Goal: Check status: Check status

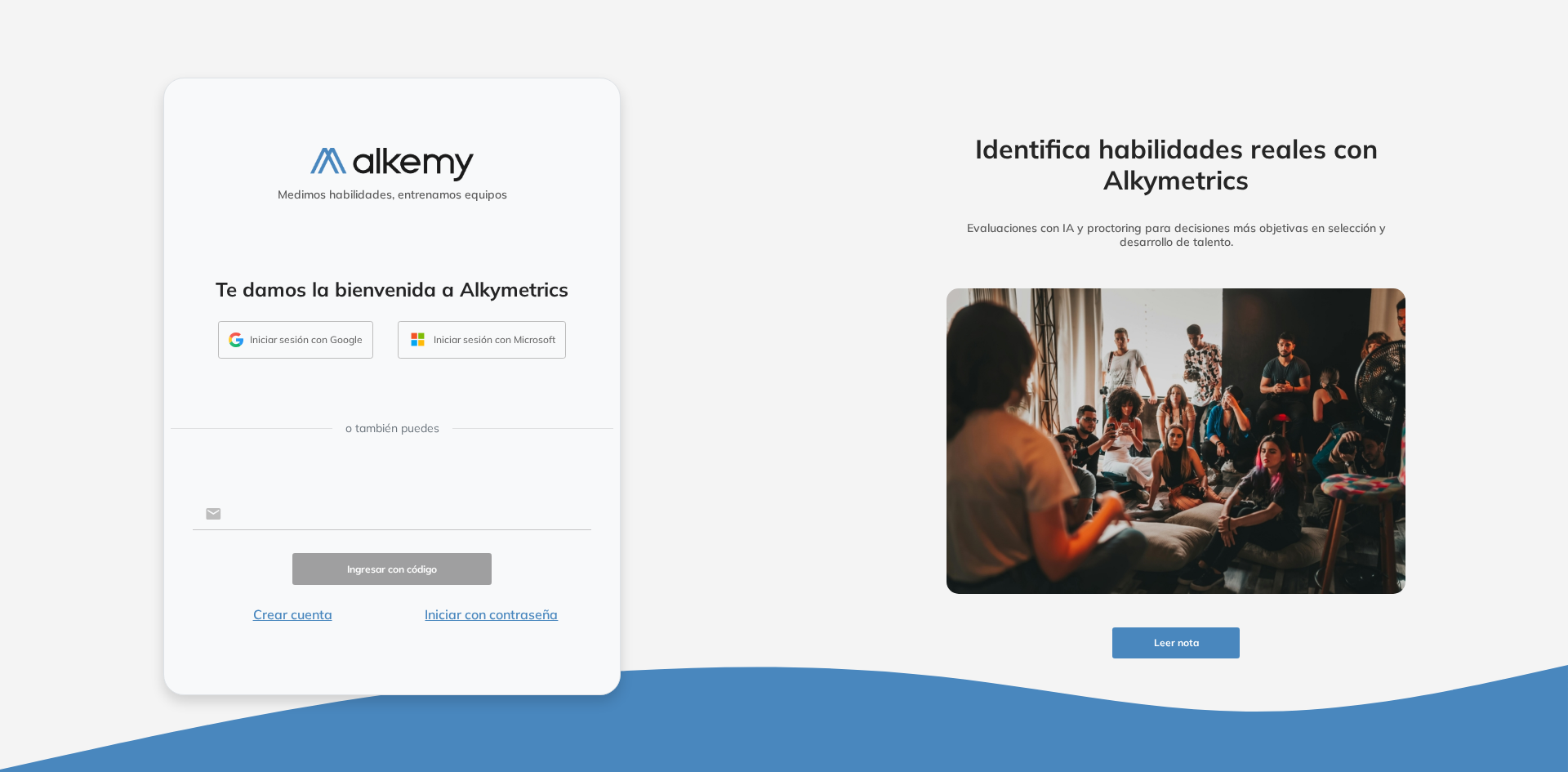
click at [309, 512] on input "text" at bounding box center [406, 514] width 370 height 31
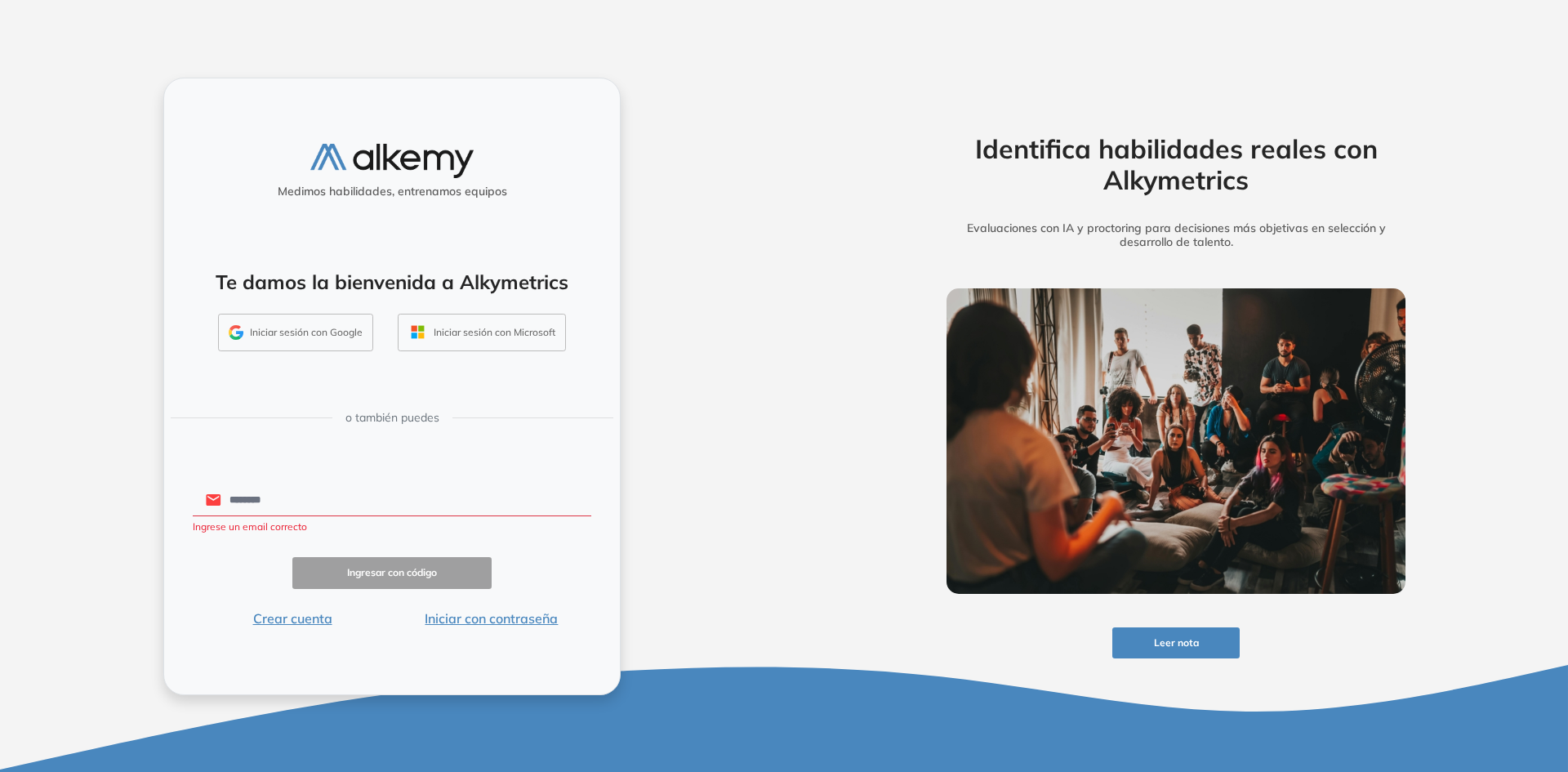
type input "**********"
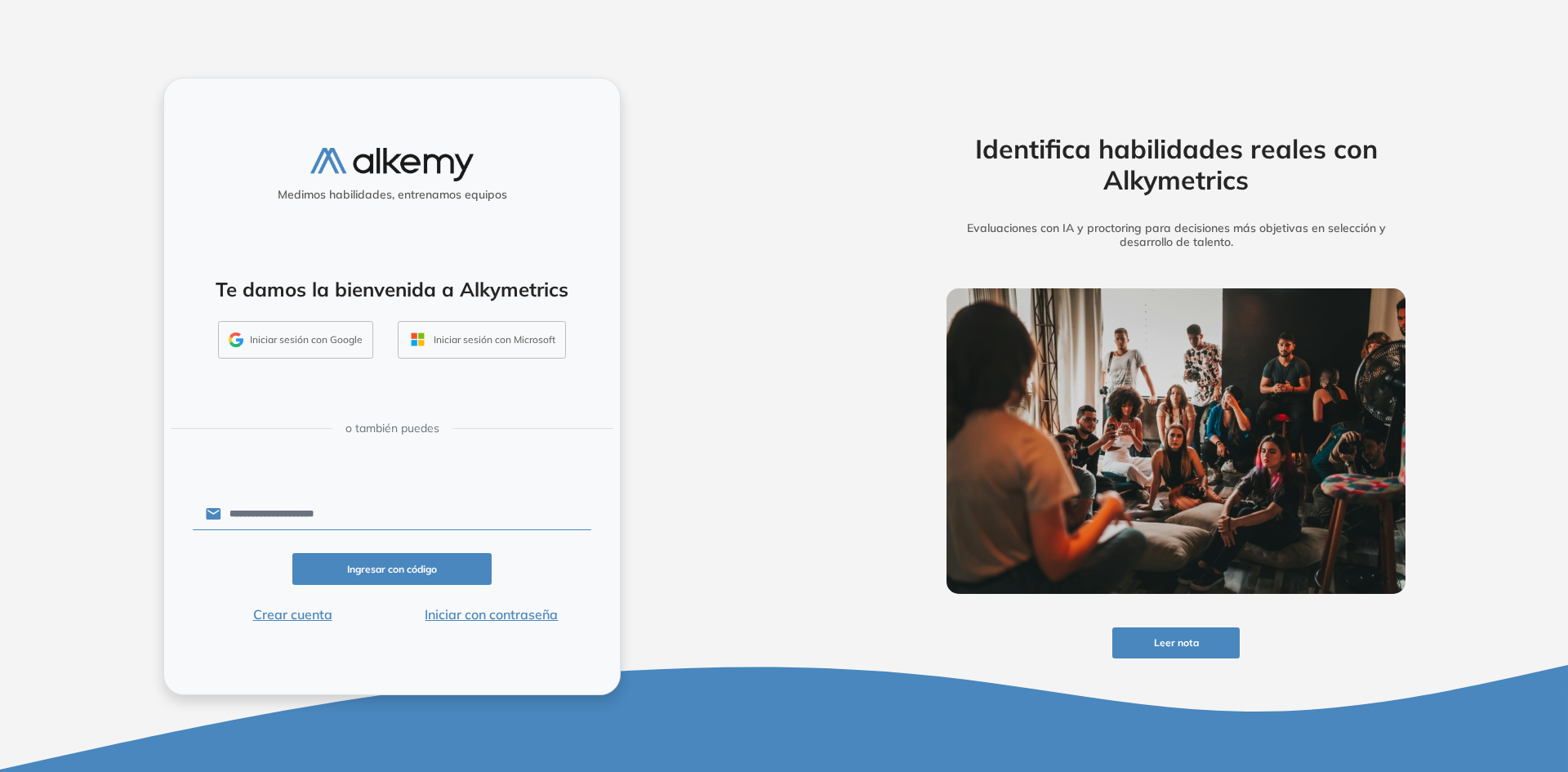
click at [400, 571] on button "Ingresar con código" at bounding box center [392, 569] width 200 height 32
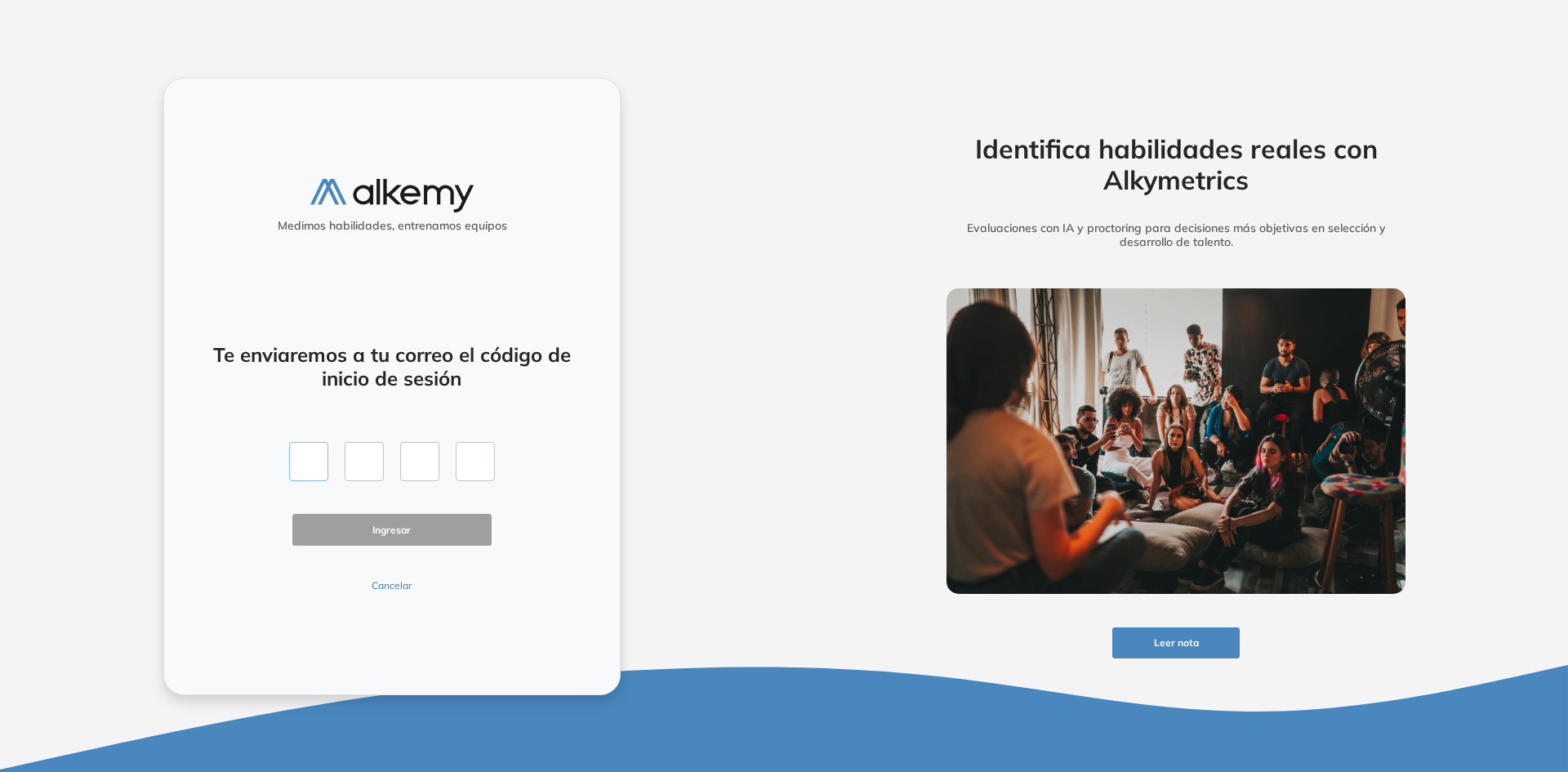
click at [306, 466] on input "text" at bounding box center [309, 462] width 40 height 40
type input "*"
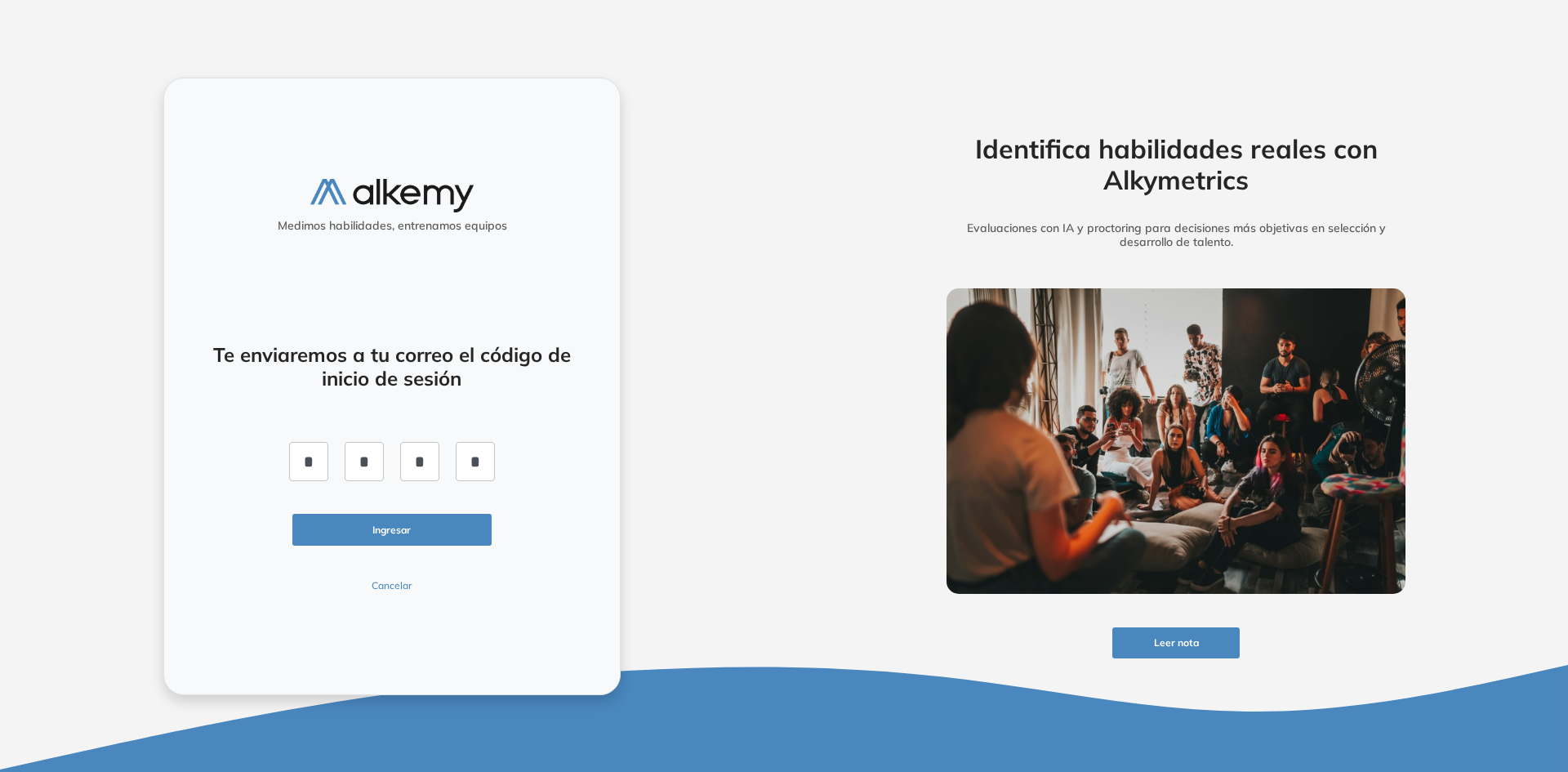
click at [378, 528] on button "Ingresar" at bounding box center [392, 529] width 200 height 32
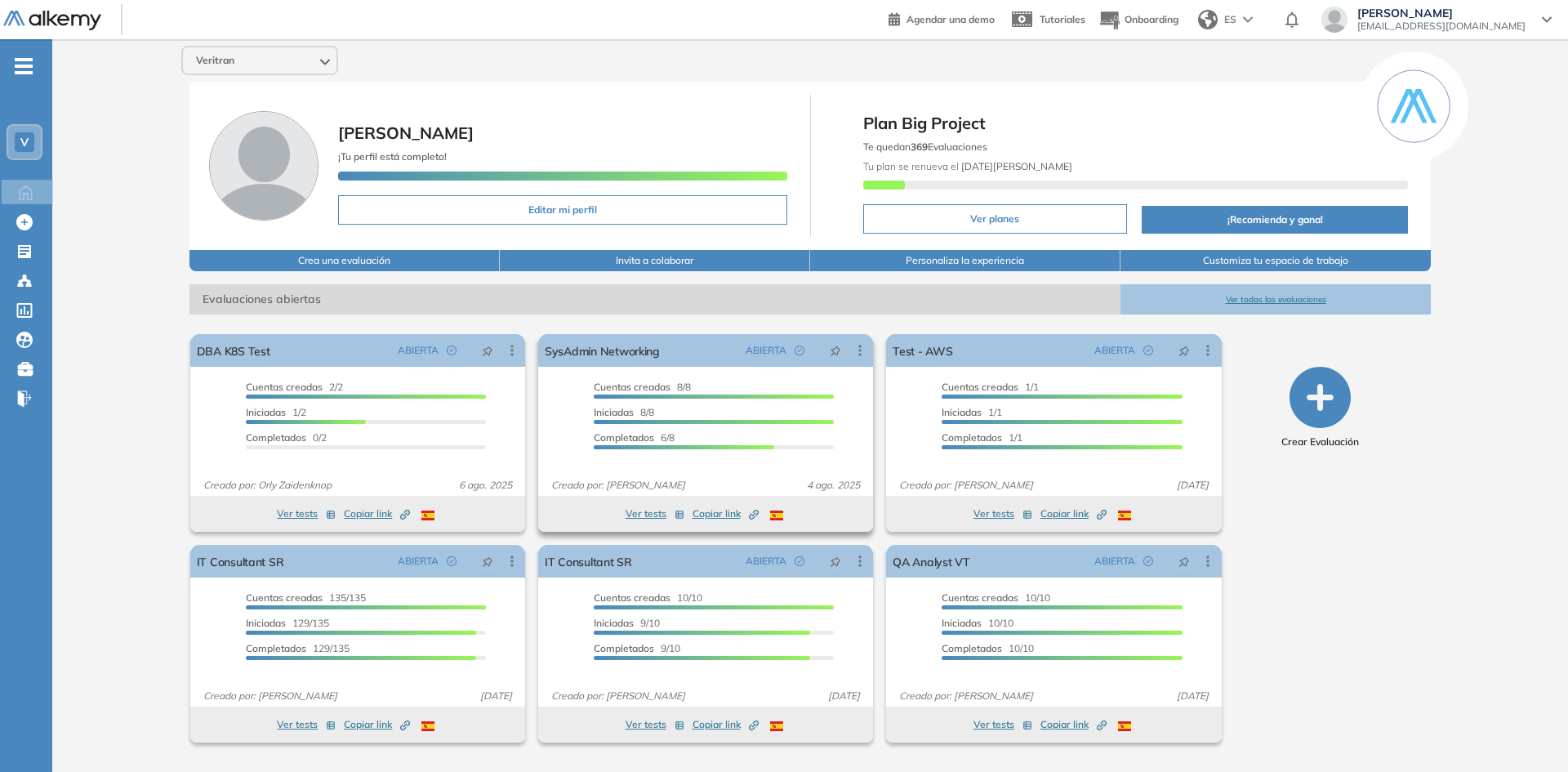
click at [743, 383] on div "Cuentas creadas 8/8" at bounding box center [713, 390] width 240 height 19
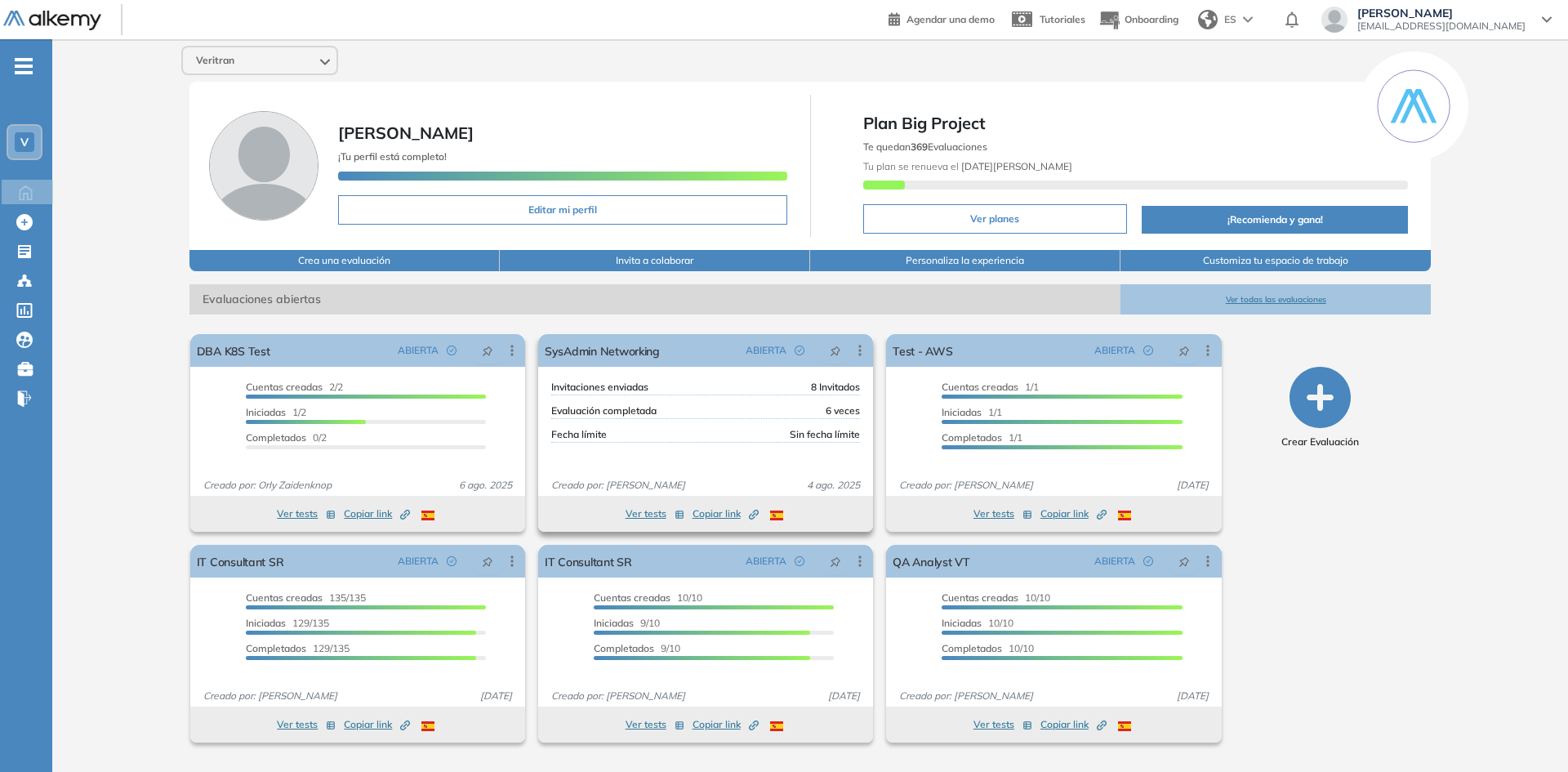
click at [743, 383] on div "Invitaciones enviadas 8 Invitados" at bounding box center [705, 388] width 309 height 15
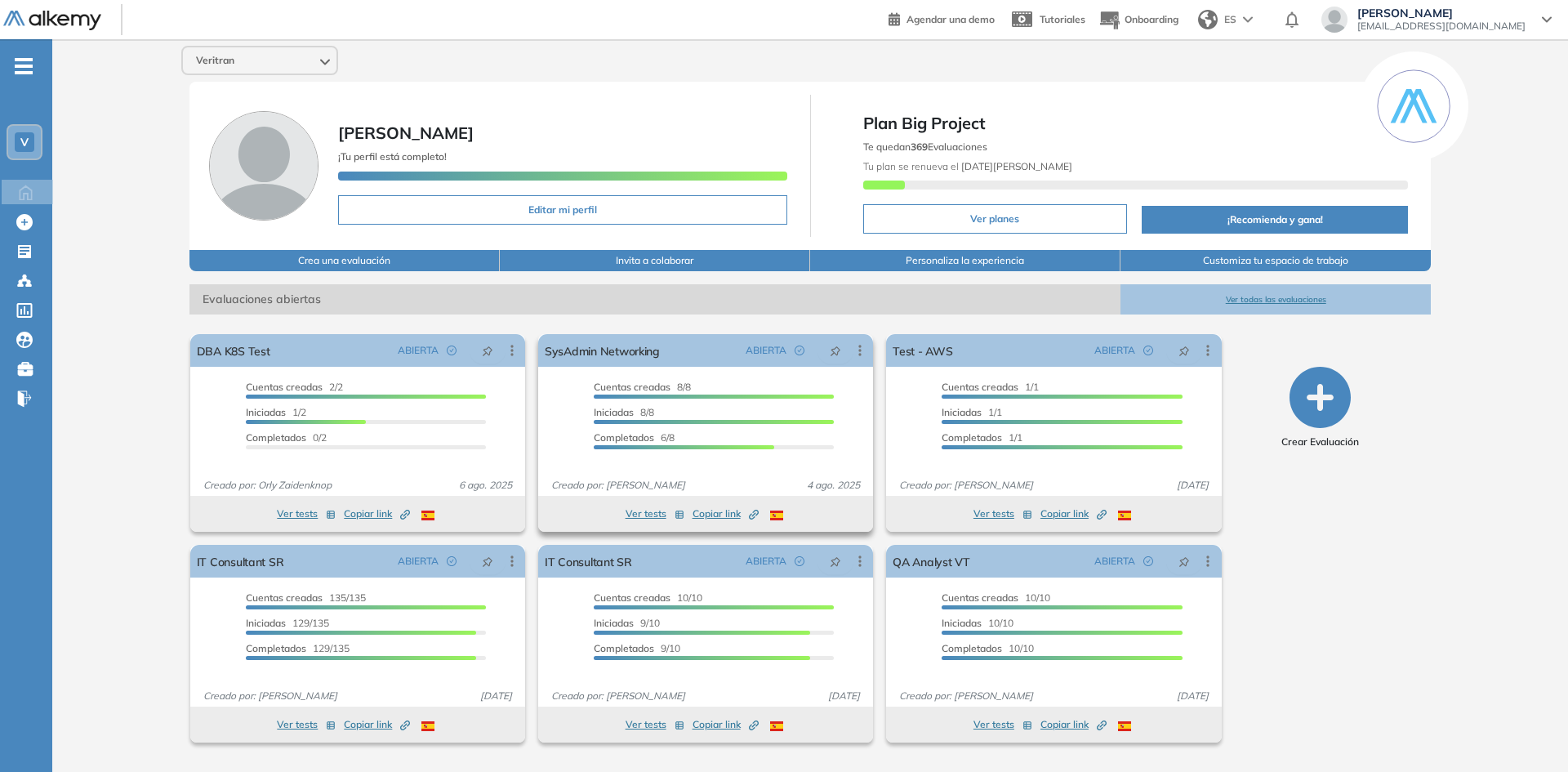
click at [647, 514] on button "Ver tests" at bounding box center [655, 514] width 58 height 20
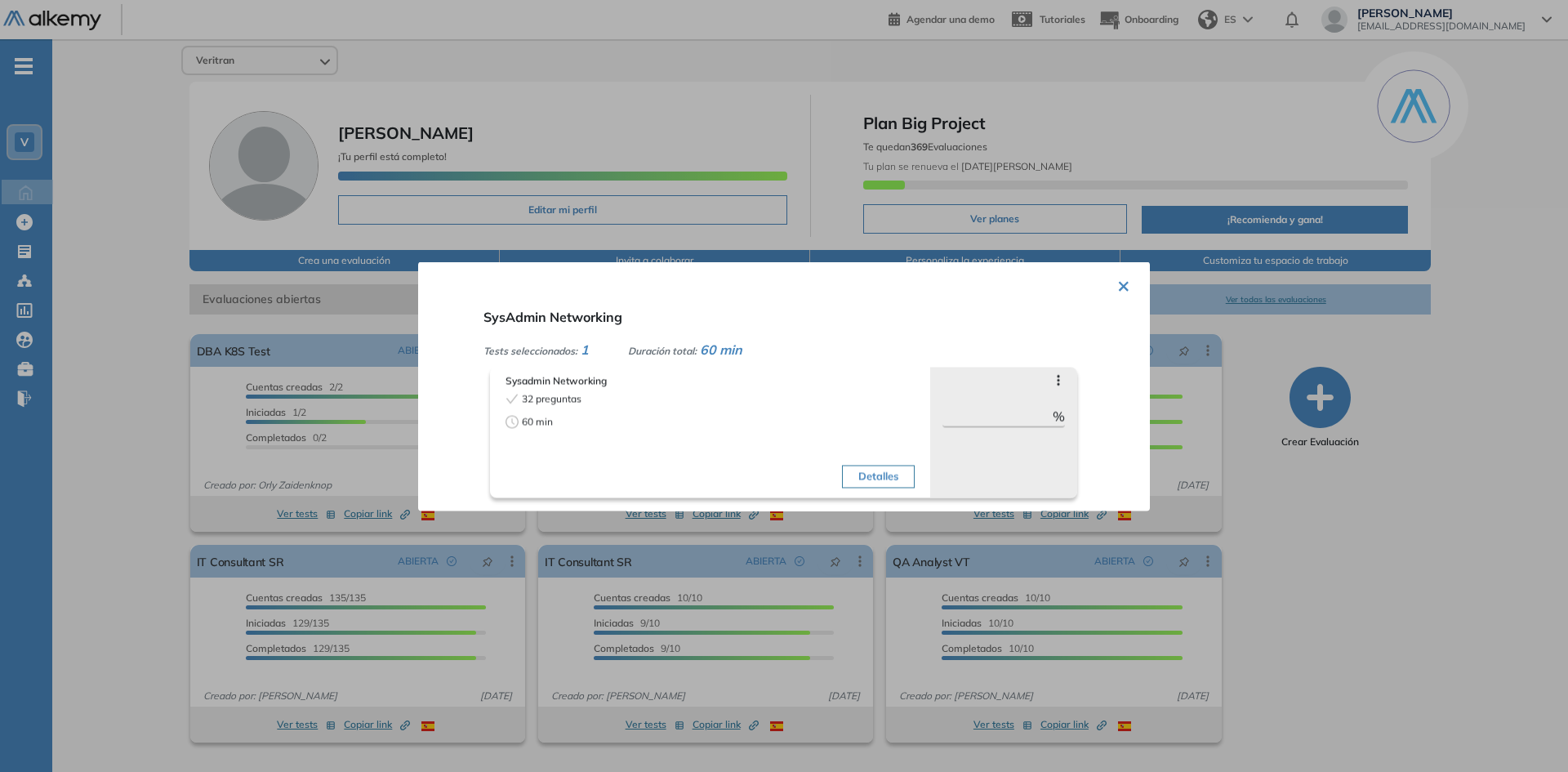
click at [870, 475] on button "Detalles" at bounding box center [878, 476] width 73 height 23
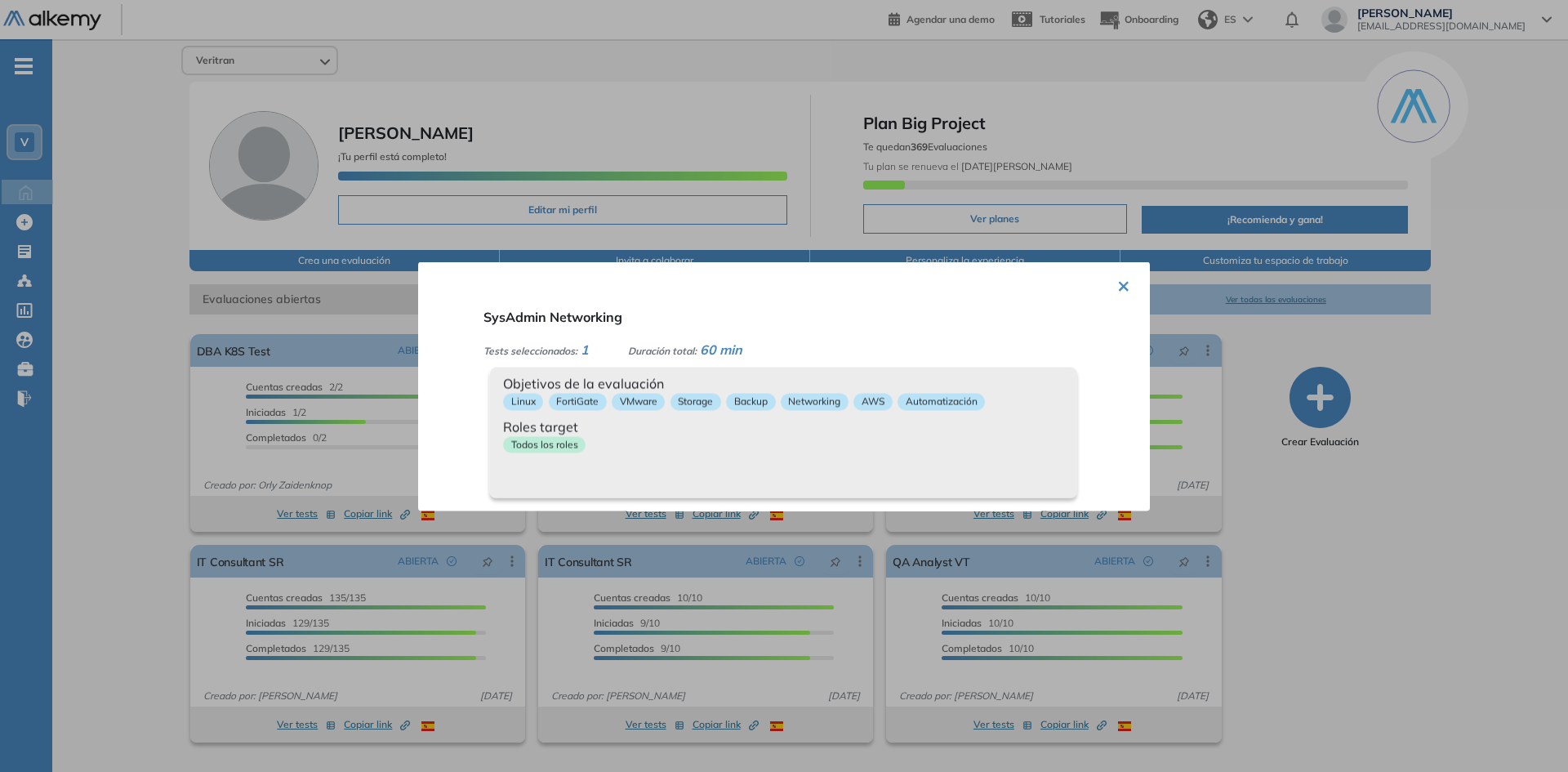
click at [731, 460] on div "Objetivos de la evaluación Linux FortiGate VMware Storage Backup Networking AWS…" at bounding box center [784, 432] width 587 height 131
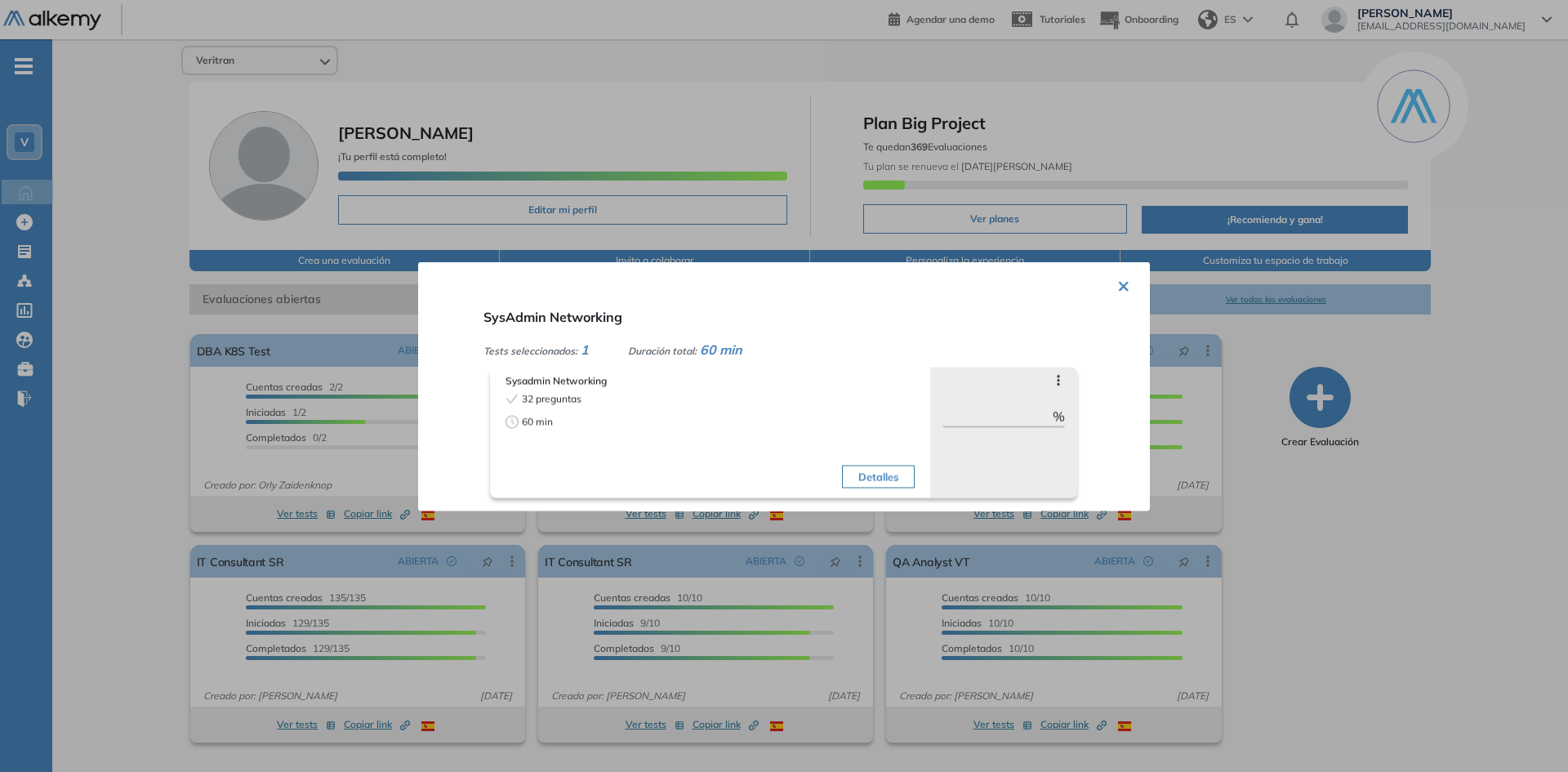
click at [1120, 285] on button "×" at bounding box center [1123, 283] width 13 height 32
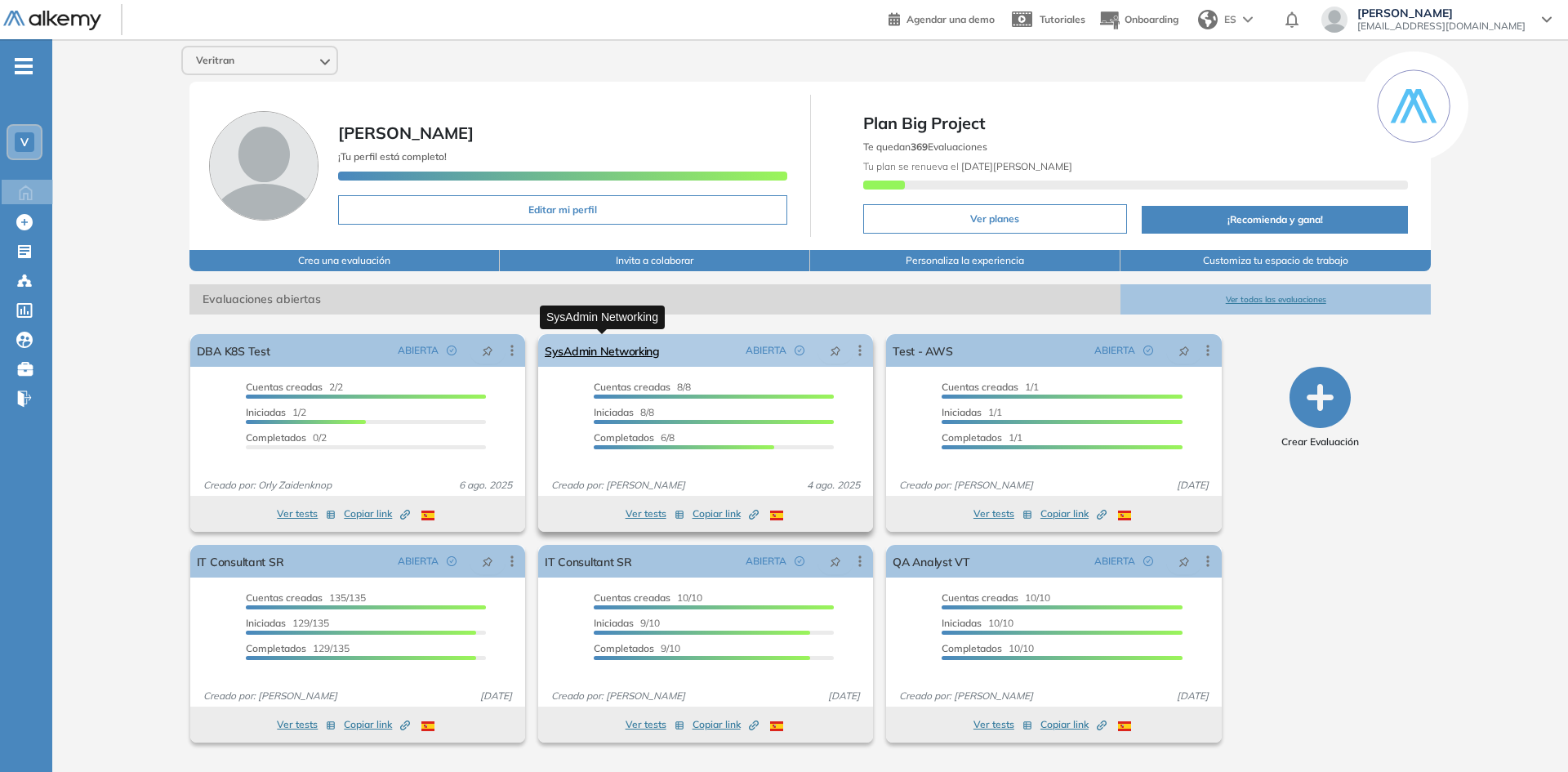
click at [612, 348] on link "SysAdmin Networking" at bounding box center [602, 350] width 115 height 33
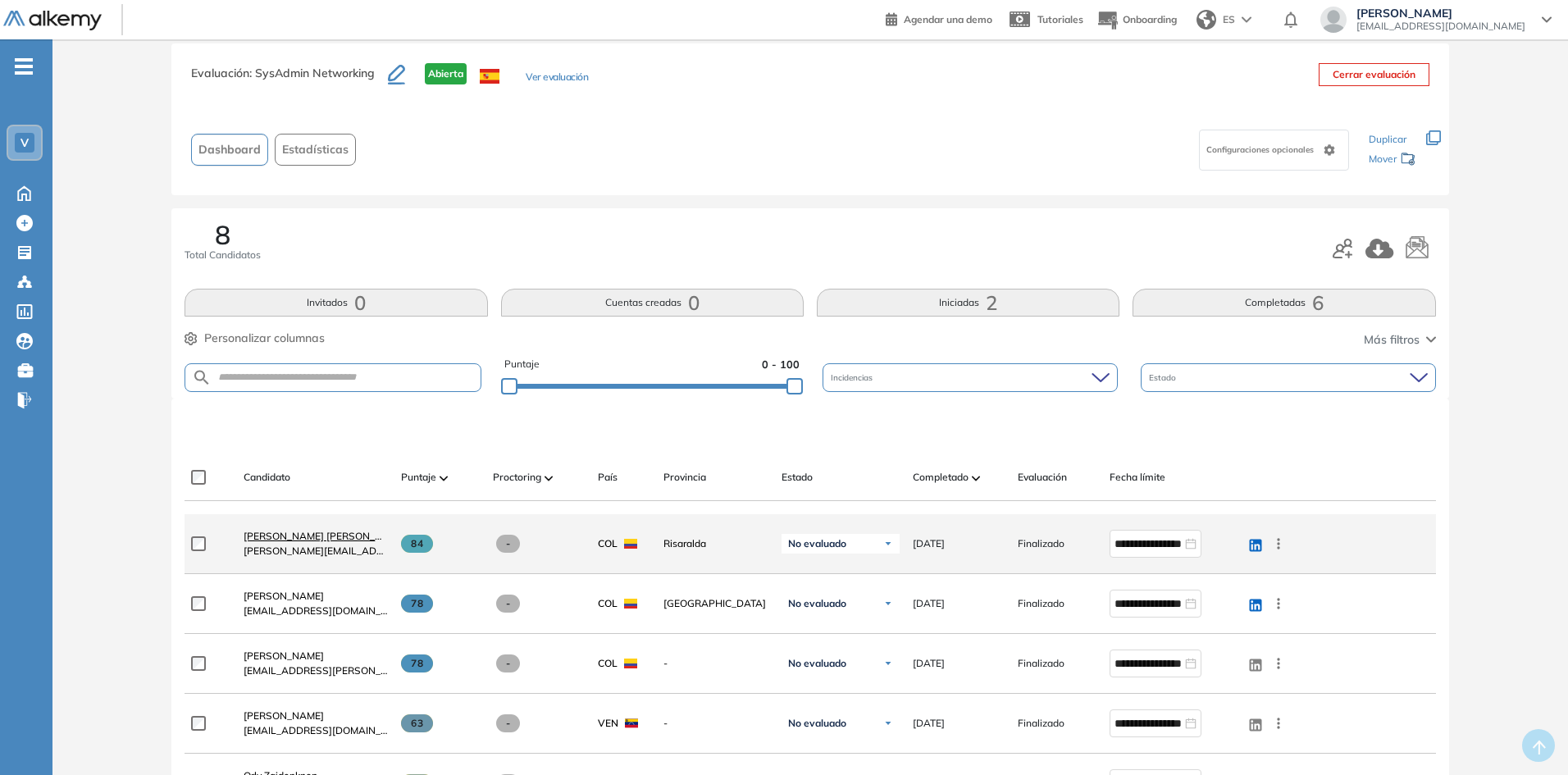
scroll to position [82, 0]
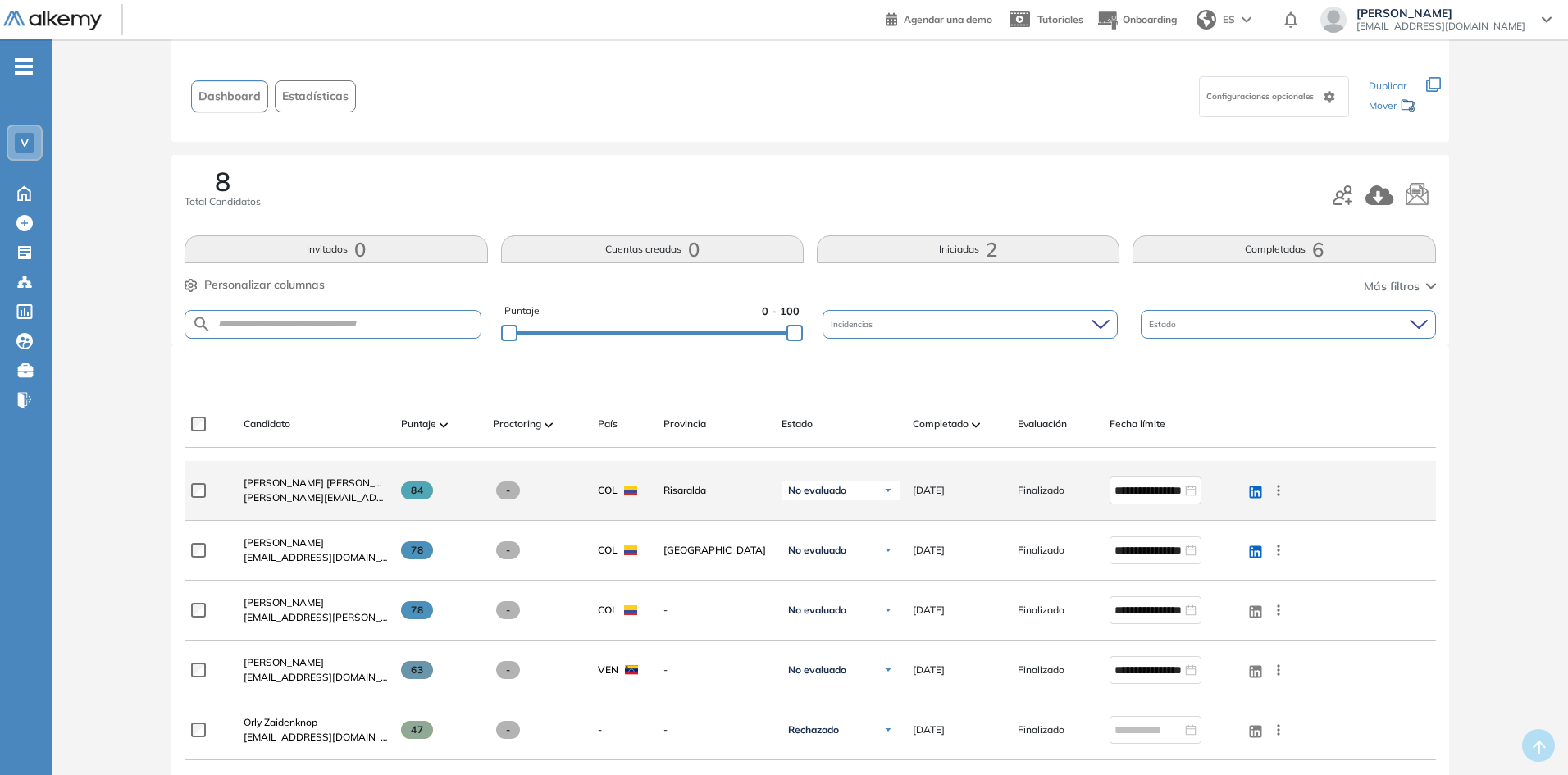
click at [890, 492] on img at bounding box center [888, 490] width 10 height 10
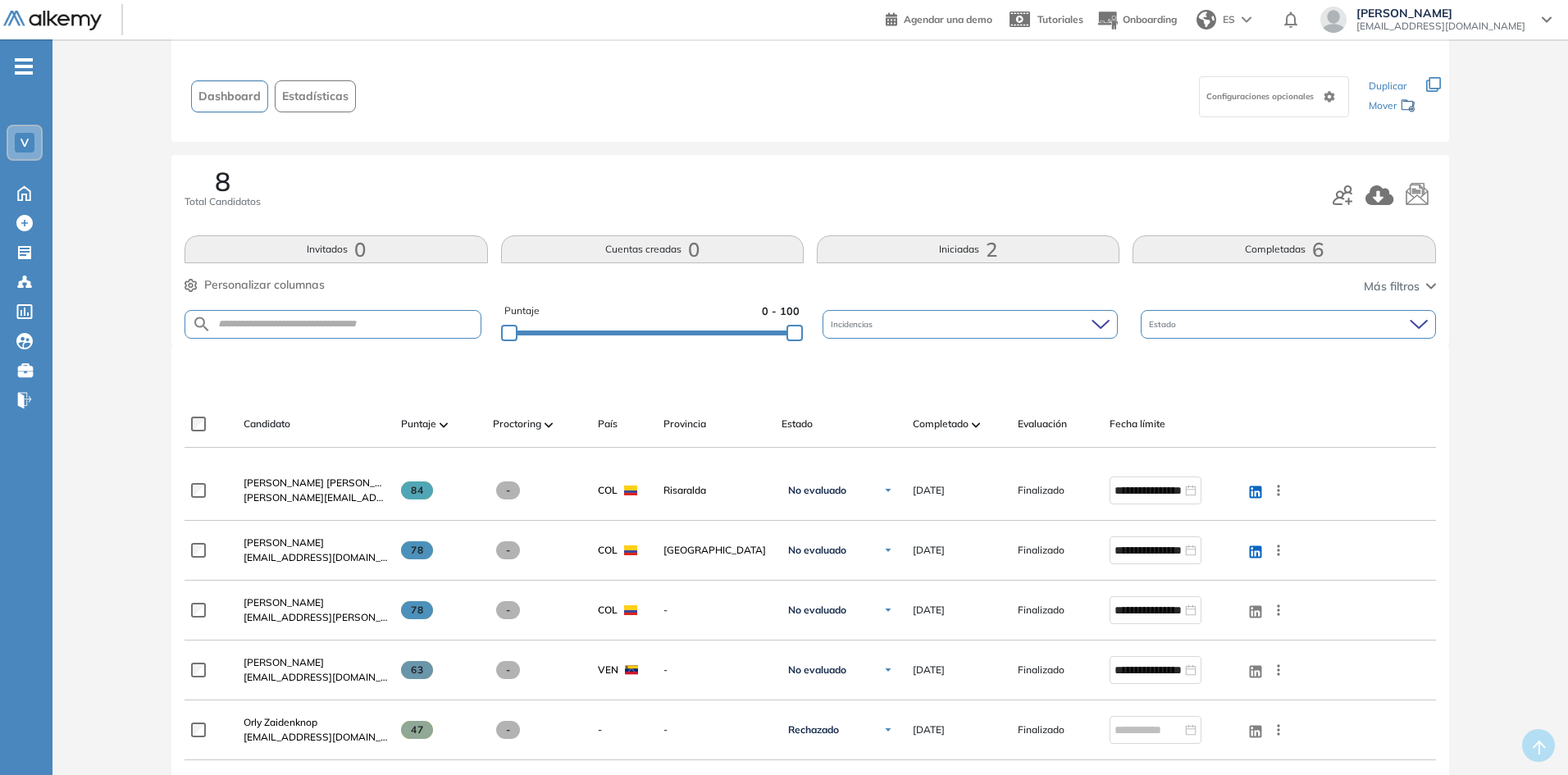
click at [881, 451] on div at bounding box center [835, 454] width 131 height 13
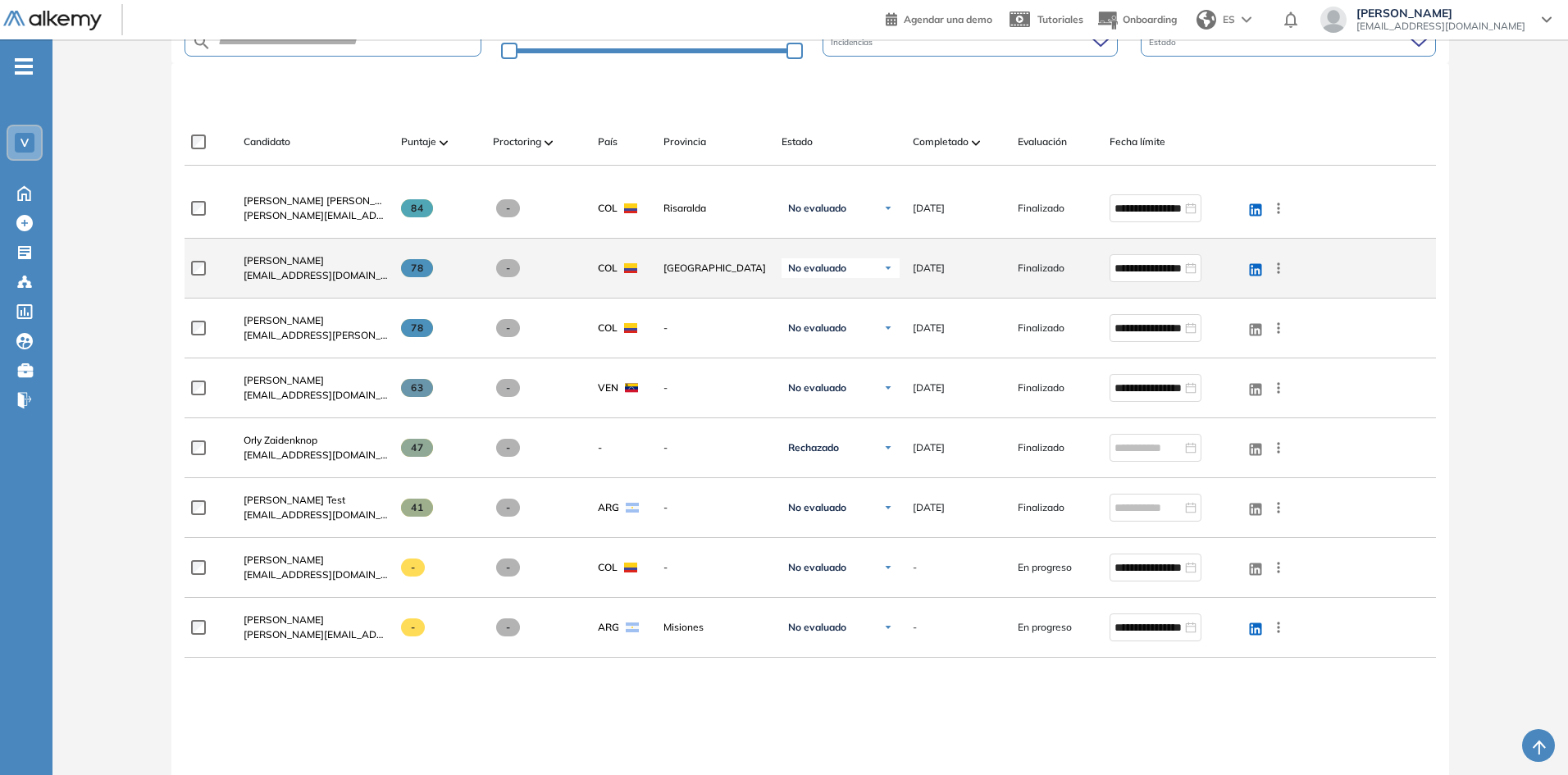
scroll to position [328, 0]
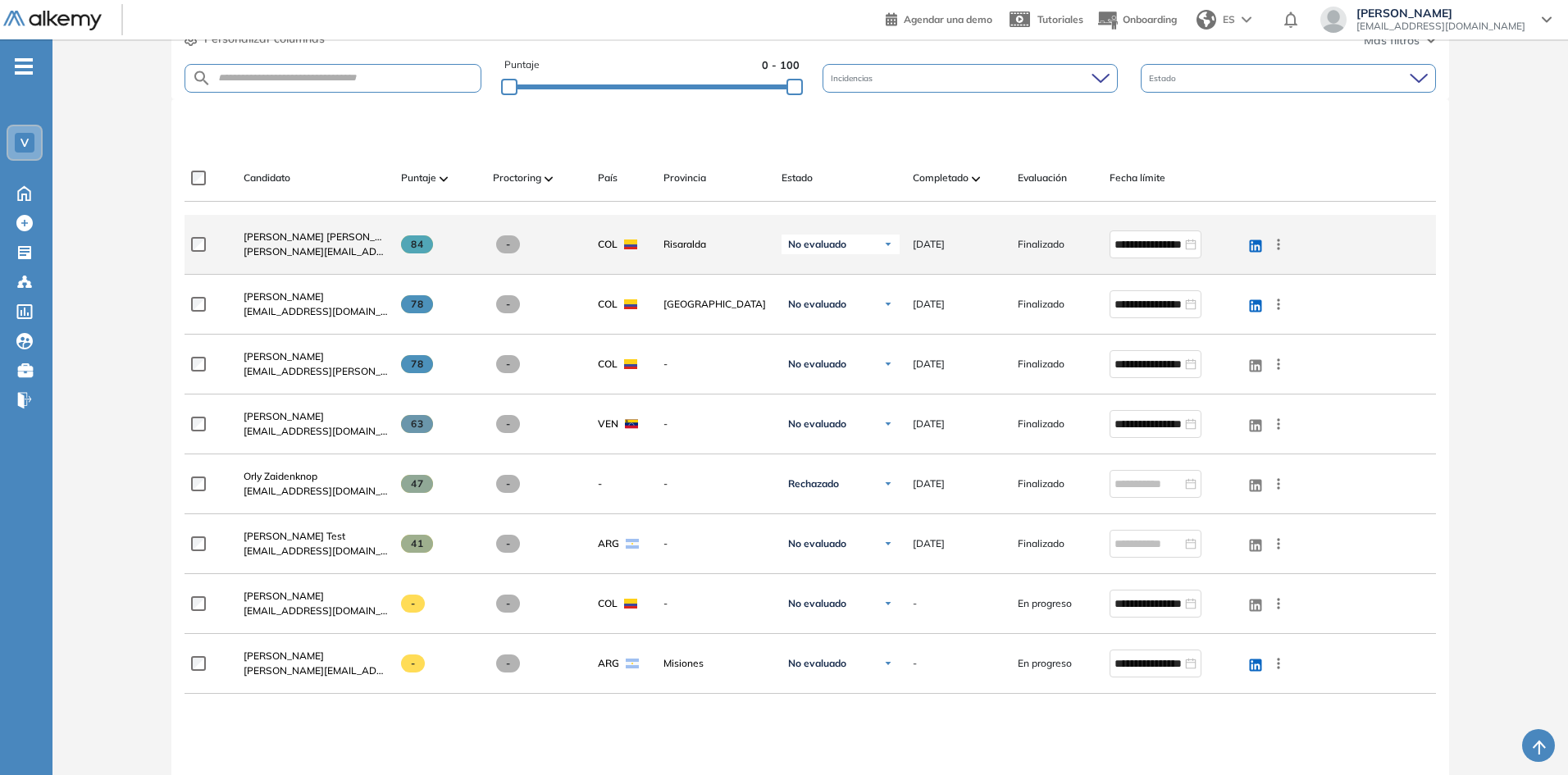
click at [1279, 245] on icon at bounding box center [1279, 244] width 3 height 10
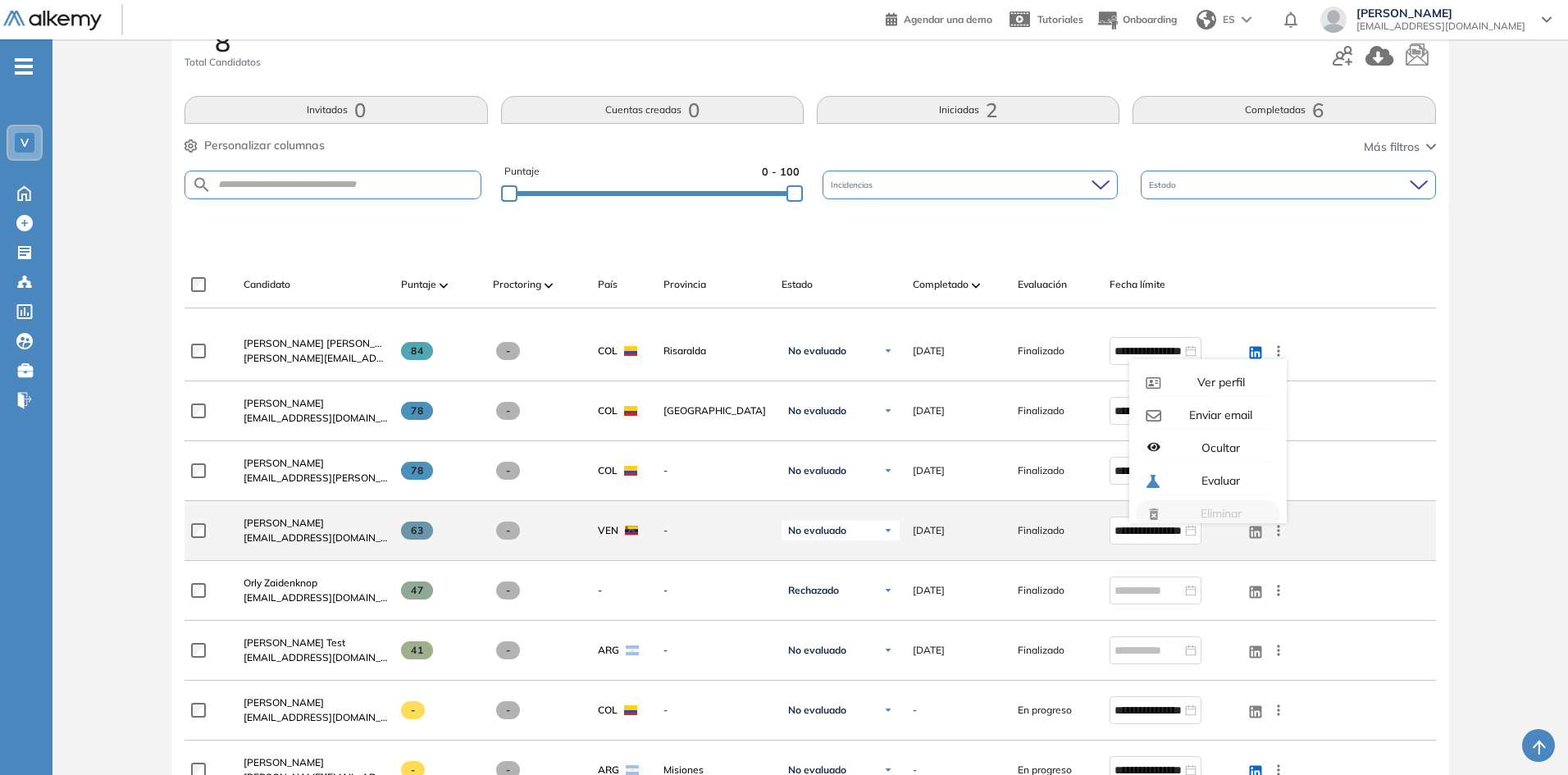
scroll to position [82, 0]
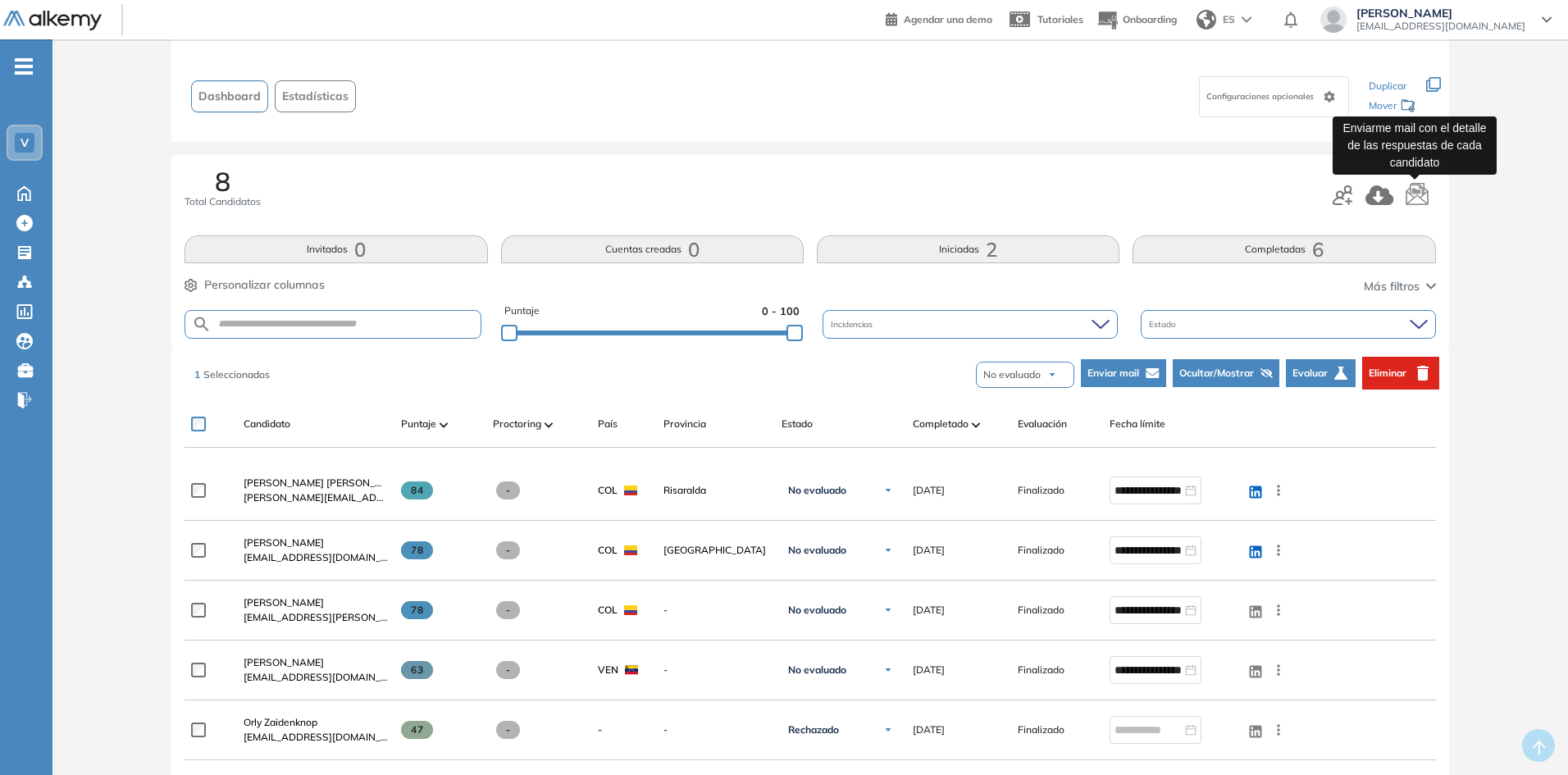
click at [1420, 193] on icon "button" at bounding box center [1417, 195] width 24 height 24
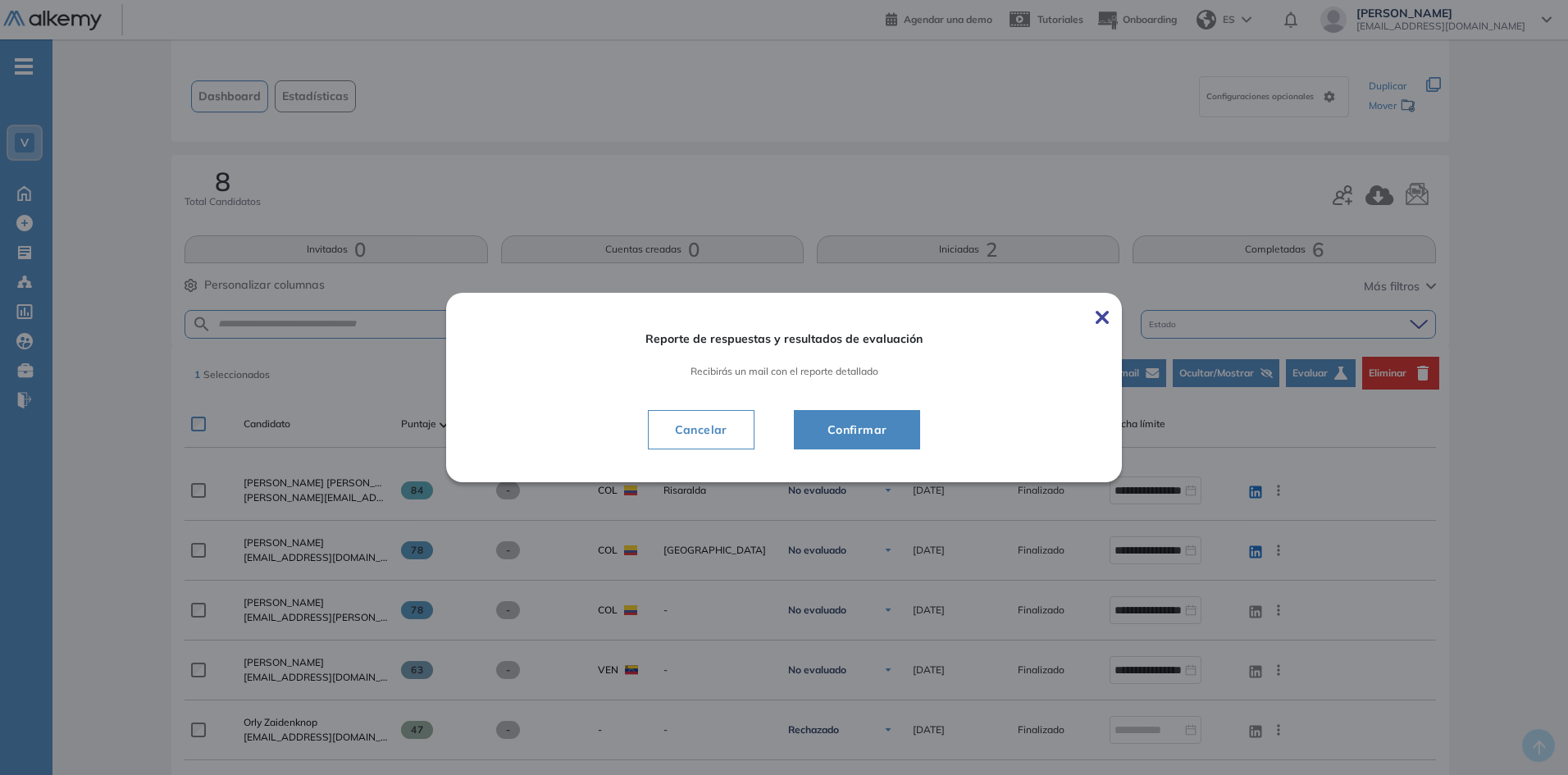
click at [865, 429] on span "Confirmar" at bounding box center [858, 429] width 86 height 20
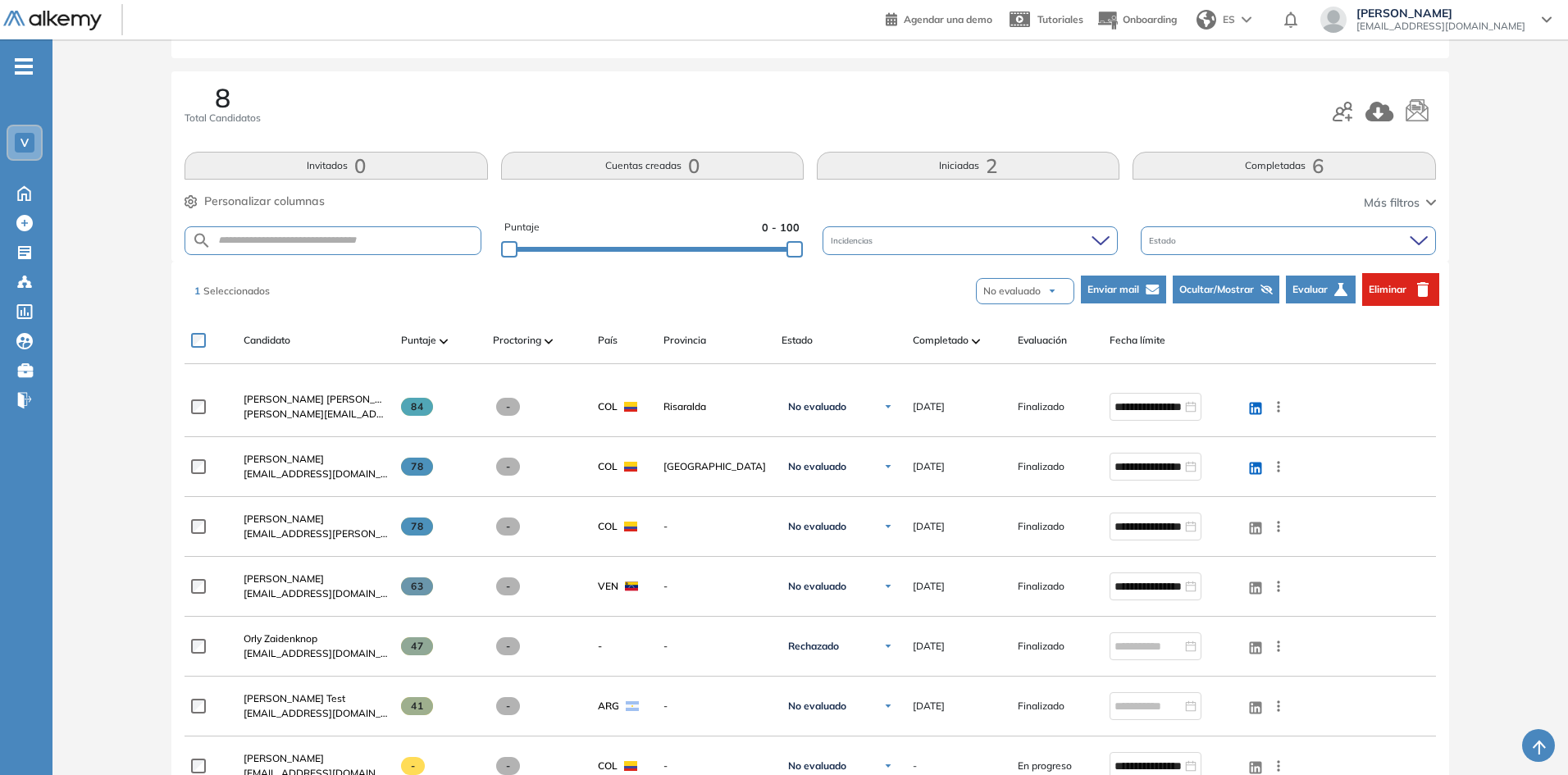
scroll to position [164, 0]
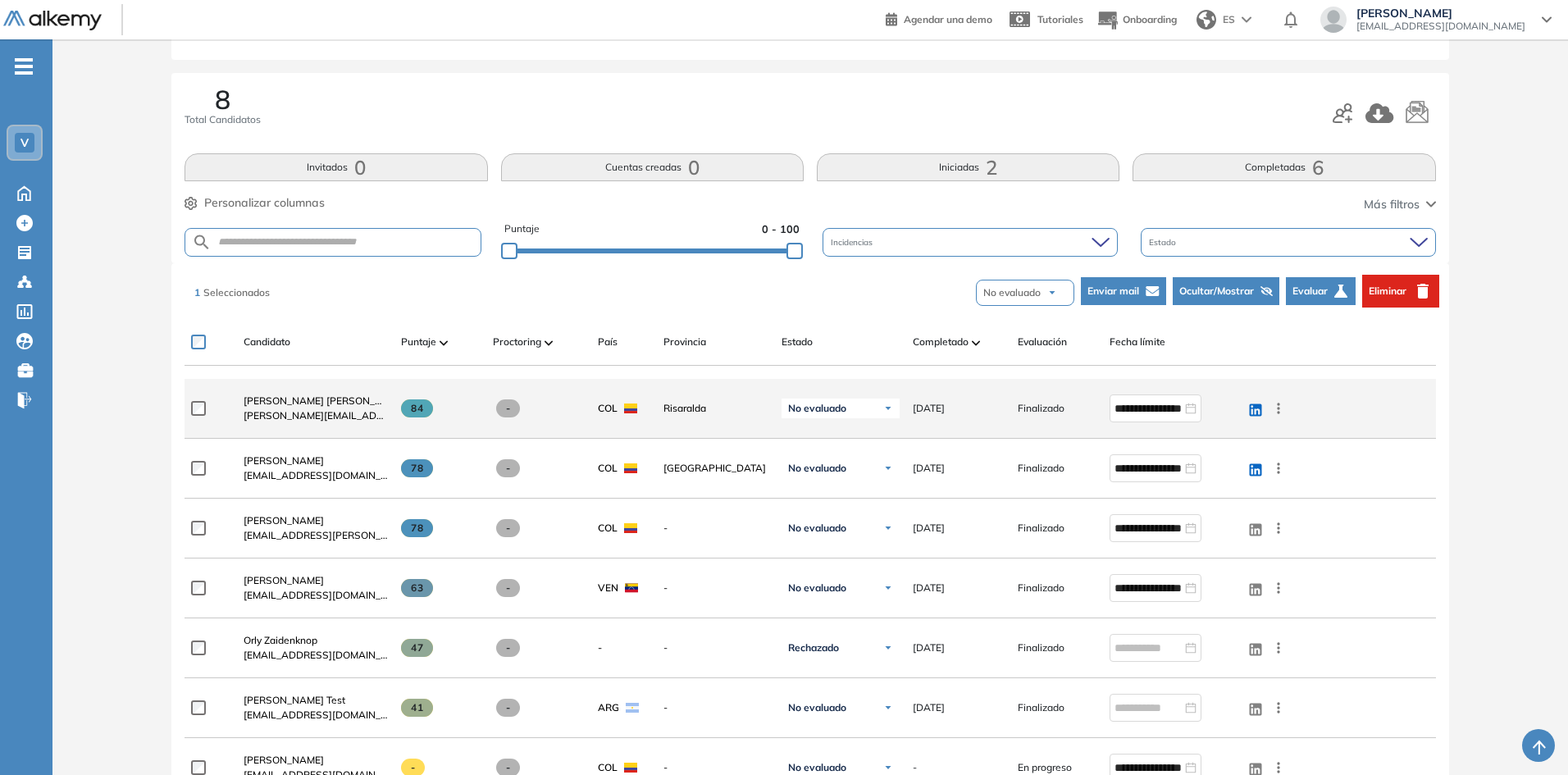
click at [311, 410] on span "[PERSON_NAME][EMAIL_ADDRESS][PERSON_NAME][DOMAIN_NAME]" at bounding box center [315, 416] width 144 height 15
click at [333, 402] on span "[PERSON_NAME] [PERSON_NAME]" at bounding box center [325, 401] width 163 height 12
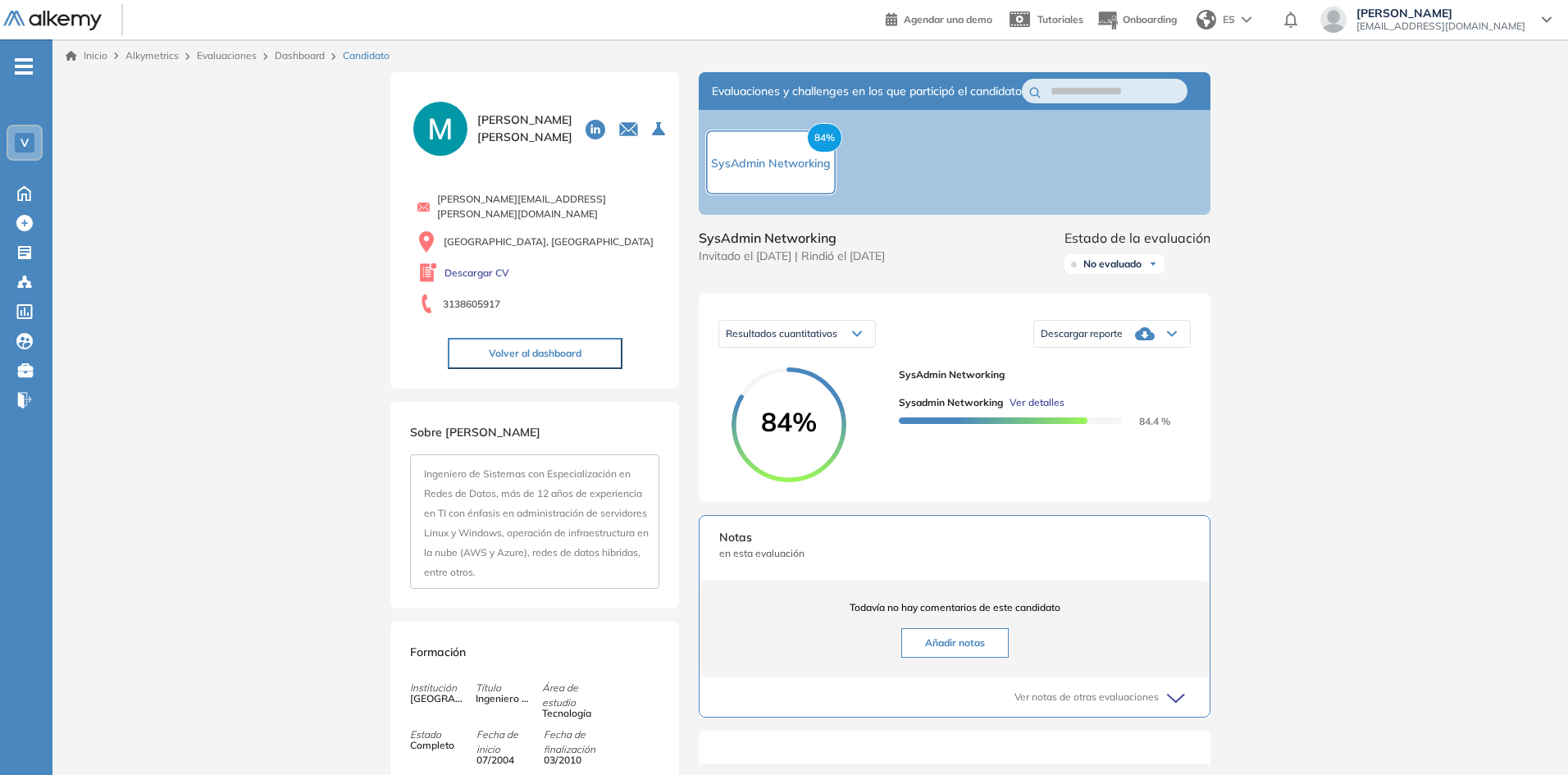
click at [1089, 340] on span "Descargar reporte" at bounding box center [1082, 334] width 82 height 13
click at [1094, 382] on li "Descargar informe completo" at bounding box center [1102, 373] width 122 height 16
click at [1032, 410] on span "Ver detalles" at bounding box center [1038, 403] width 55 height 15
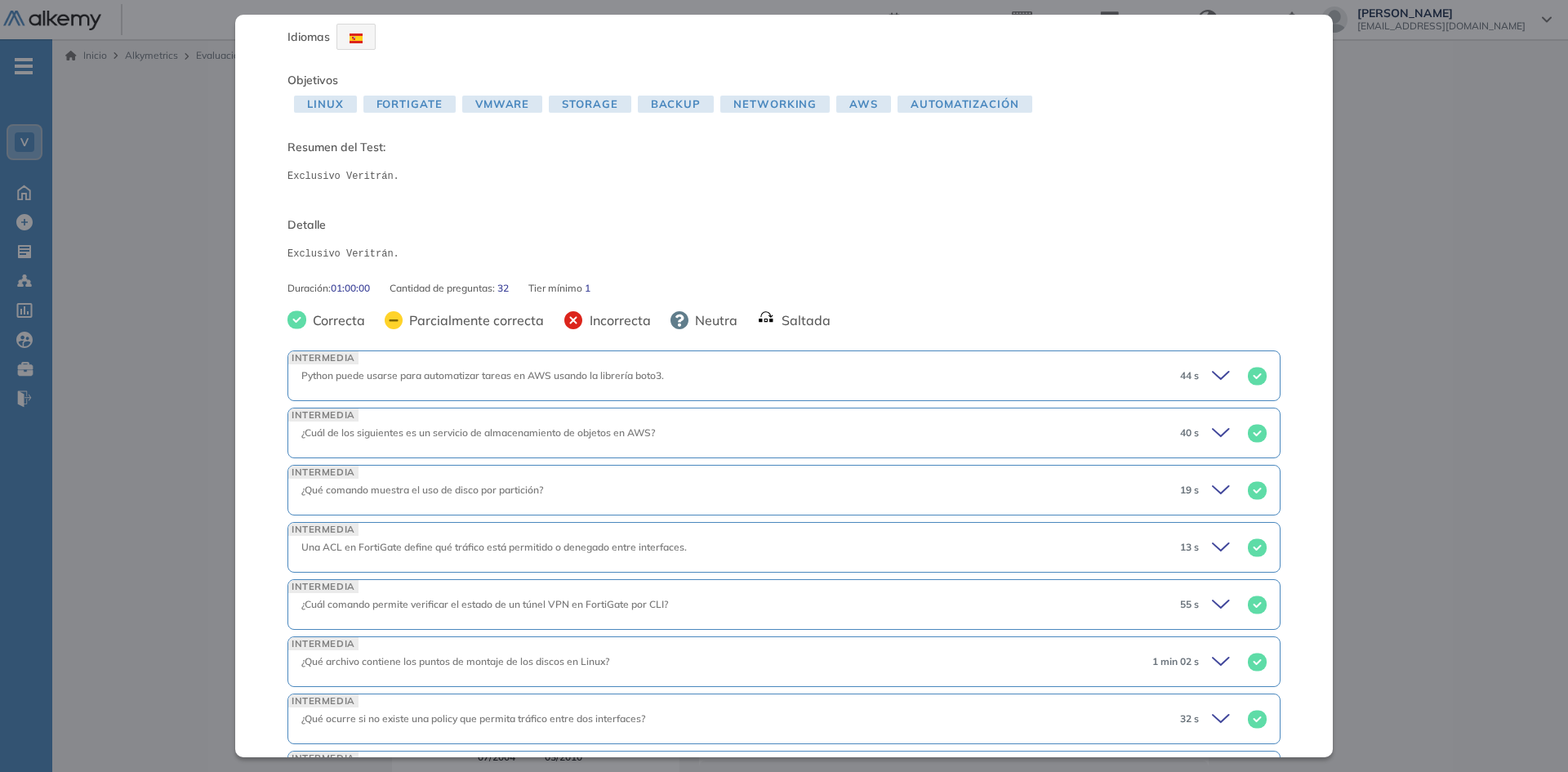
scroll to position [82, 0]
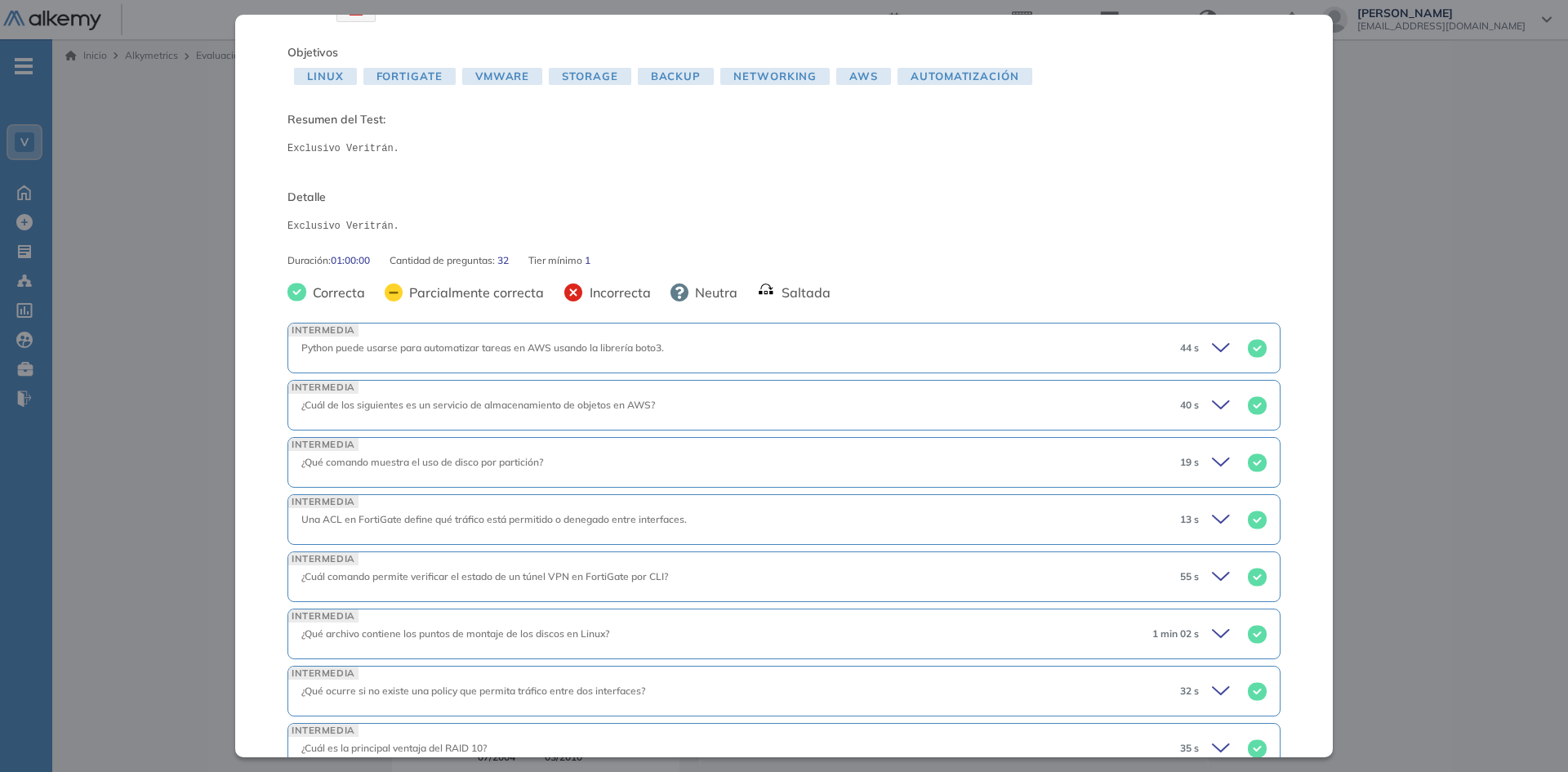
click at [1212, 346] on icon at bounding box center [1223, 348] width 23 height 23
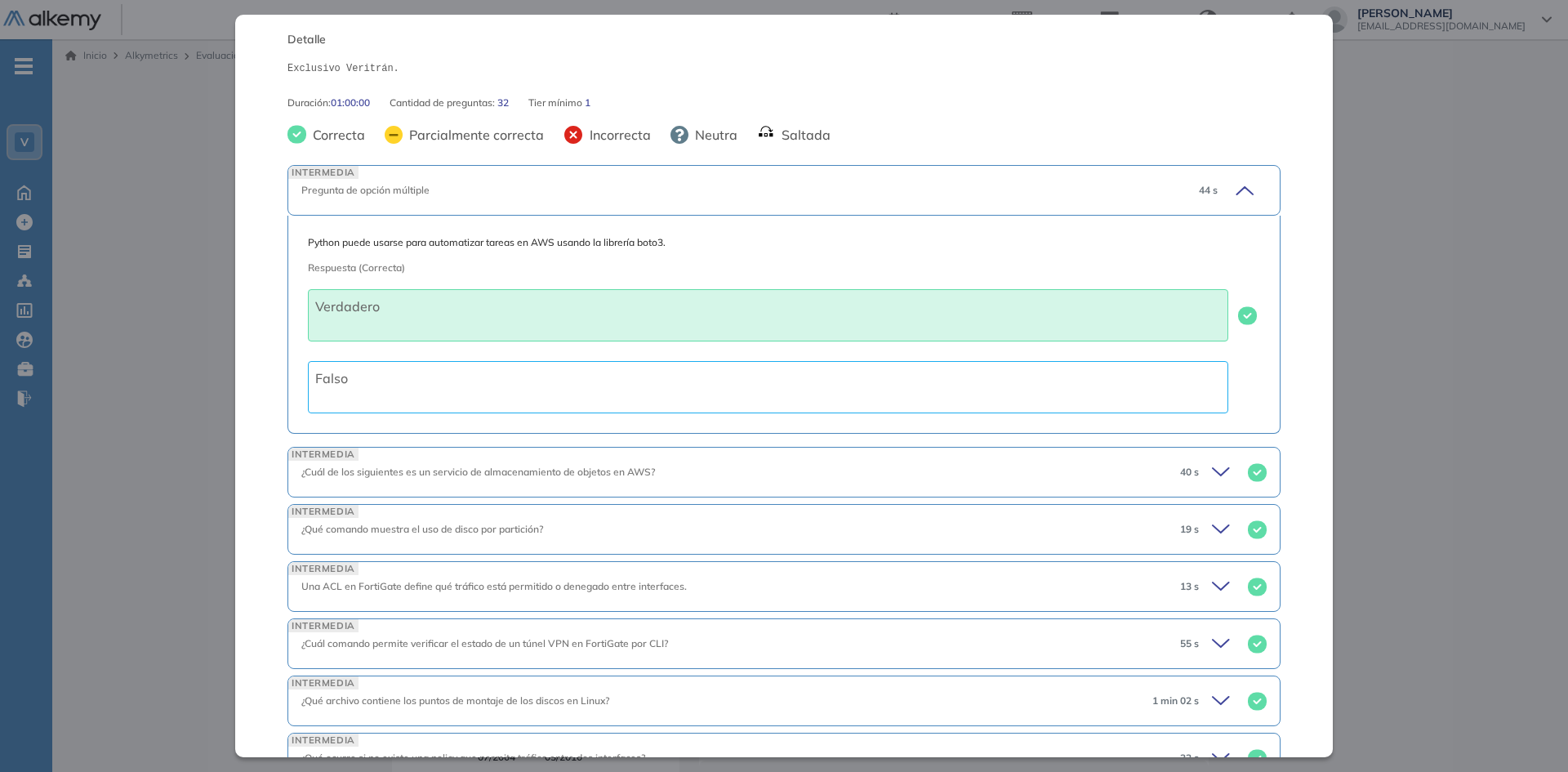
scroll to position [327, 0]
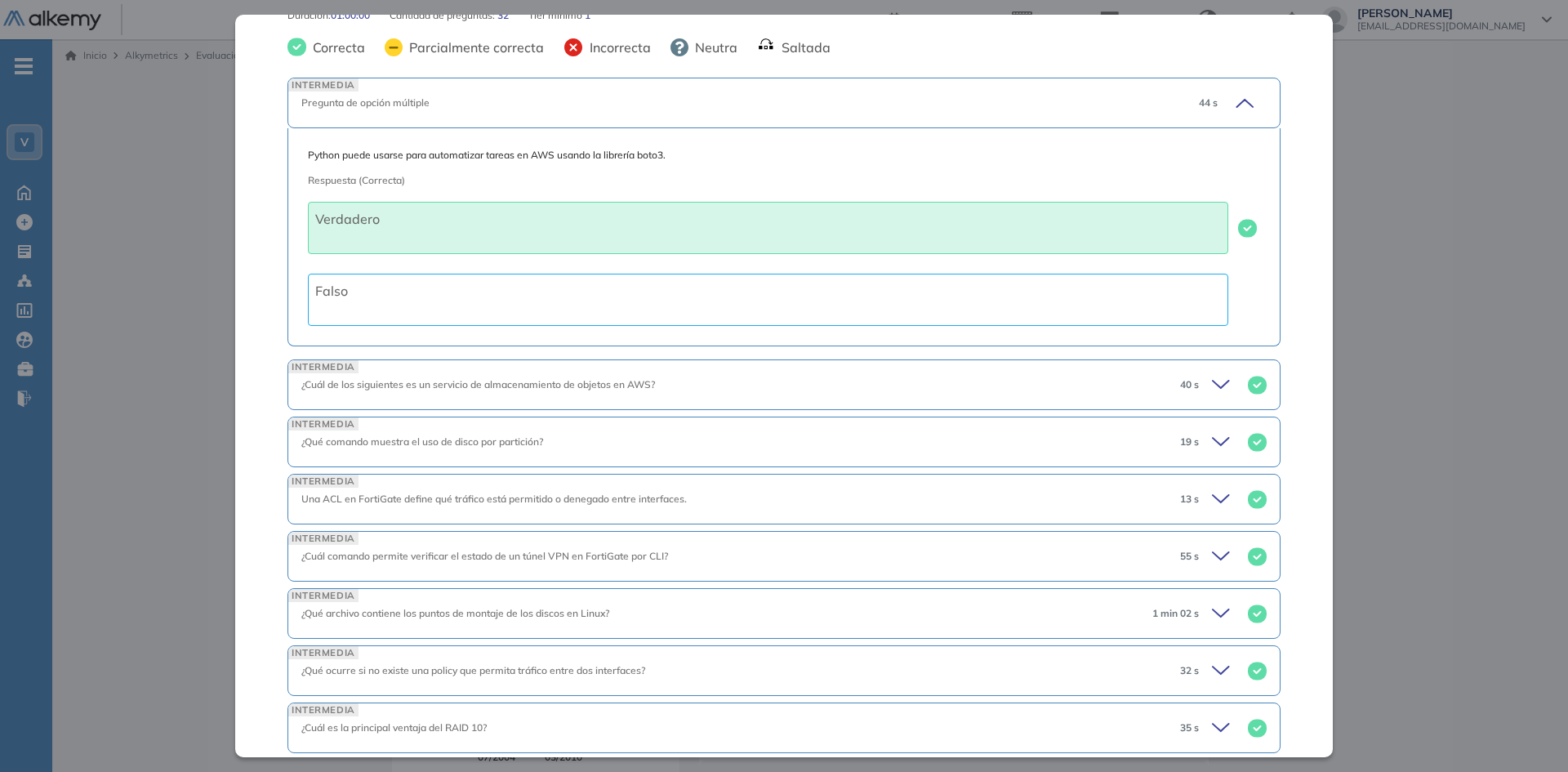
click at [1235, 107] on icon at bounding box center [1242, 102] width 23 height 23
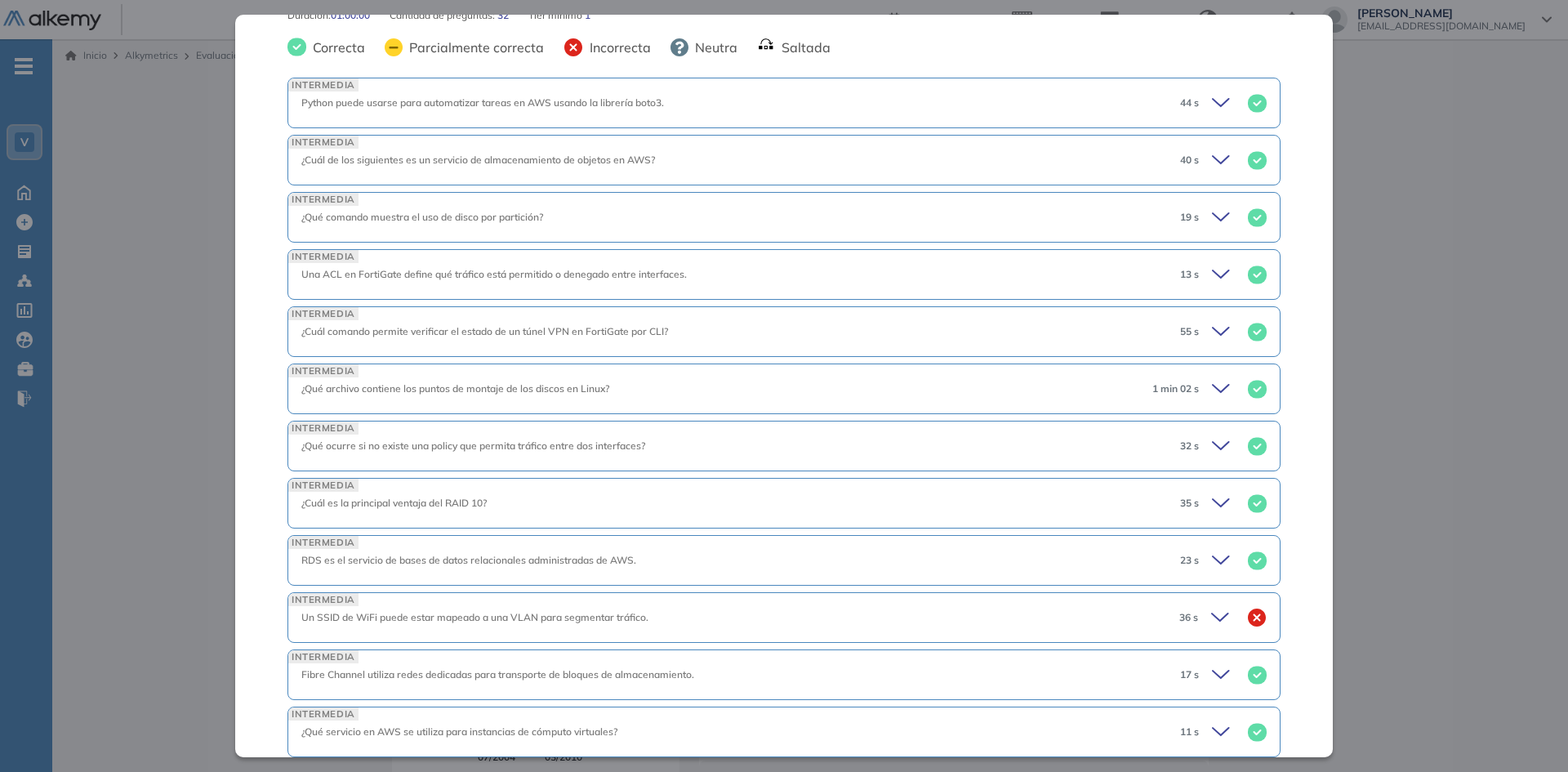
click at [1213, 162] on icon at bounding box center [1221, 159] width 16 height 8
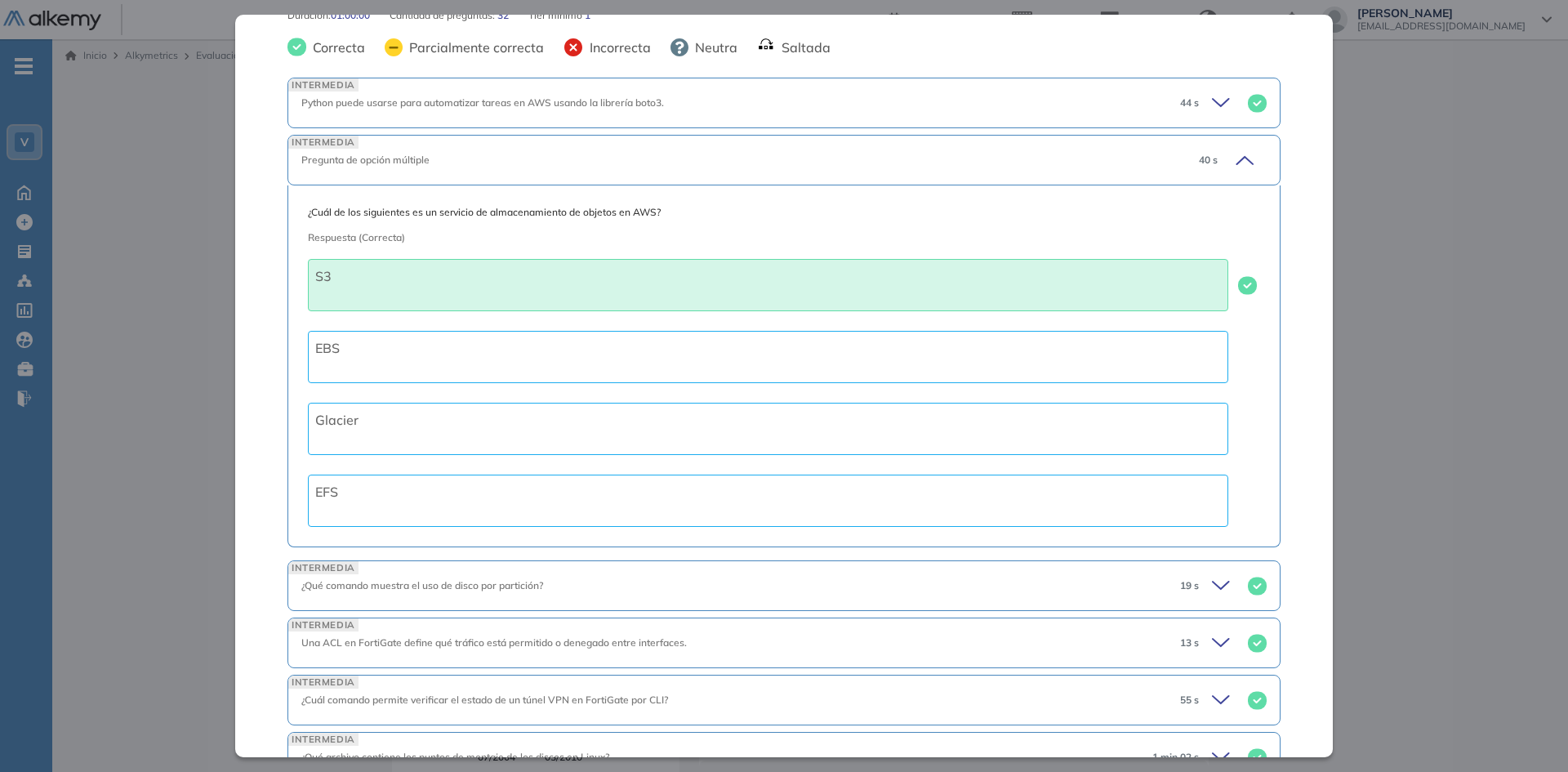
click at [1236, 158] on icon at bounding box center [1244, 160] width 16 height 8
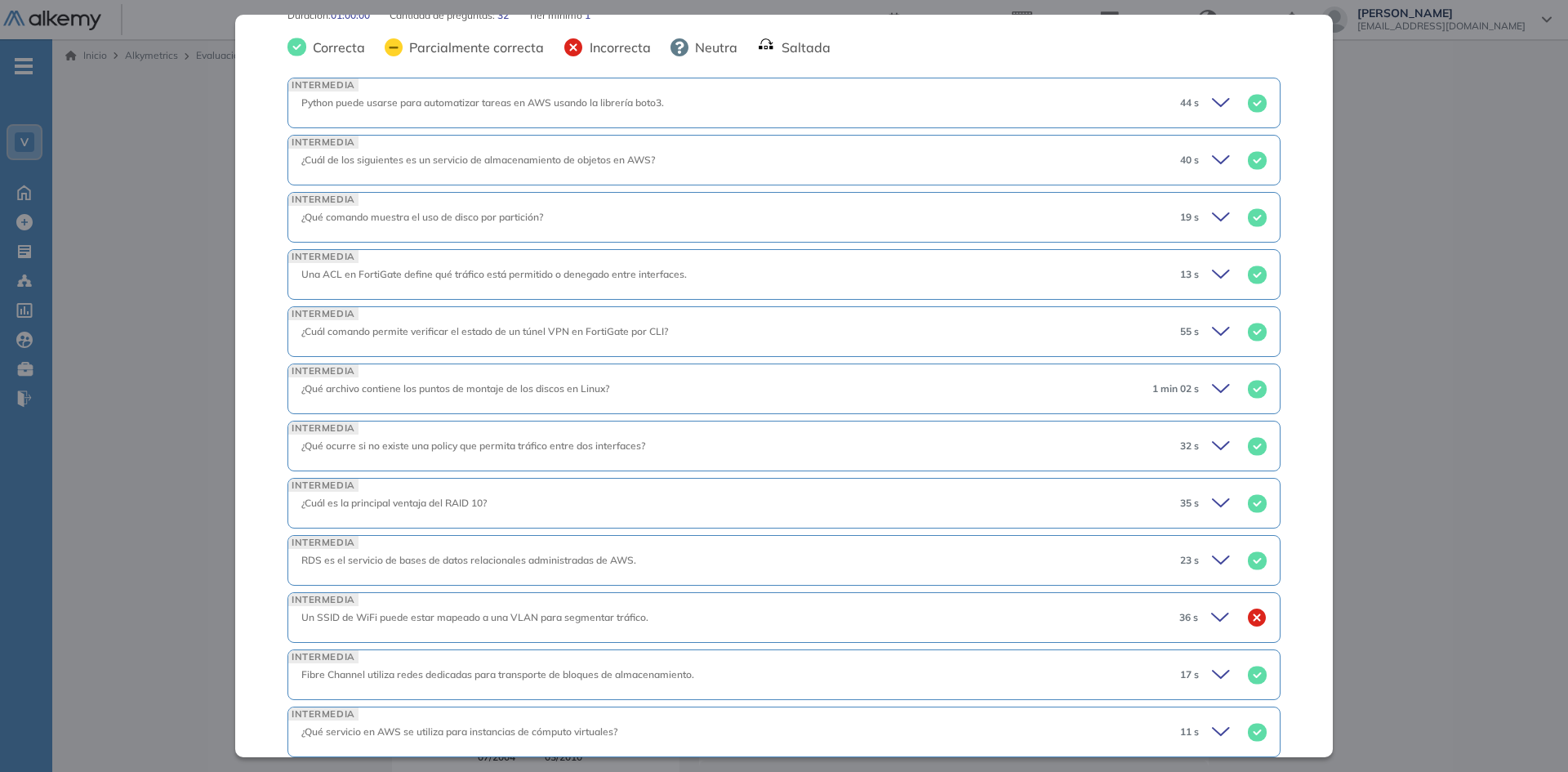
click at [1212, 215] on icon at bounding box center [1223, 217] width 23 height 23
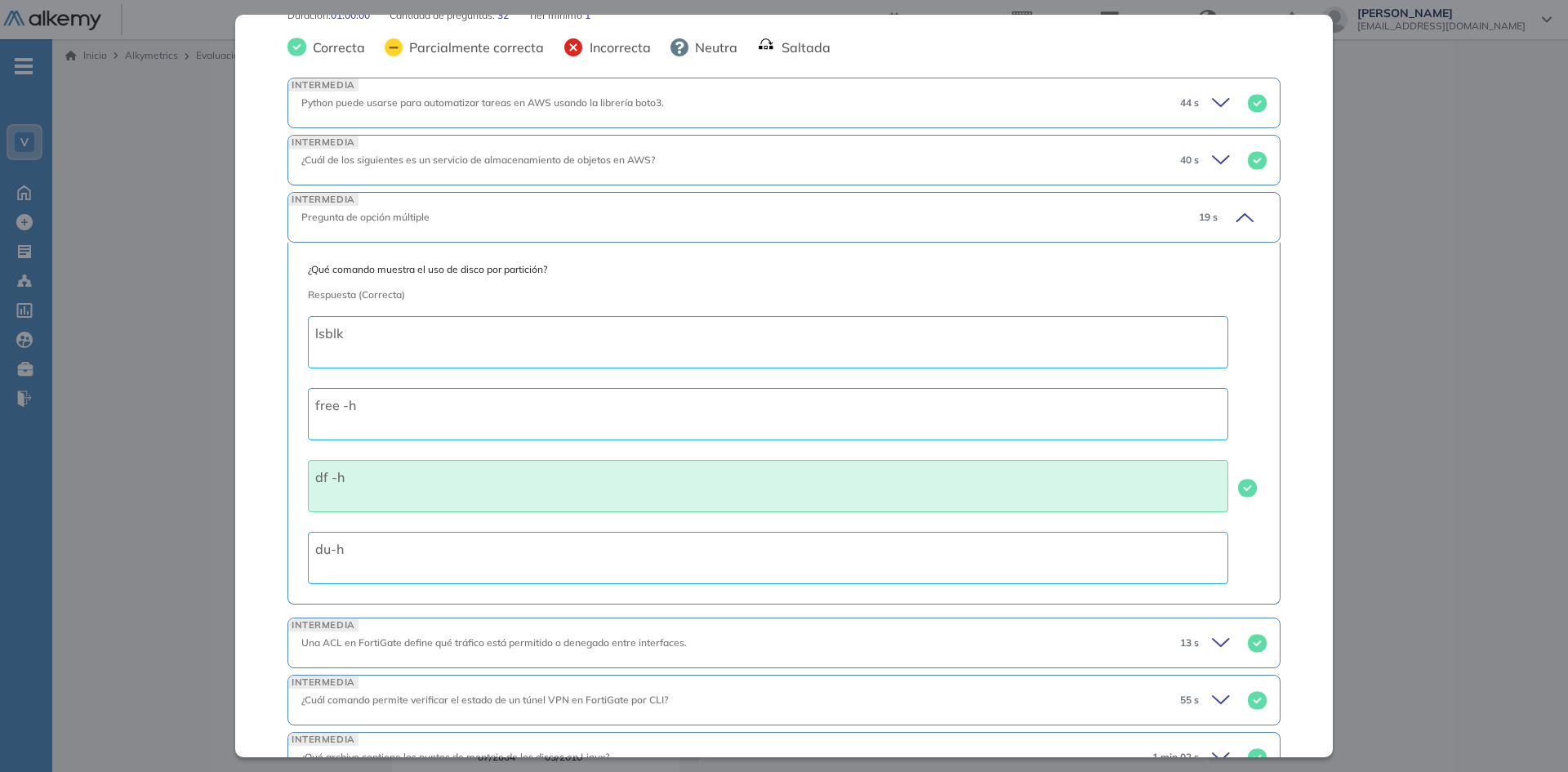
click at [1236, 215] on icon at bounding box center [1244, 218] width 16 height 8
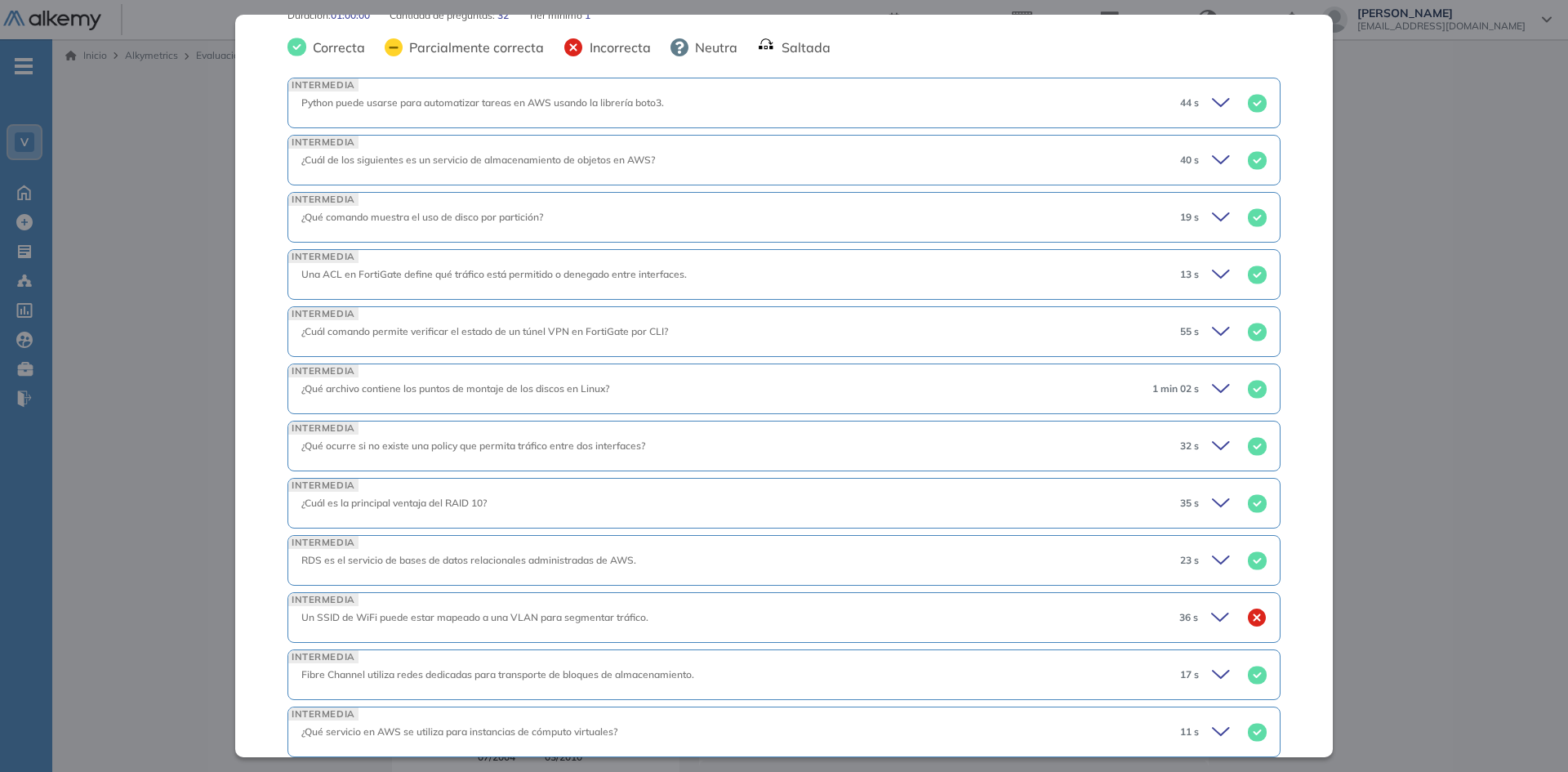
scroll to position [409, 0]
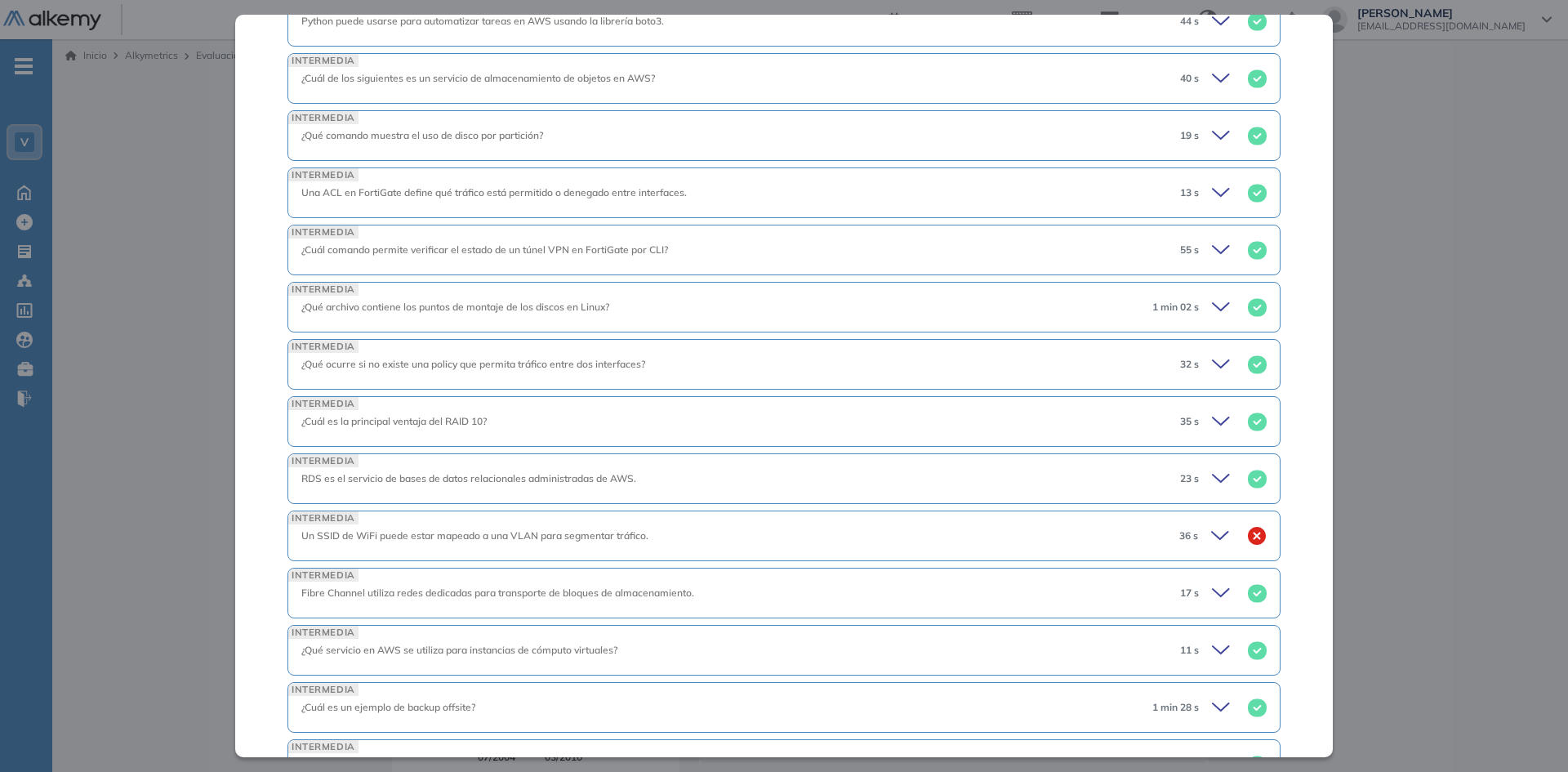
click at [1212, 538] on icon at bounding box center [1220, 535] width 16 height 8
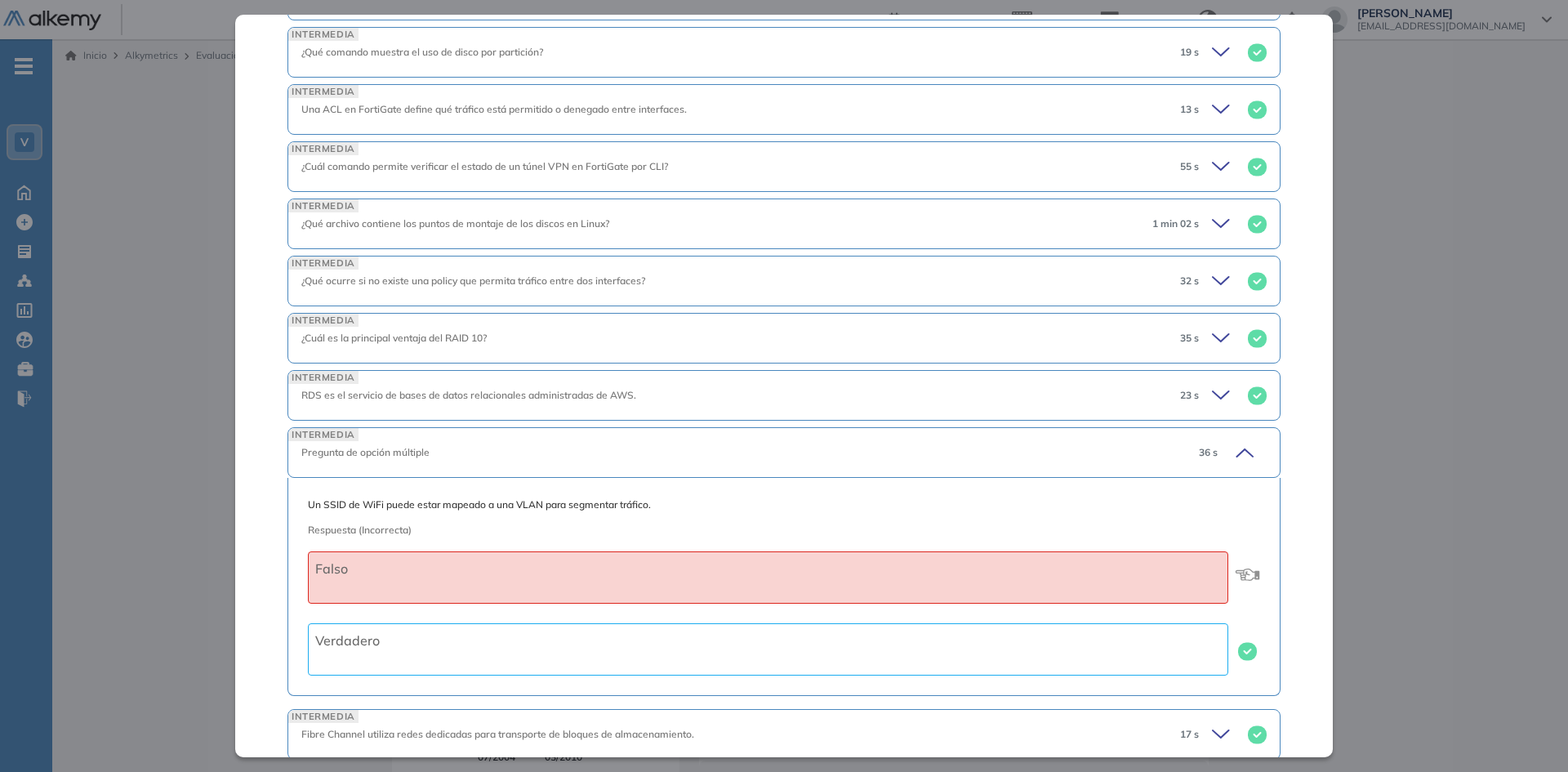
scroll to position [572, 0]
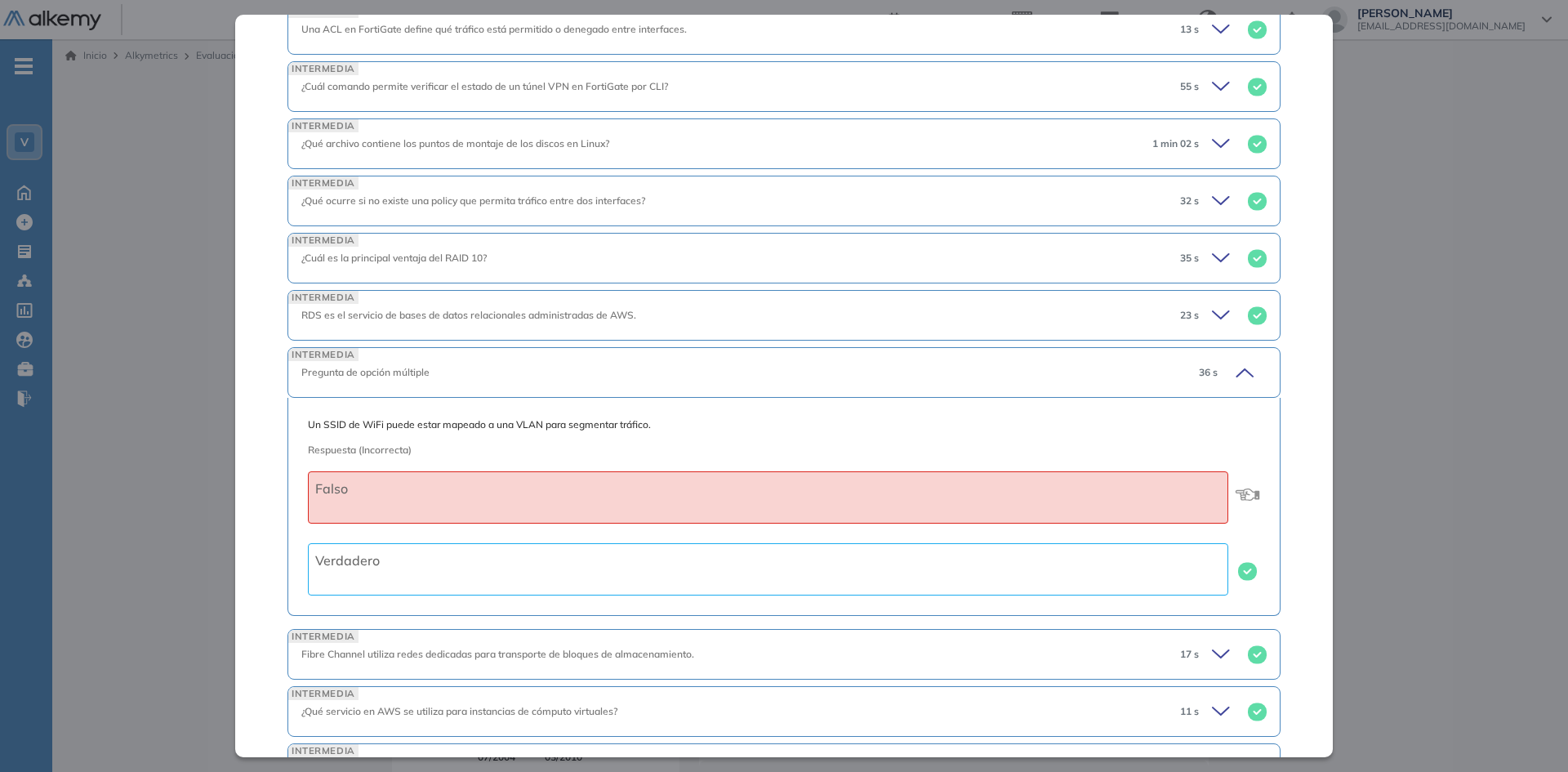
click at [1234, 372] on icon at bounding box center [1242, 373] width 23 height 23
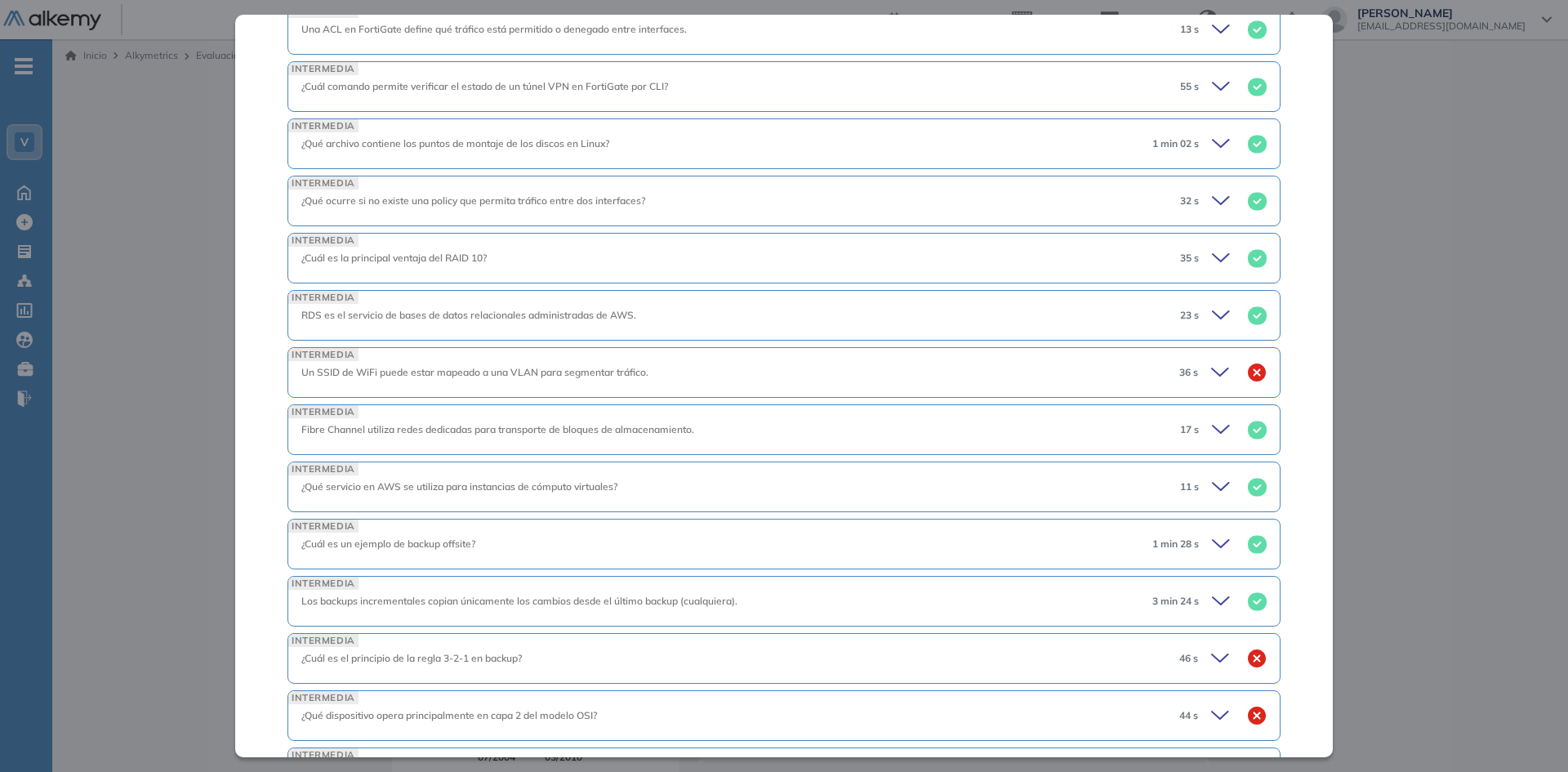
click at [1212, 487] on icon at bounding box center [1223, 487] width 23 height 23
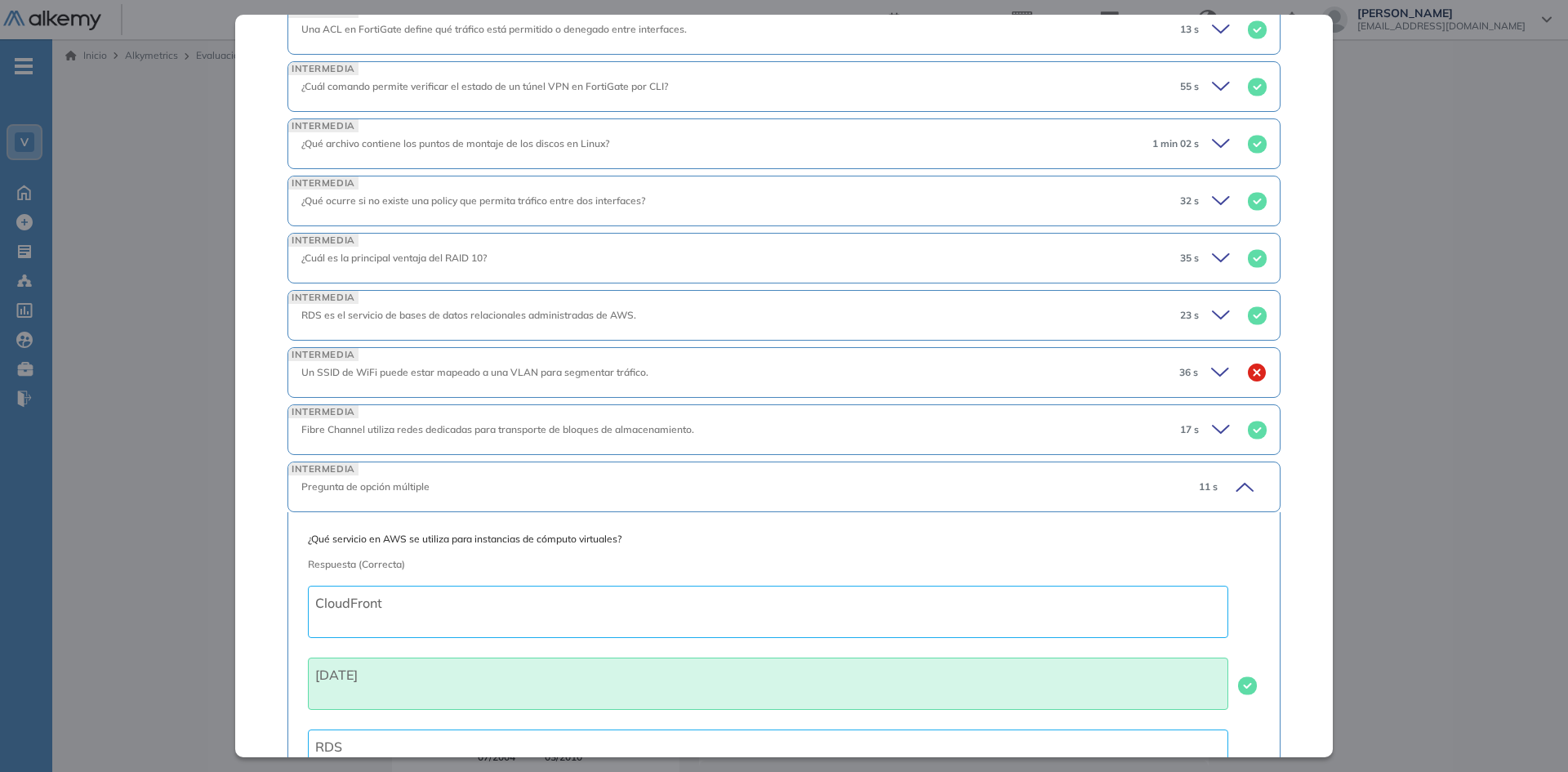
click at [1231, 482] on icon at bounding box center [1242, 487] width 23 height 23
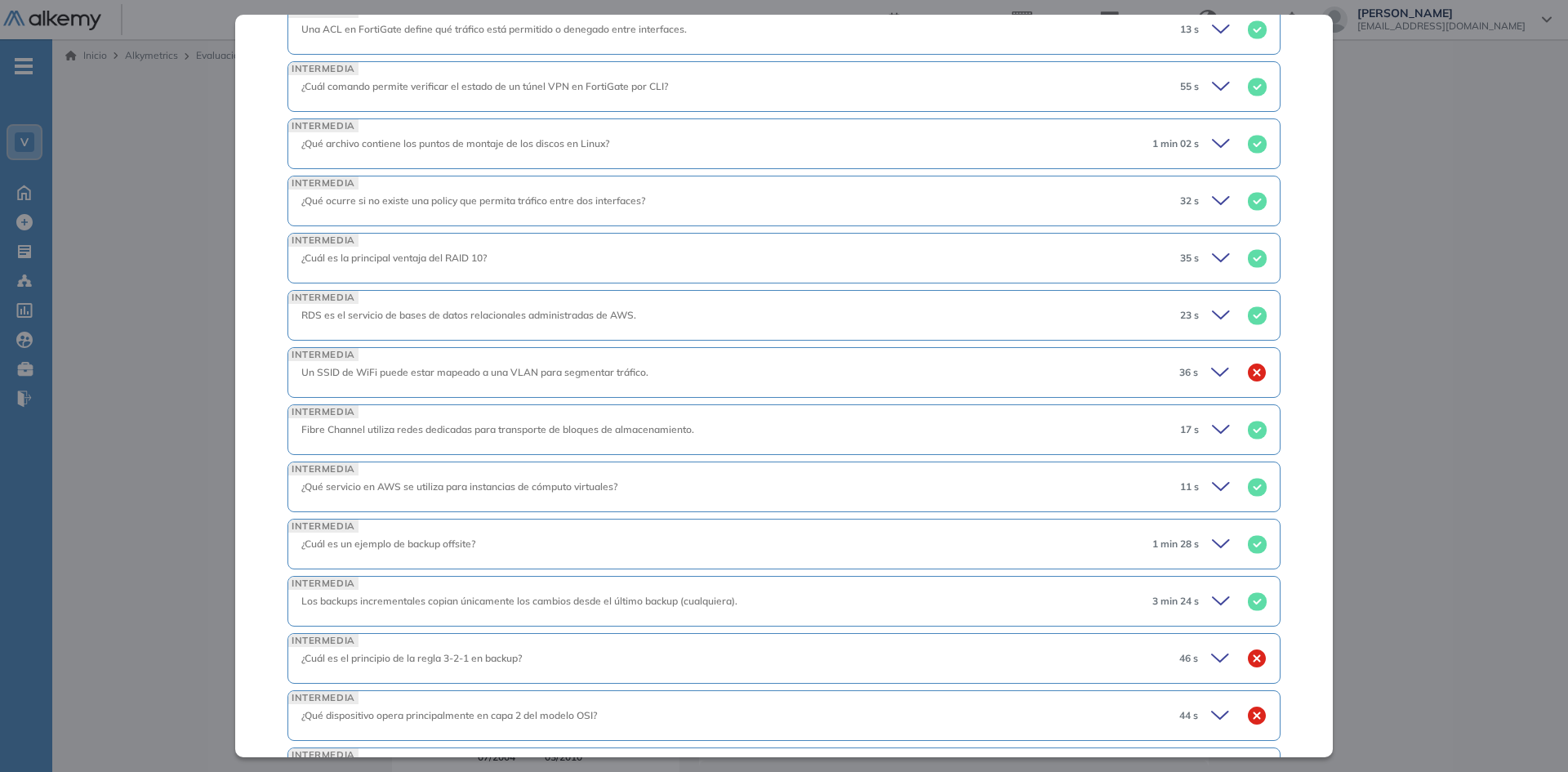
click at [1212, 543] on icon at bounding box center [1223, 544] width 23 height 23
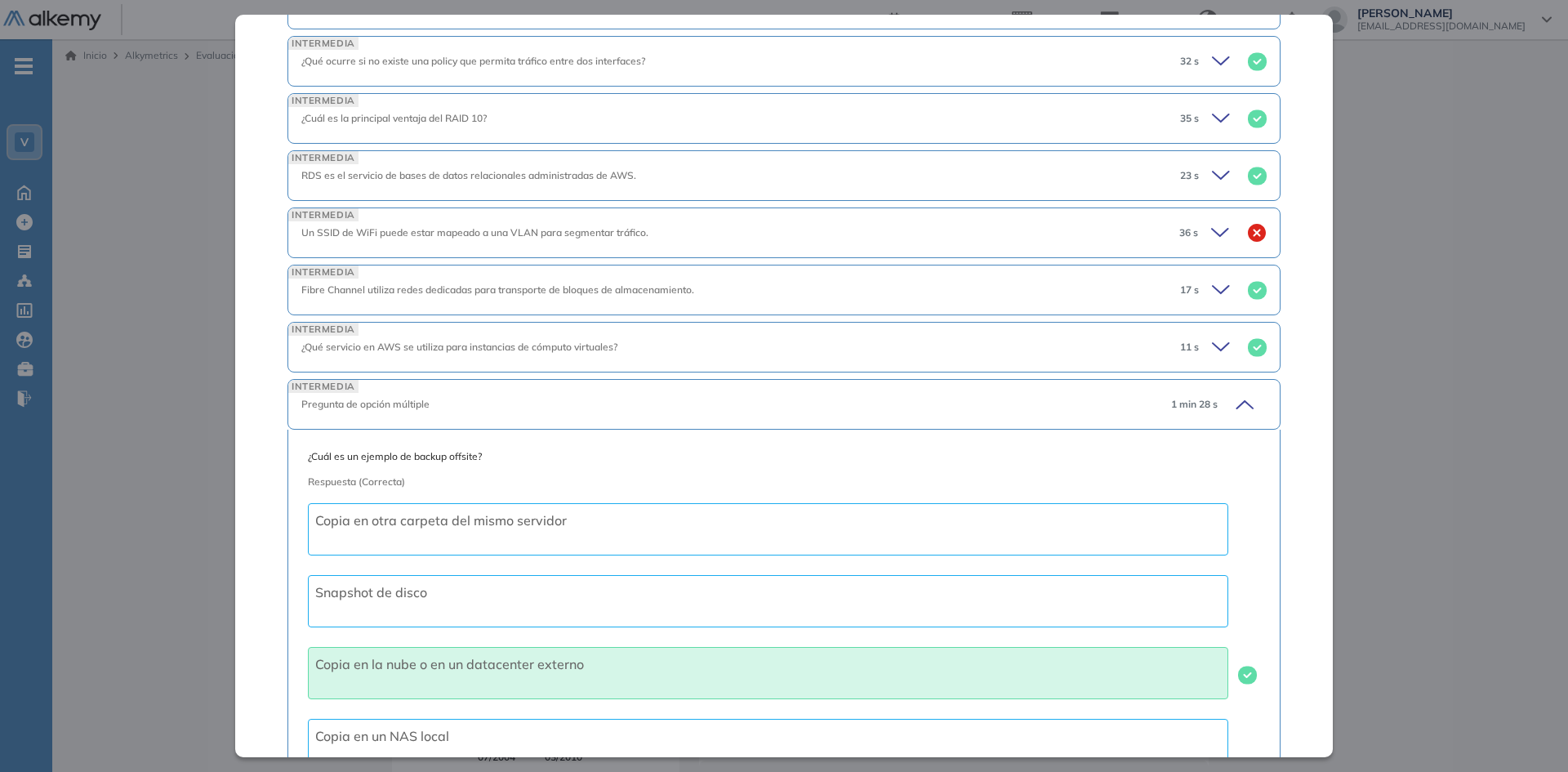
scroll to position [736, 0]
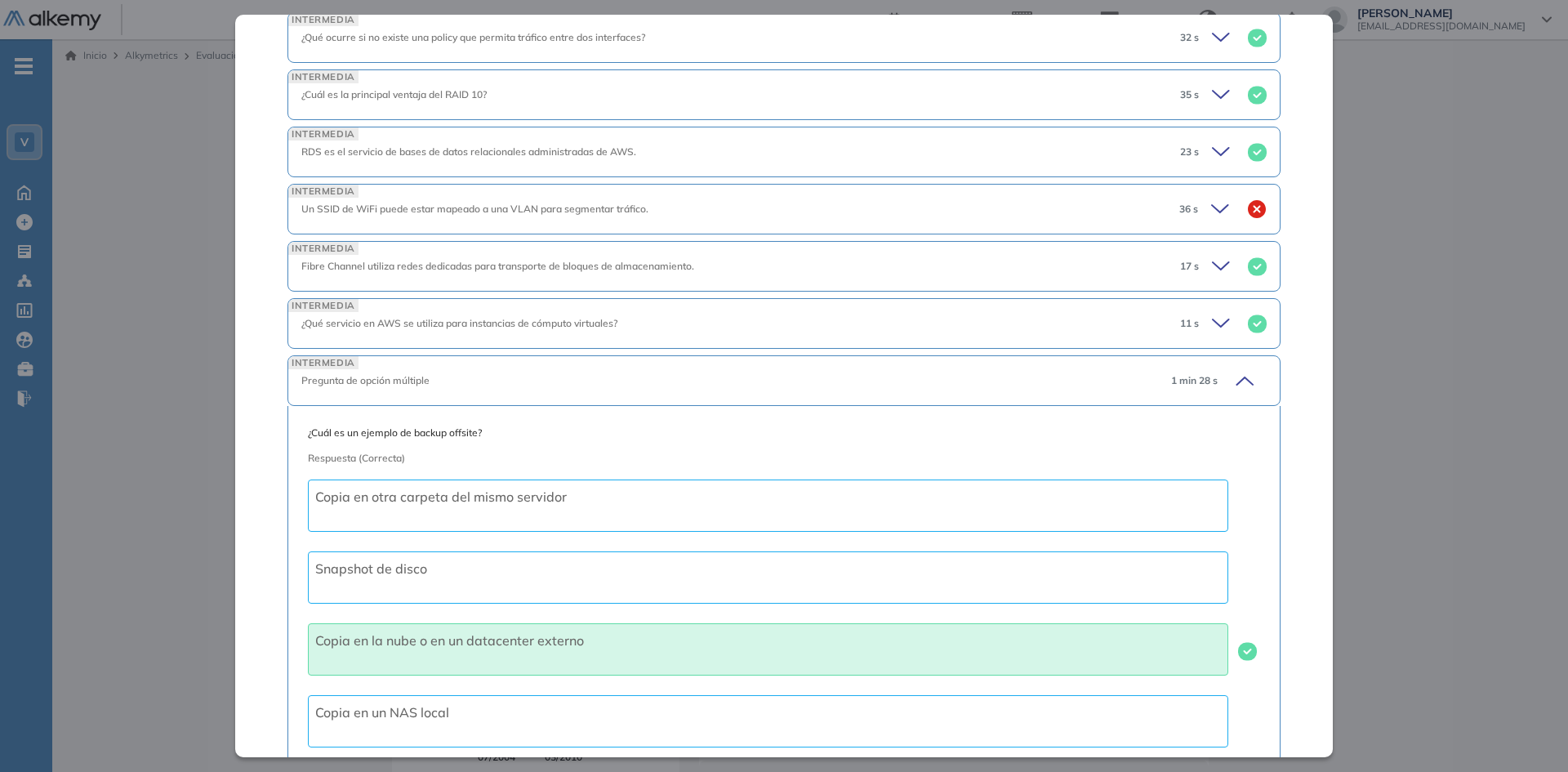
click at [1236, 379] on icon at bounding box center [1244, 381] width 16 height 8
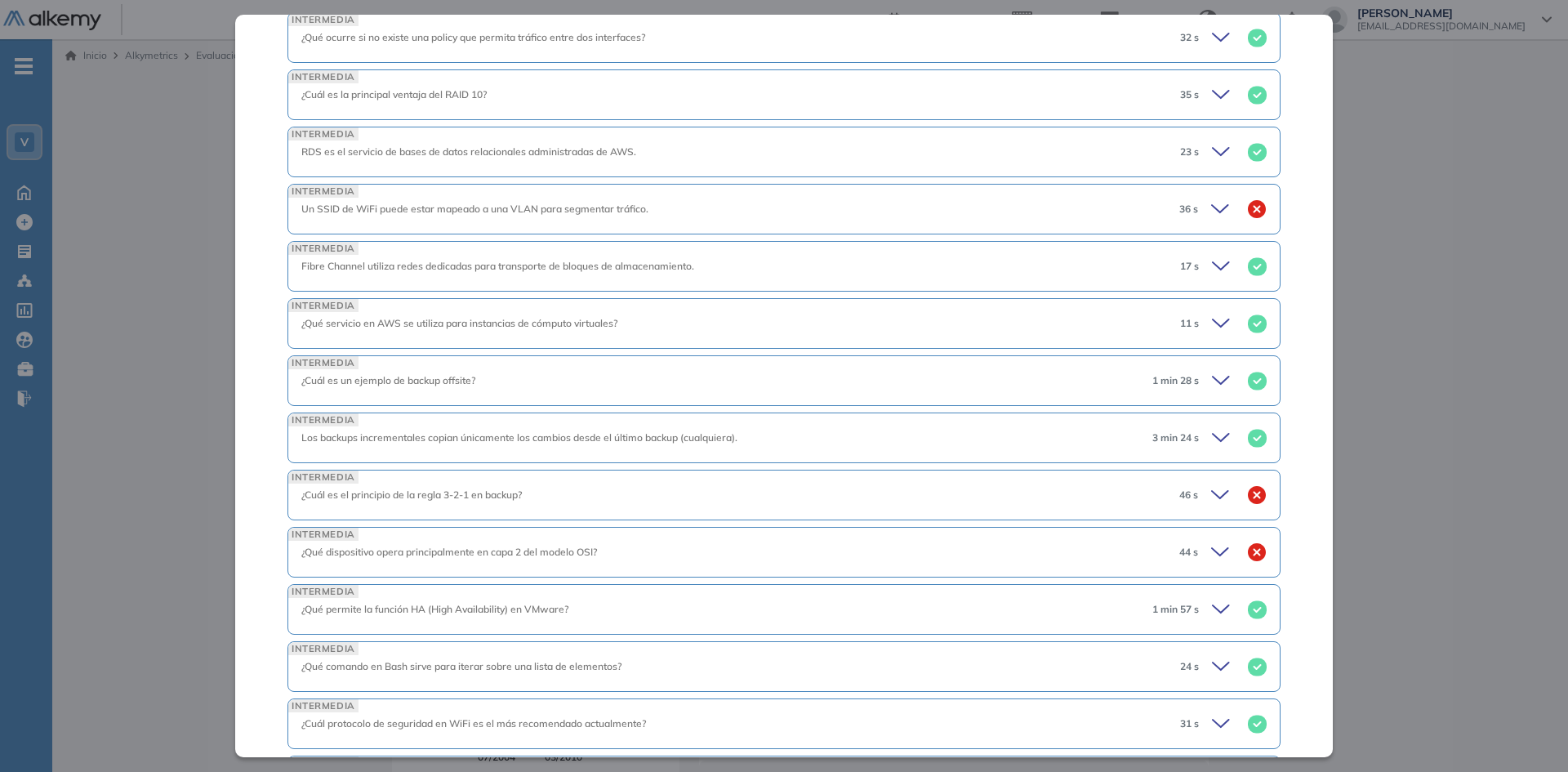
click at [1211, 496] on icon at bounding box center [1222, 495] width 23 height 23
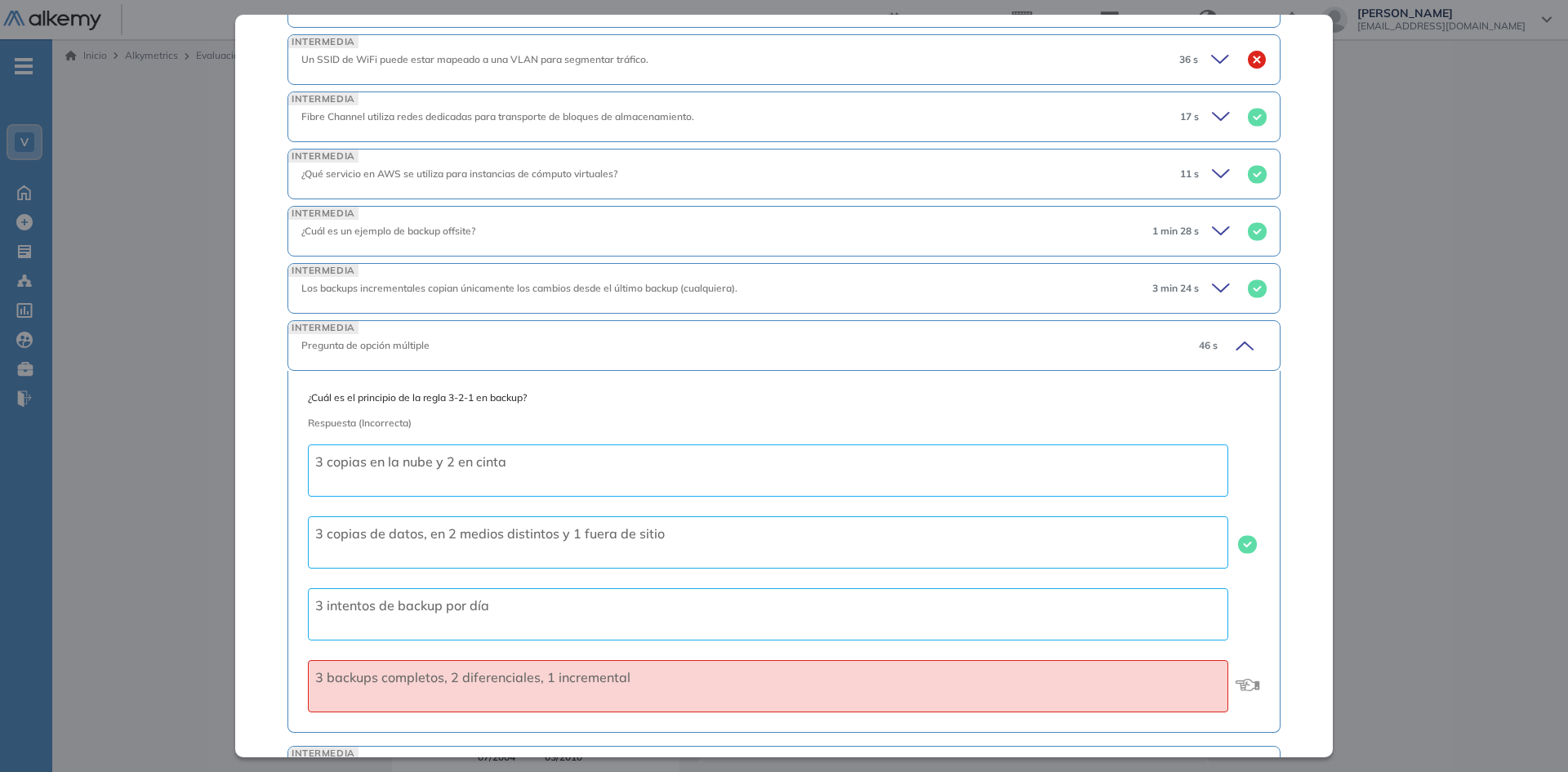
scroll to position [899, 0]
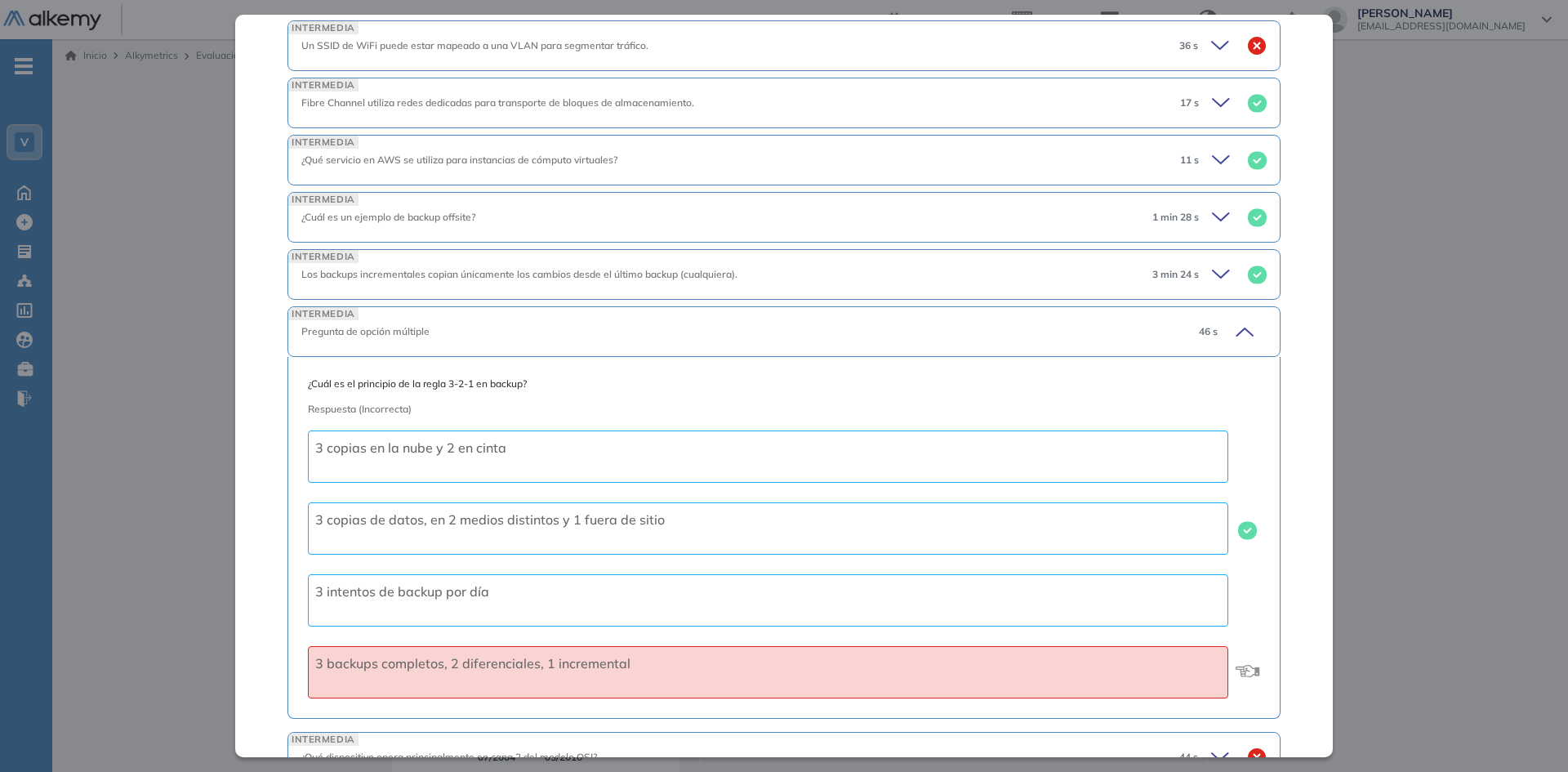
click at [1235, 330] on icon at bounding box center [1242, 331] width 23 height 23
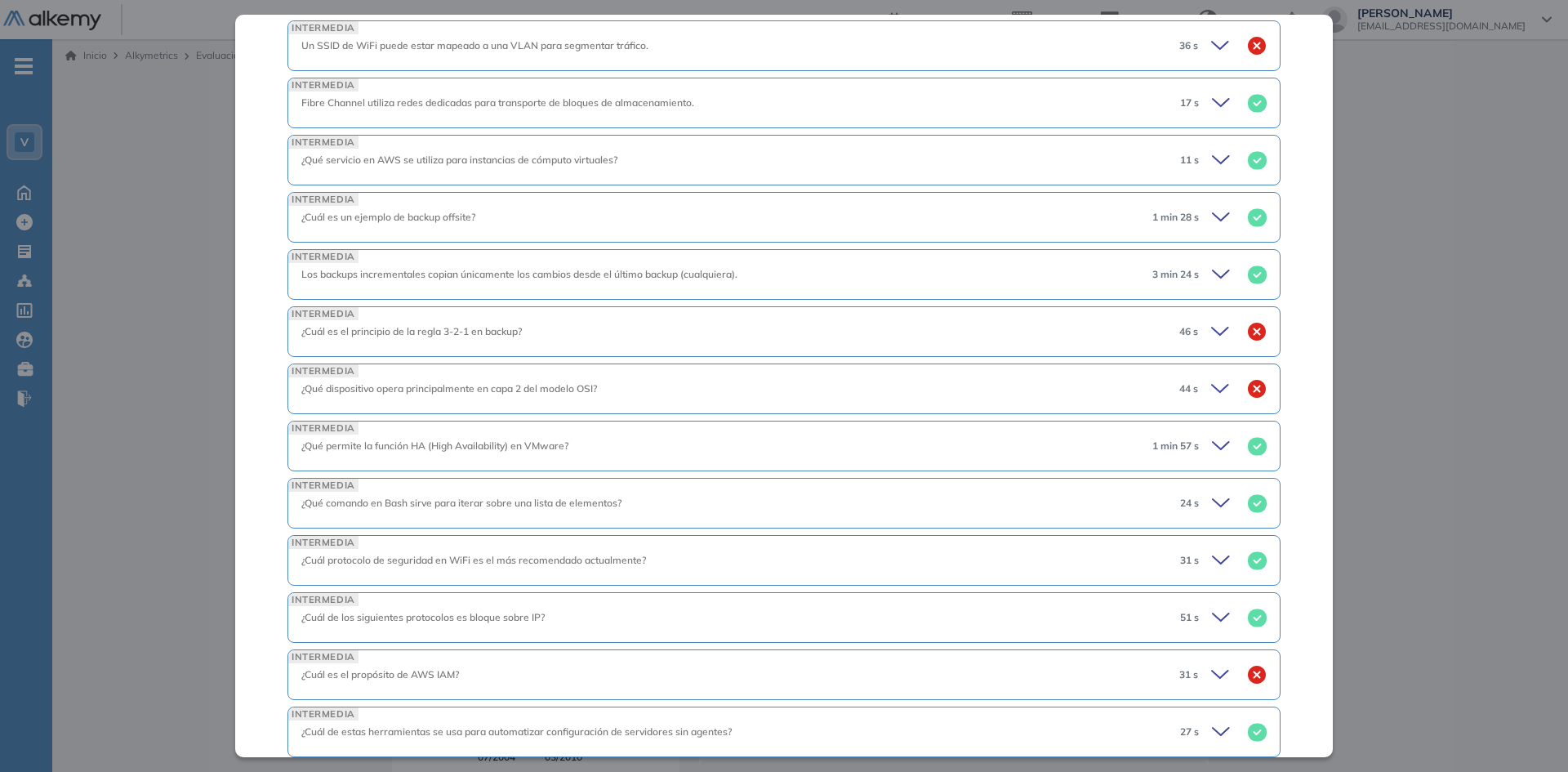
click at [1211, 389] on icon at bounding box center [1222, 389] width 23 height 23
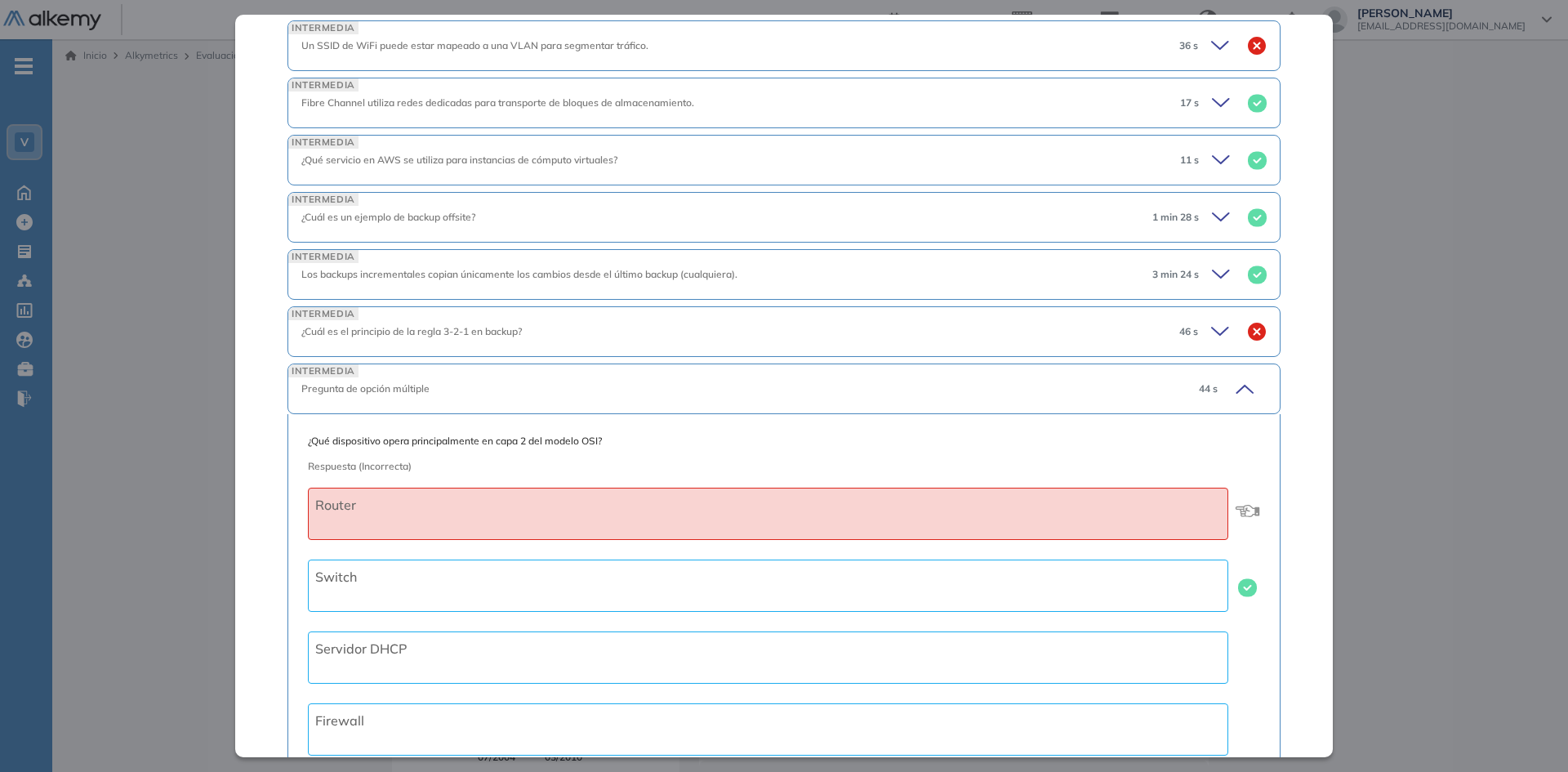
click at [1236, 388] on icon at bounding box center [1244, 389] width 16 height 8
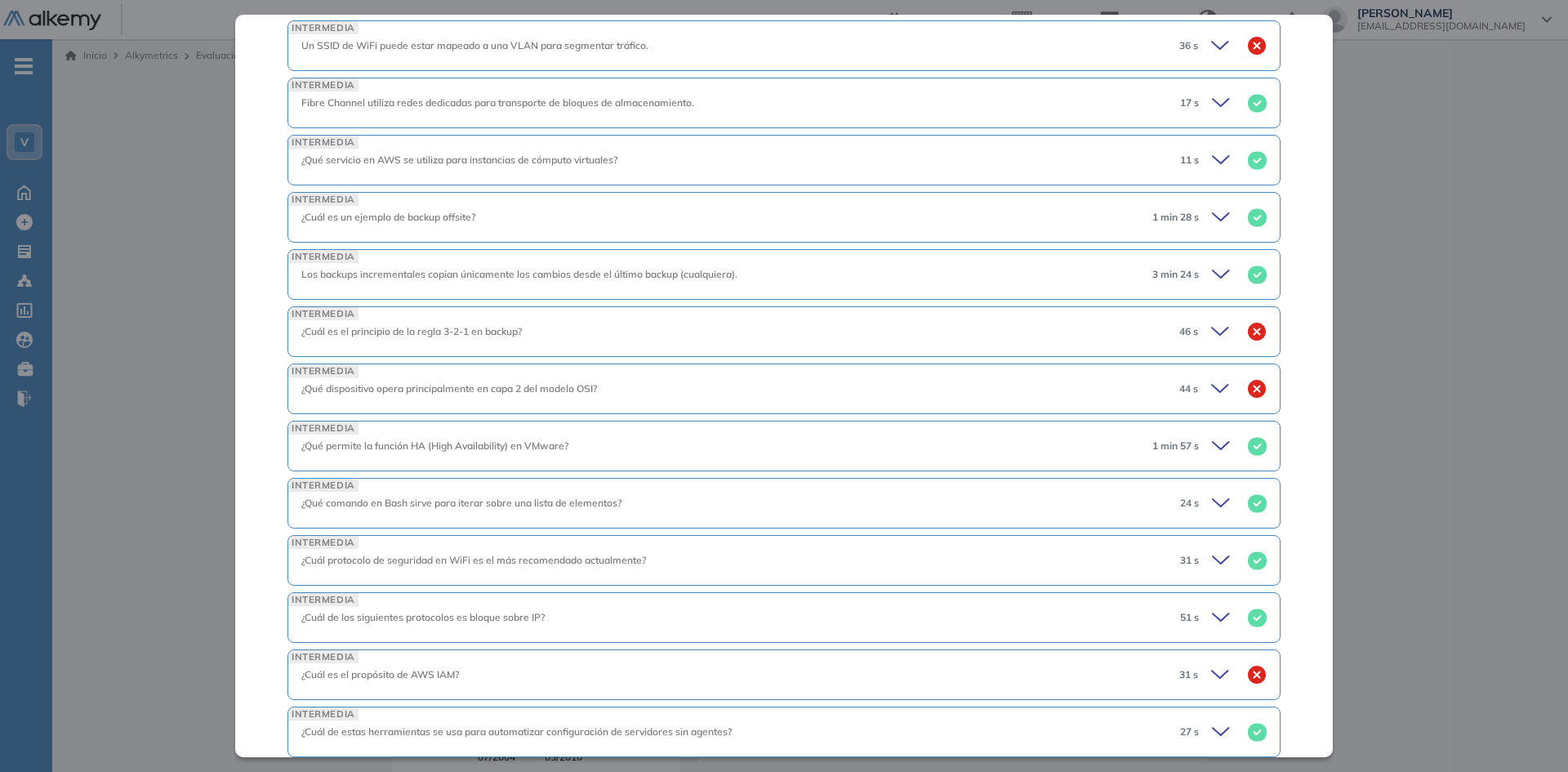
click at [1211, 682] on icon at bounding box center [1222, 675] width 23 height 23
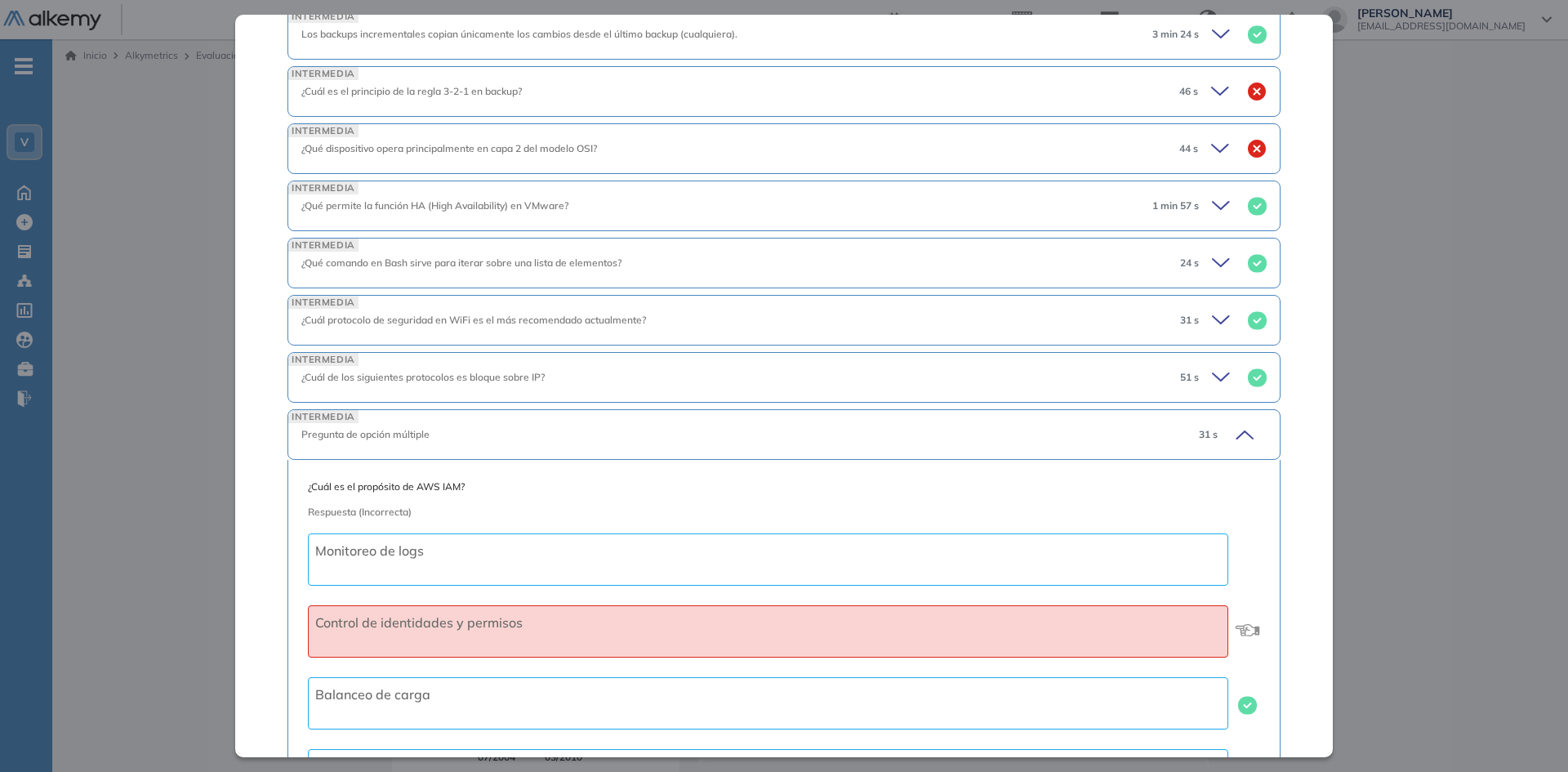
scroll to position [1144, 0]
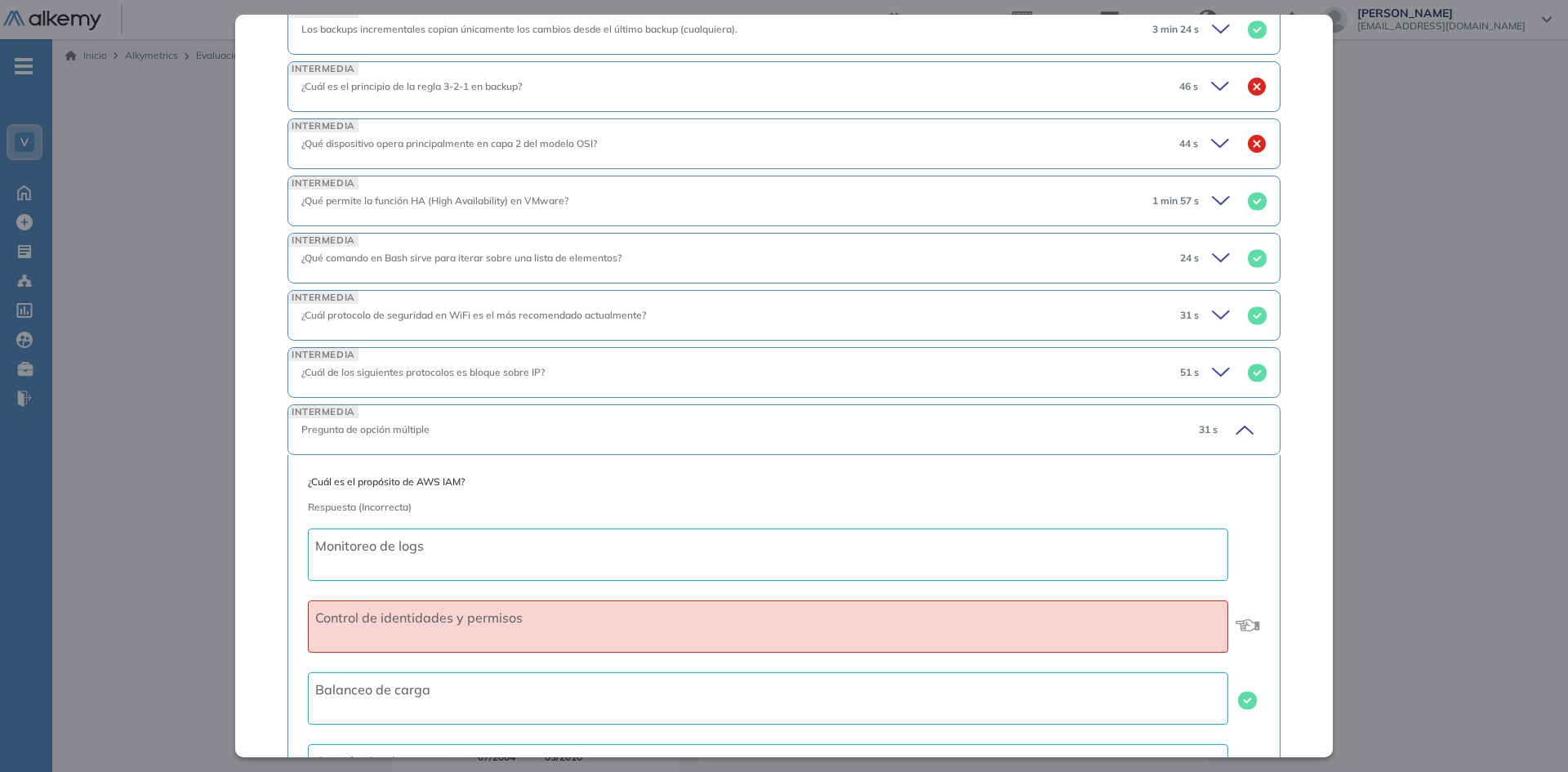
click at [1236, 428] on icon at bounding box center [1244, 430] width 16 height 8
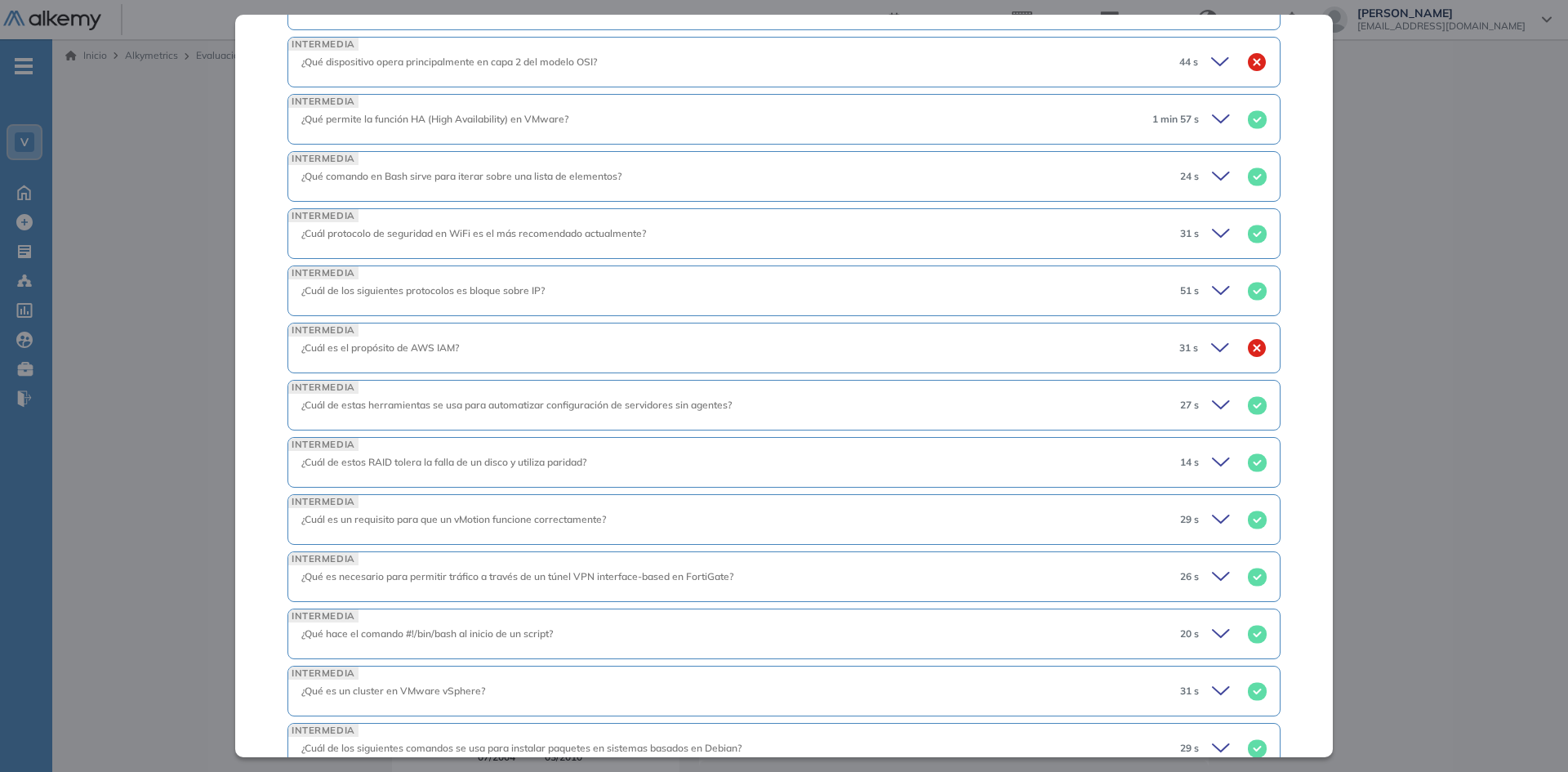
scroll to position [1307, 0]
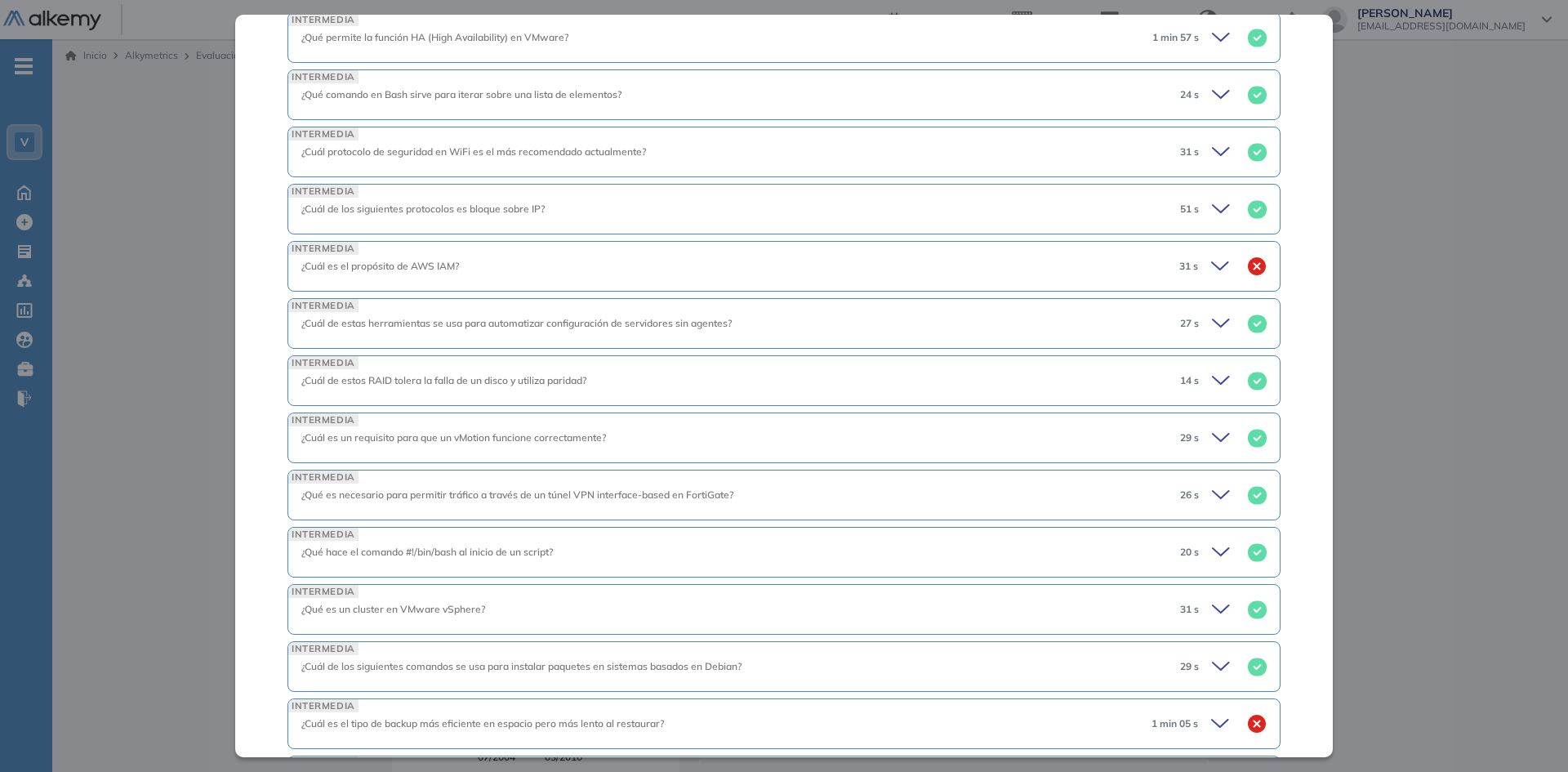
click at [1213, 442] on icon at bounding box center [1221, 437] width 16 height 8
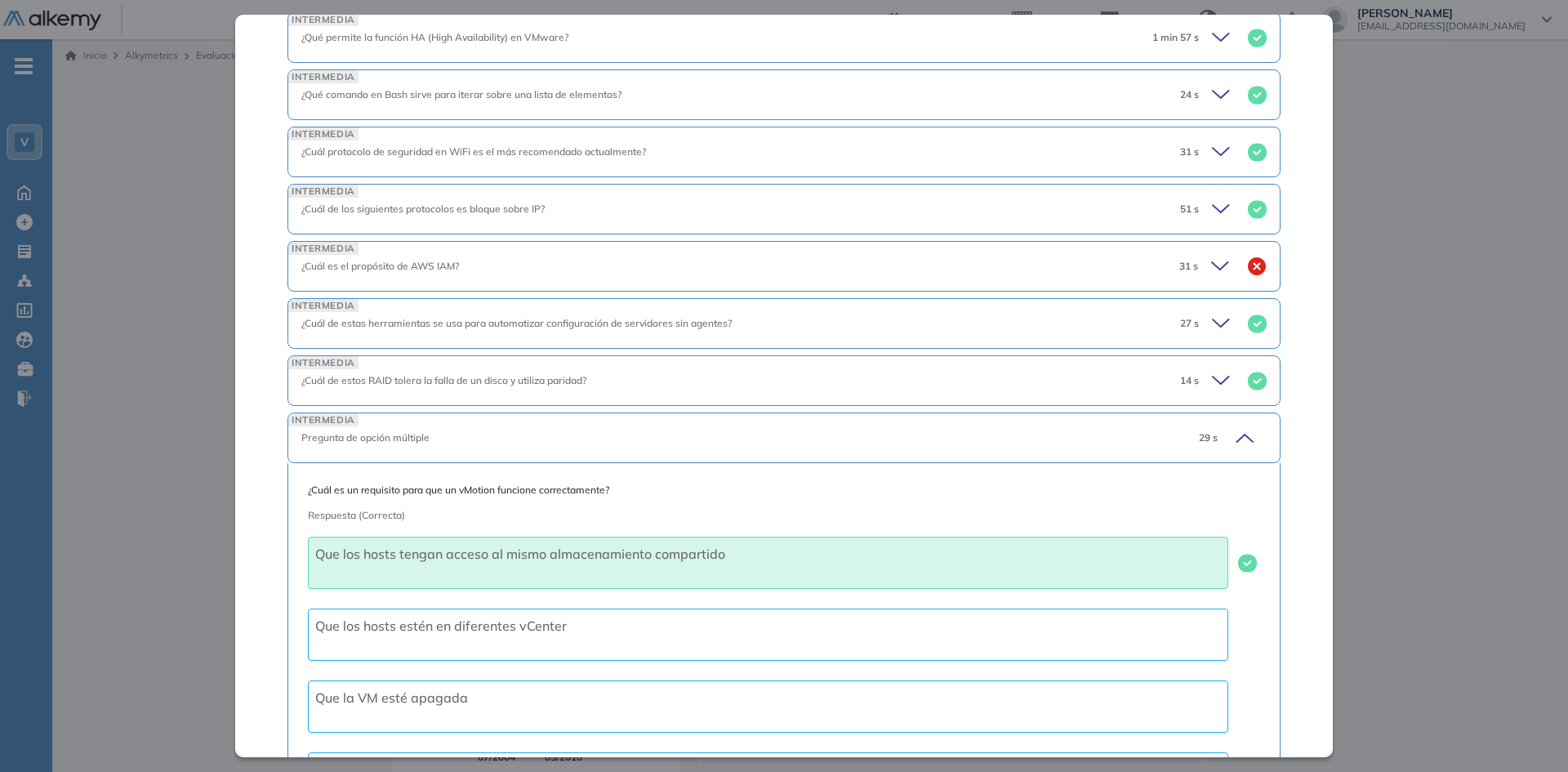
click at [1236, 435] on icon at bounding box center [1244, 438] width 16 height 8
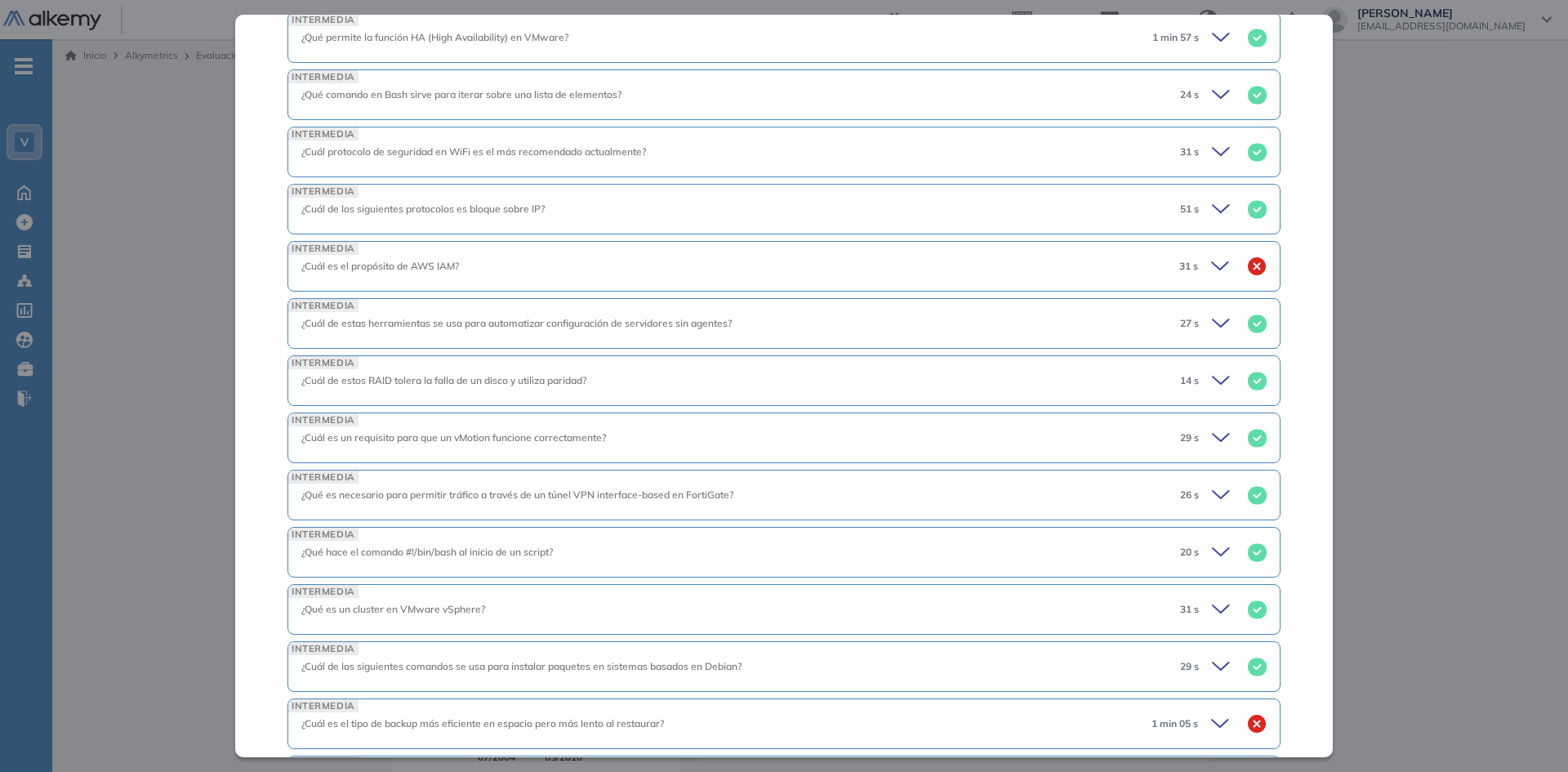
scroll to position [1389, 0]
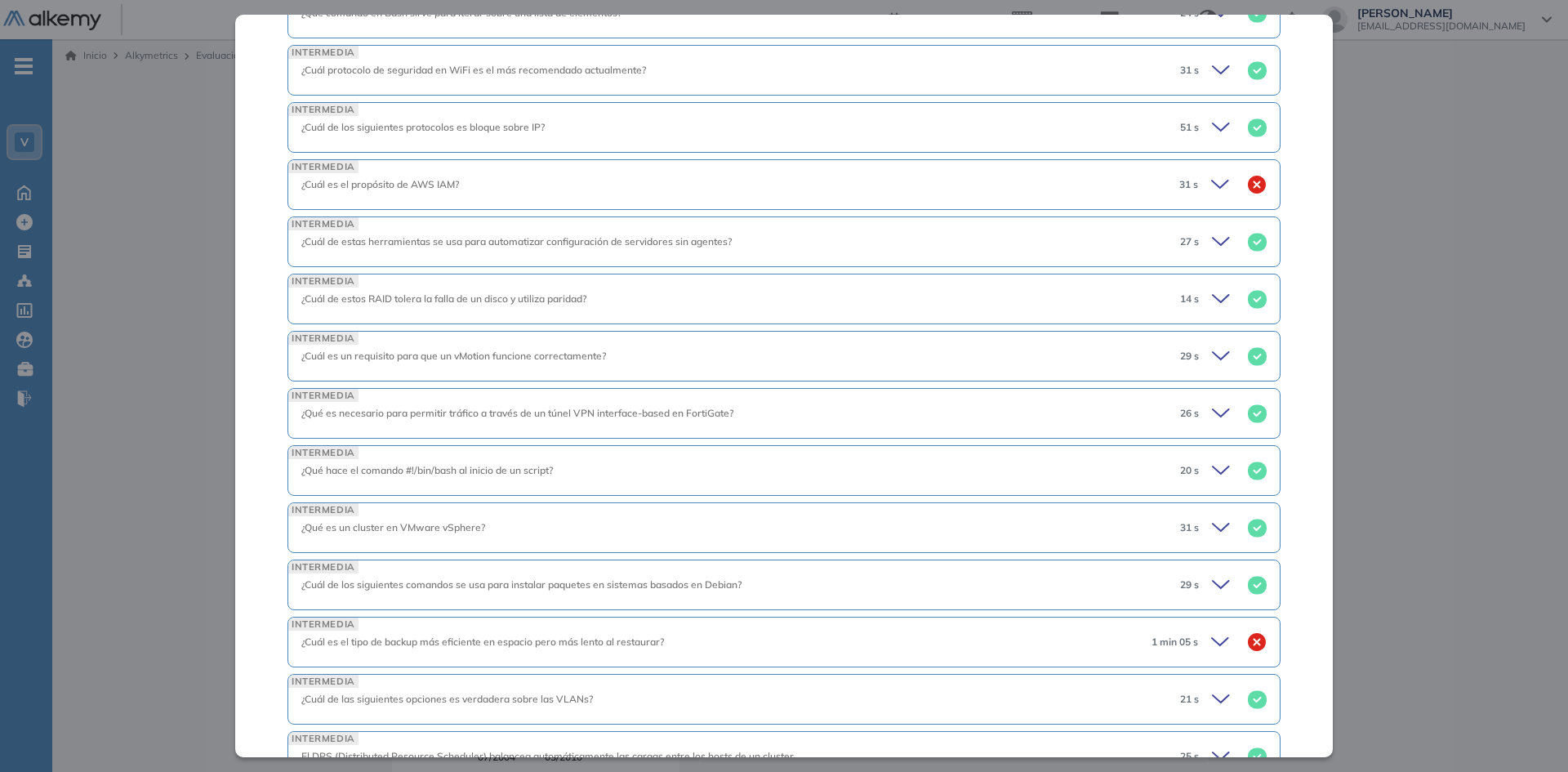
click at [1211, 639] on icon at bounding box center [1222, 642] width 23 height 23
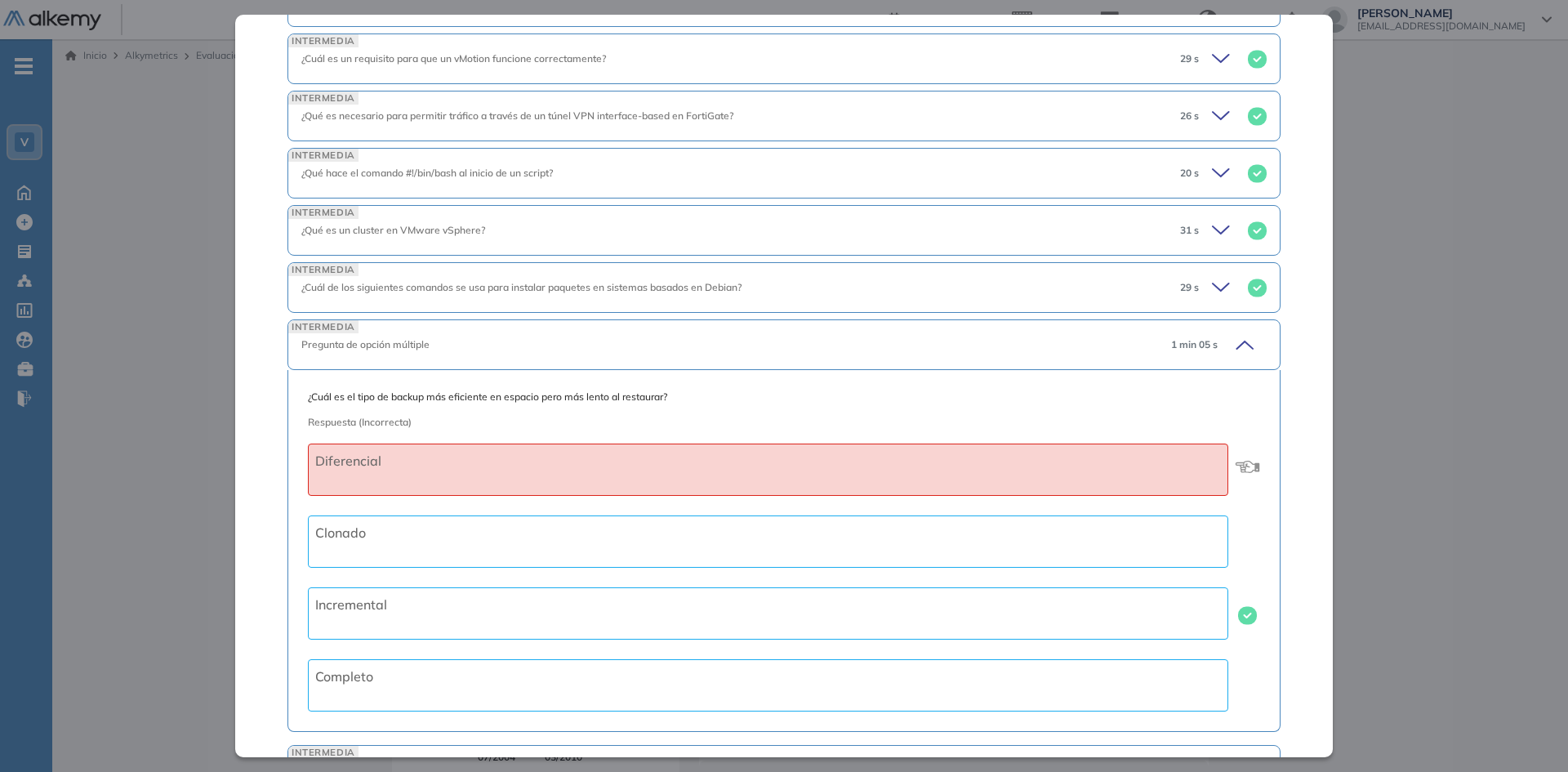
scroll to position [1716, 0]
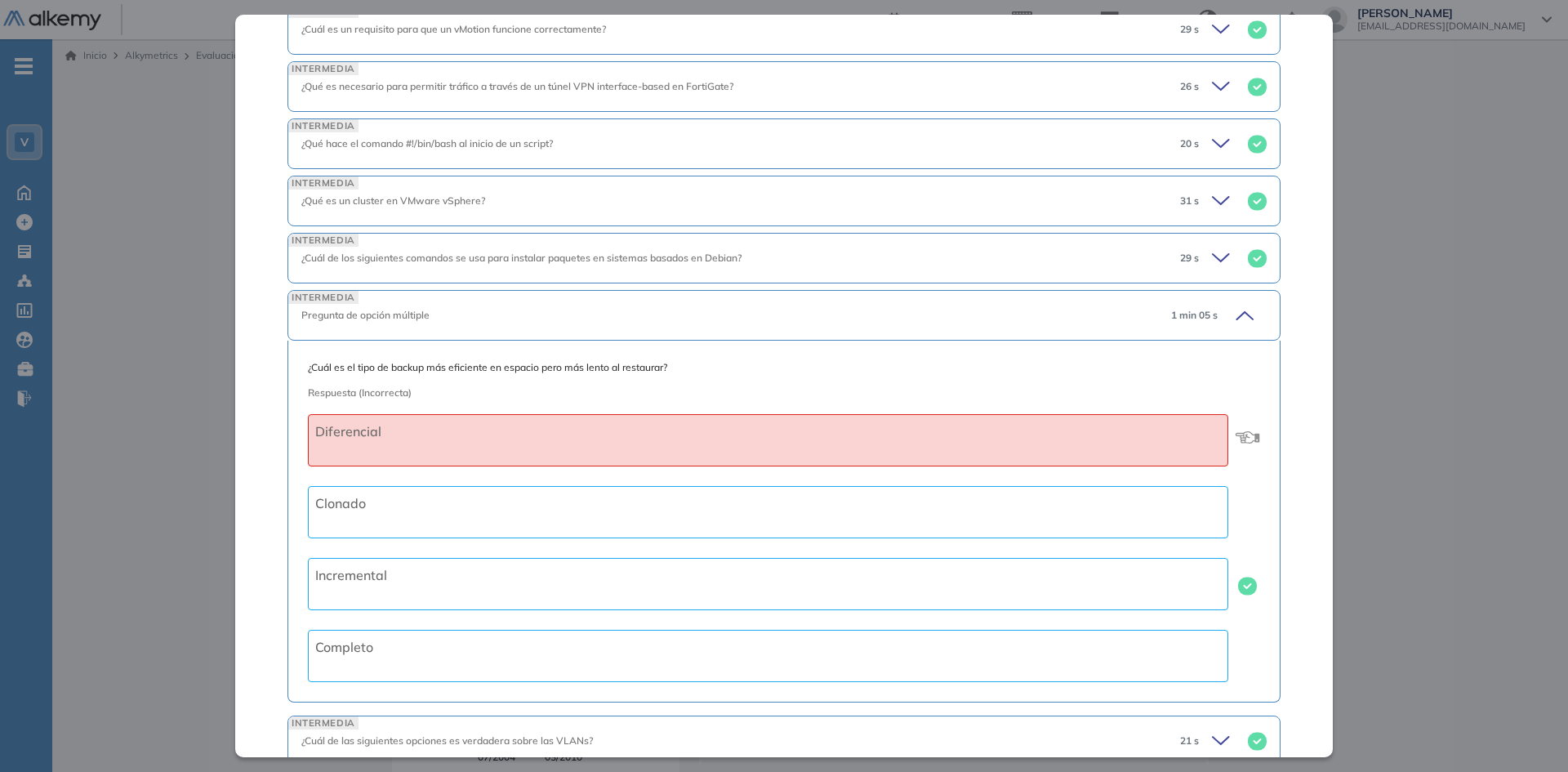
click at [1233, 315] on icon at bounding box center [1242, 315] width 23 height 23
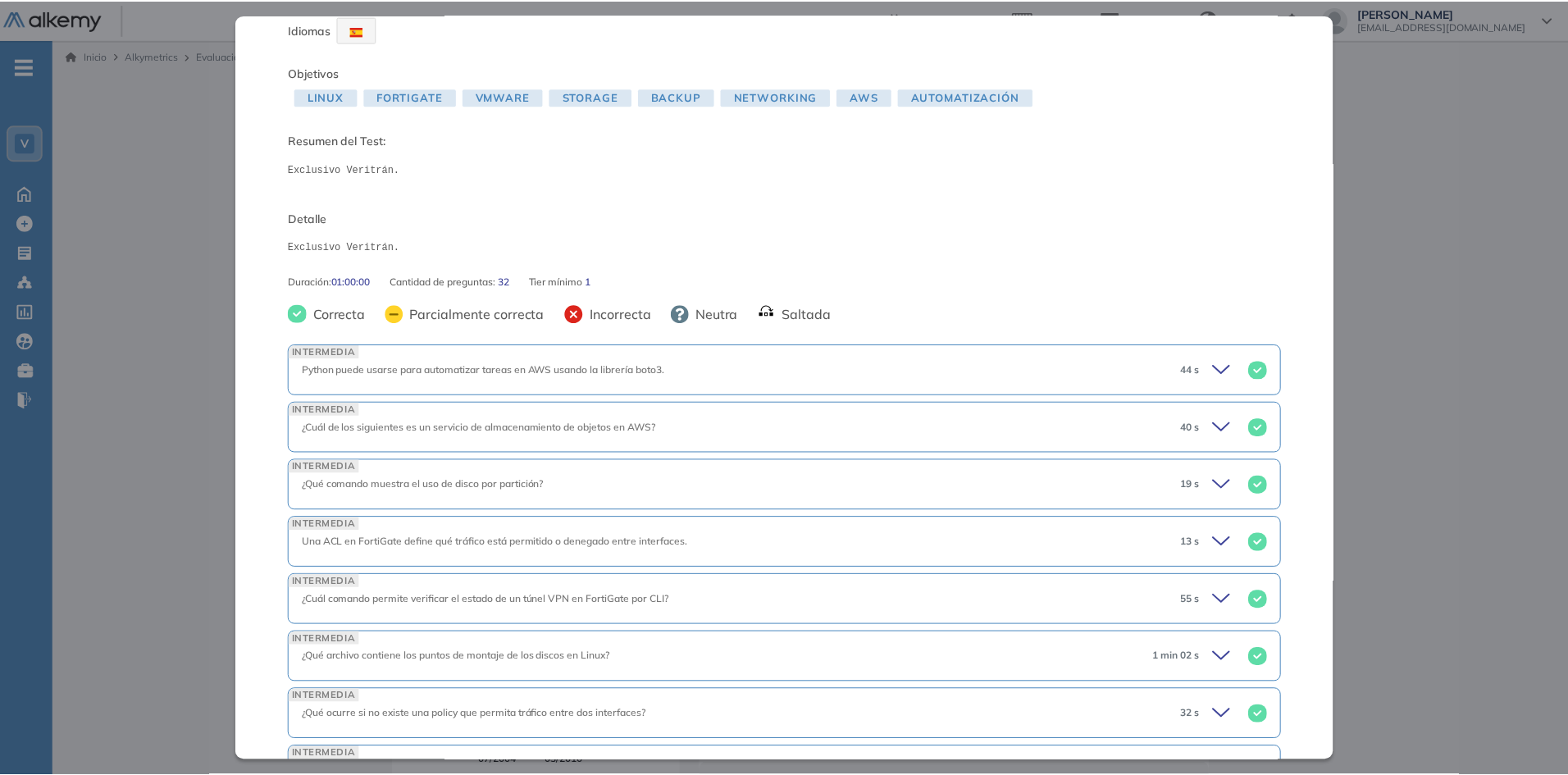
scroll to position [0, 0]
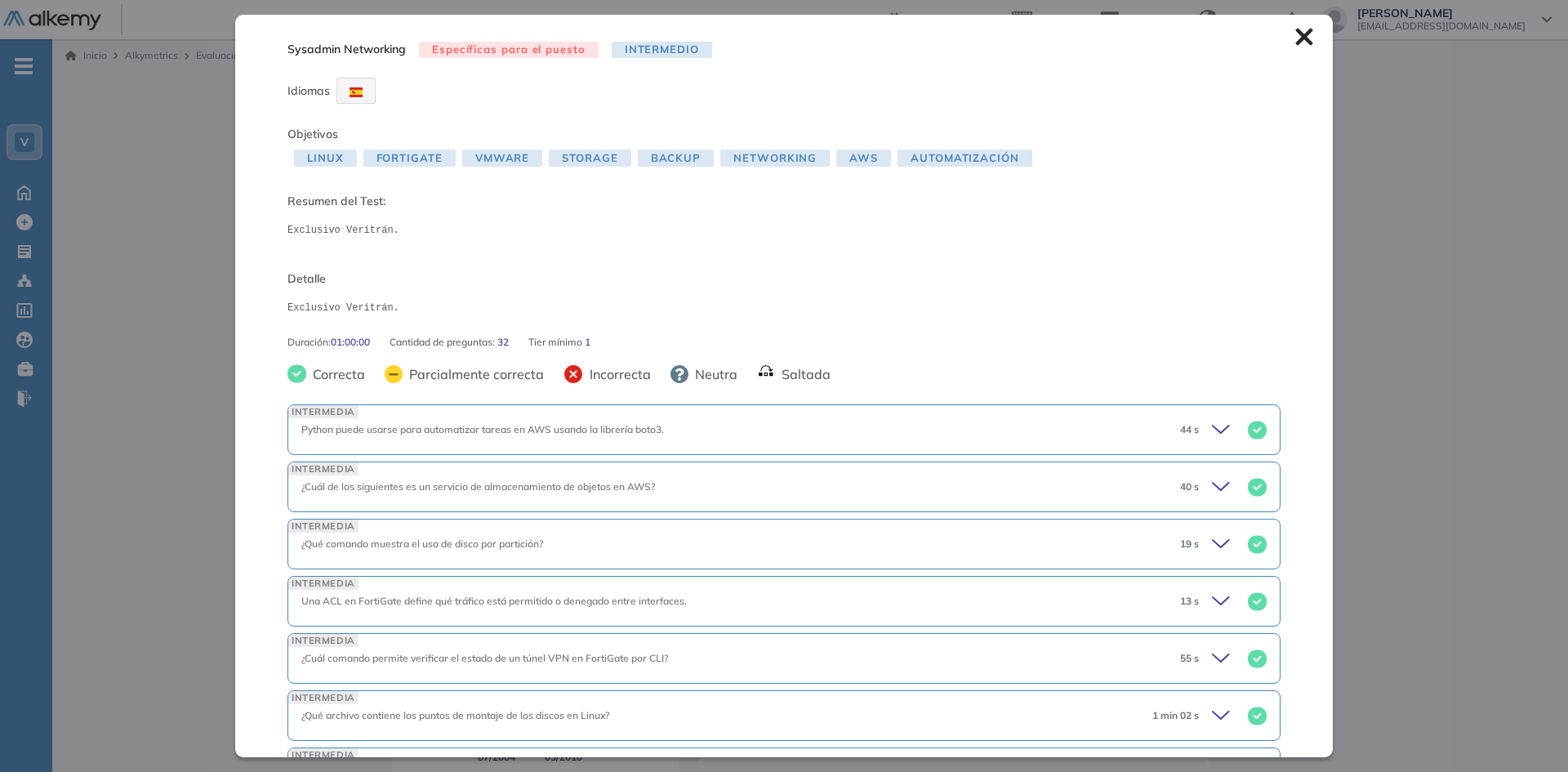
click at [1295, 39] on icon at bounding box center [1304, 37] width 17 height 17
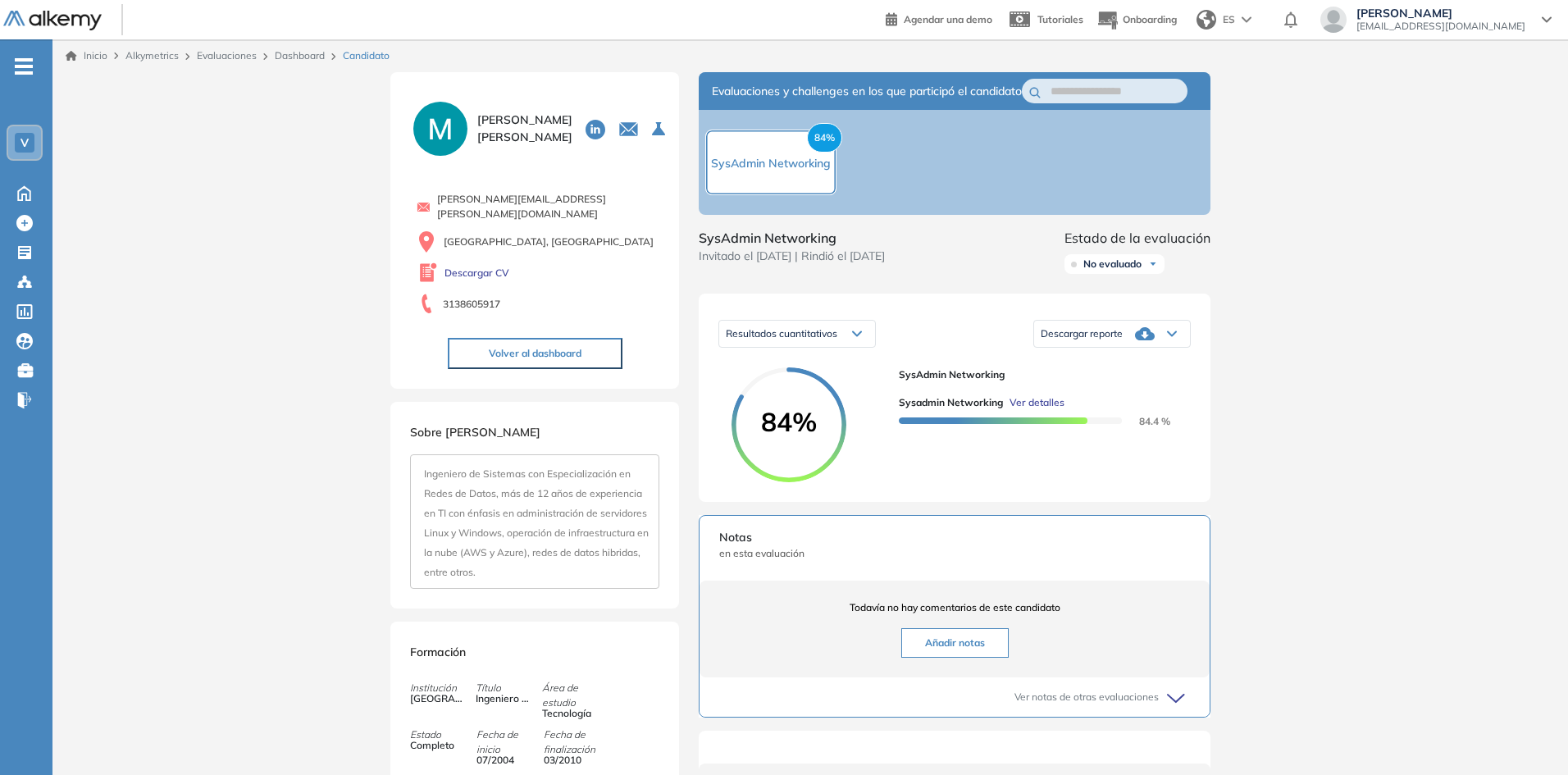
click at [299, 54] on link "Dashboard" at bounding box center [300, 55] width 50 height 12
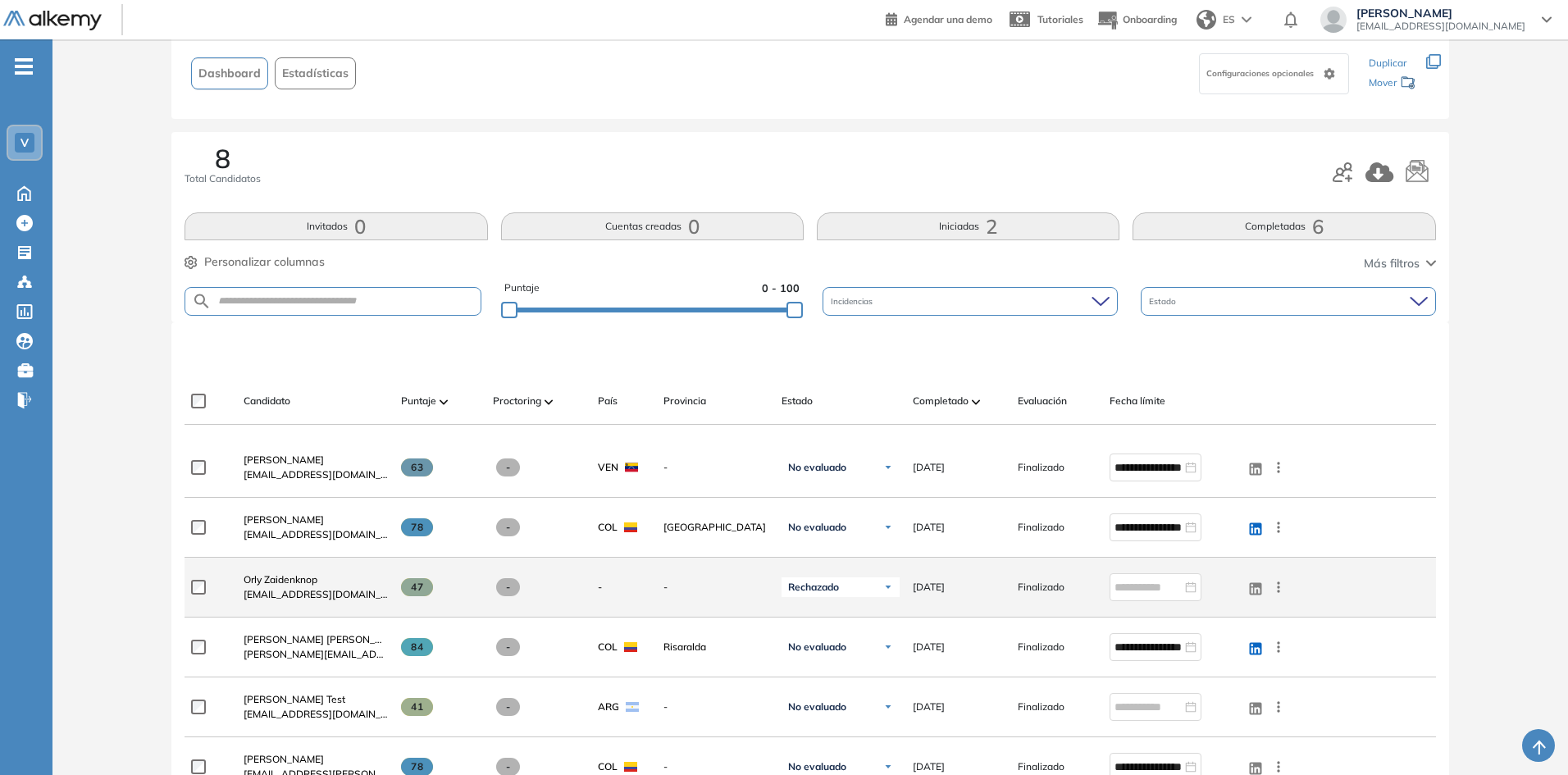
scroll to position [164, 0]
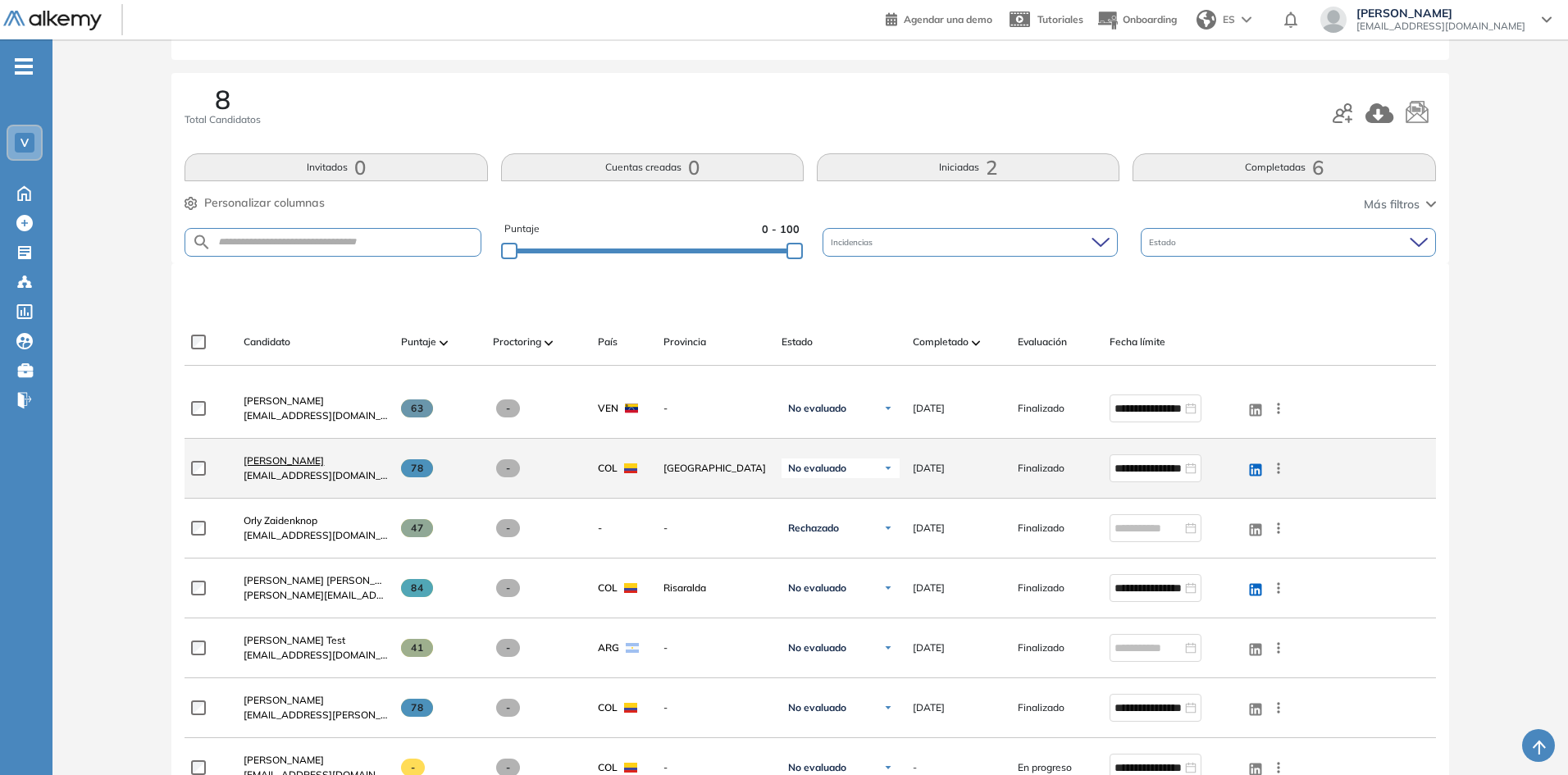
click at [284, 462] on span "[PERSON_NAME]" at bounding box center [283, 461] width 80 height 12
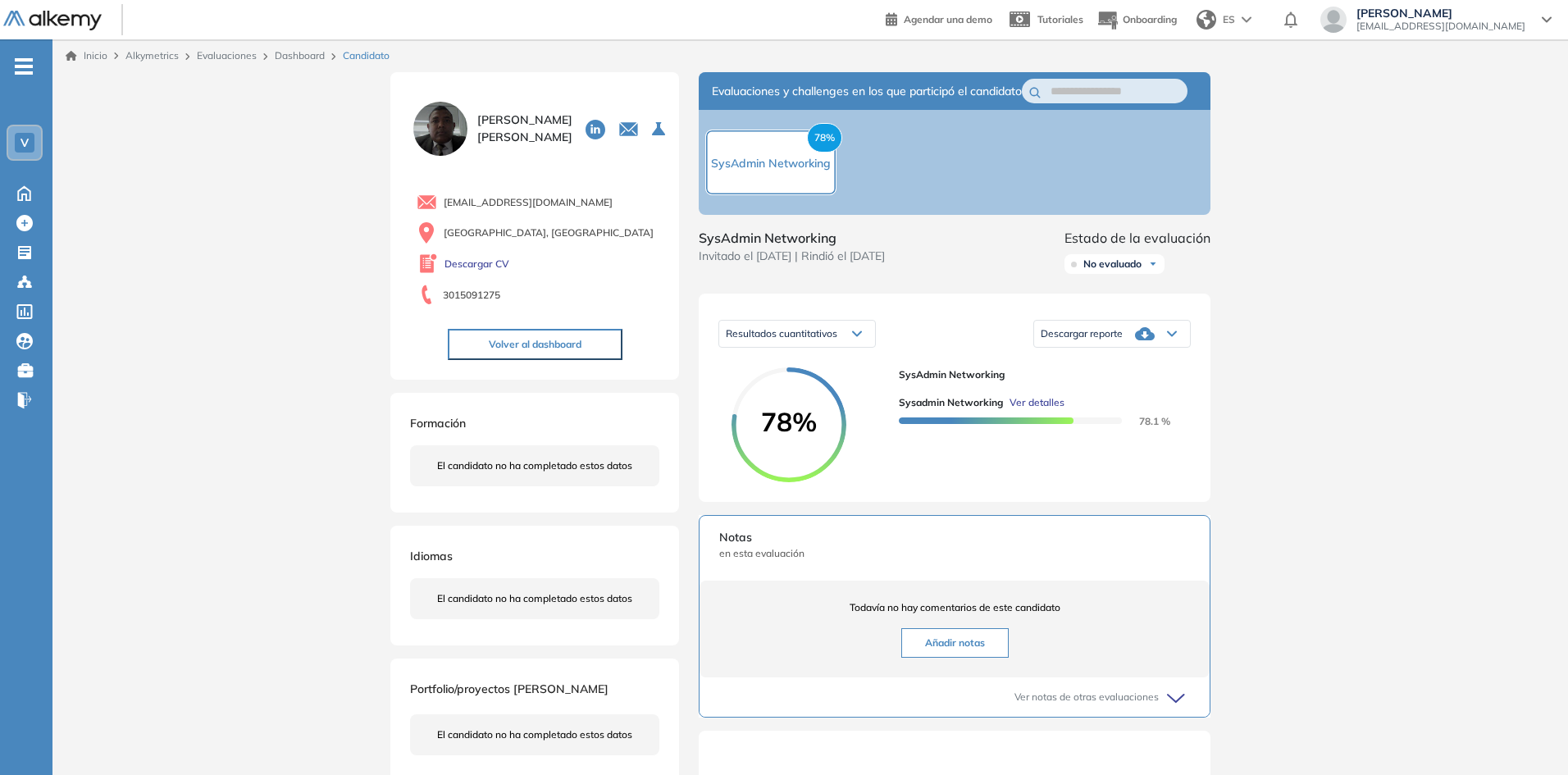
click at [1175, 350] on div "Descargar reporte" at bounding box center [1112, 334] width 156 height 33
click at [1082, 382] on li "Descargar informe completo" at bounding box center [1102, 373] width 122 height 16
click at [1044, 410] on span "Ver detalles" at bounding box center [1038, 403] width 55 height 15
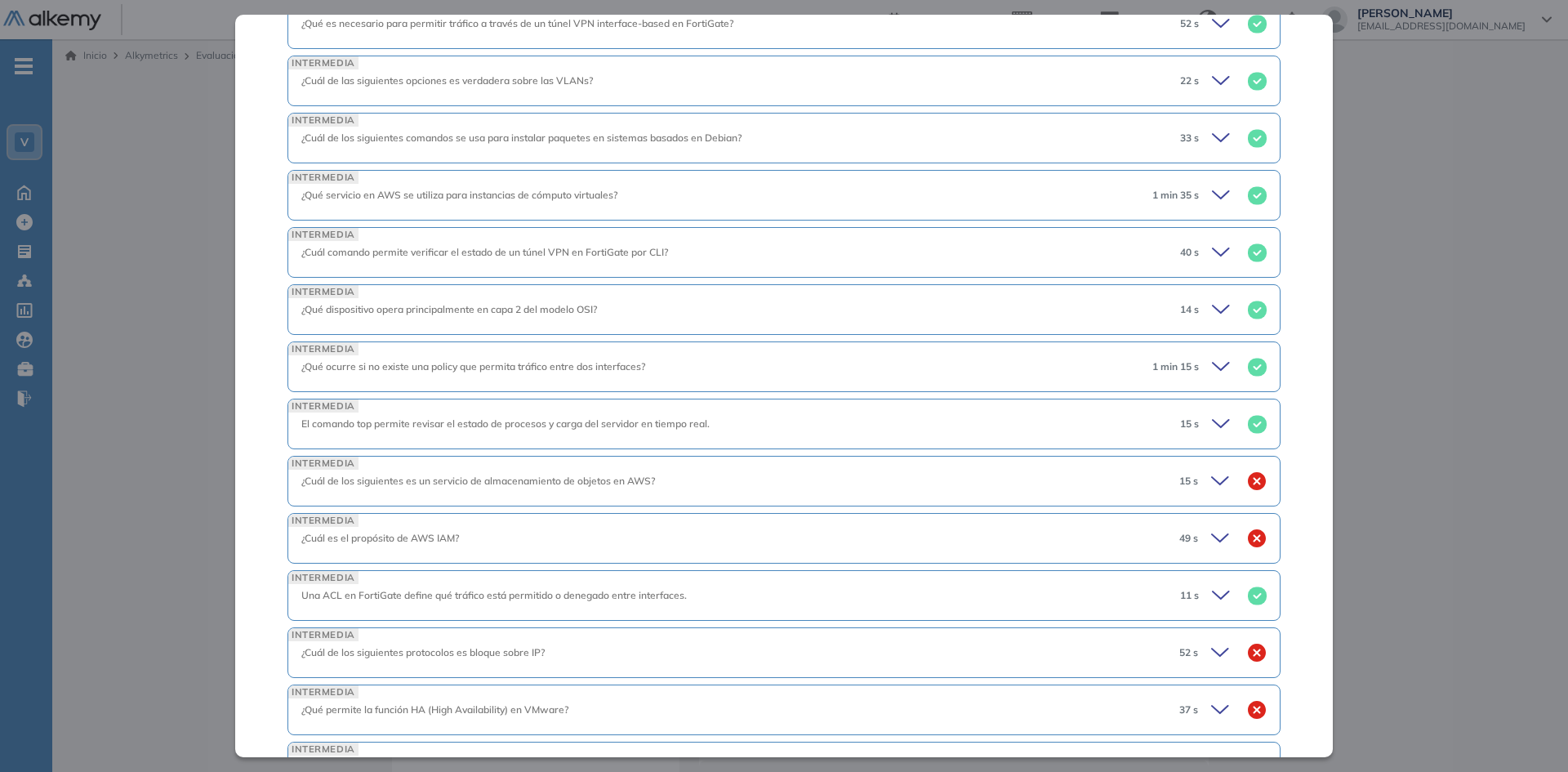
scroll to position [409, 0]
click at [1211, 479] on icon at bounding box center [1222, 479] width 23 height 23
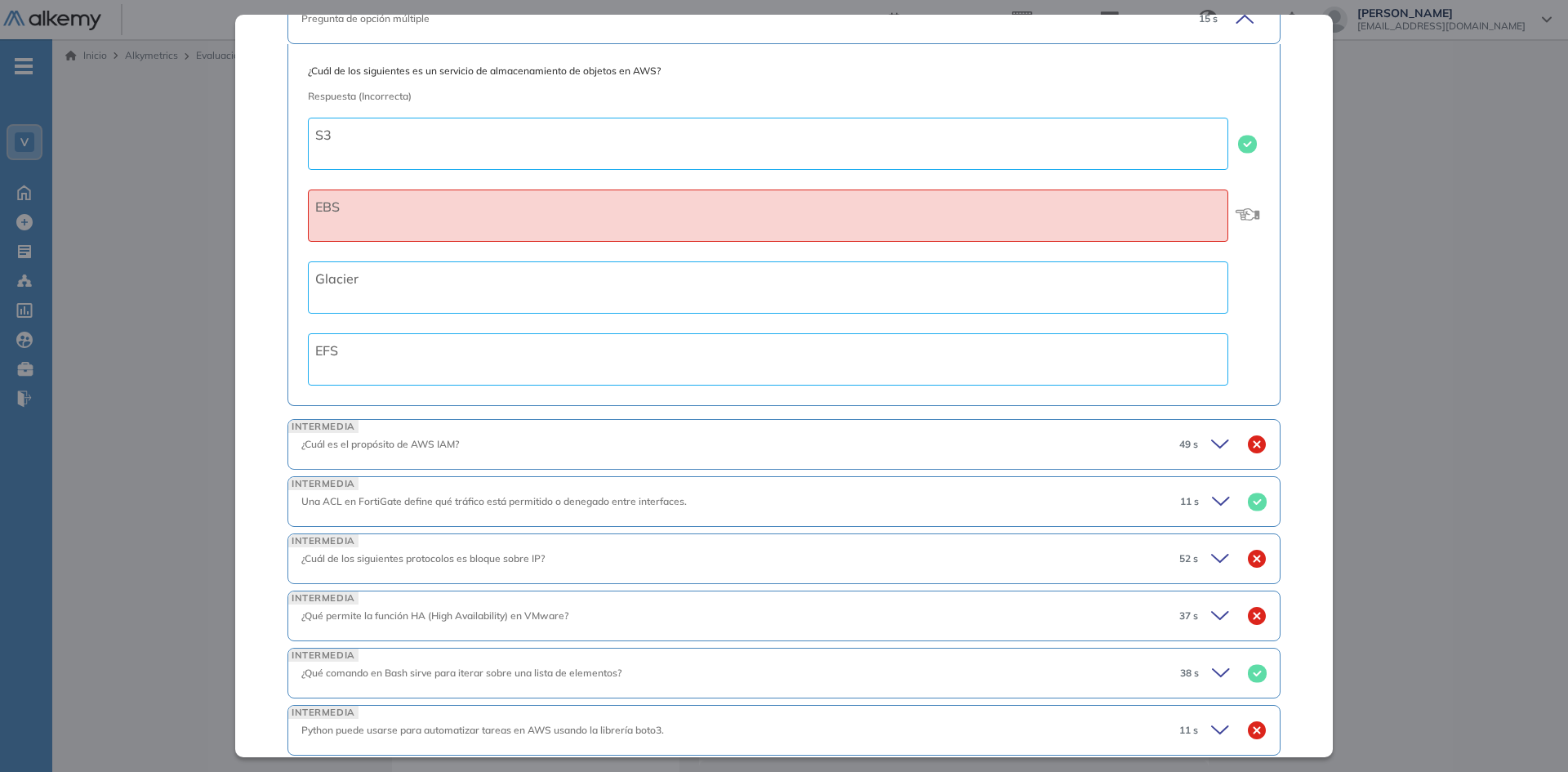
scroll to position [899, 0]
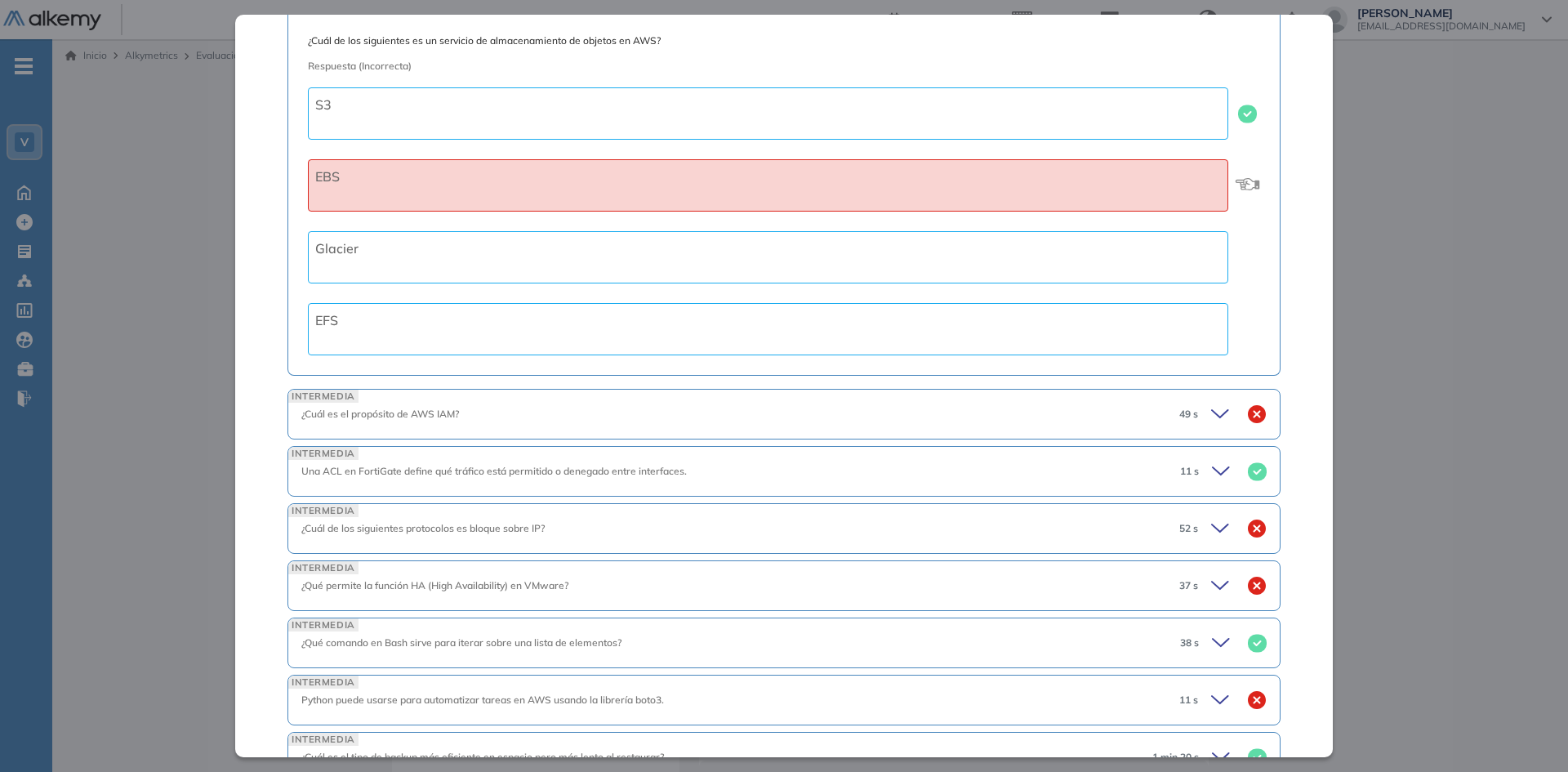
click at [1212, 416] on icon at bounding box center [1220, 414] width 16 height 8
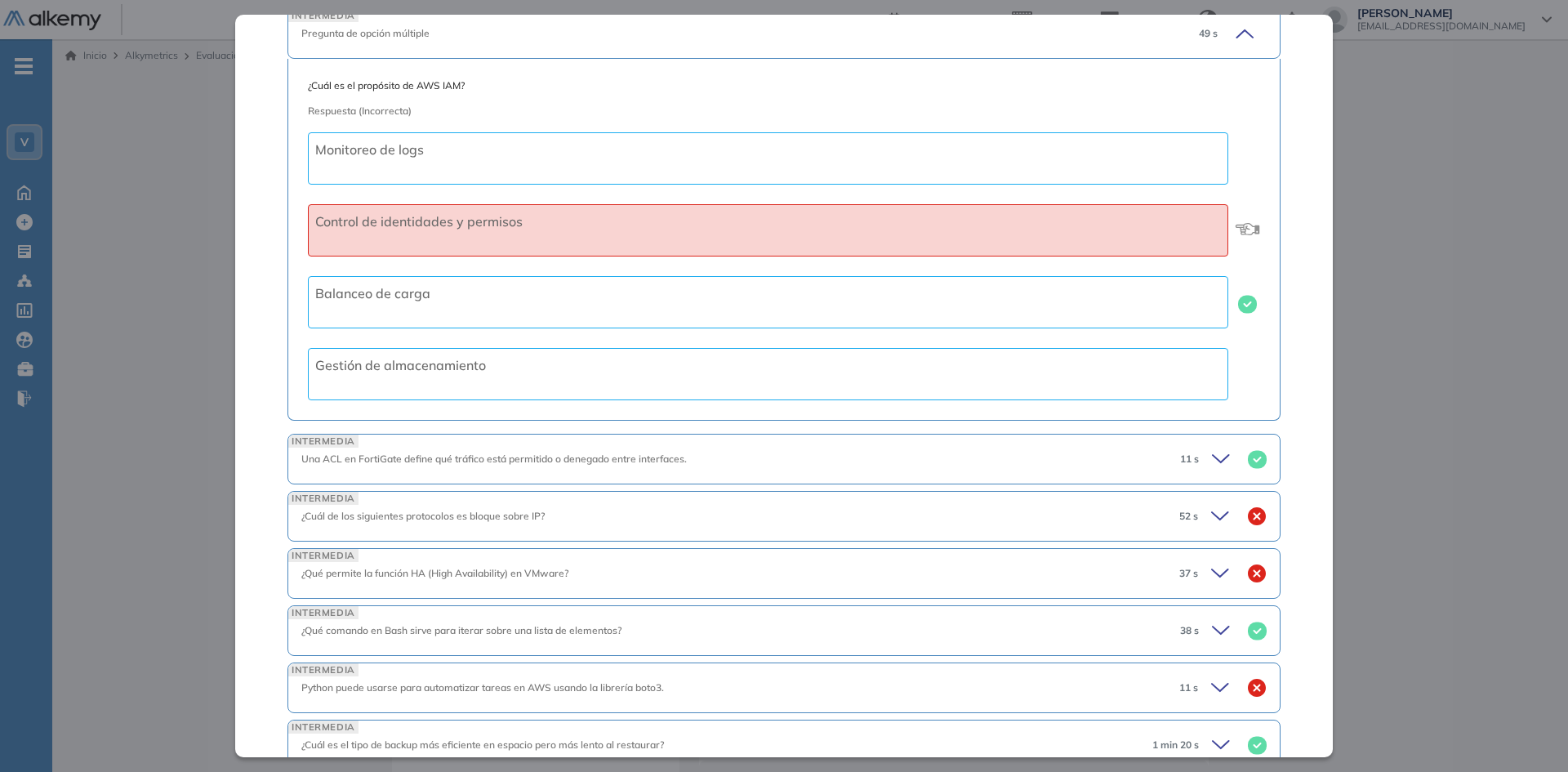
scroll to position [1307, 0]
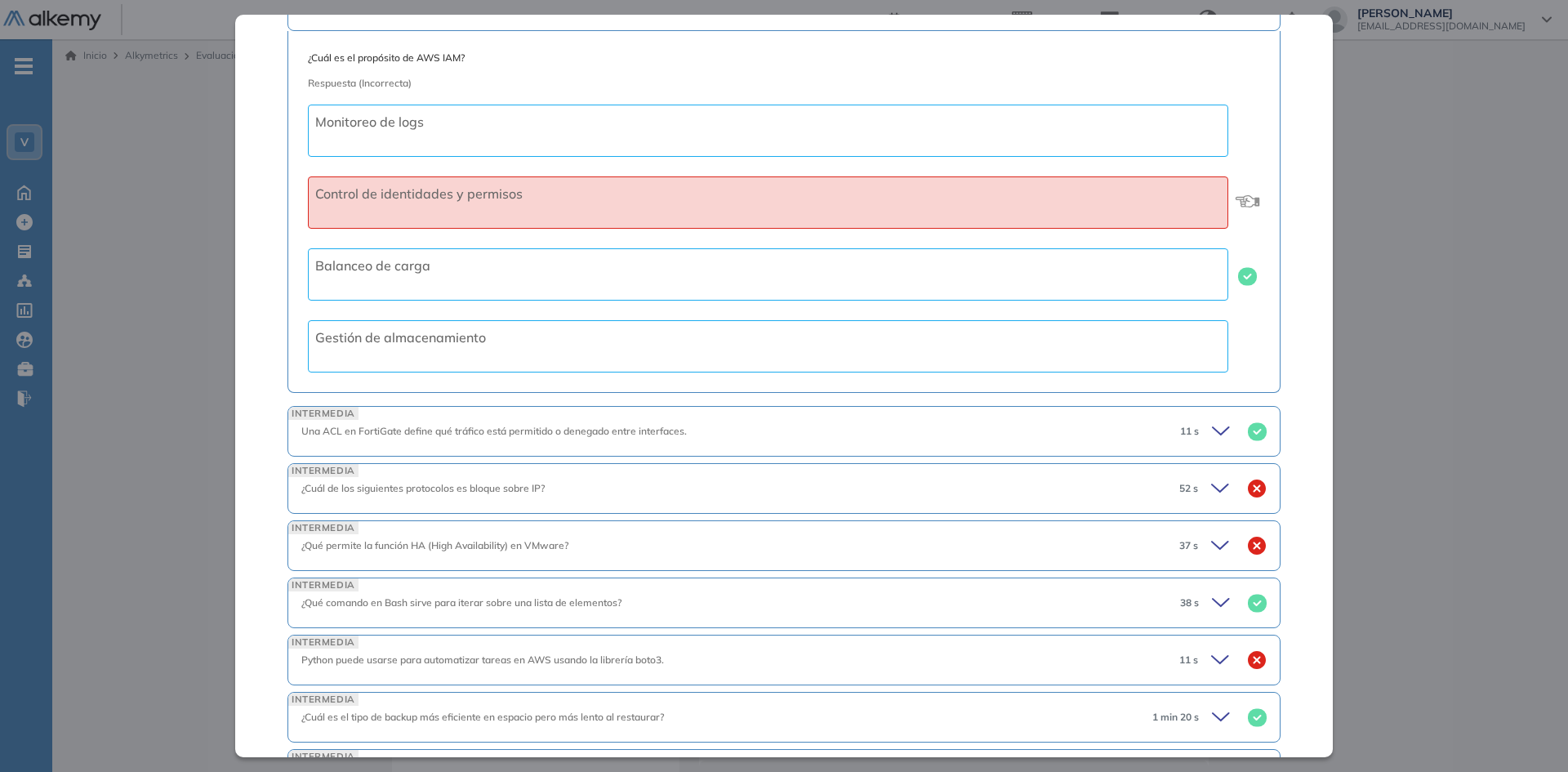
click at [1212, 490] on icon at bounding box center [1220, 488] width 16 height 8
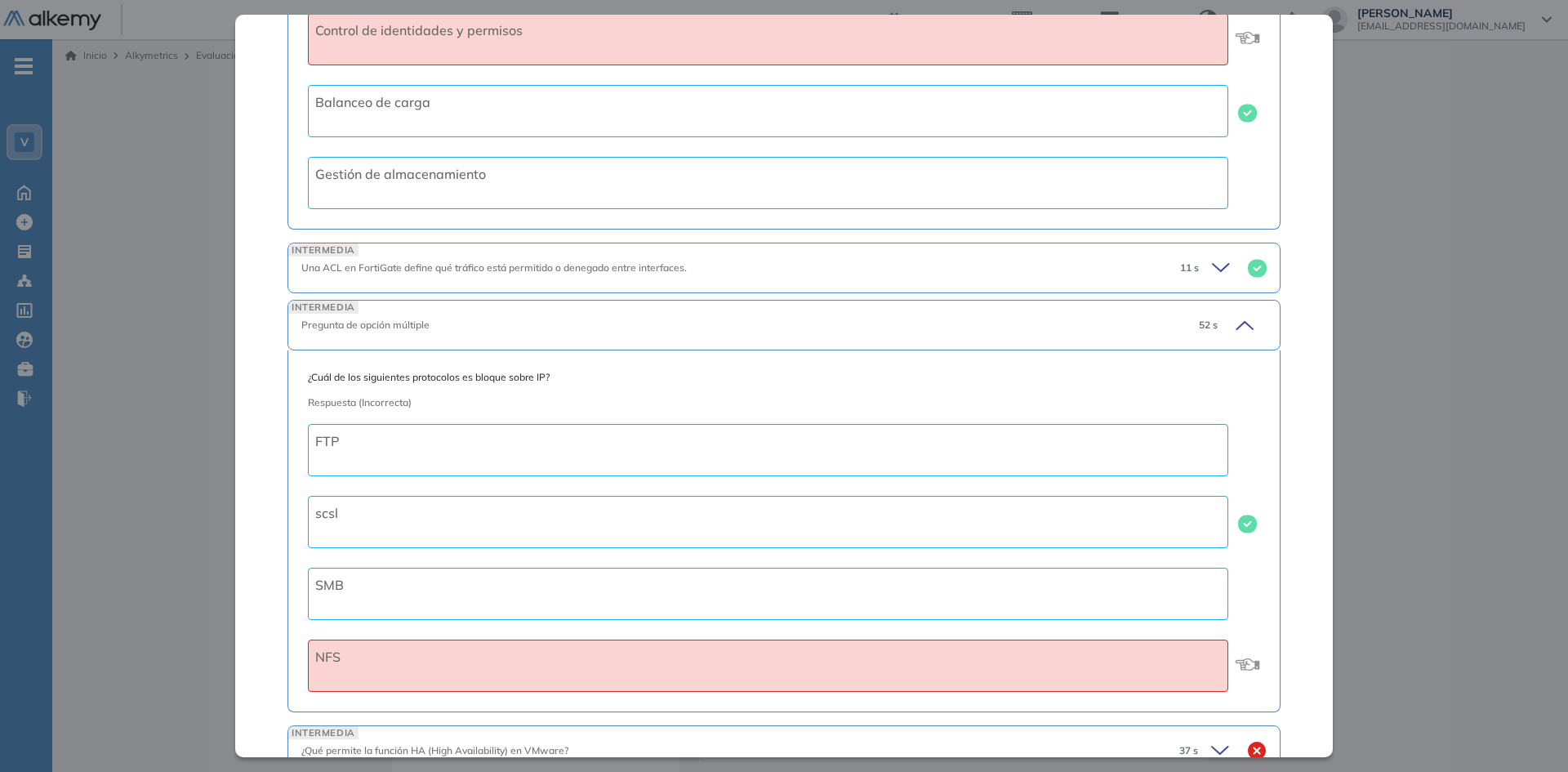
scroll to position [1553, 0]
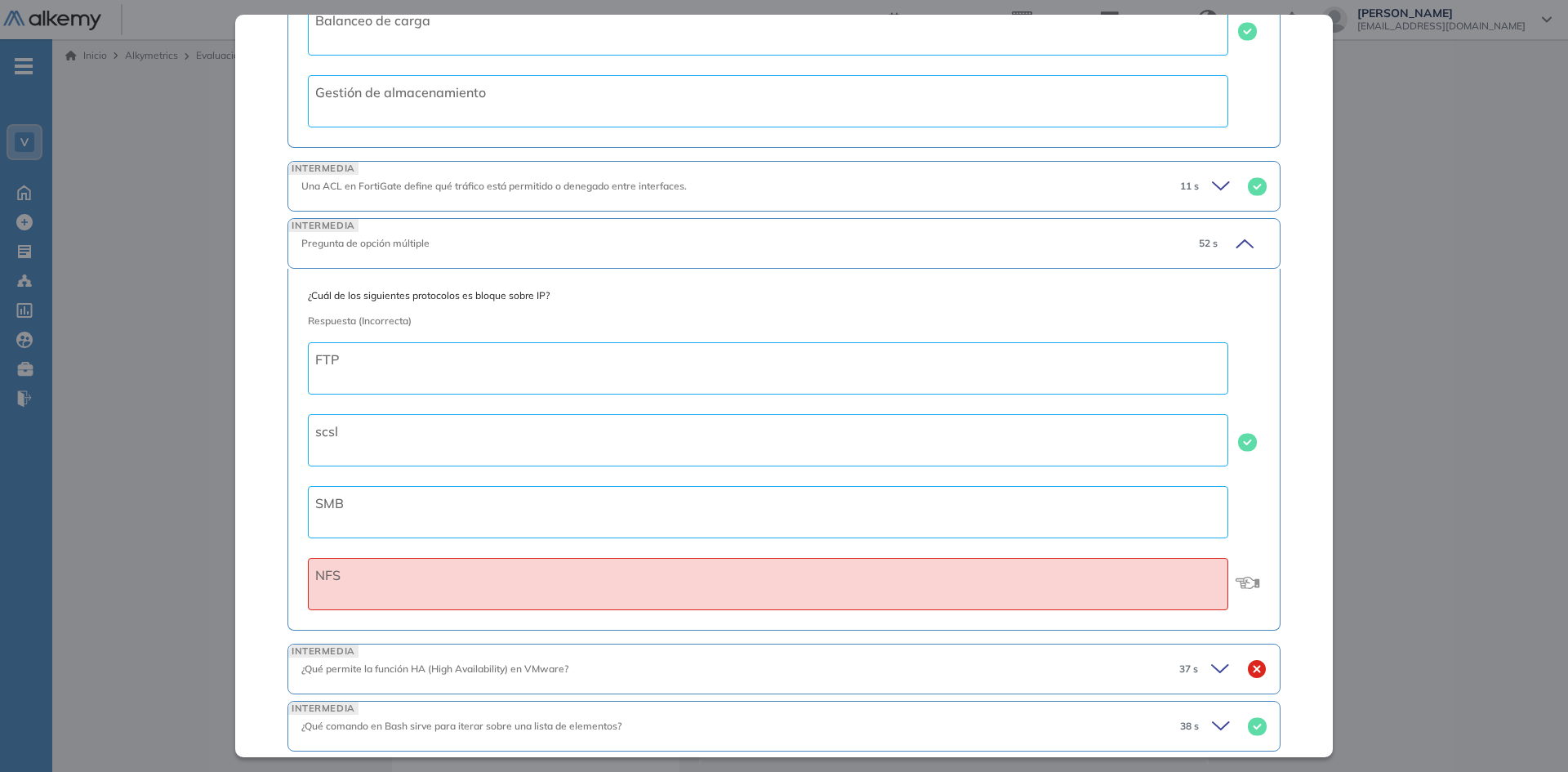
click at [1233, 242] on icon at bounding box center [1242, 244] width 23 height 23
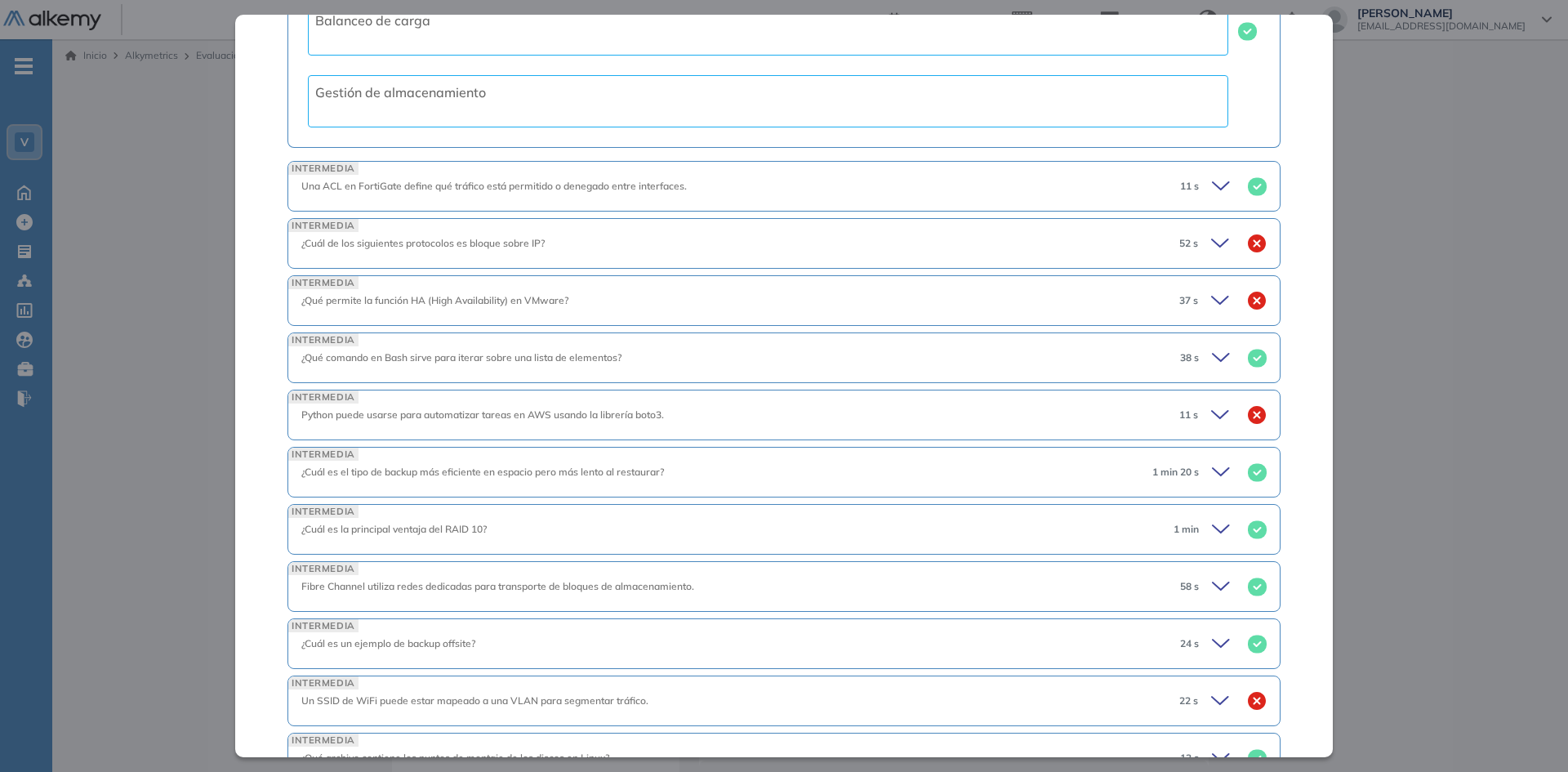
click at [1212, 303] on icon at bounding box center [1220, 300] width 16 height 8
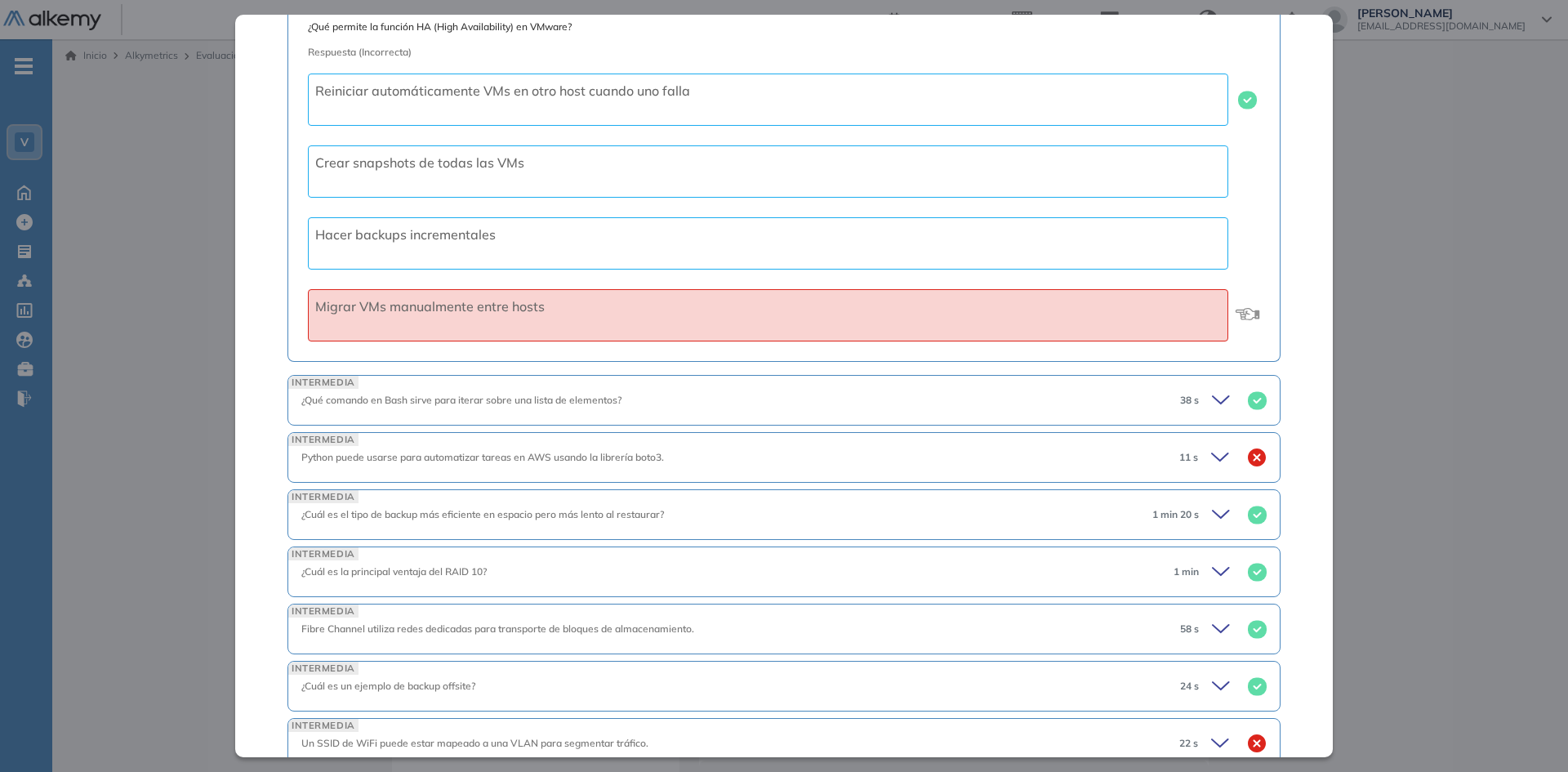
scroll to position [1880, 0]
click at [1211, 452] on icon at bounding box center [1222, 456] width 23 height 23
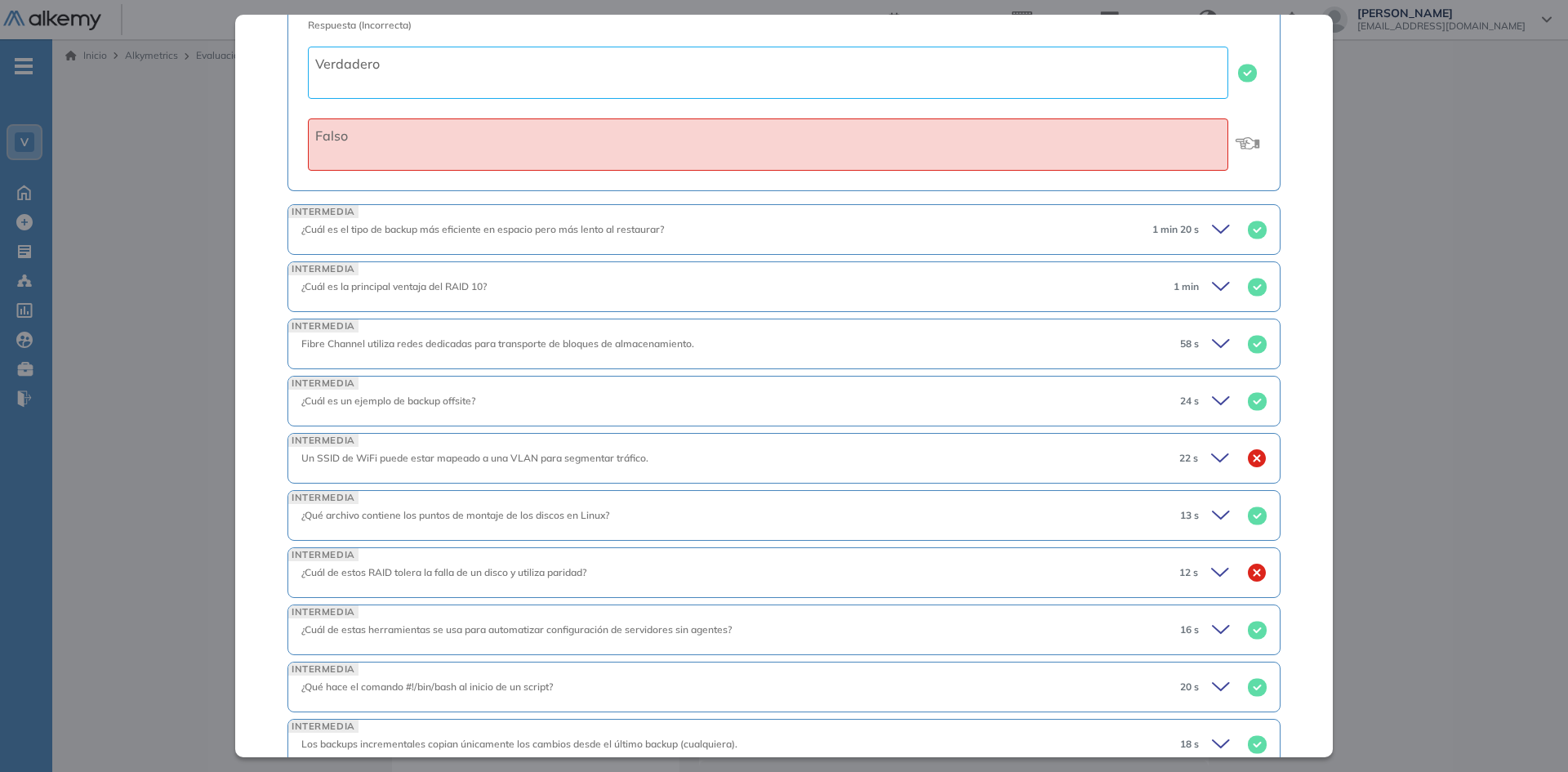
scroll to position [2451, 0]
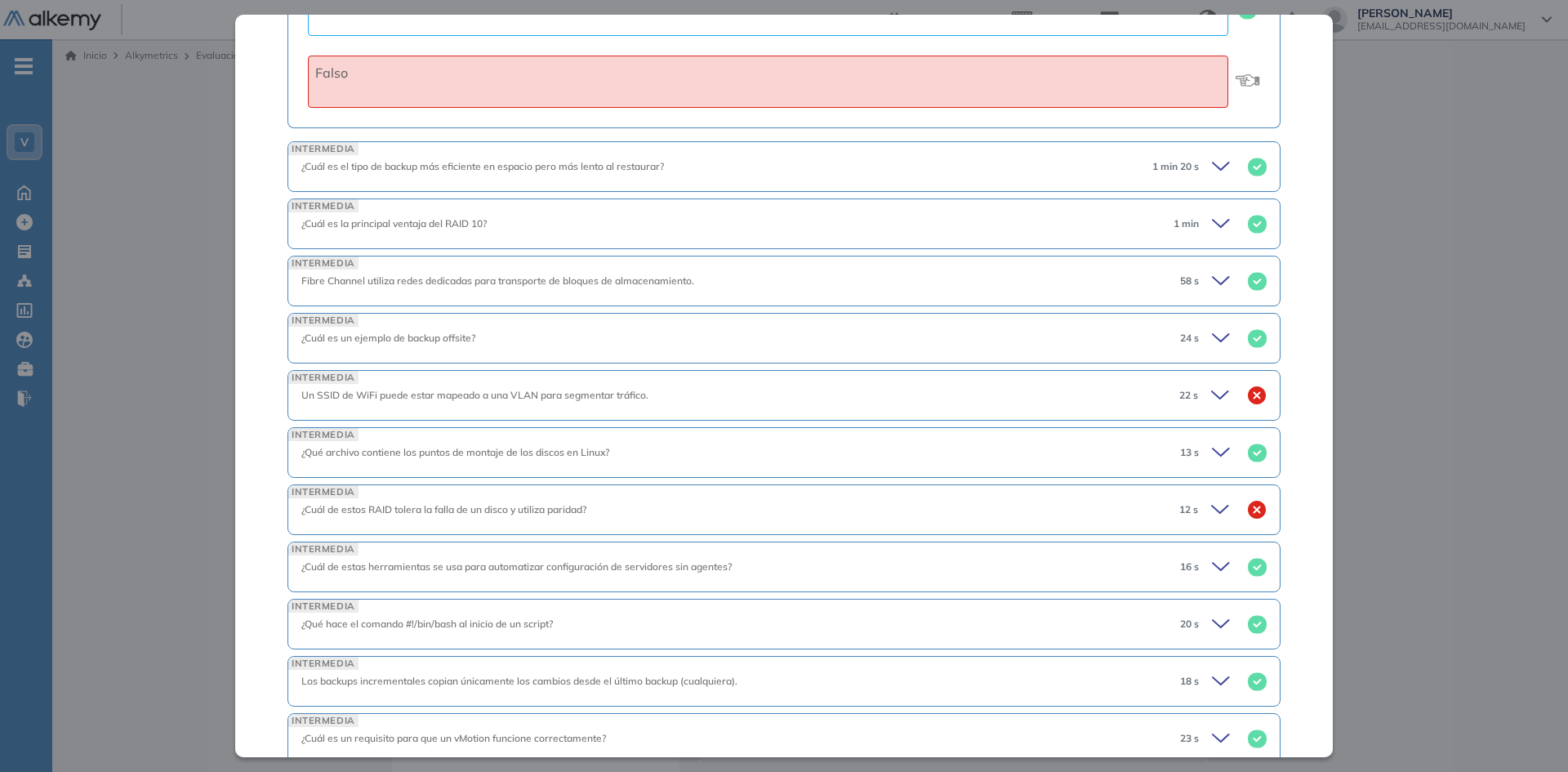
click at [1211, 510] on icon at bounding box center [1222, 510] width 23 height 23
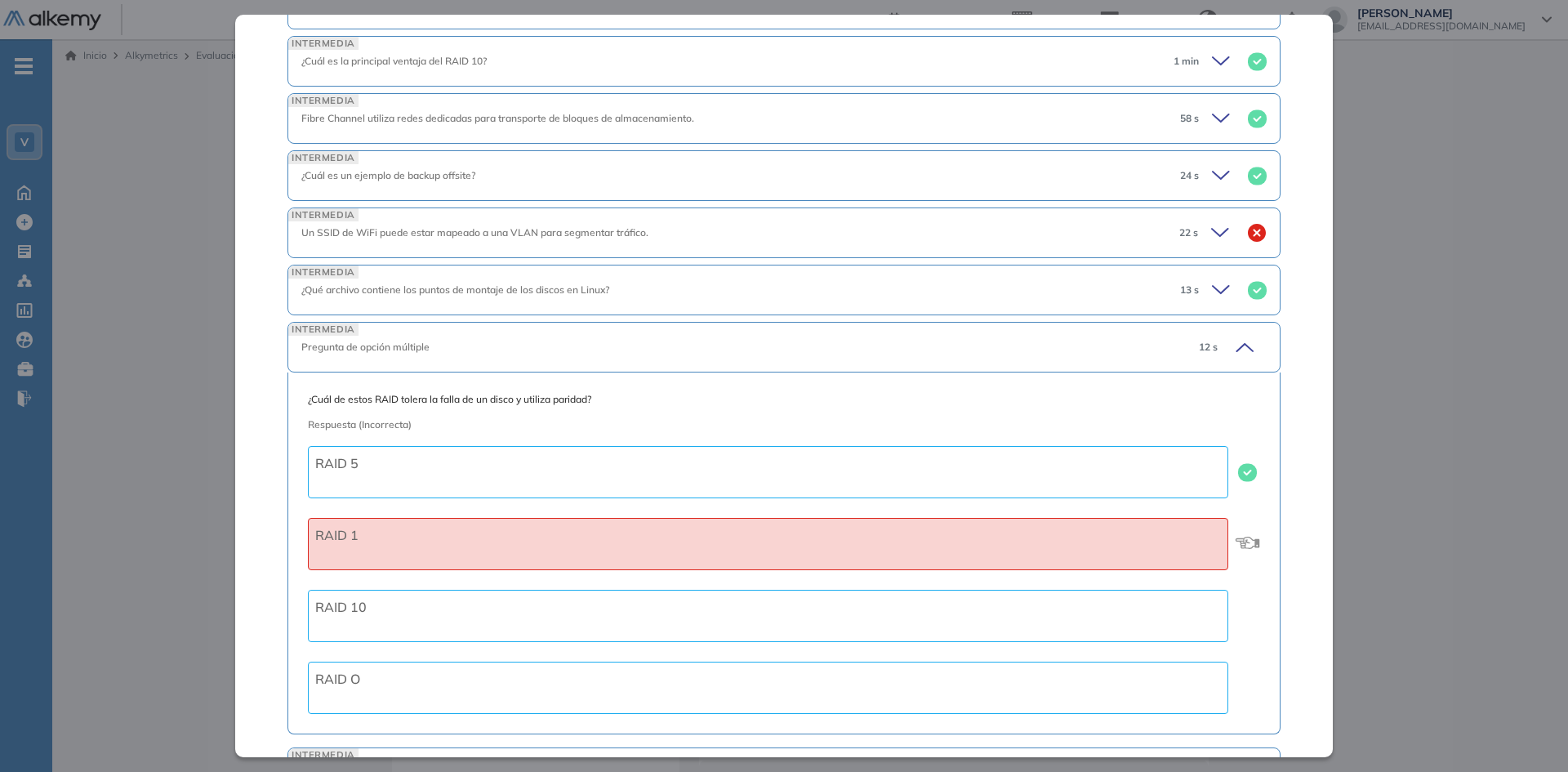
scroll to position [2615, 0]
click at [1211, 230] on icon at bounding box center [1222, 232] width 23 height 23
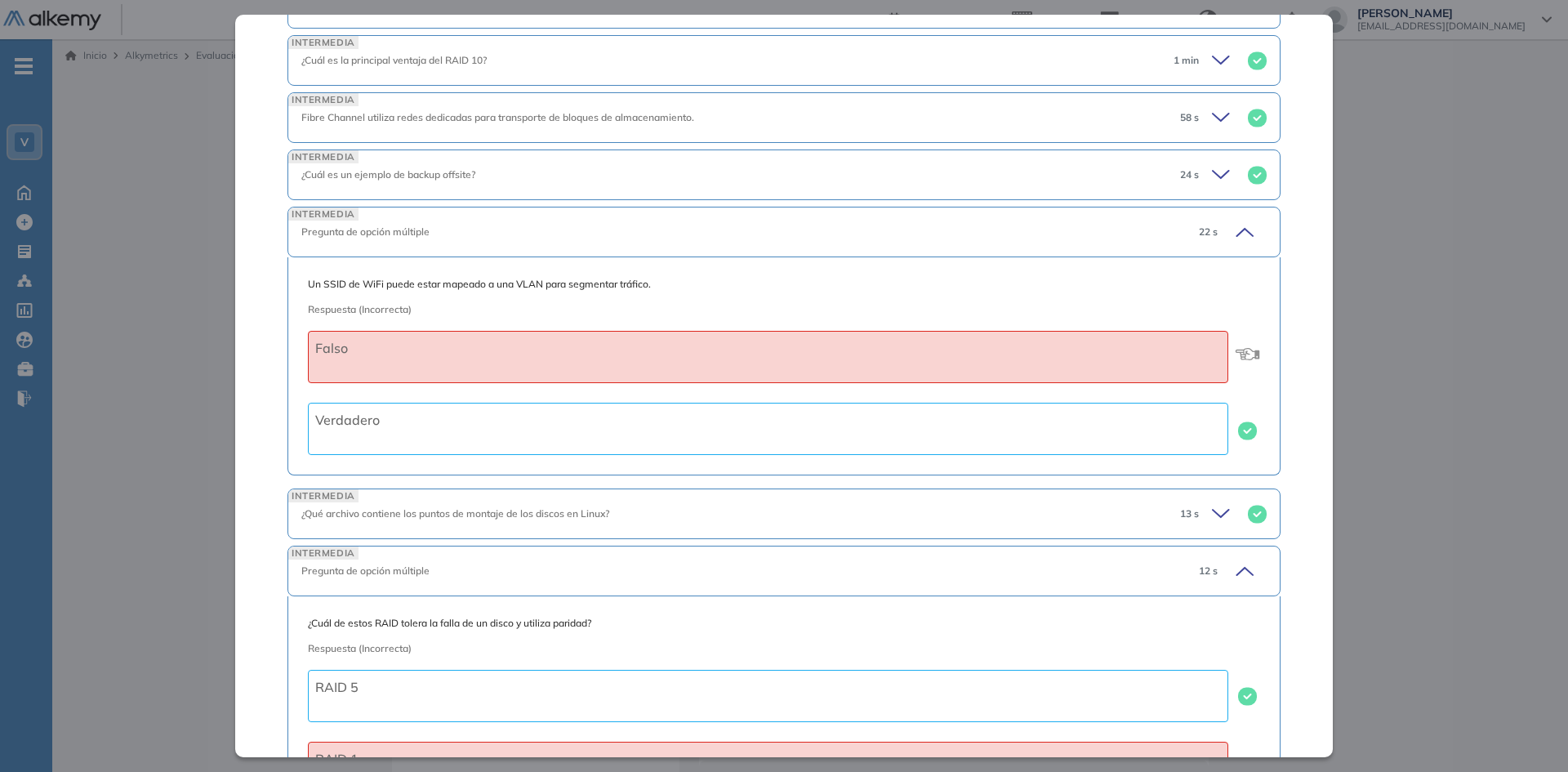
click at [1212, 171] on icon at bounding box center [1223, 175] width 23 height 23
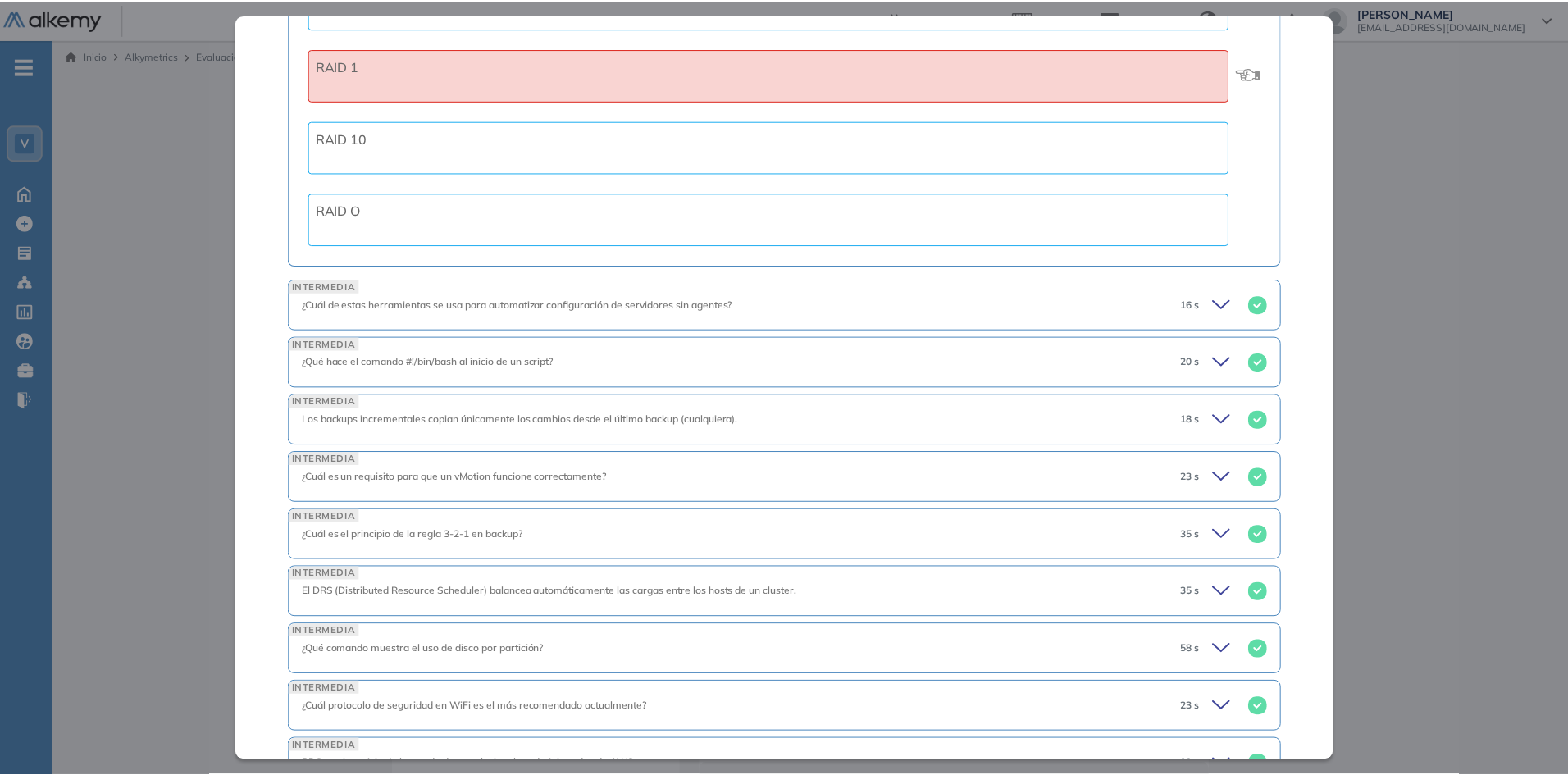
scroll to position [3845, 0]
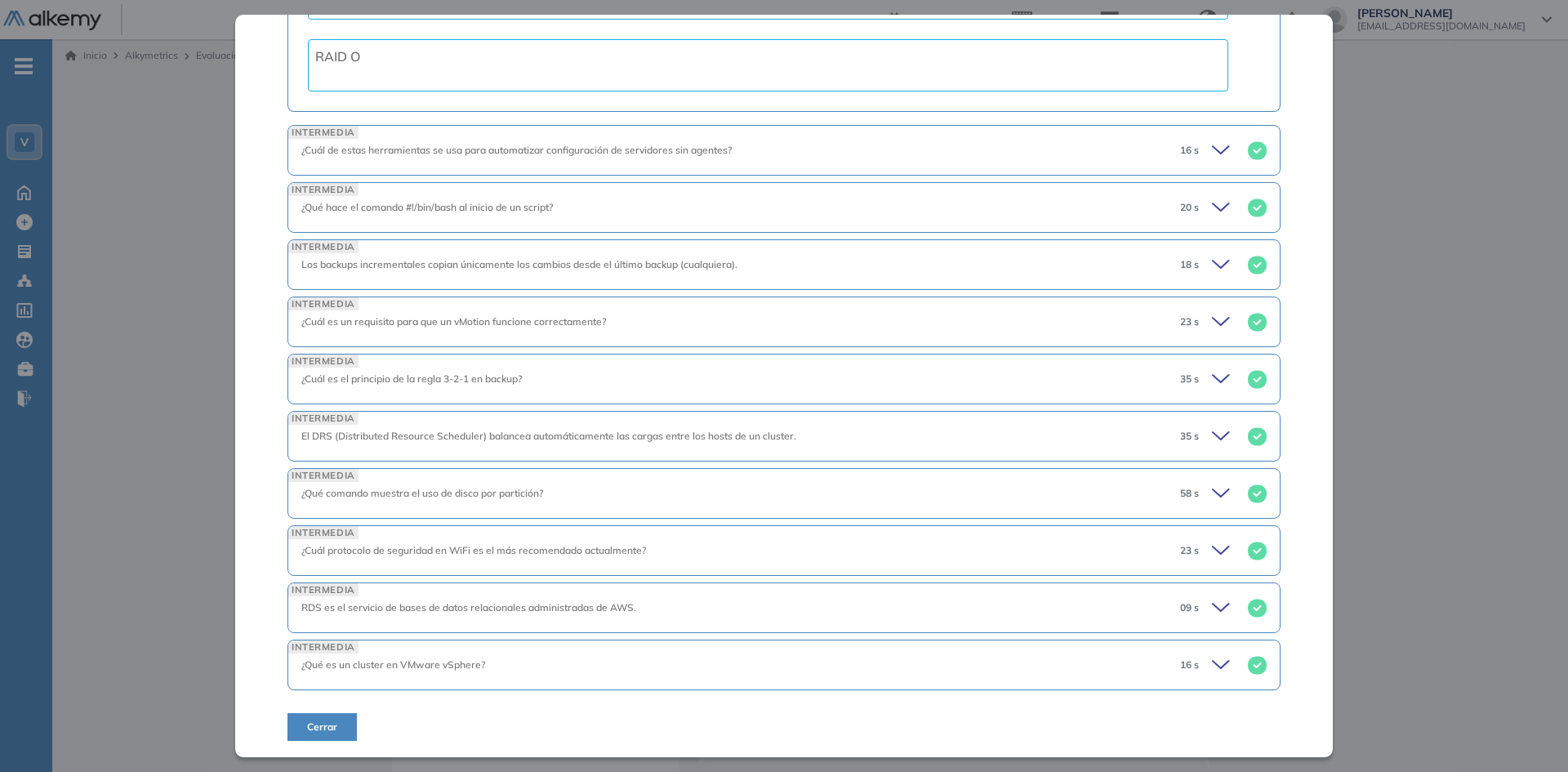
click at [307, 729] on span "Cerrar" at bounding box center [322, 726] width 30 height 15
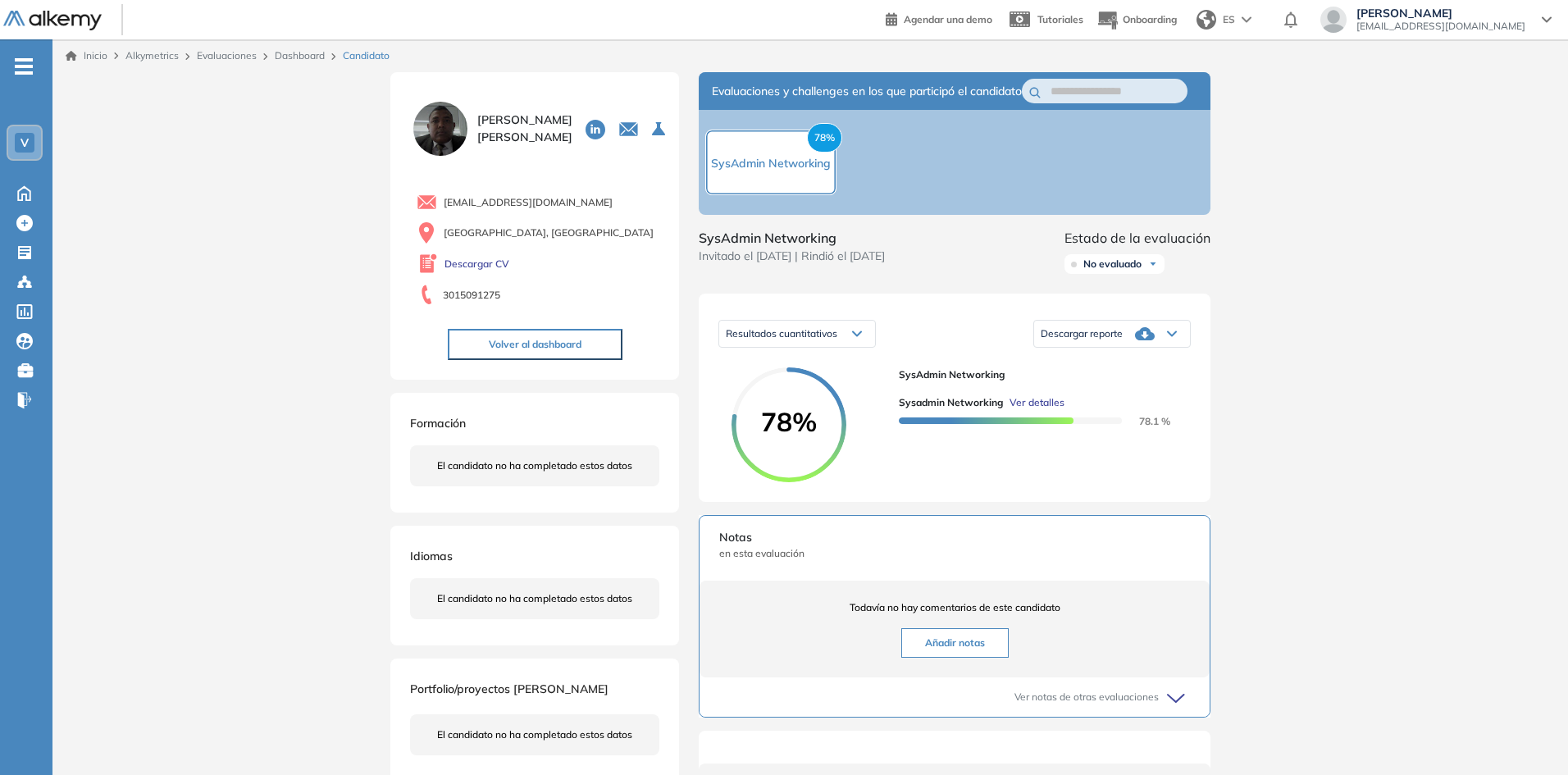
scroll to position [1257, 0]
click at [298, 56] on link "Dashboard" at bounding box center [300, 55] width 50 height 12
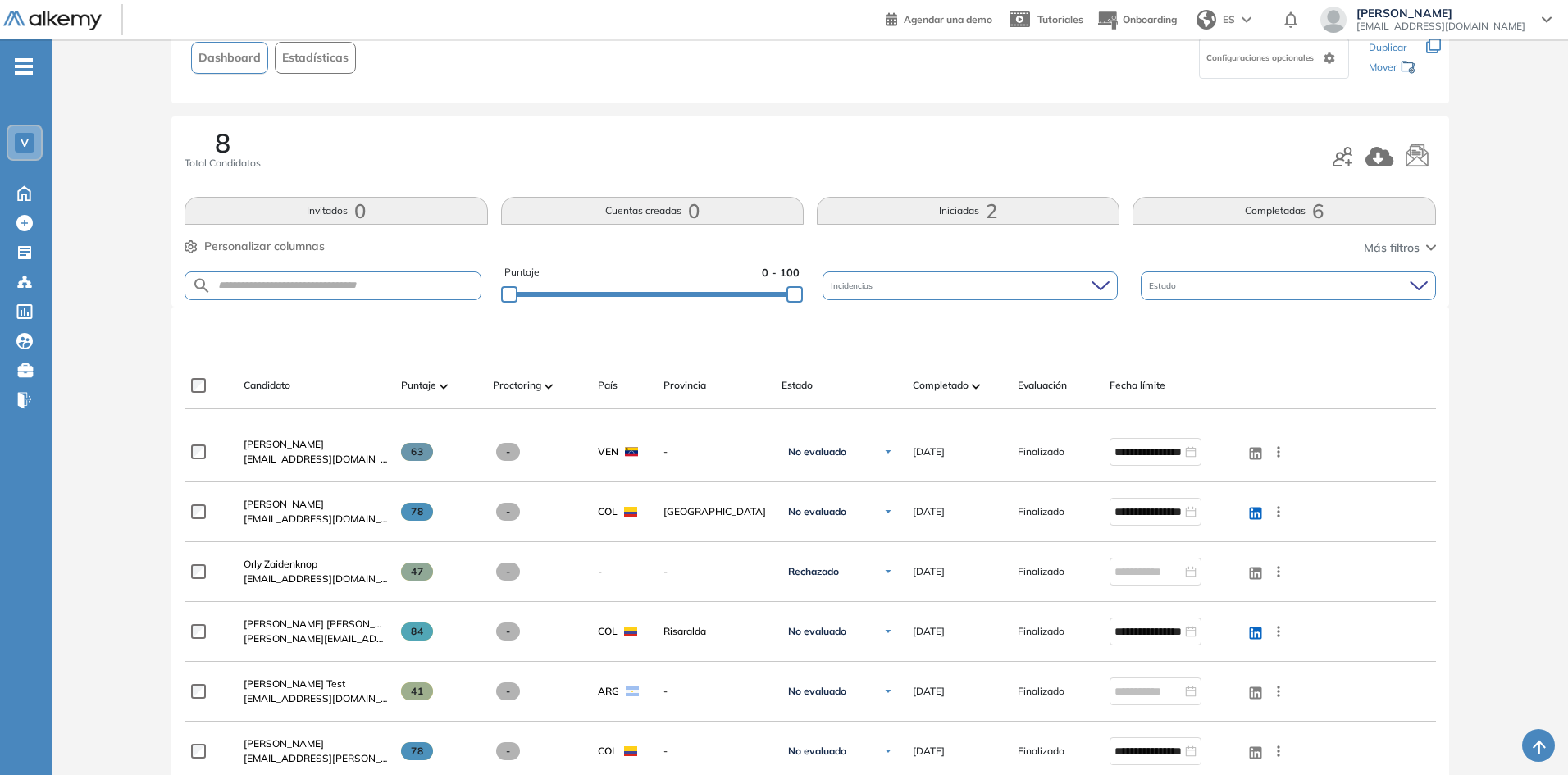
scroll to position [164, 0]
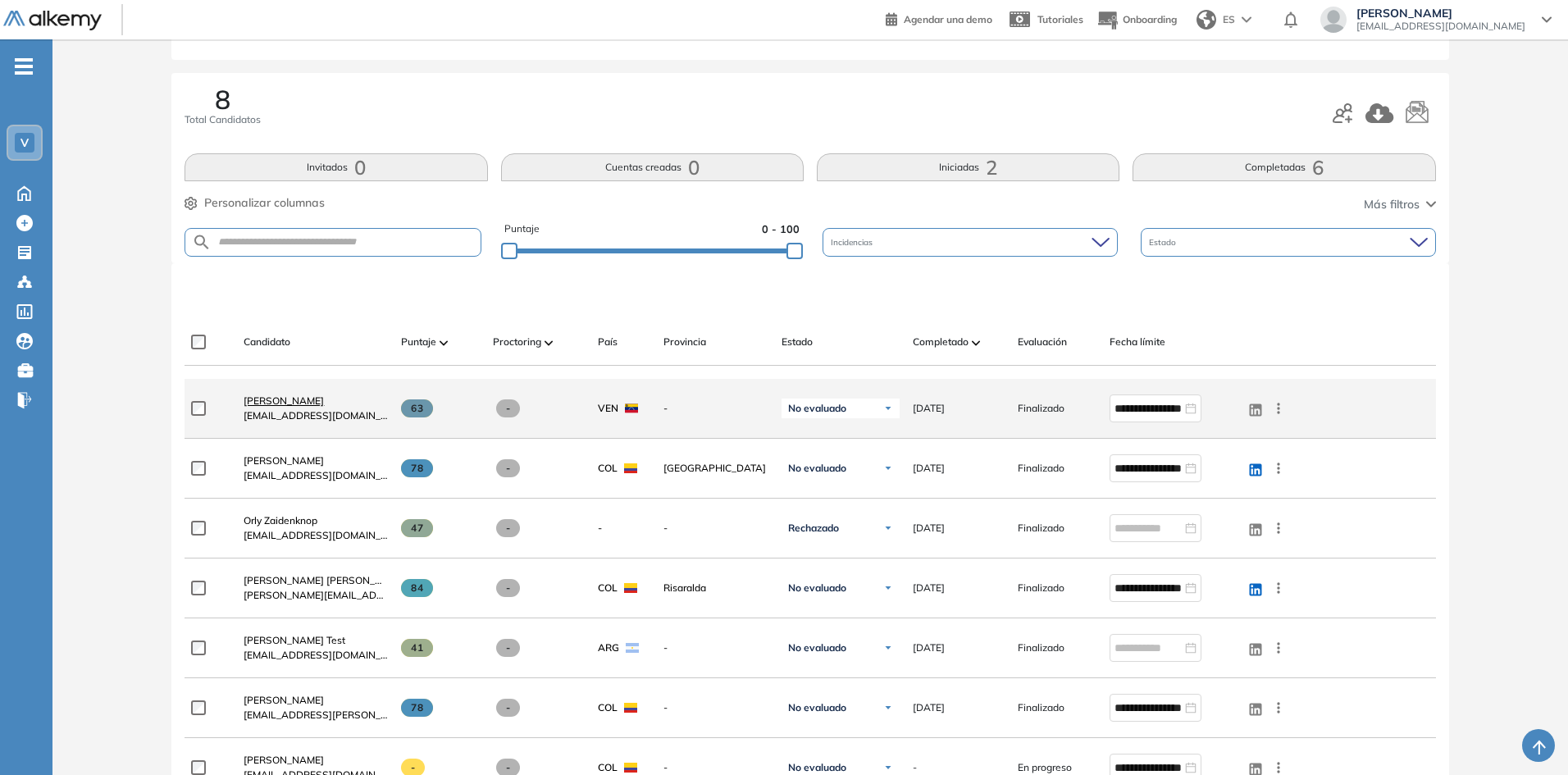
click at [264, 398] on span "[PERSON_NAME]" at bounding box center [283, 401] width 80 height 12
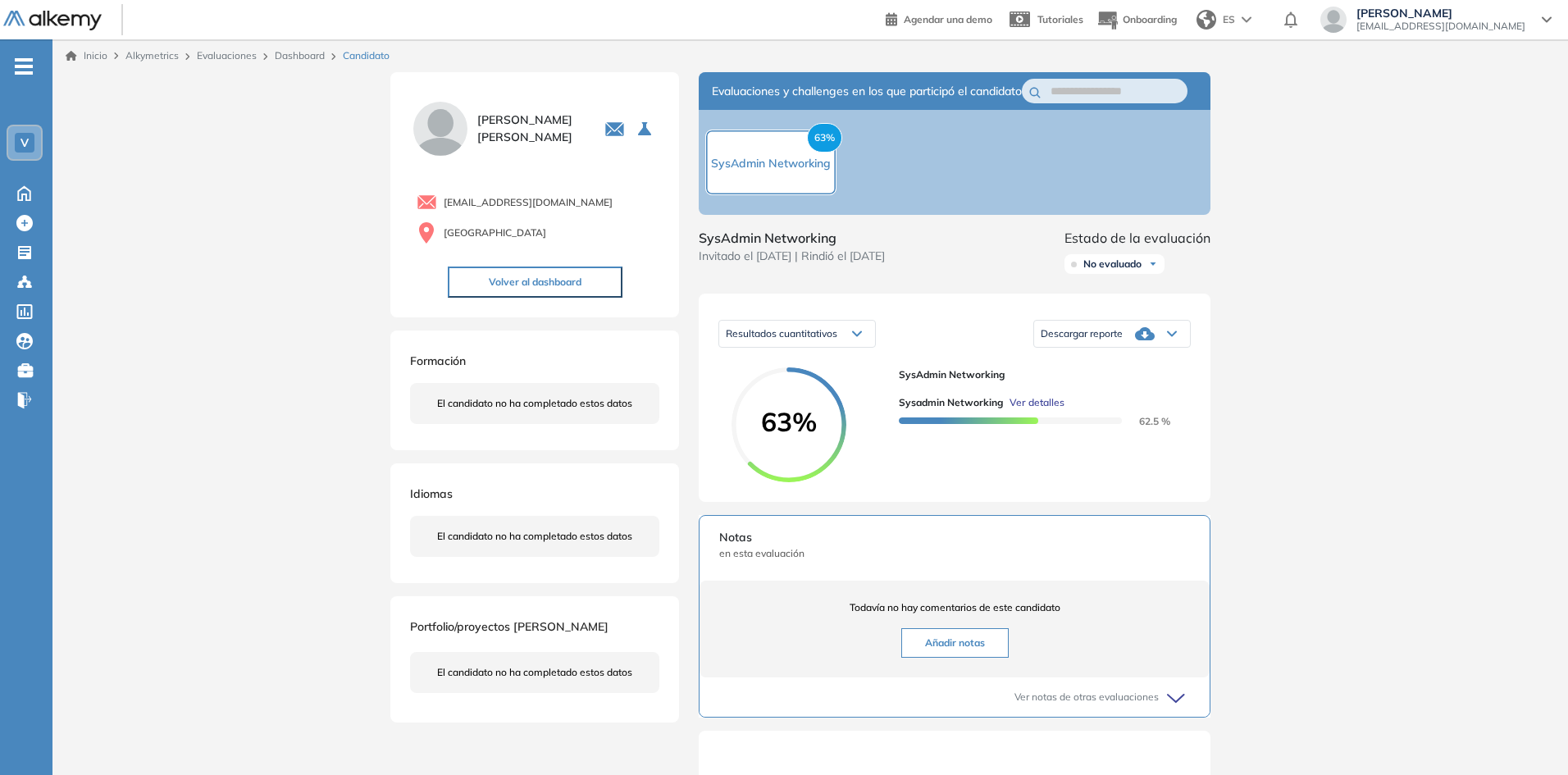
click at [1048, 410] on span "Ver detalles" at bounding box center [1038, 403] width 55 height 15
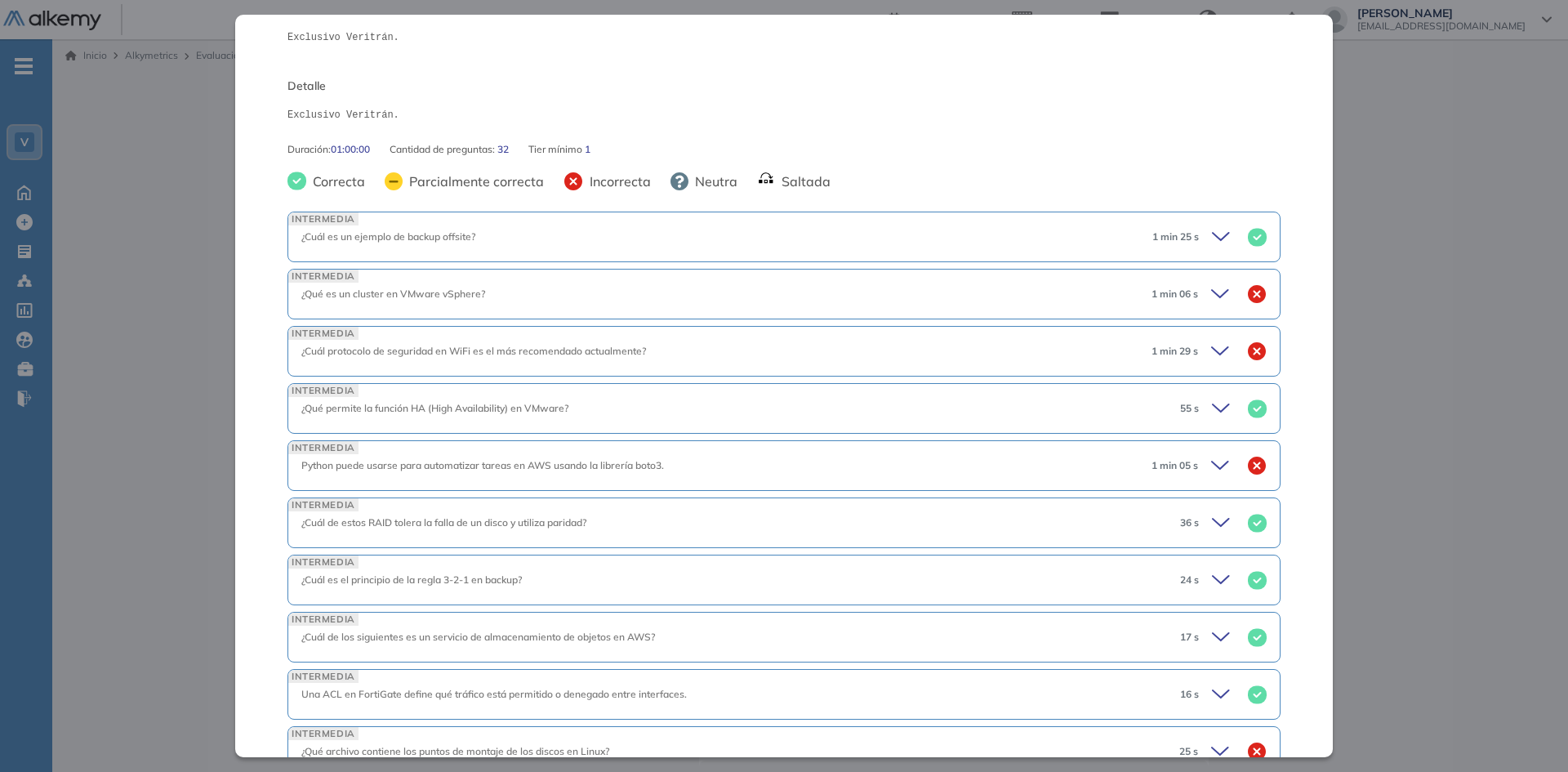
scroll to position [327, 0]
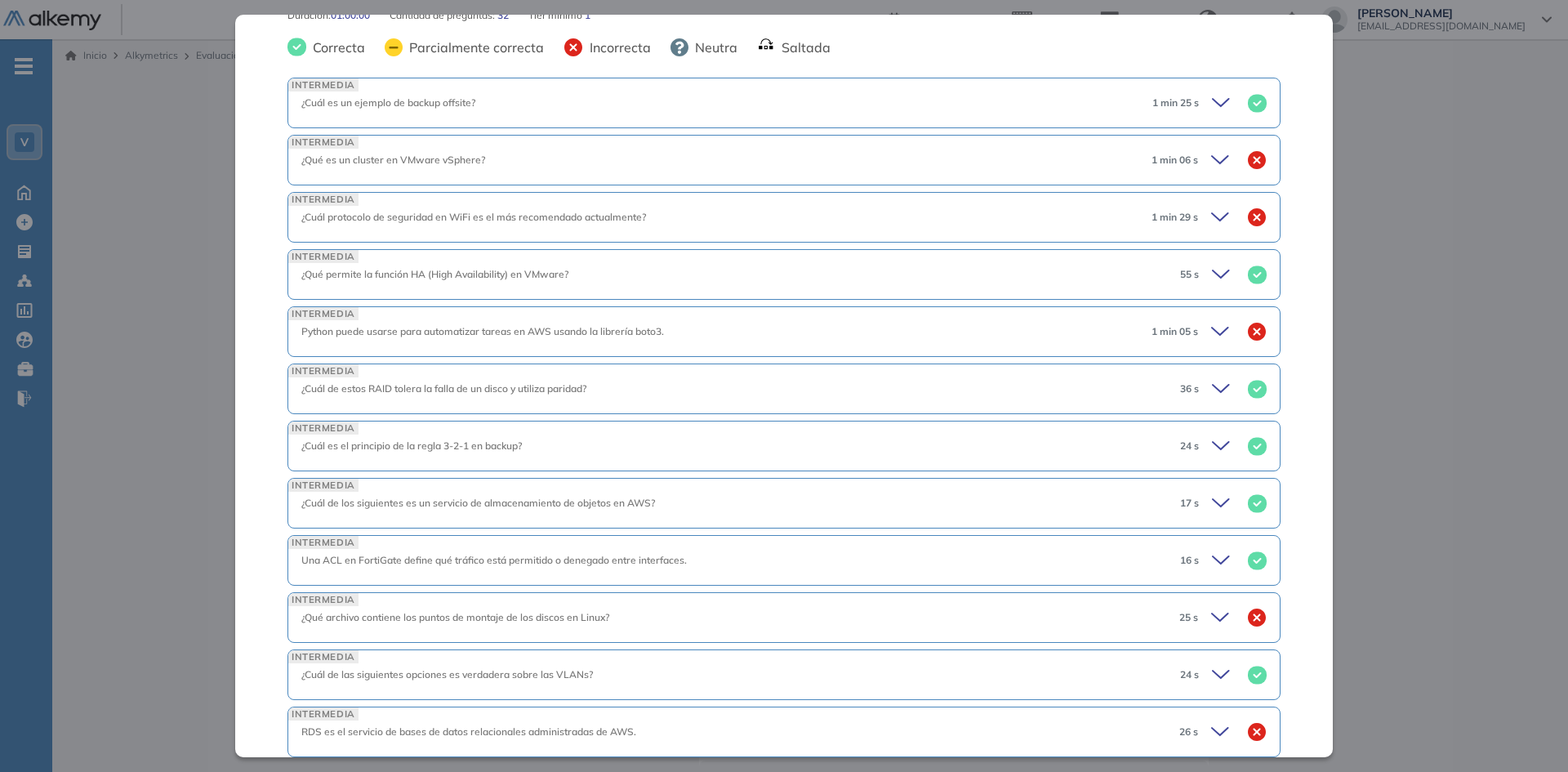
click at [1211, 616] on icon at bounding box center [1222, 618] width 23 height 23
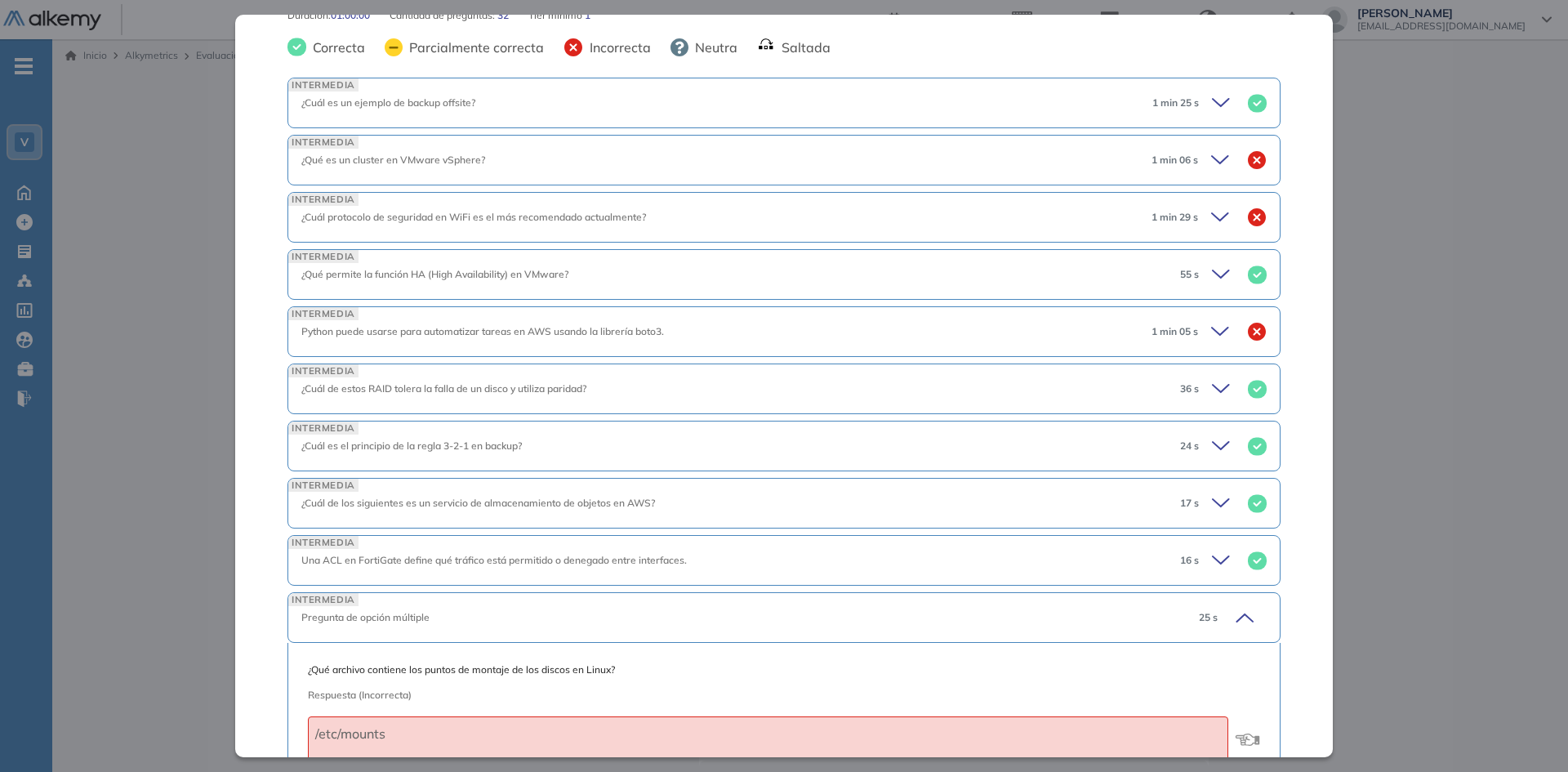
click at [1213, 207] on icon at bounding box center [1222, 217] width 23 height 23
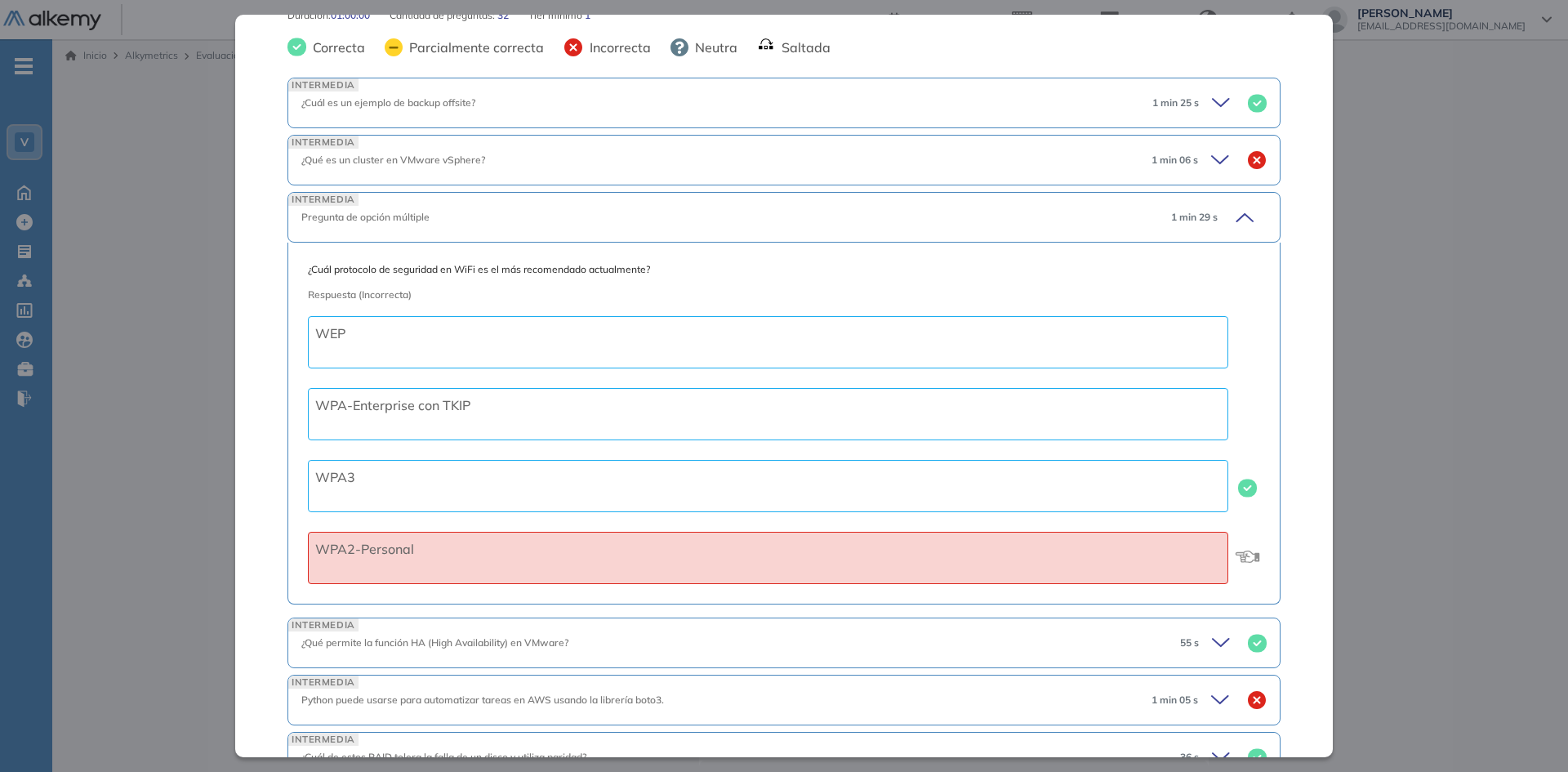
click at [1231, 219] on icon at bounding box center [1242, 217] width 23 height 23
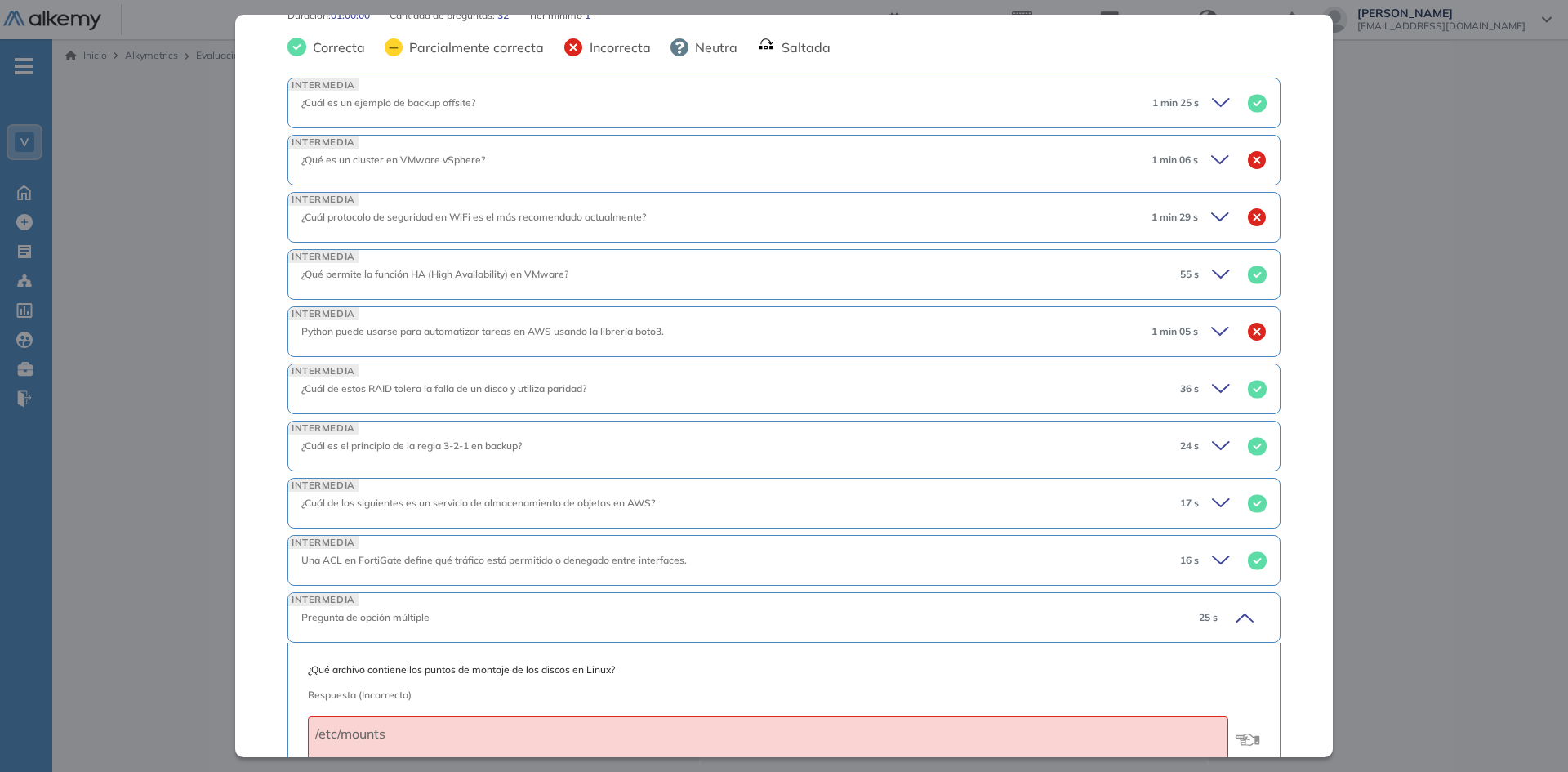
click at [1212, 161] on icon at bounding box center [1220, 159] width 16 height 8
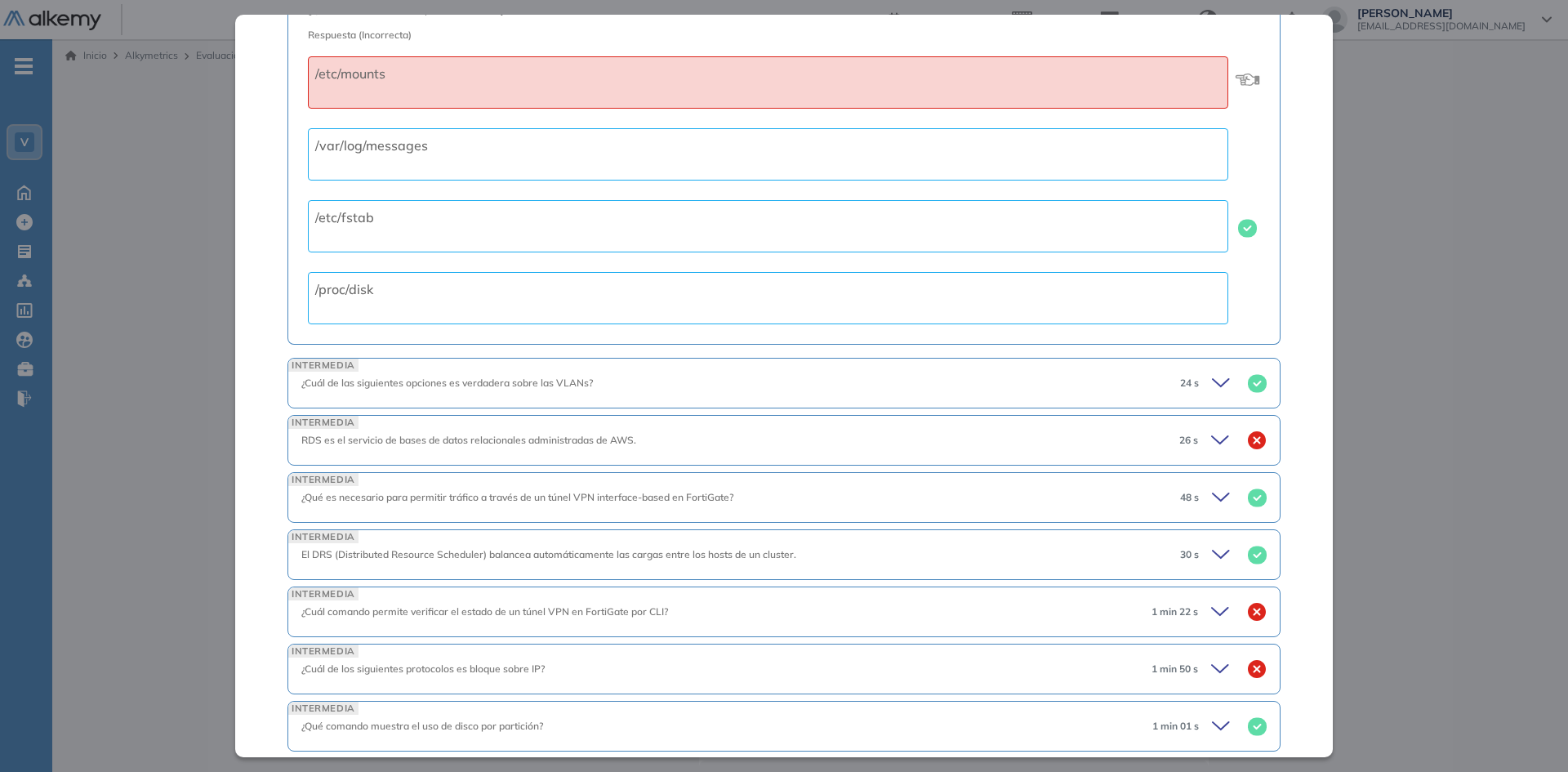
scroll to position [1553, 0]
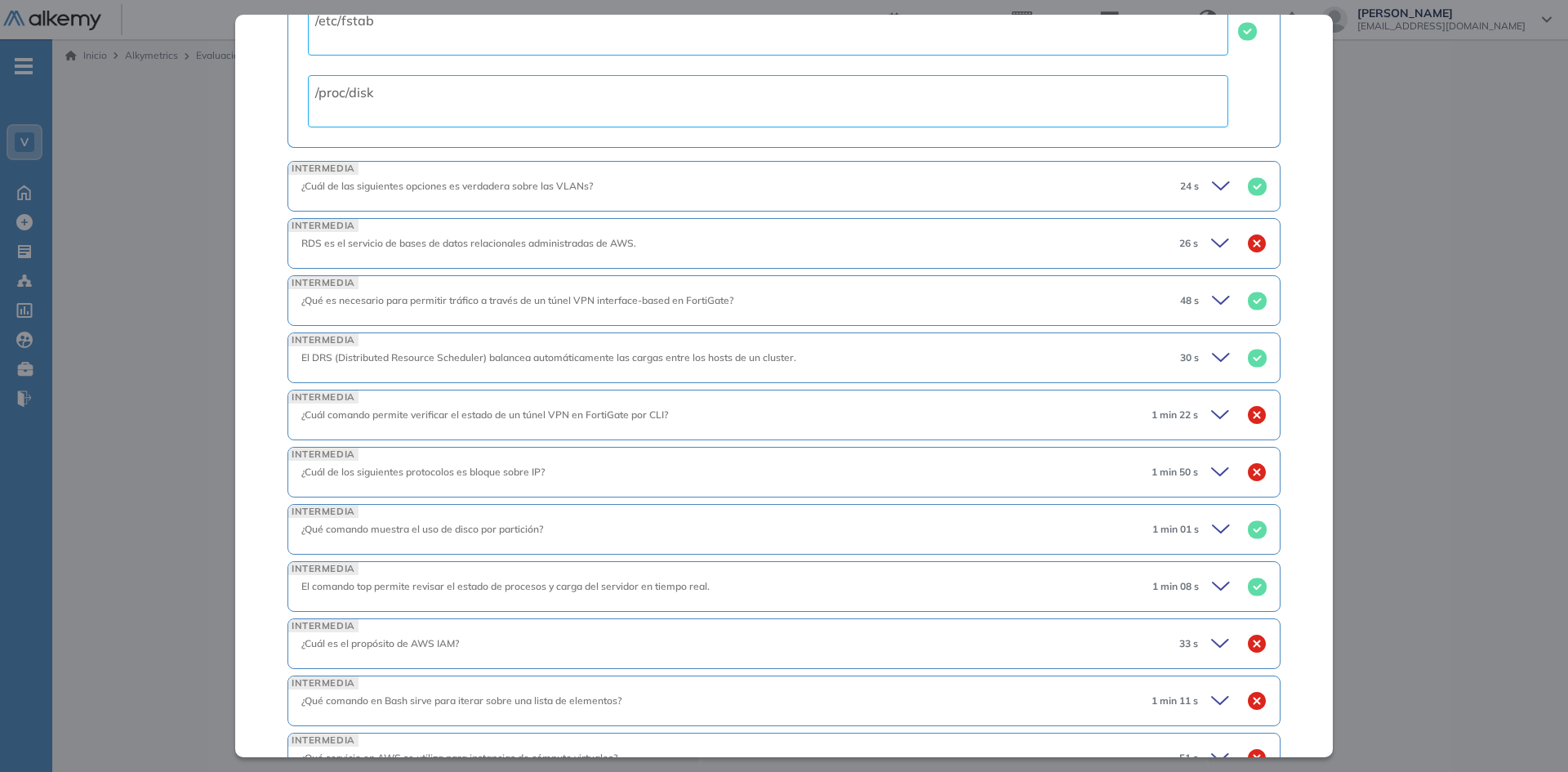
click at [1212, 417] on icon at bounding box center [1220, 415] width 16 height 8
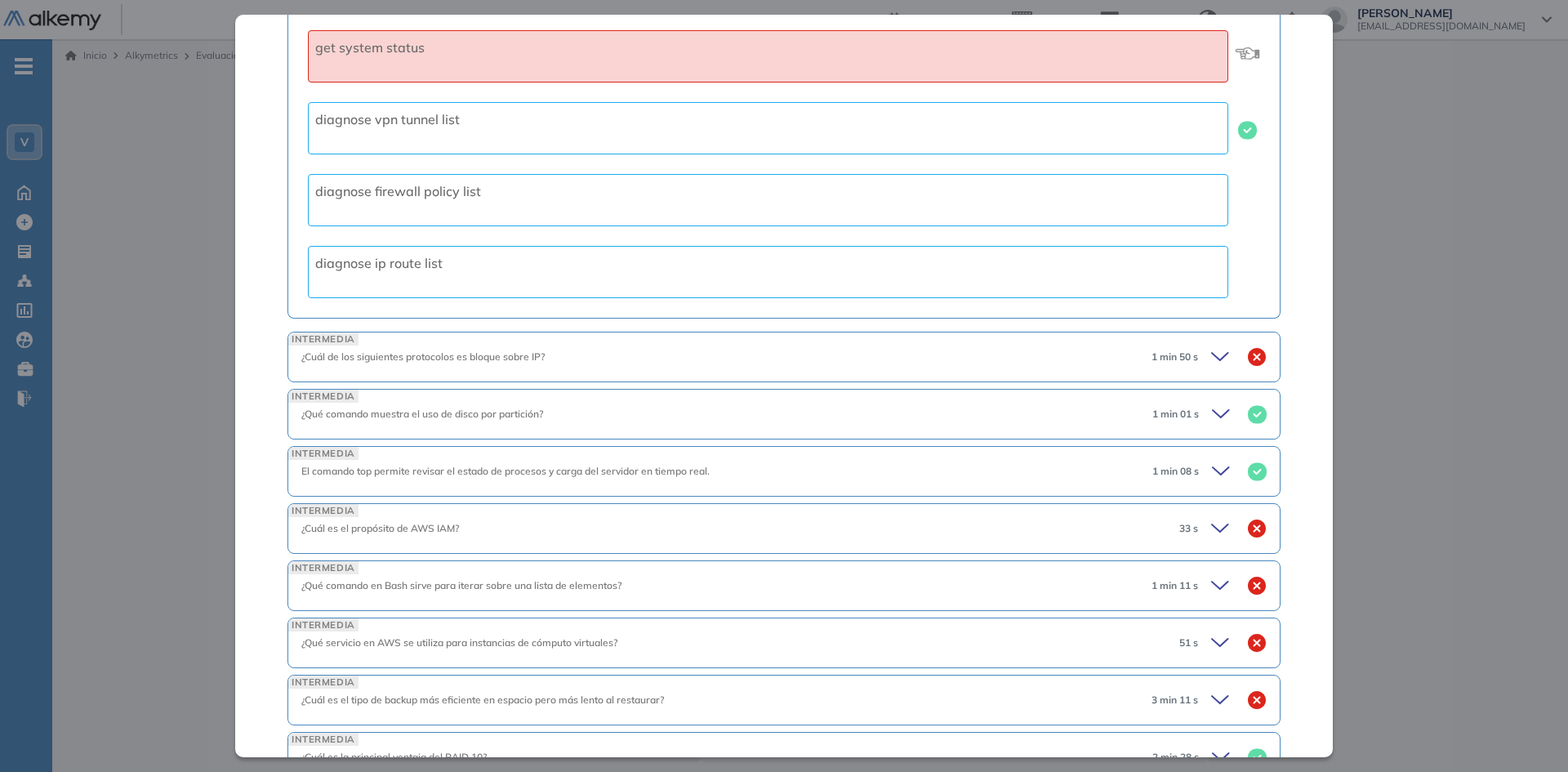
scroll to position [2043, 0]
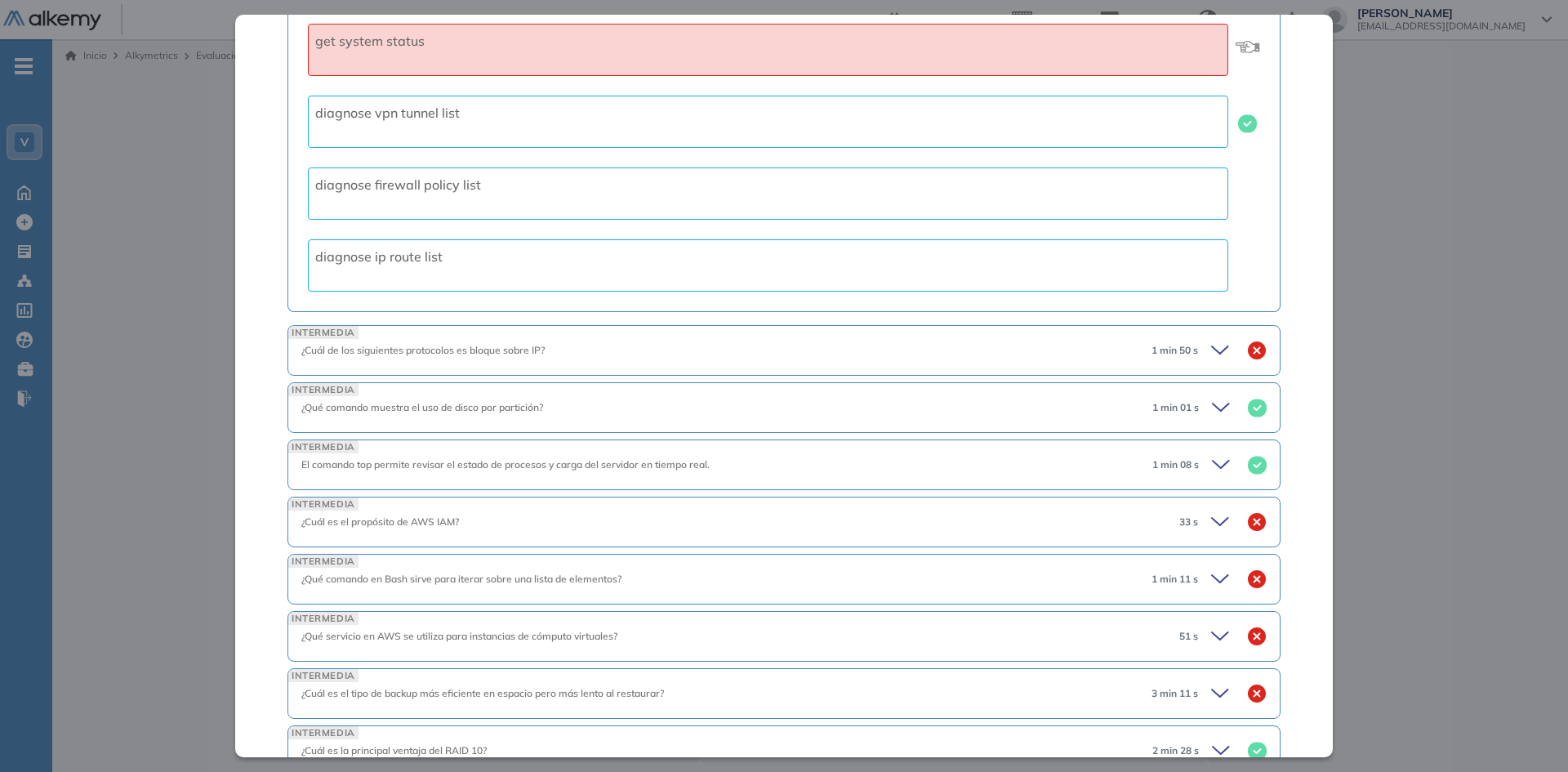
click at [1211, 351] on icon at bounding box center [1222, 350] width 23 height 23
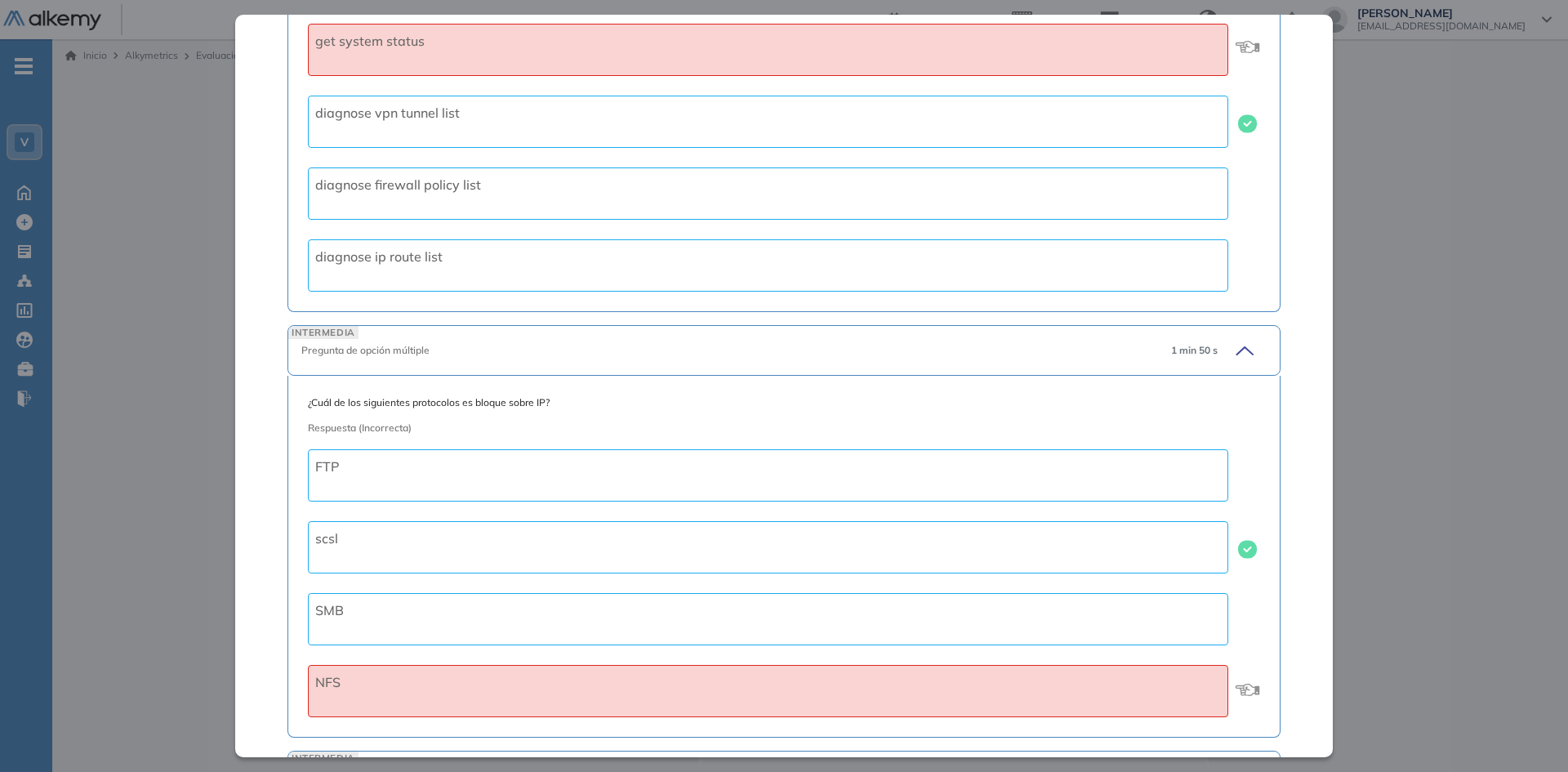
click at [1236, 349] on icon at bounding box center [1244, 351] width 16 height 8
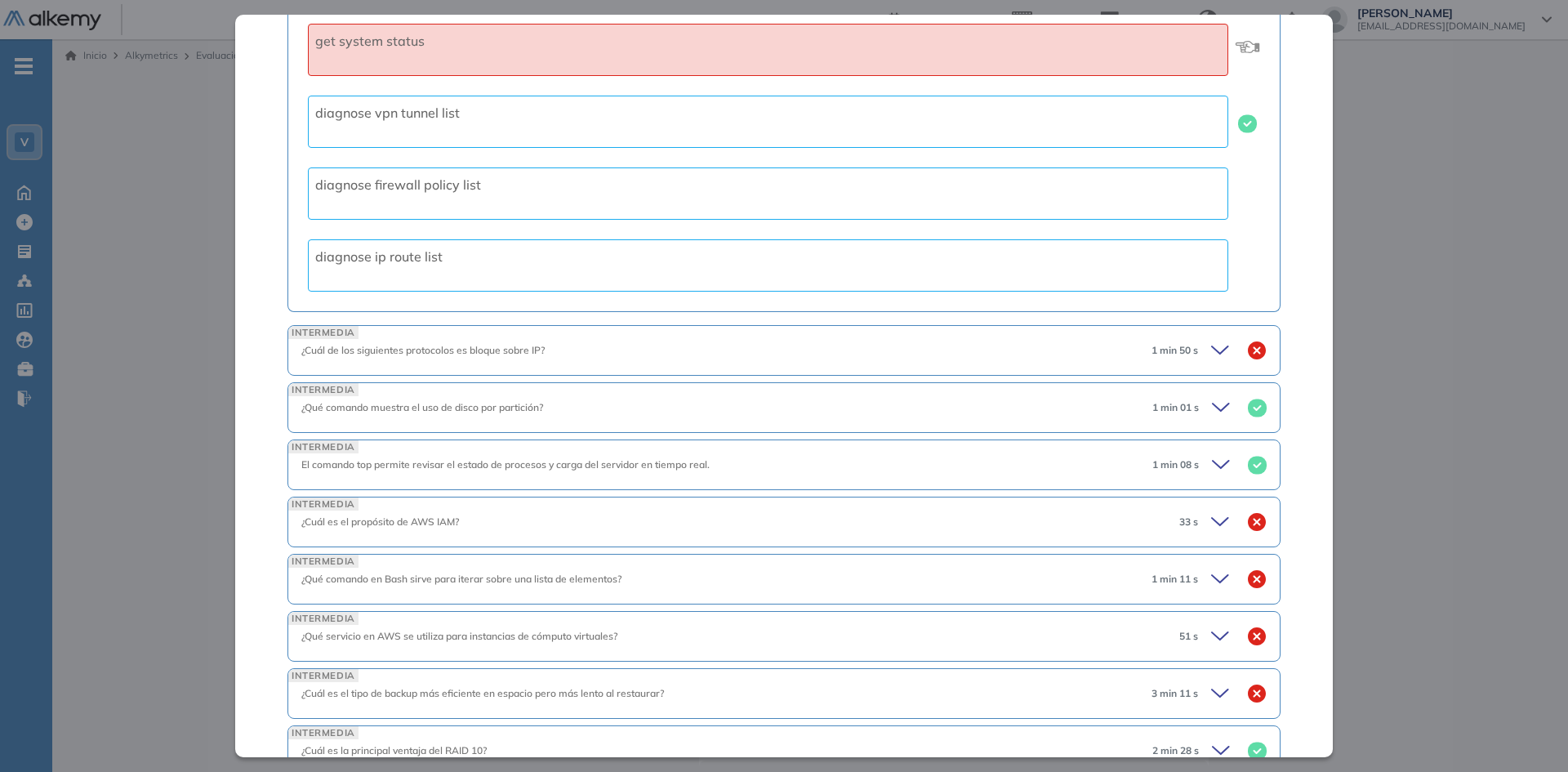
click at [1211, 522] on icon at bounding box center [1222, 522] width 23 height 23
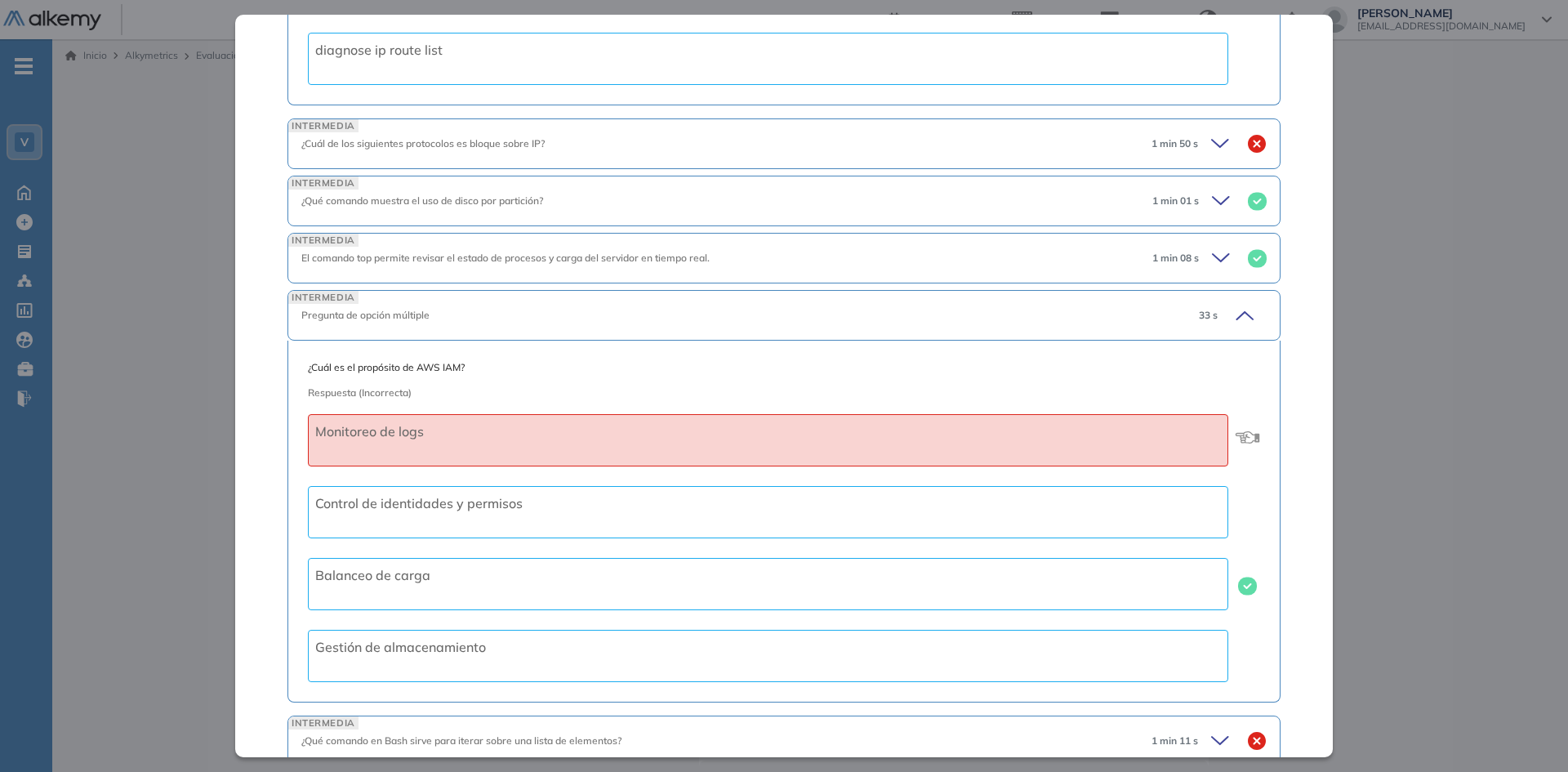
scroll to position [2288, 0]
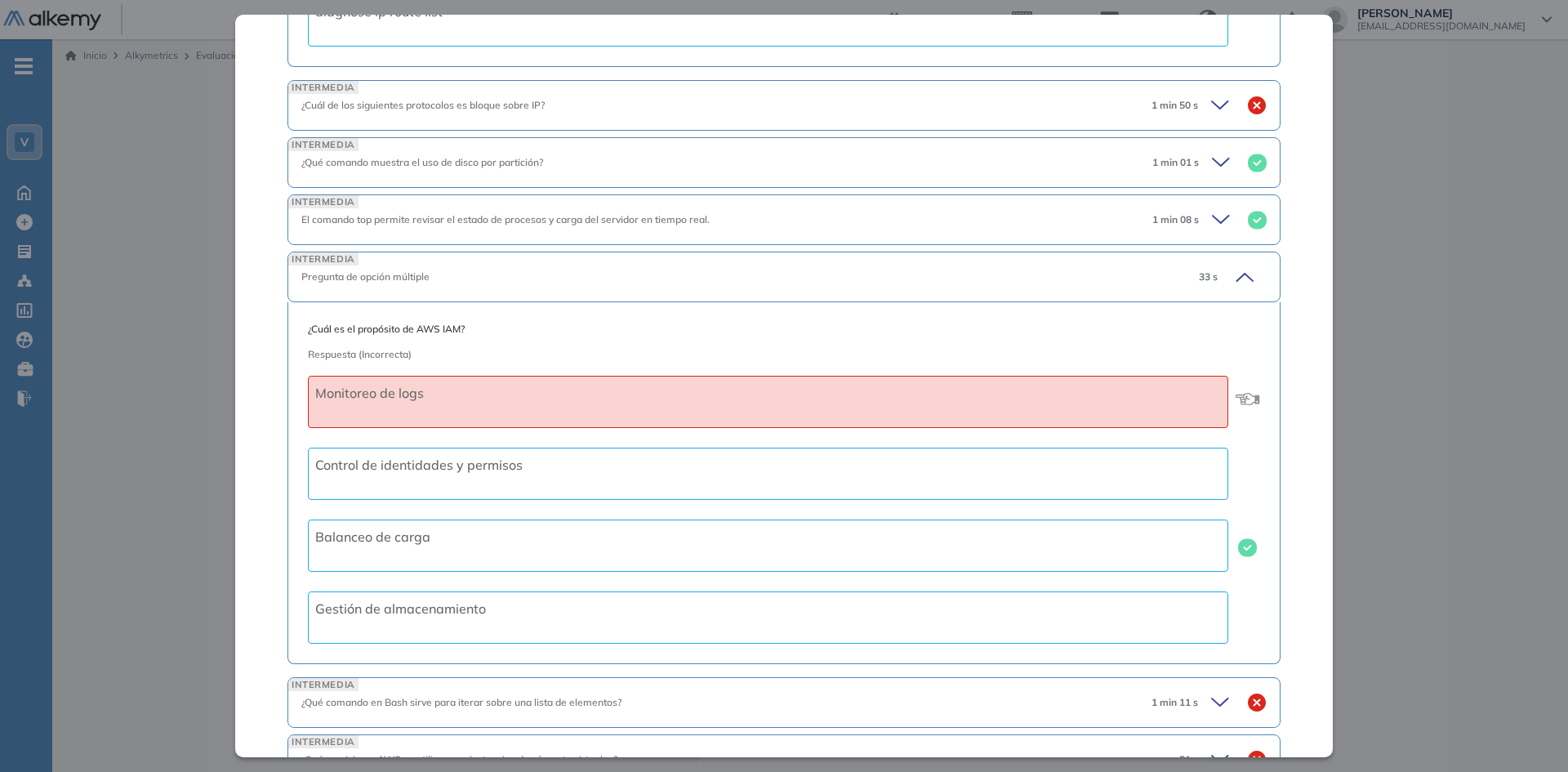
click at [1233, 270] on icon at bounding box center [1242, 277] width 23 height 23
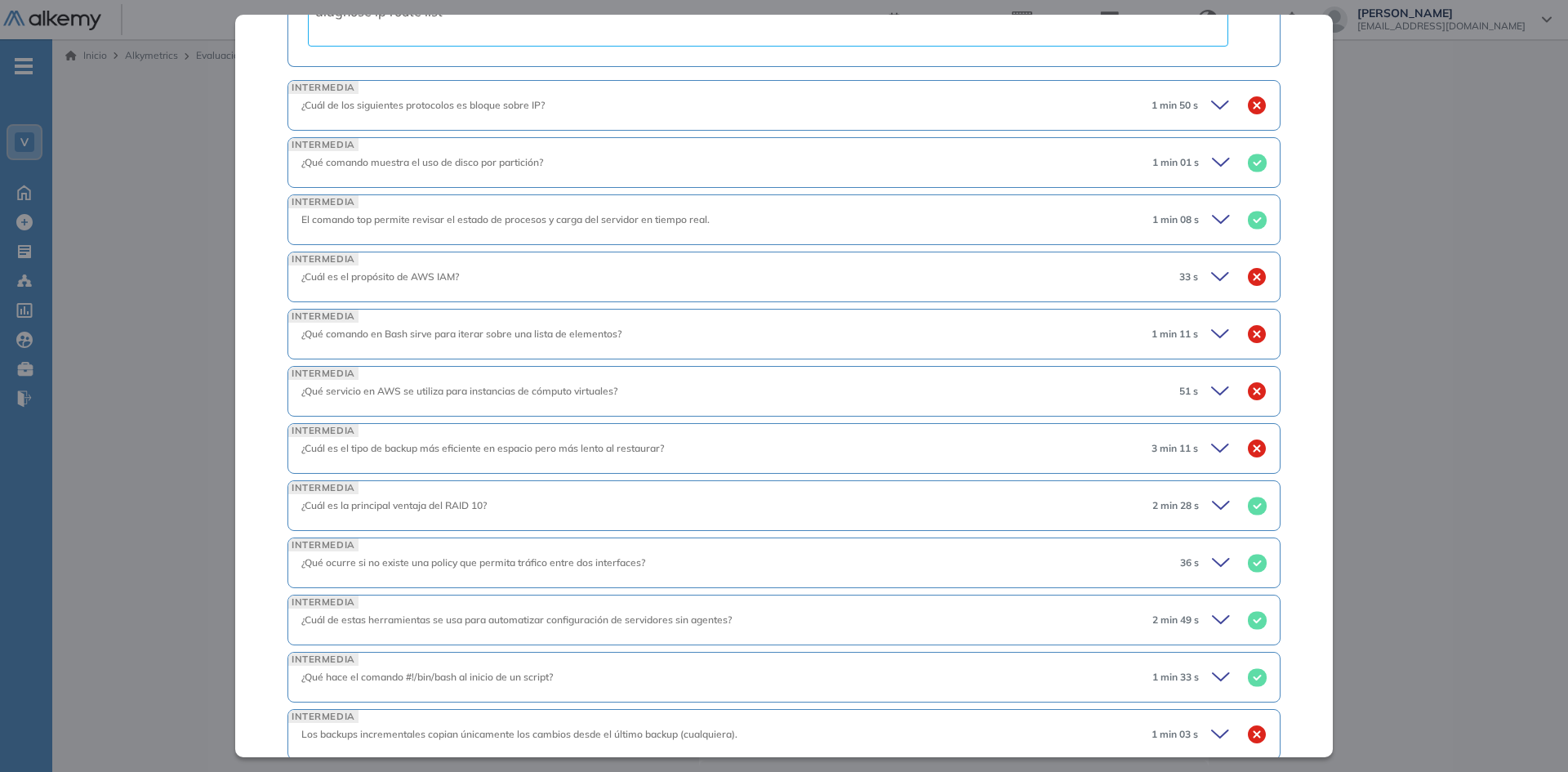
click at [1211, 333] on icon at bounding box center [1222, 334] width 23 height 23
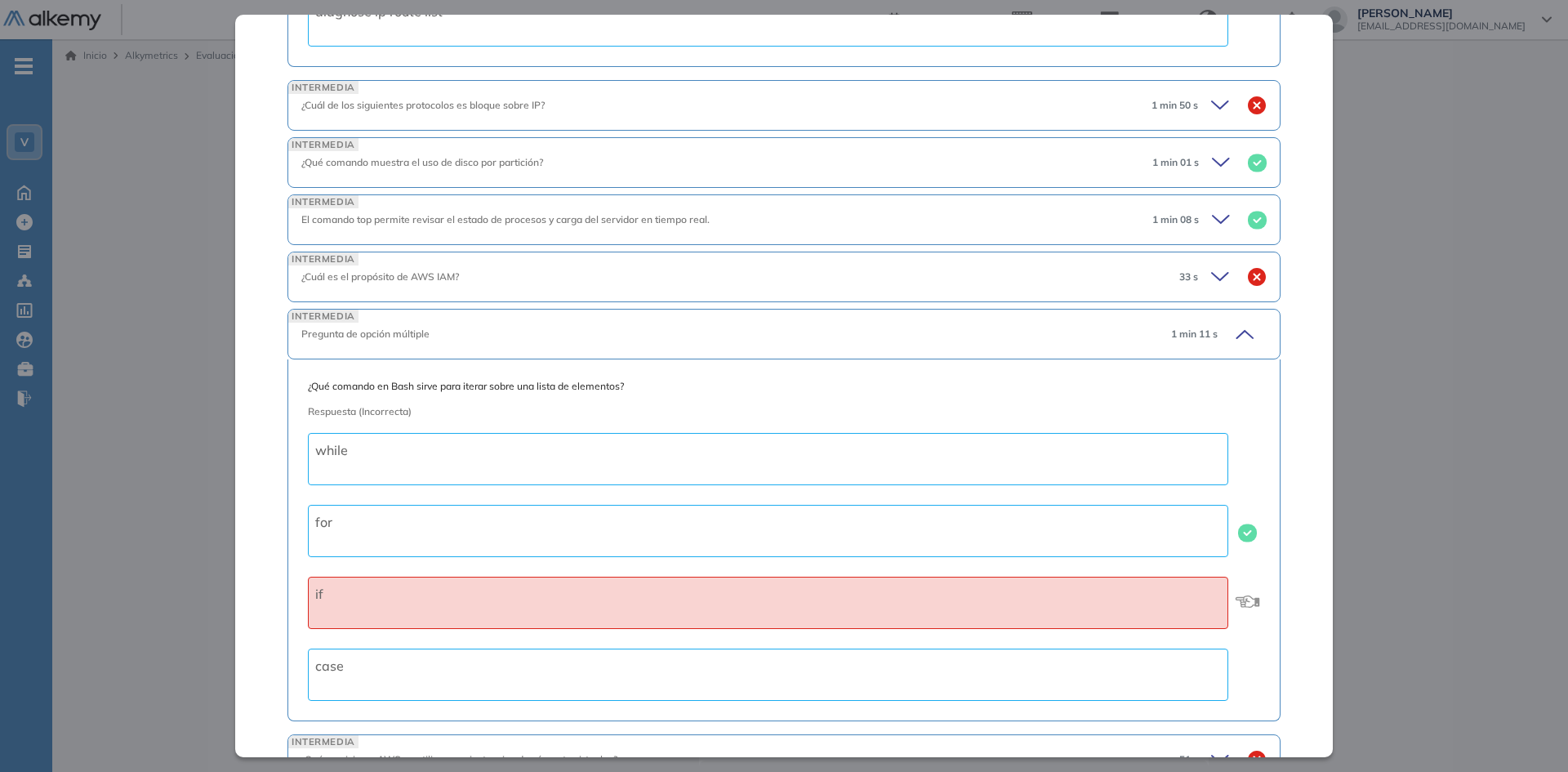
click at [1236, 334] on icon at bounding box center [1244, 335] width 16 height 8
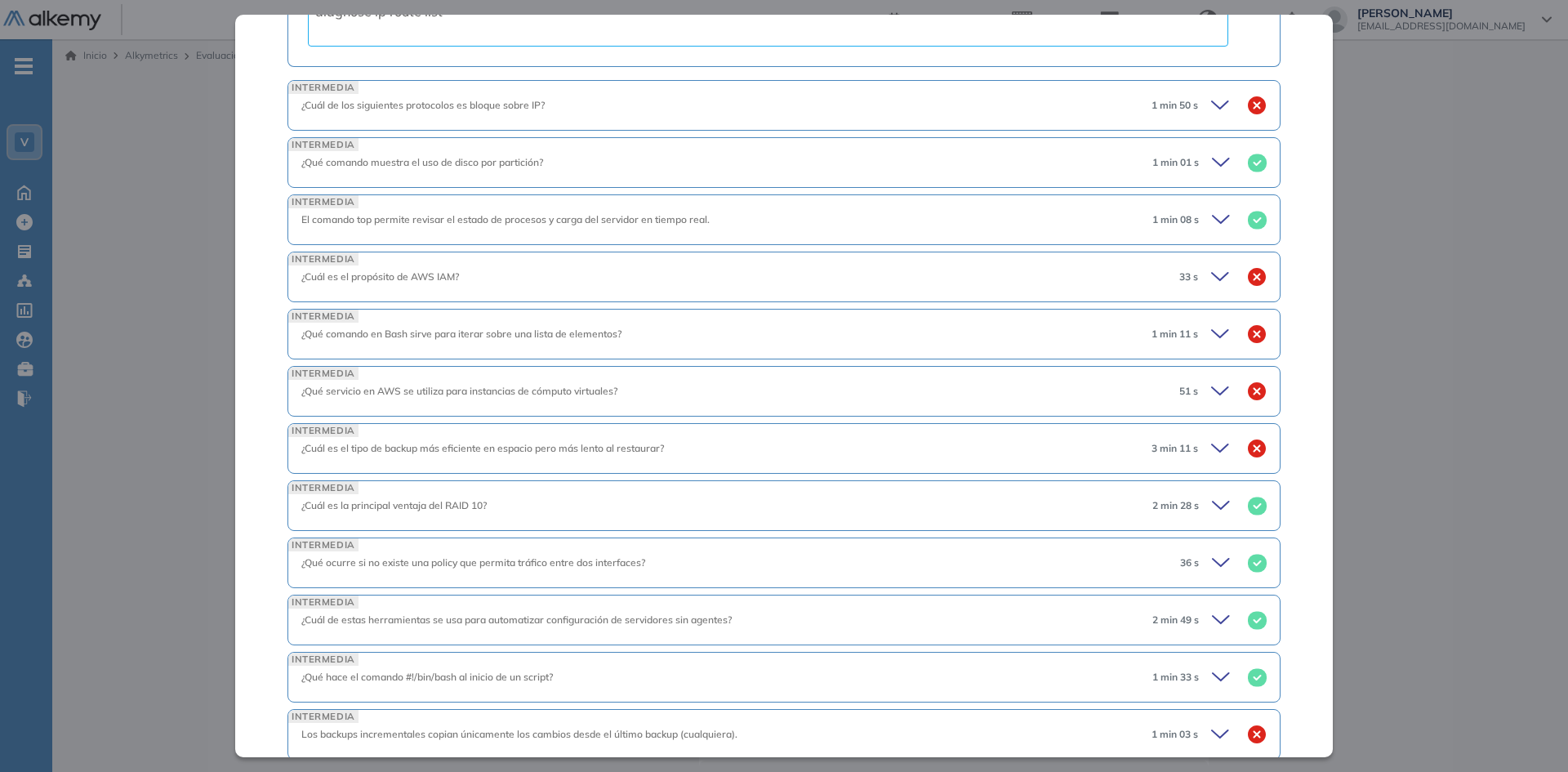
click at [1211, 388] on icon at bounding box center [1222, 392] width 23 height 23
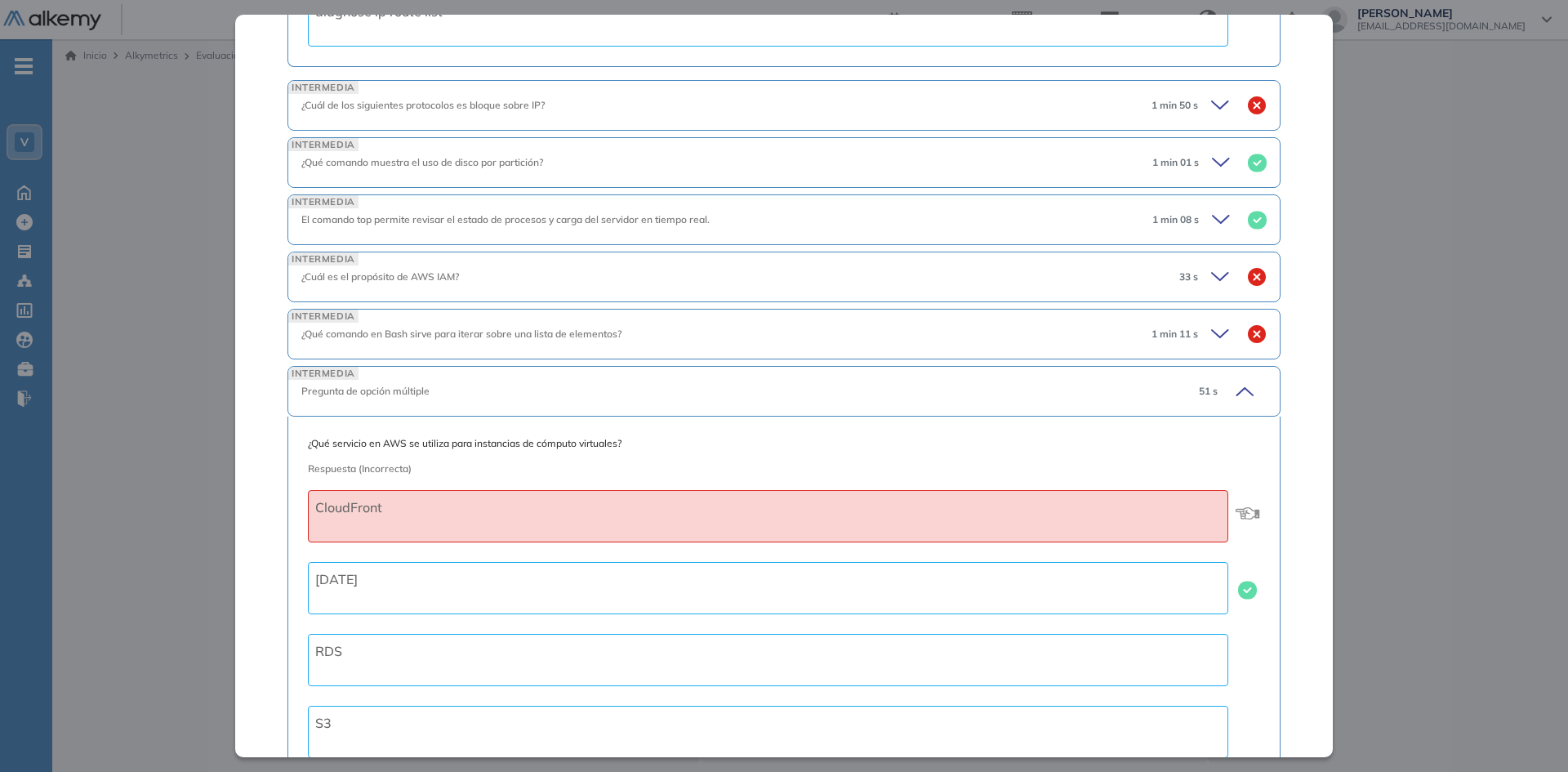
click at [1236, 389] on icon at bounding box center [1244, 392] width 16 height 8
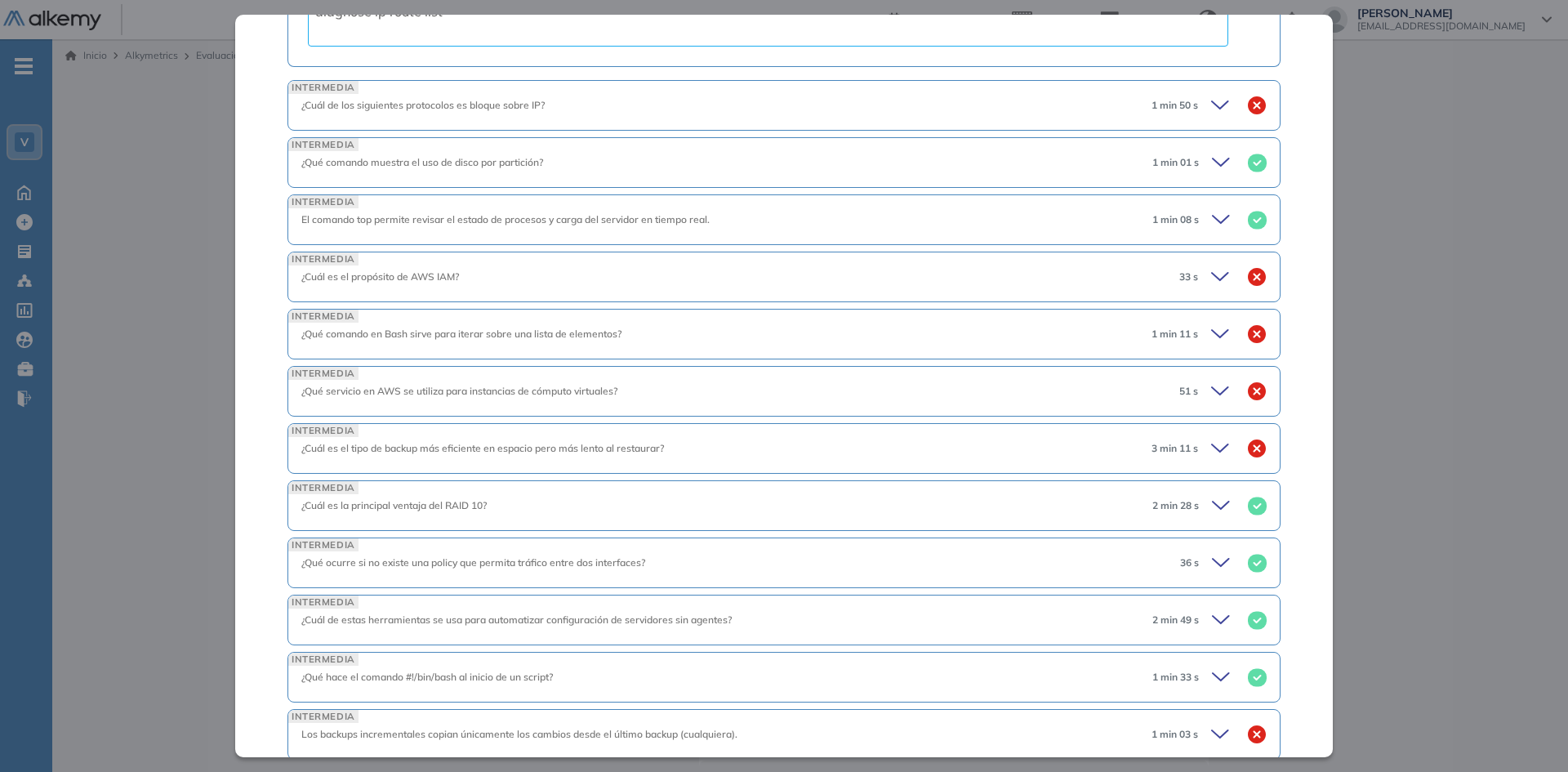
click at [1211, 340] on icon at bounding box center [1222, 334] width 23 height 23
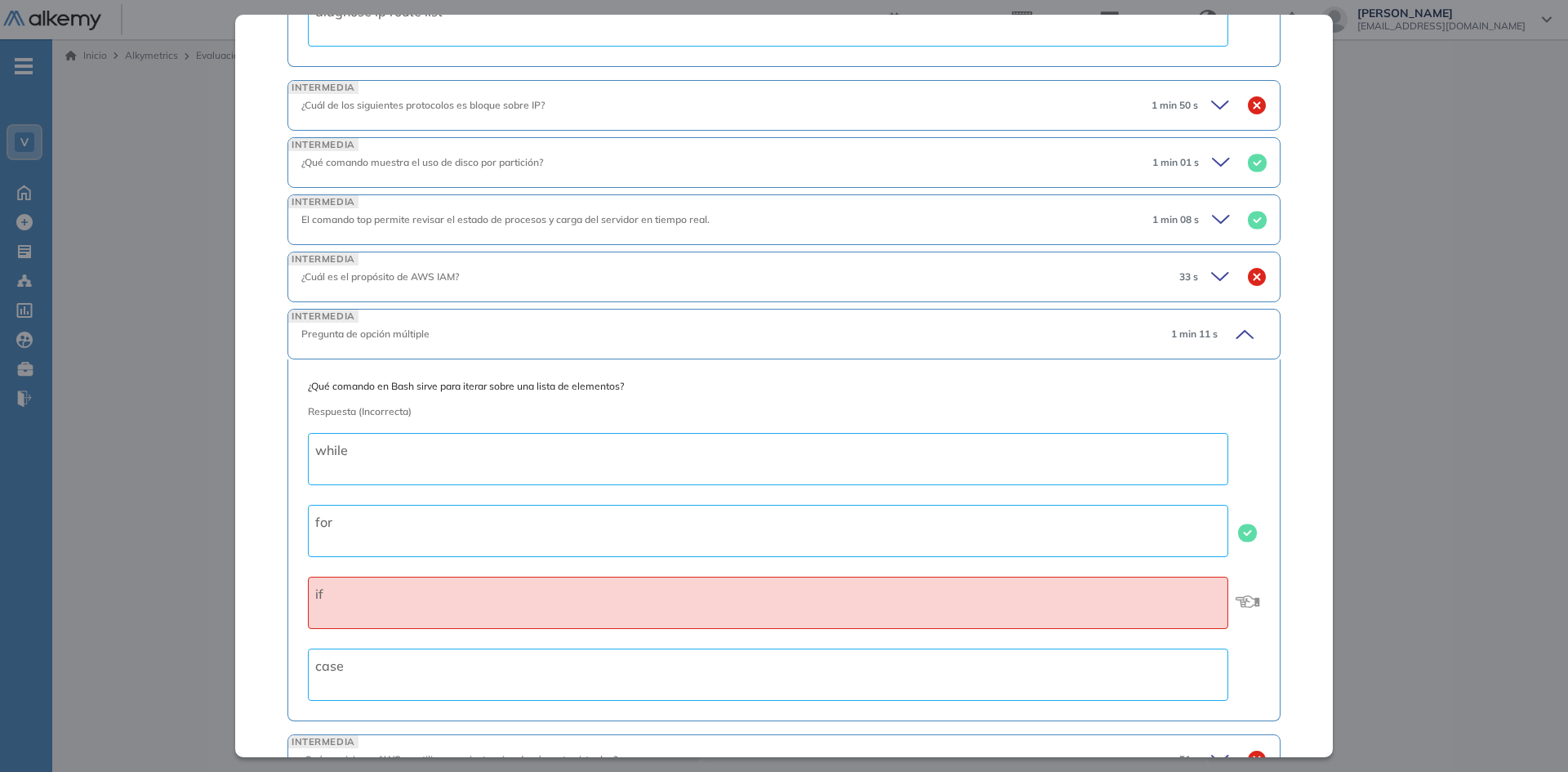
click at [1233, 337] on icon at bounding box center [1242, 334] width 23 height 23
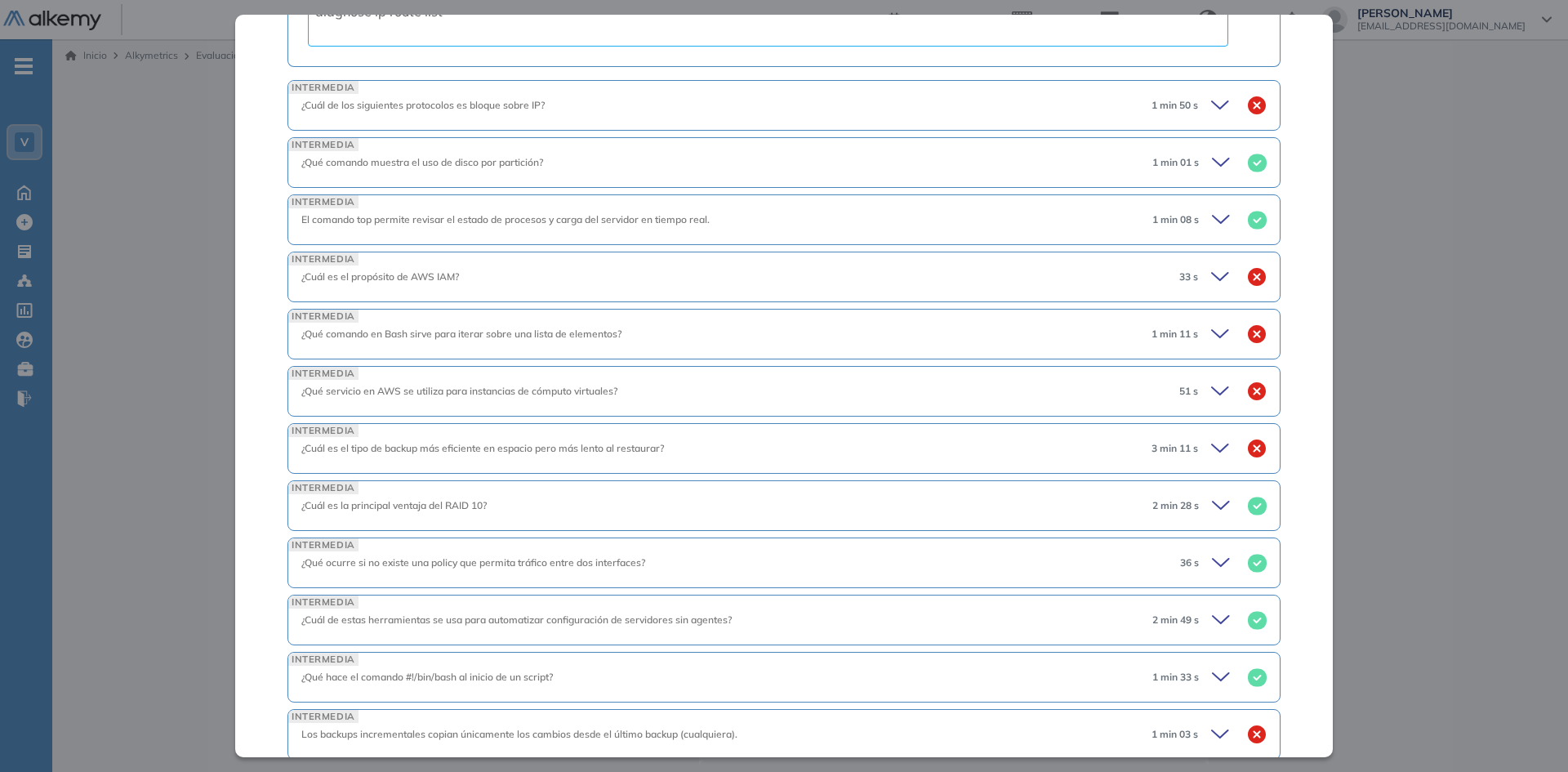
click at [1211, 277] on icon at bounding box center [1222, 277] width 23 height 23
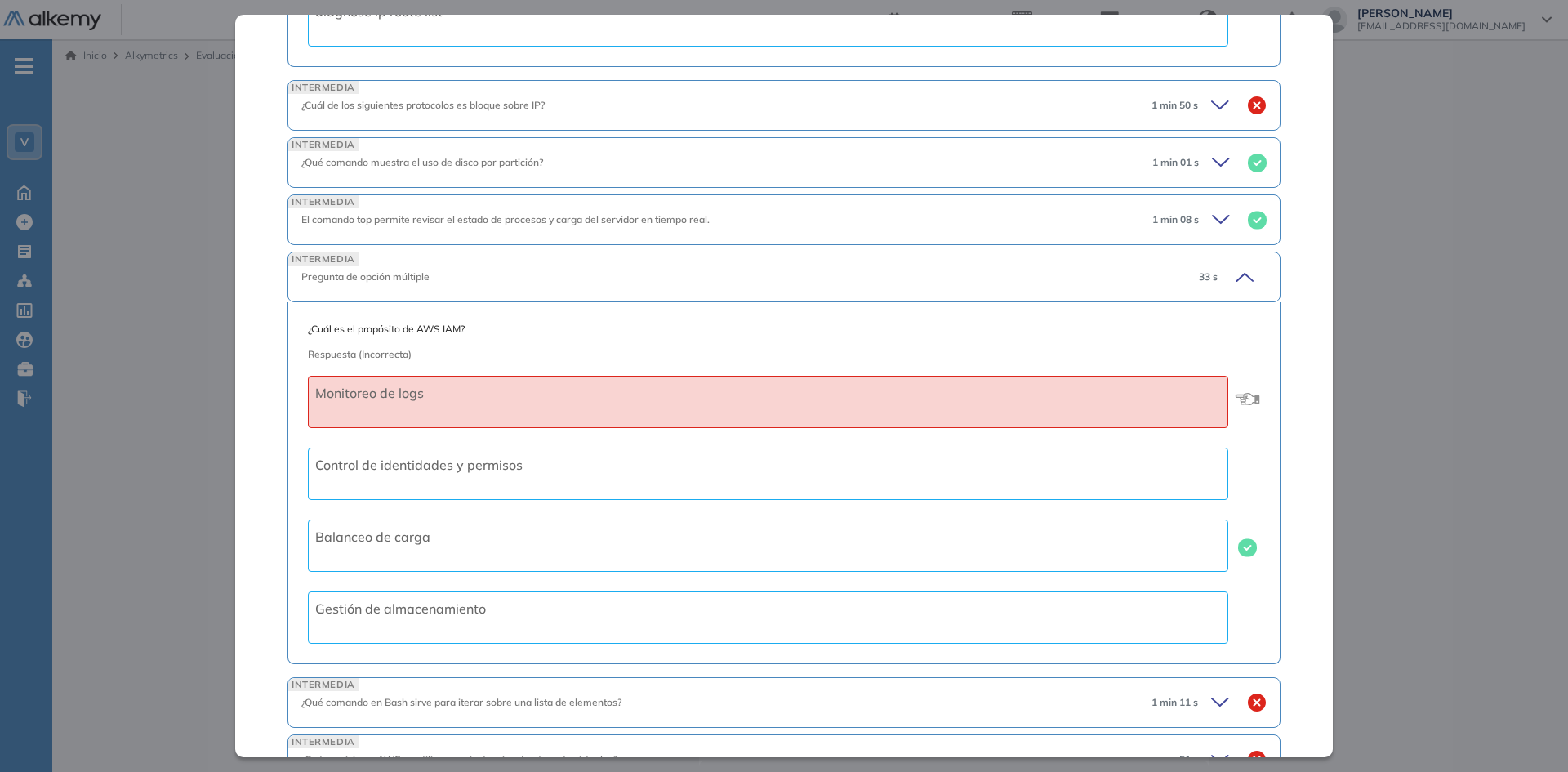
click at [1233, 275] on icon at bounding box center [1242, 277] width 23 height 23
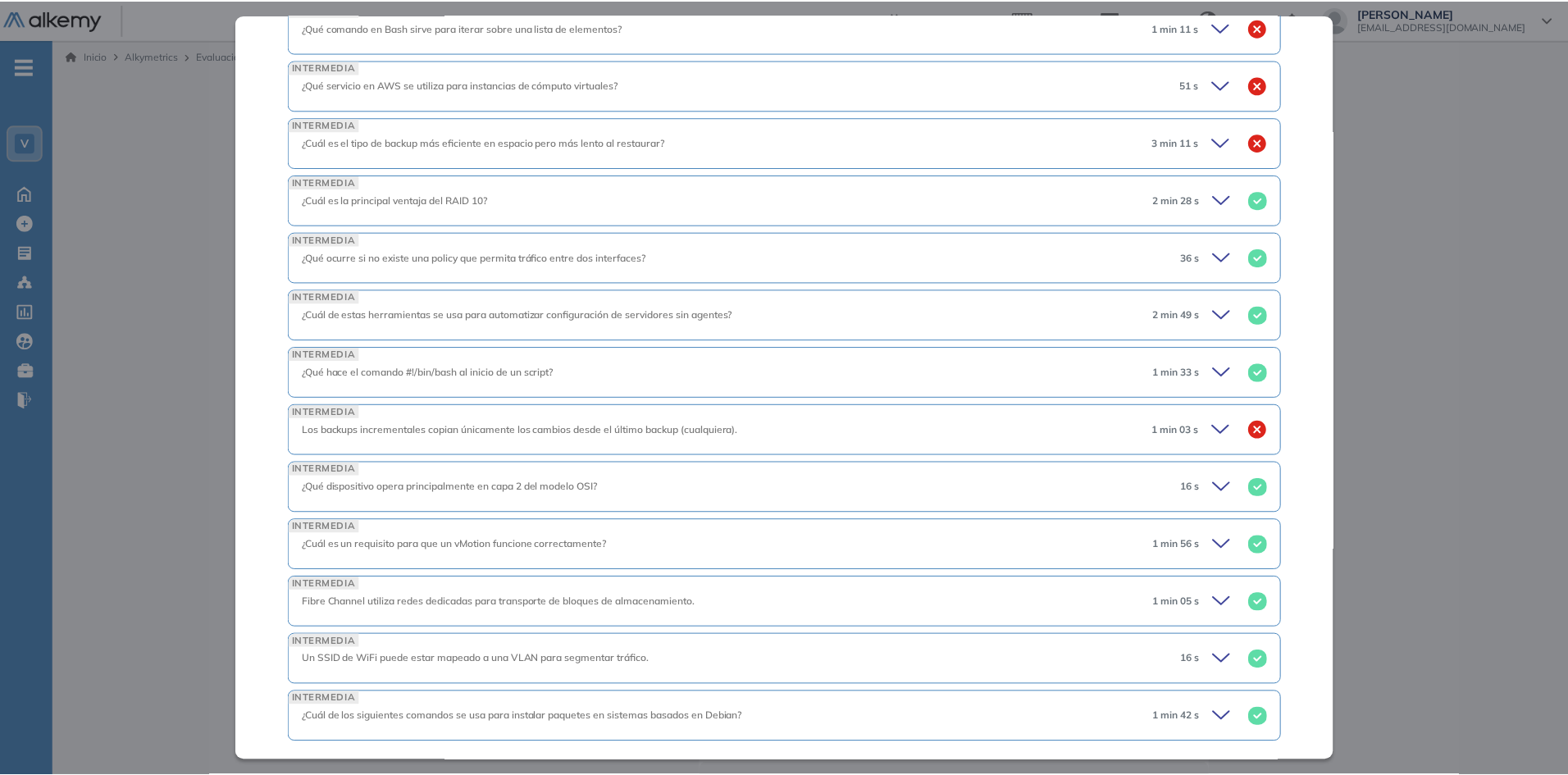
scroll to position [2654, 0]
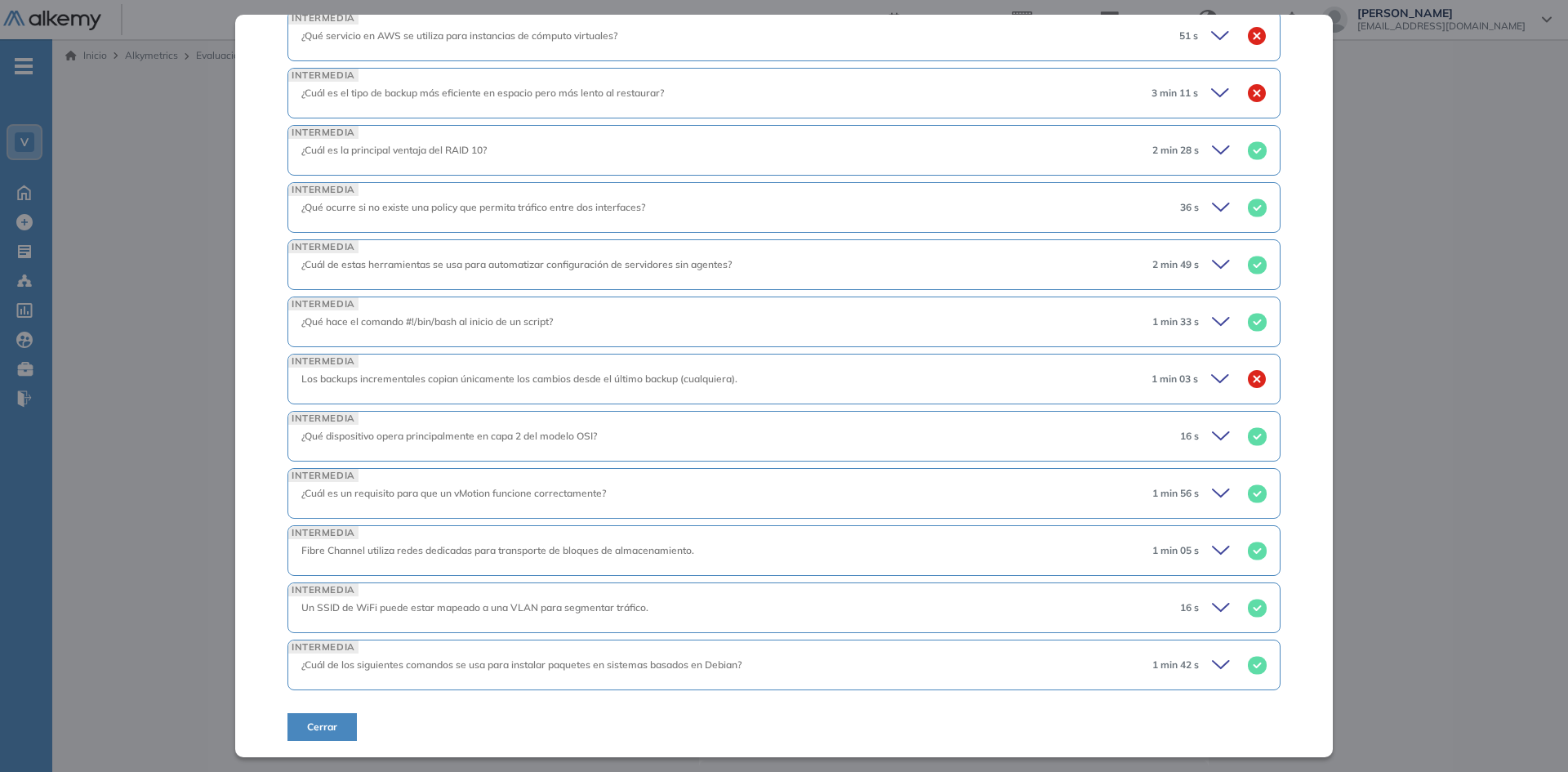
click at [307, 730] on span "Cerrar" at bounding box center [322, 726] width 30 height 15
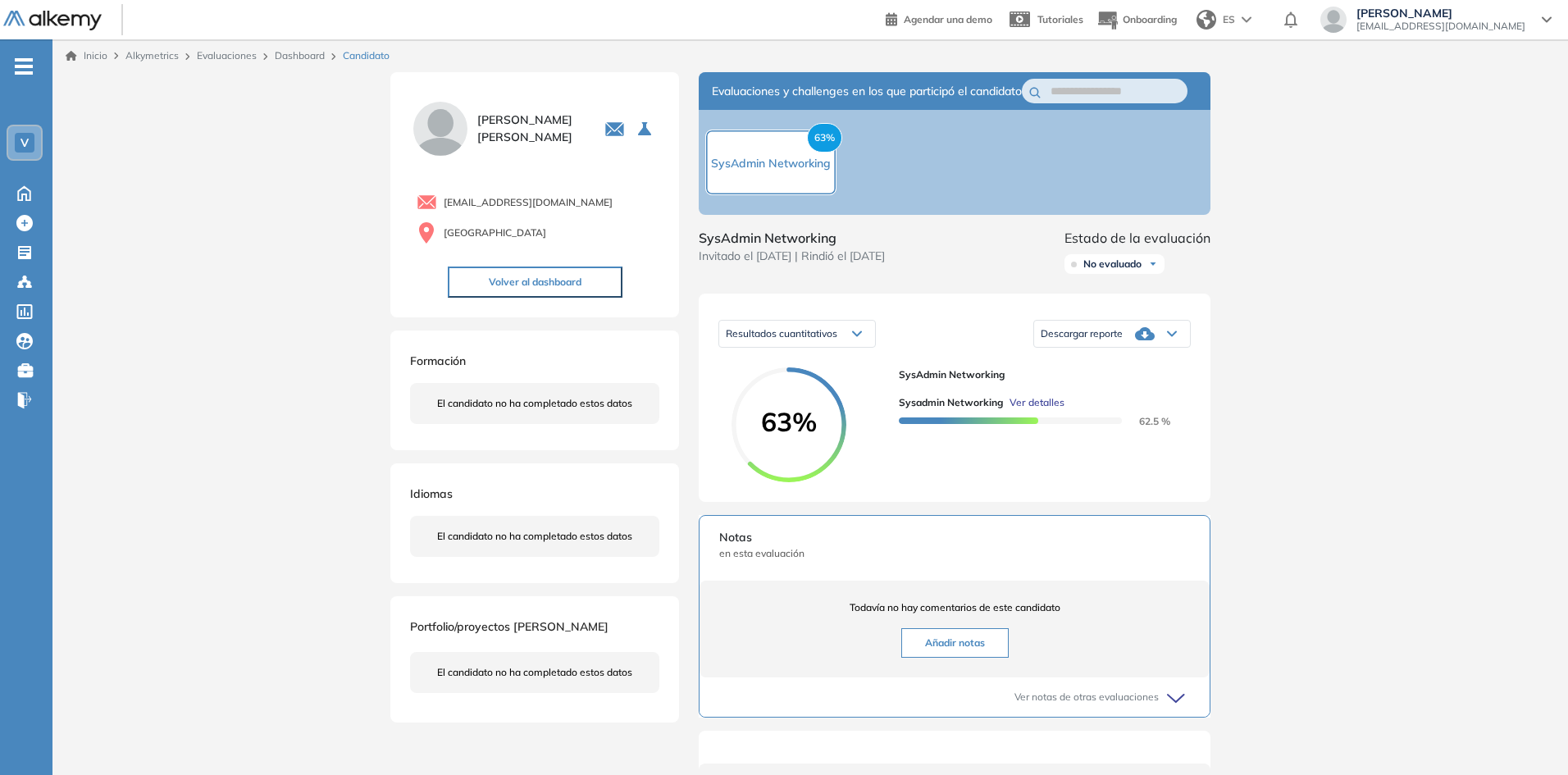
scroll to position [1257, 0]
click at [299, 57] on link "Dashboard" at bounding box center [300, 55] width 50 height 12
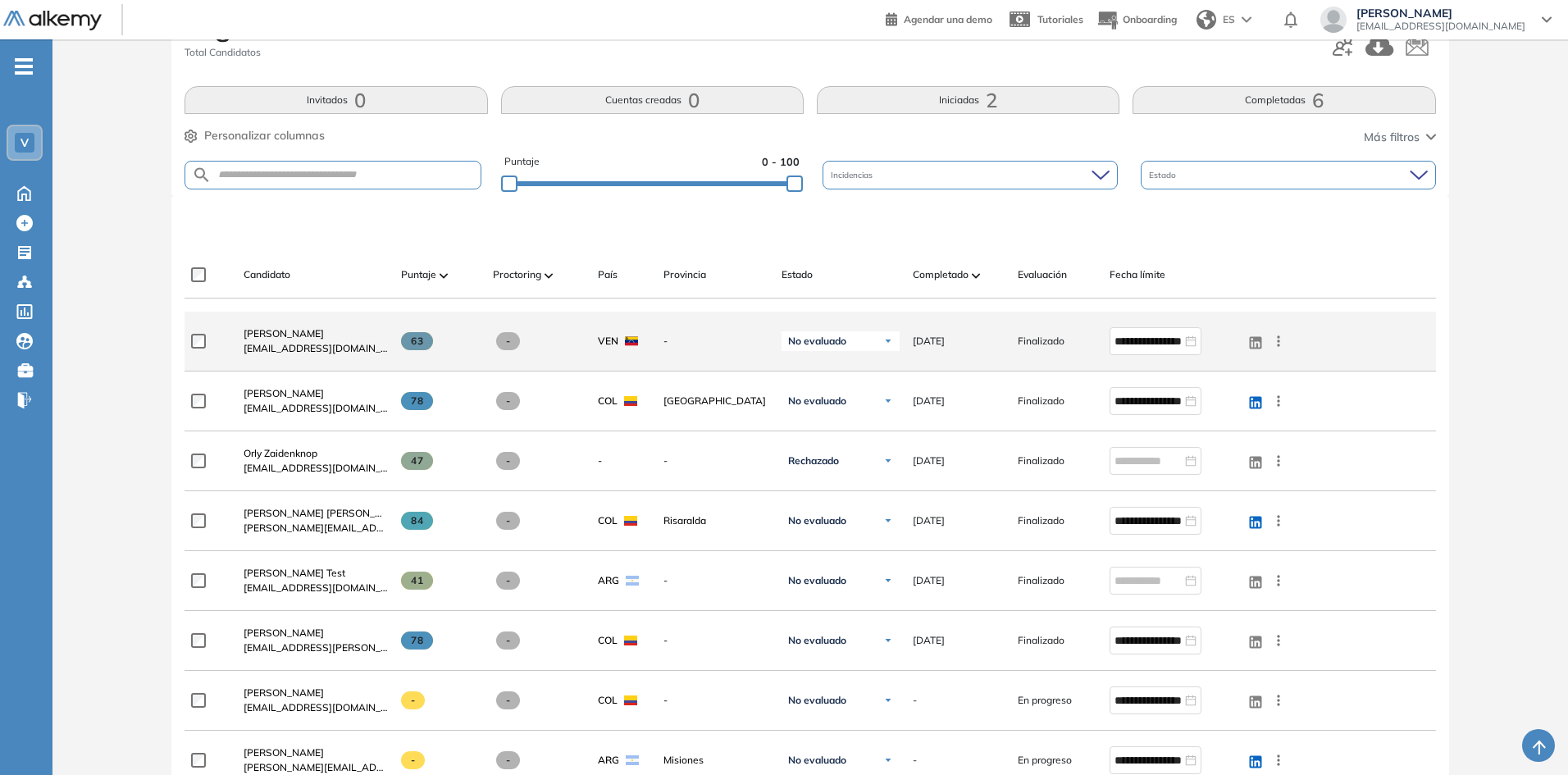
scroll to position [246, 0]
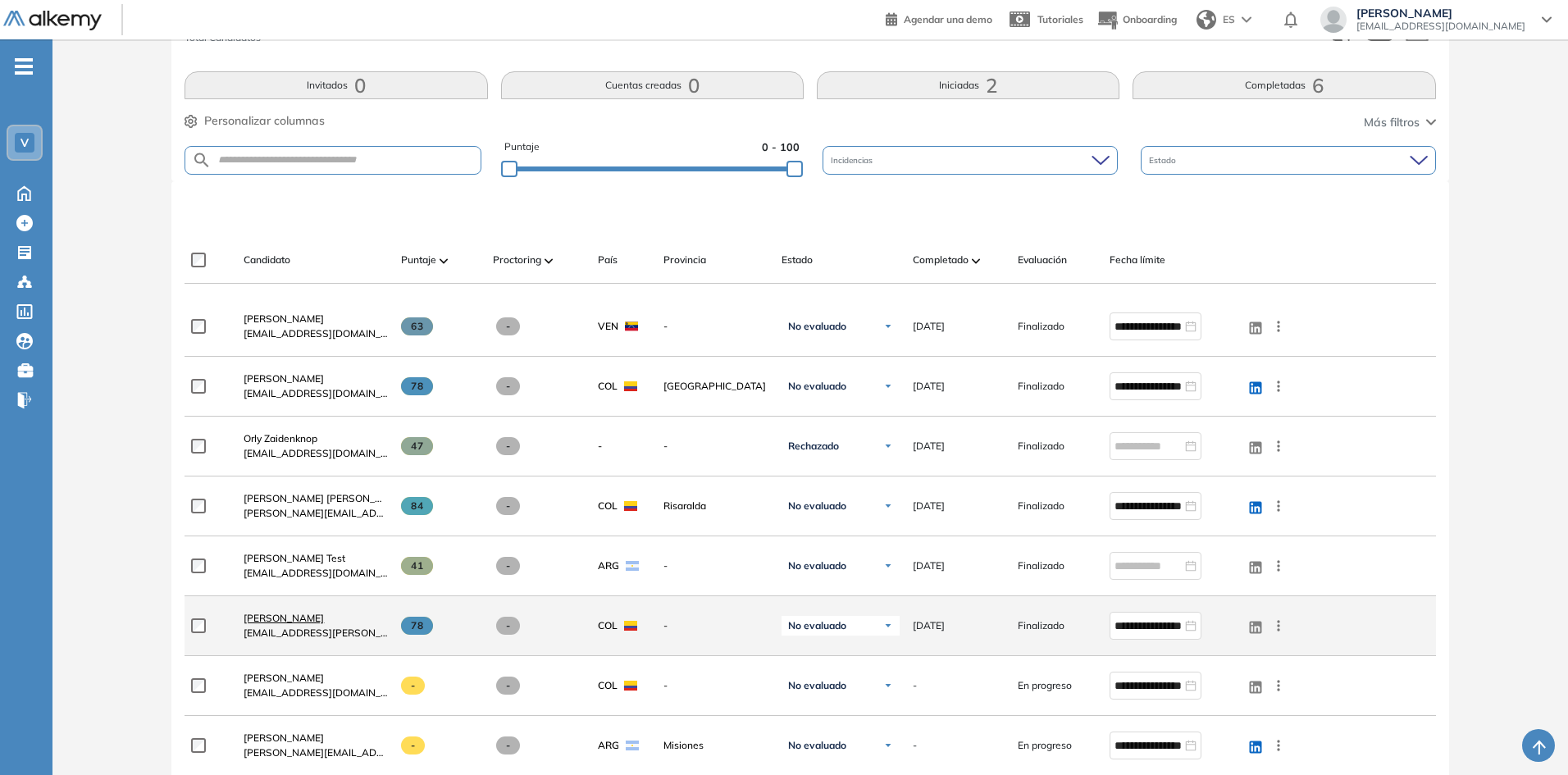
click at [294, 617] on span "[PERSON_NAME]" at bounding box center [283, 618] width 80 height 12
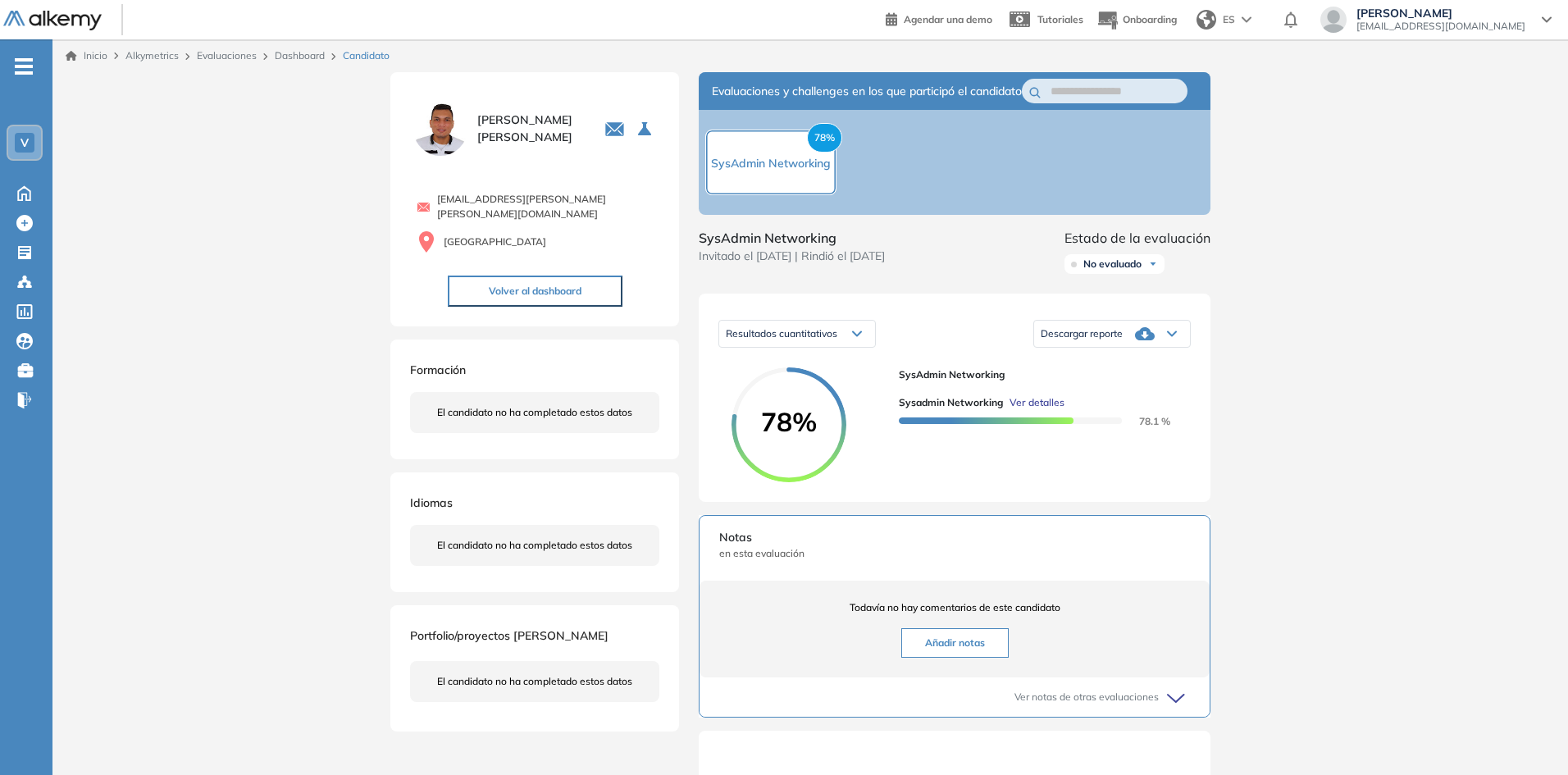
click at [1027, 410] on span "Ver detalles" at bounding box center [1038, 403] width 55 height 15
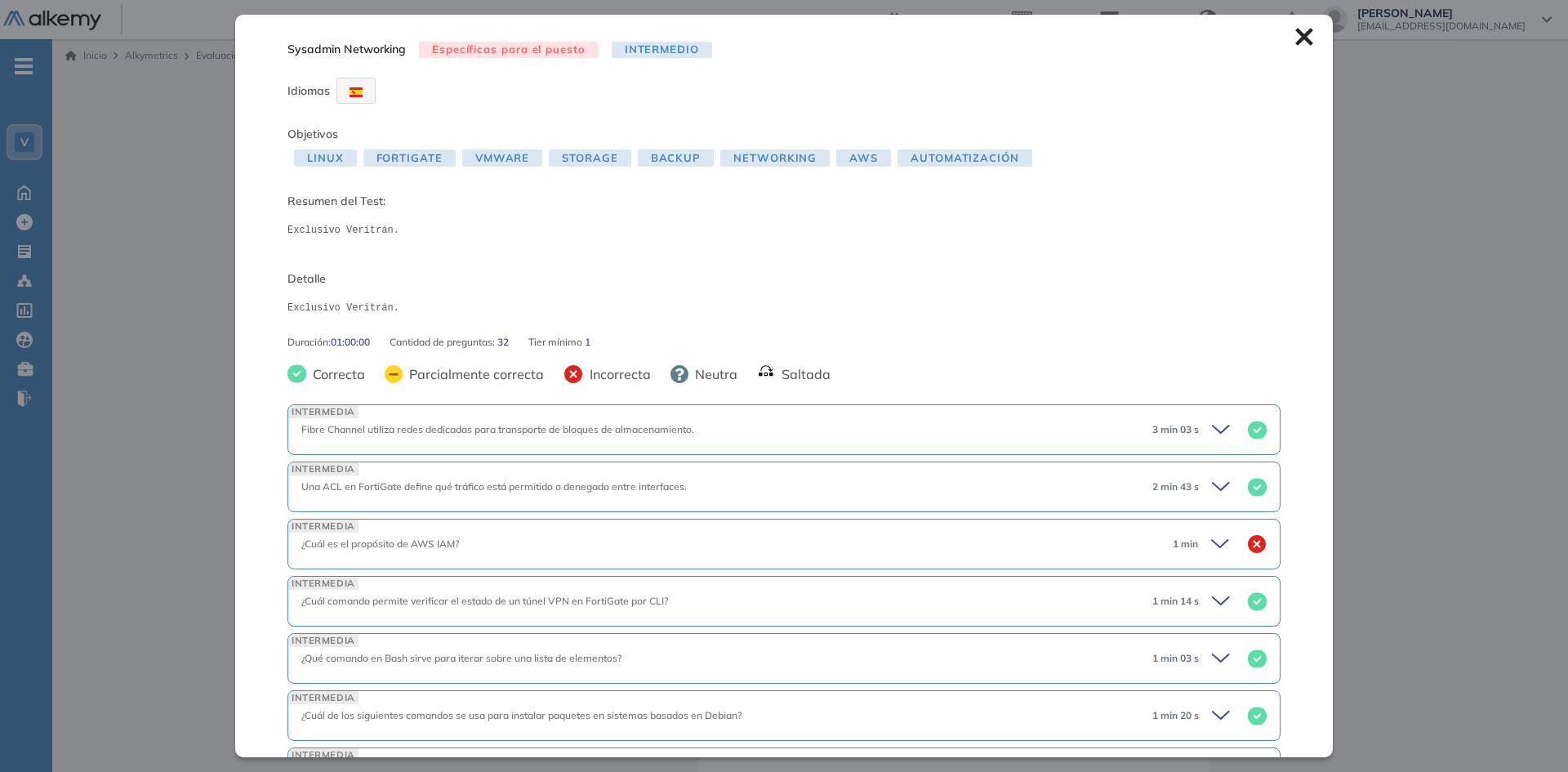
click at [1211, 541] on icon at bounding box center [1222, 544] width 23 height 23
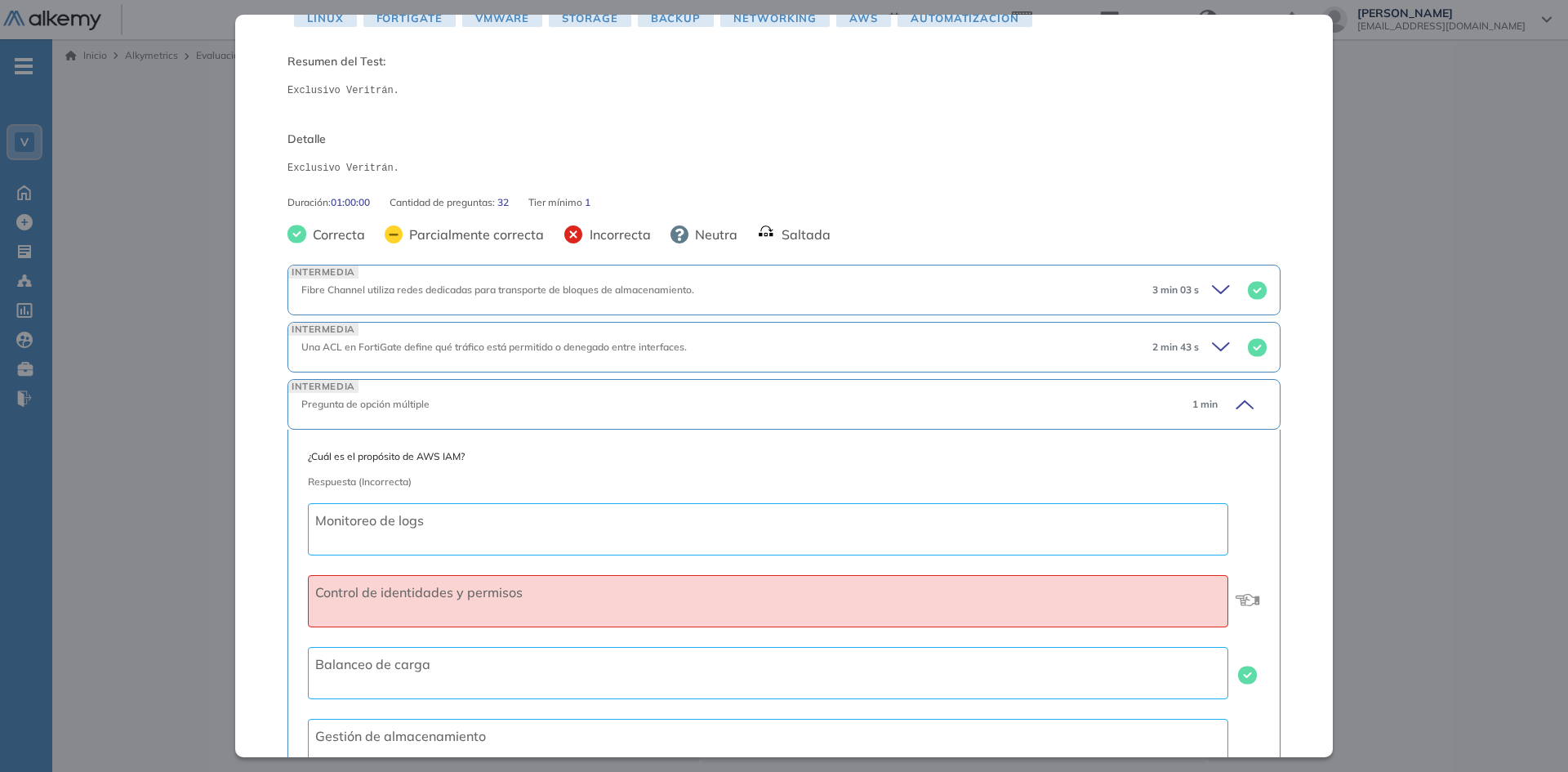
scroll to position [245, 0]
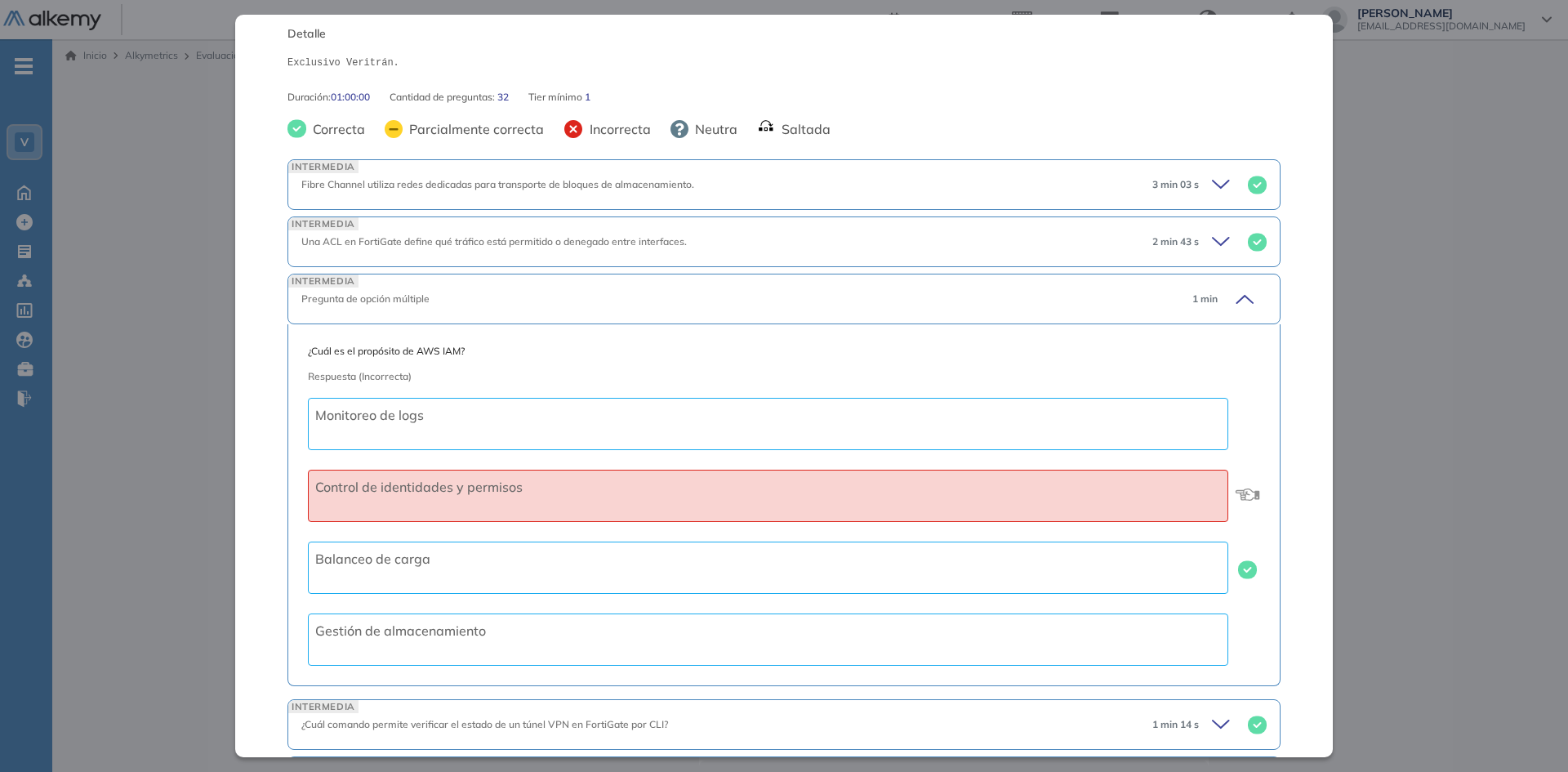
click at [1236, 296] on icon at bounding box center [1242, 299] width 23 height 23
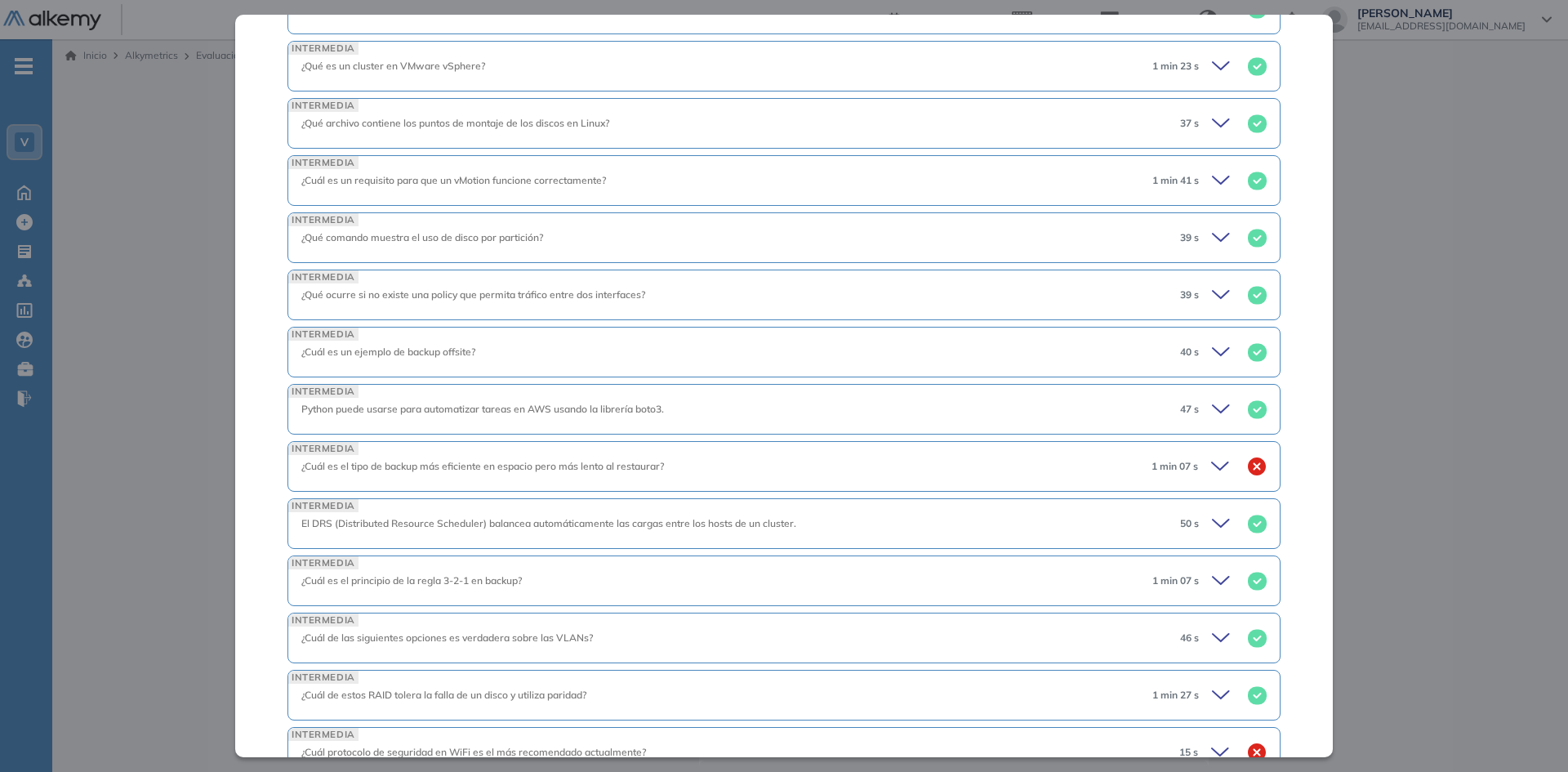
scroll to position [817, 0]
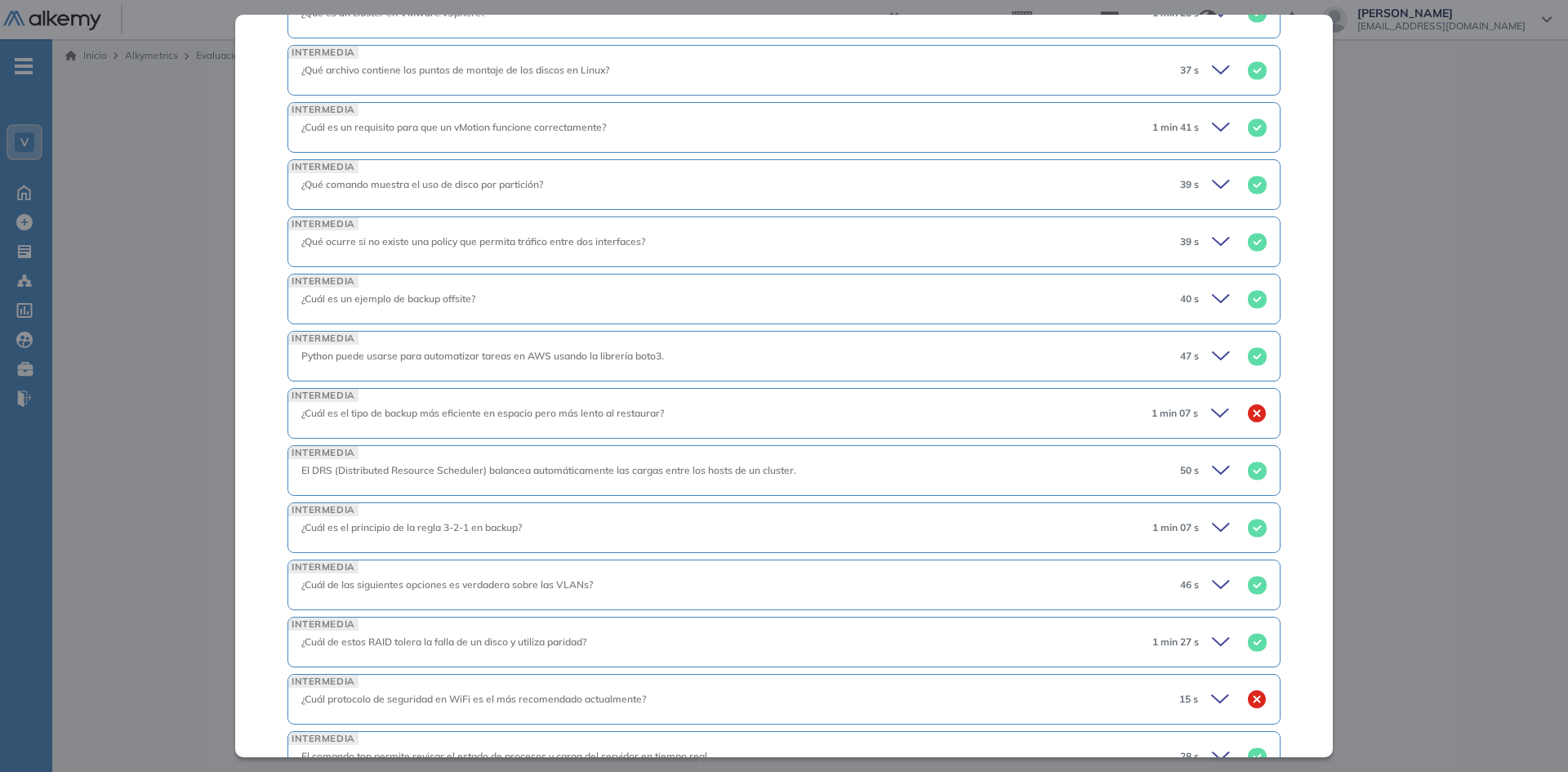
click at [1211, 415] on icon at bounding box center [1222, 413] width 23 height 23
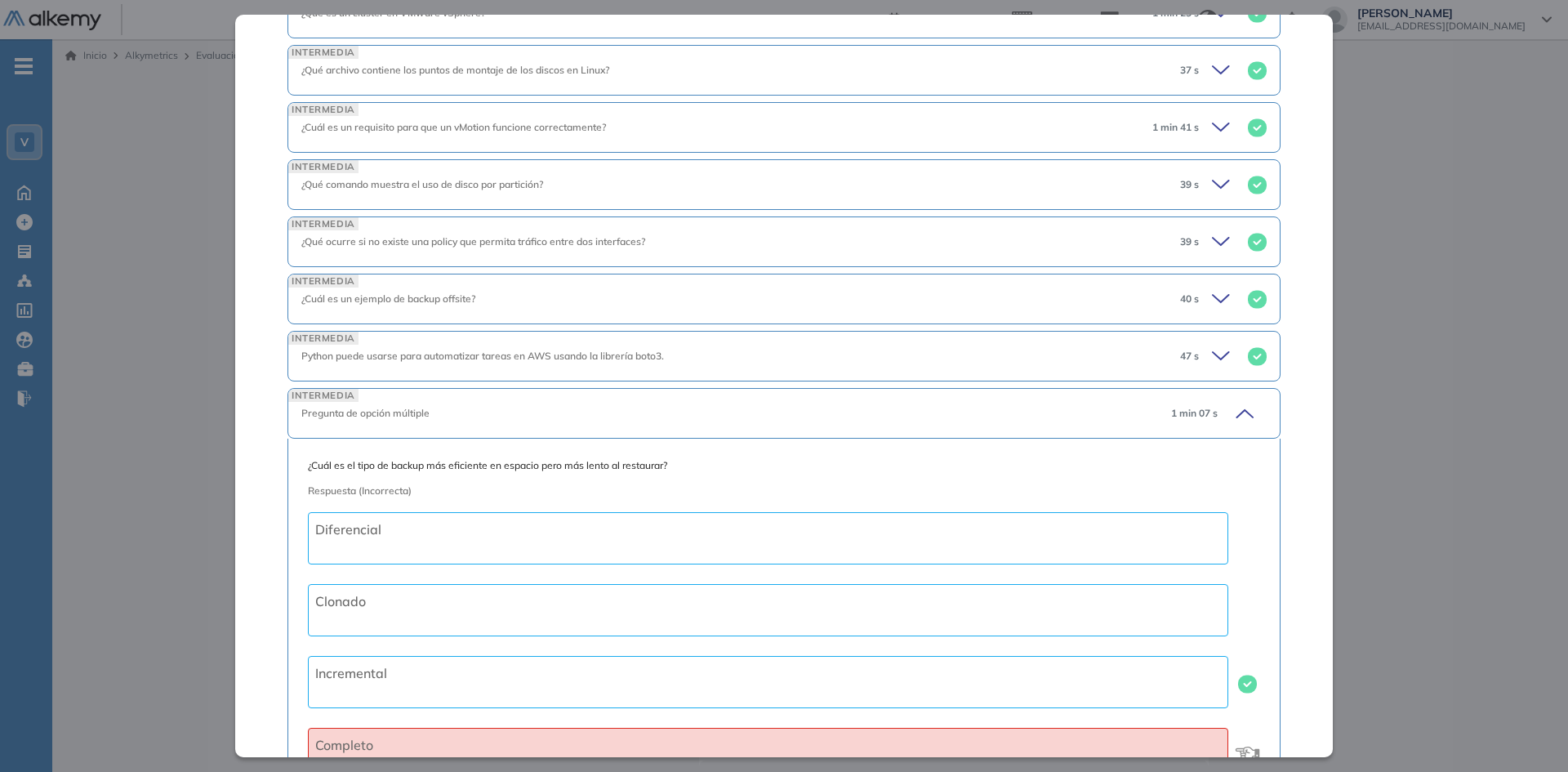
scroll to position [899, 0]
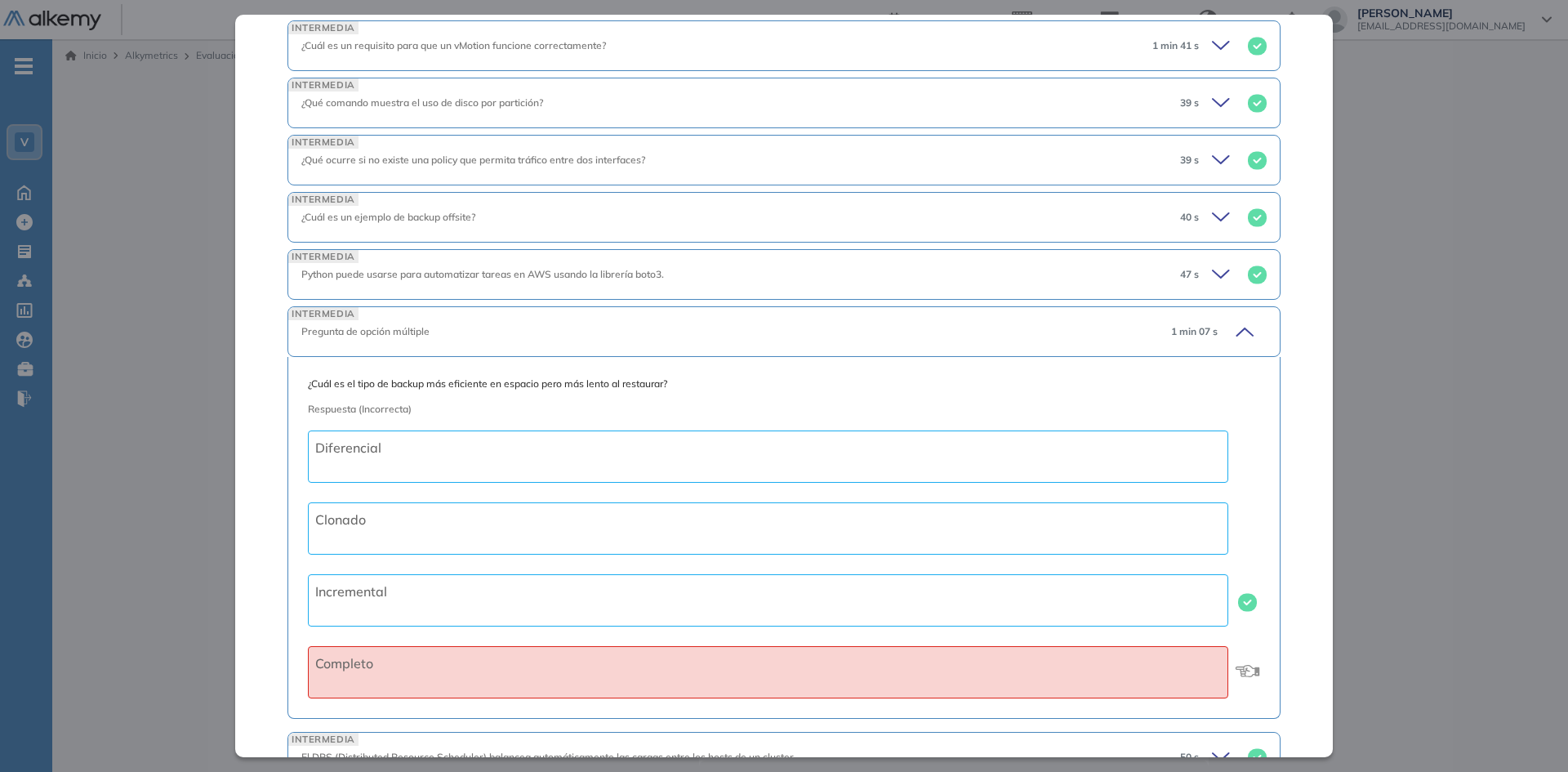
click at [1236, 329] on icon at bounding box center [1242, 331] width 23 height 23
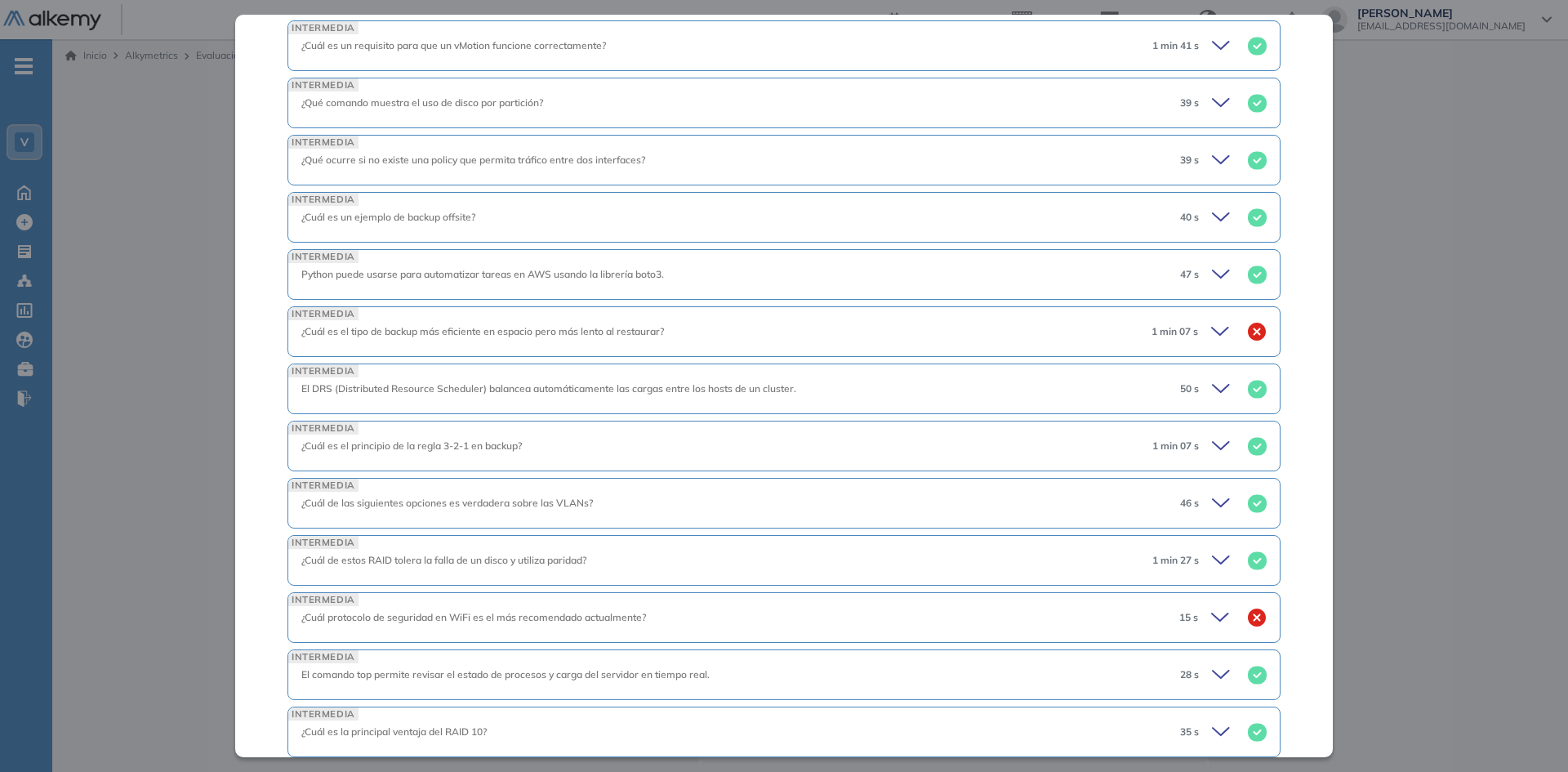
click at [1212, 619] on icon at bounding box center [1220, 617] width 16 height 8
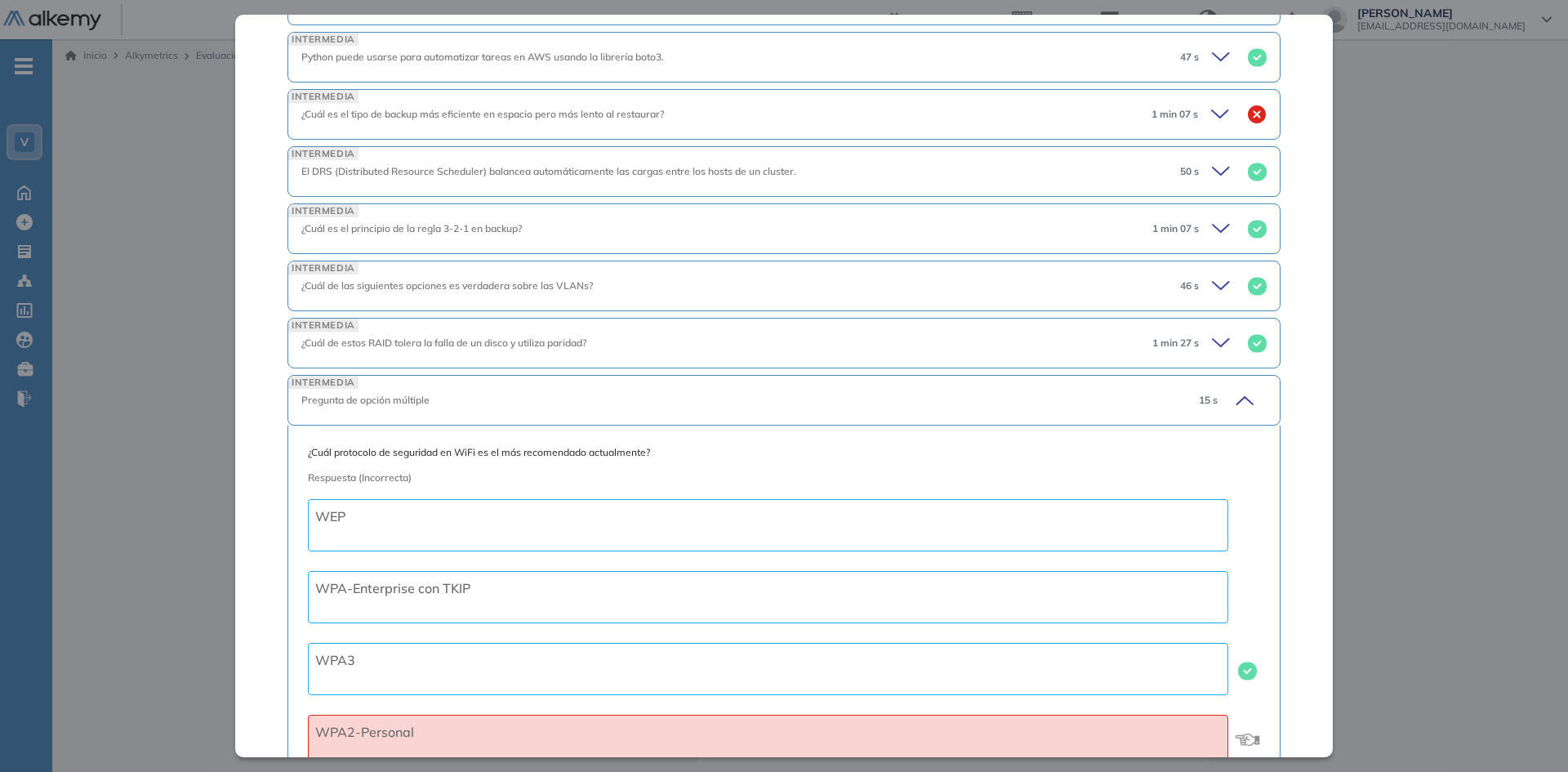
scroll to position [1144, 0]
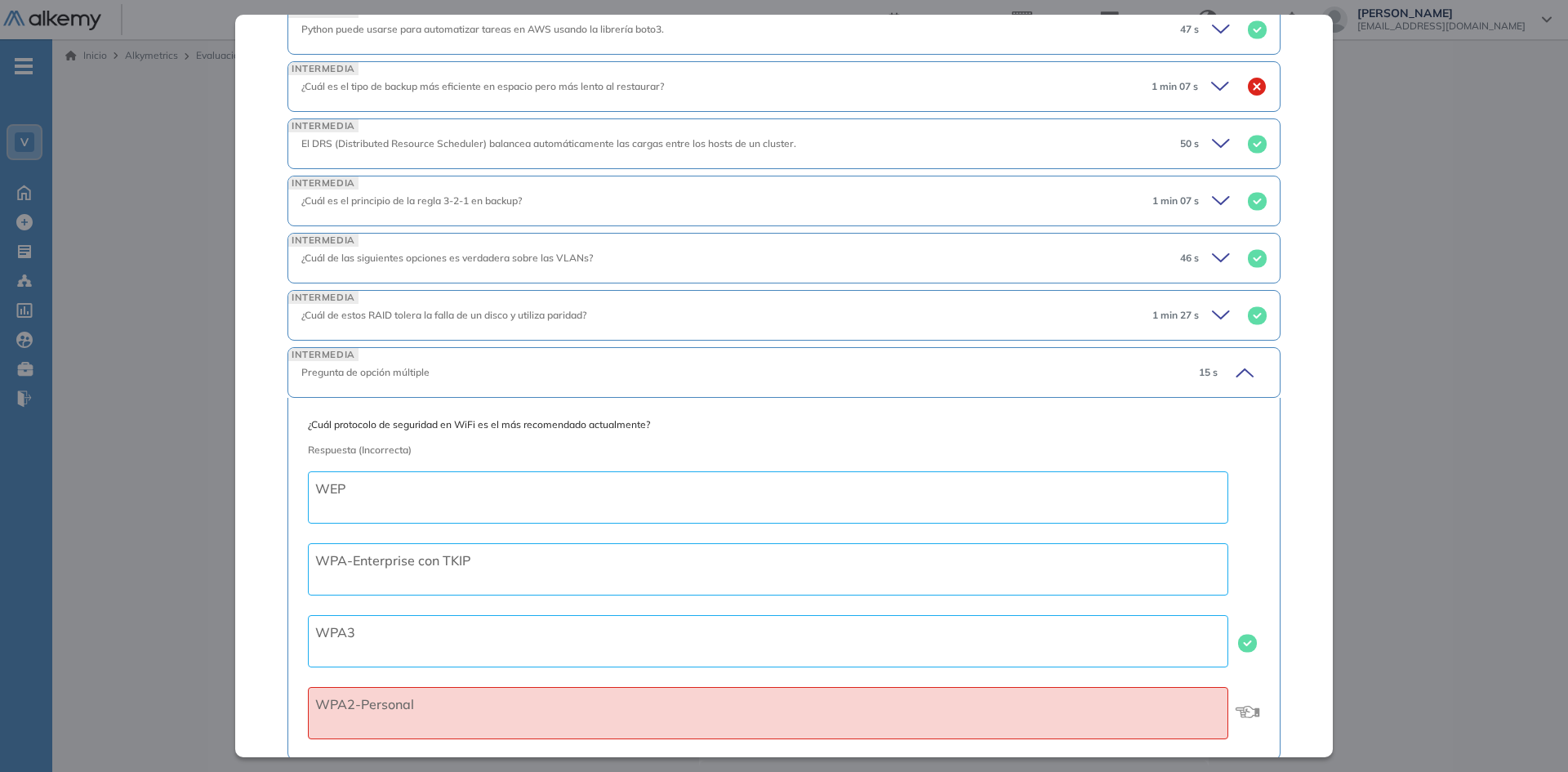
click at [1231, 374] on icon at bounding box center [1242, 373] width 23 height 23
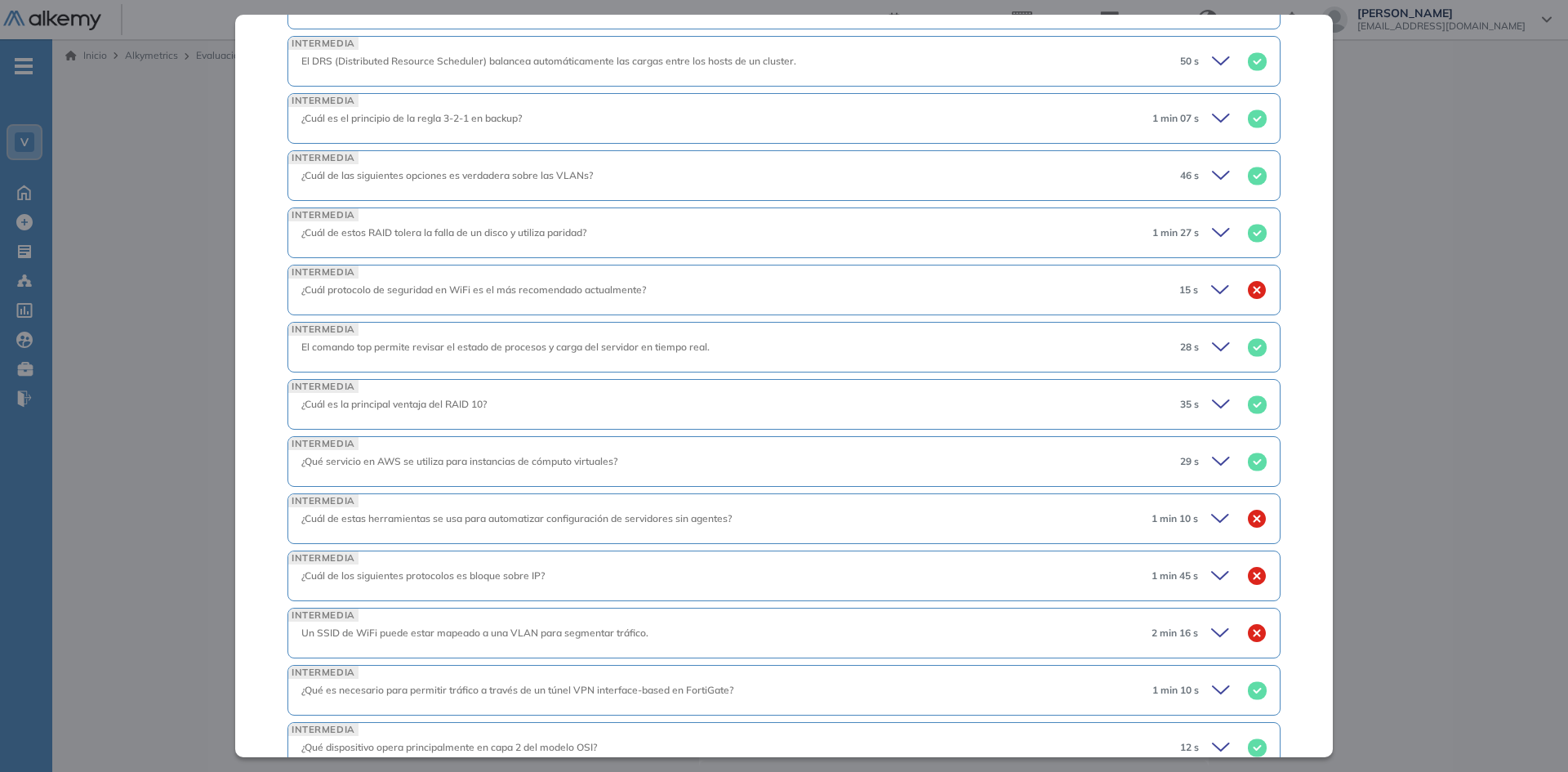
scroll to position [1307, 0]
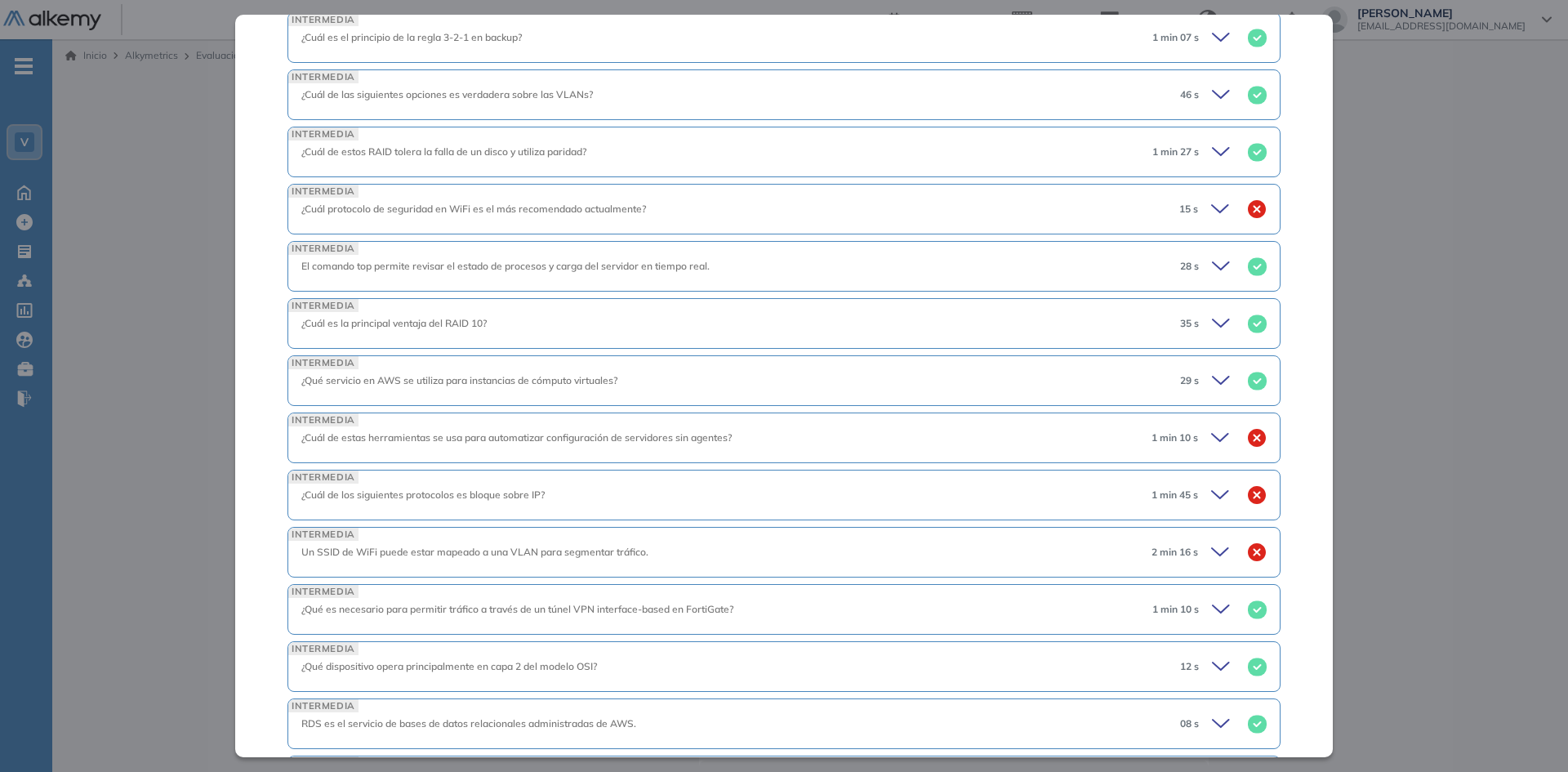
click at [1211, 436] on icon at bounding box center [1222, 438] width 23 height 23
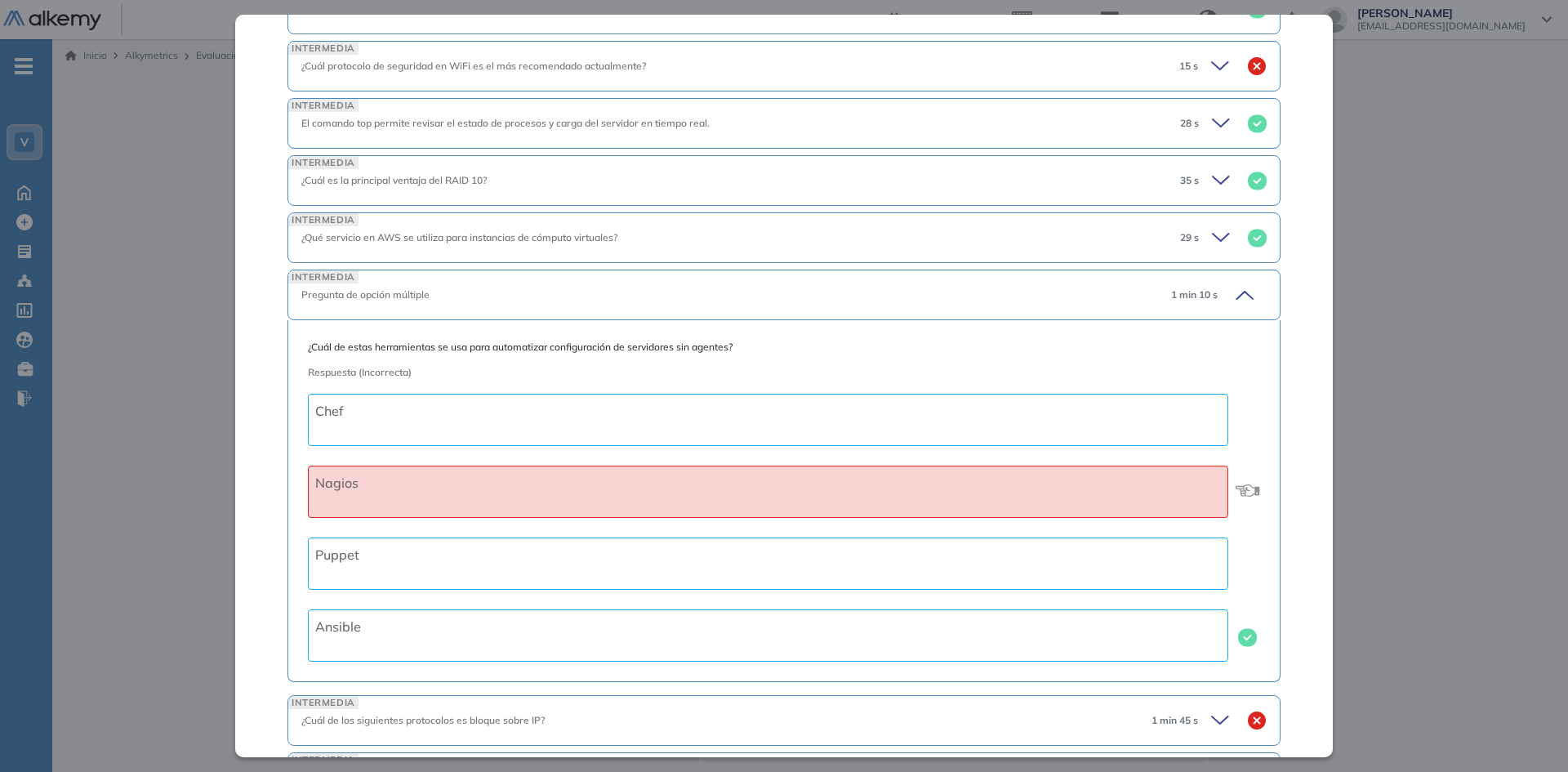
scroll to position [1471, 0]
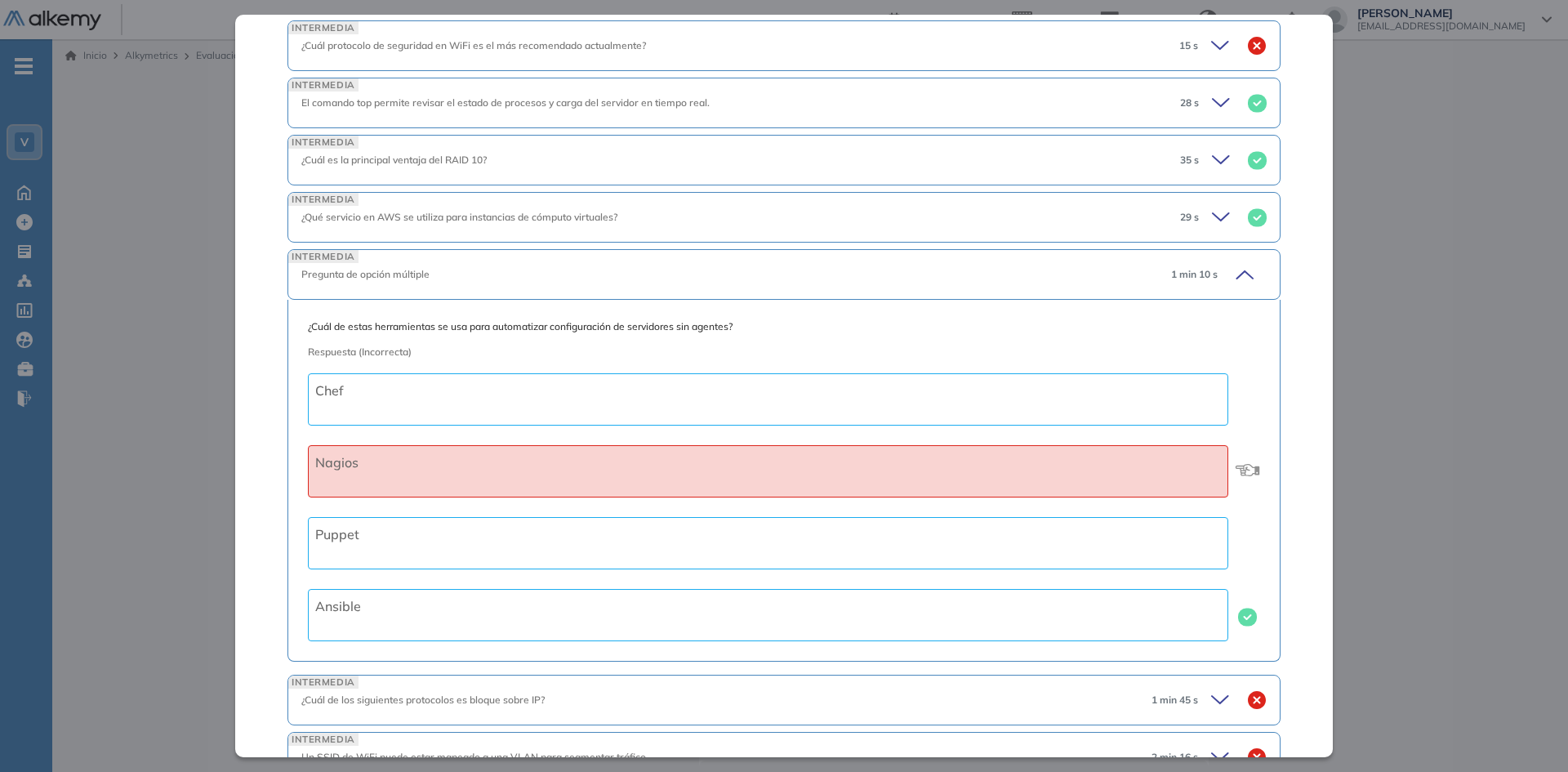
click at [1233, 275] on icon at bounding box center [1242, 275] width 23 height 23
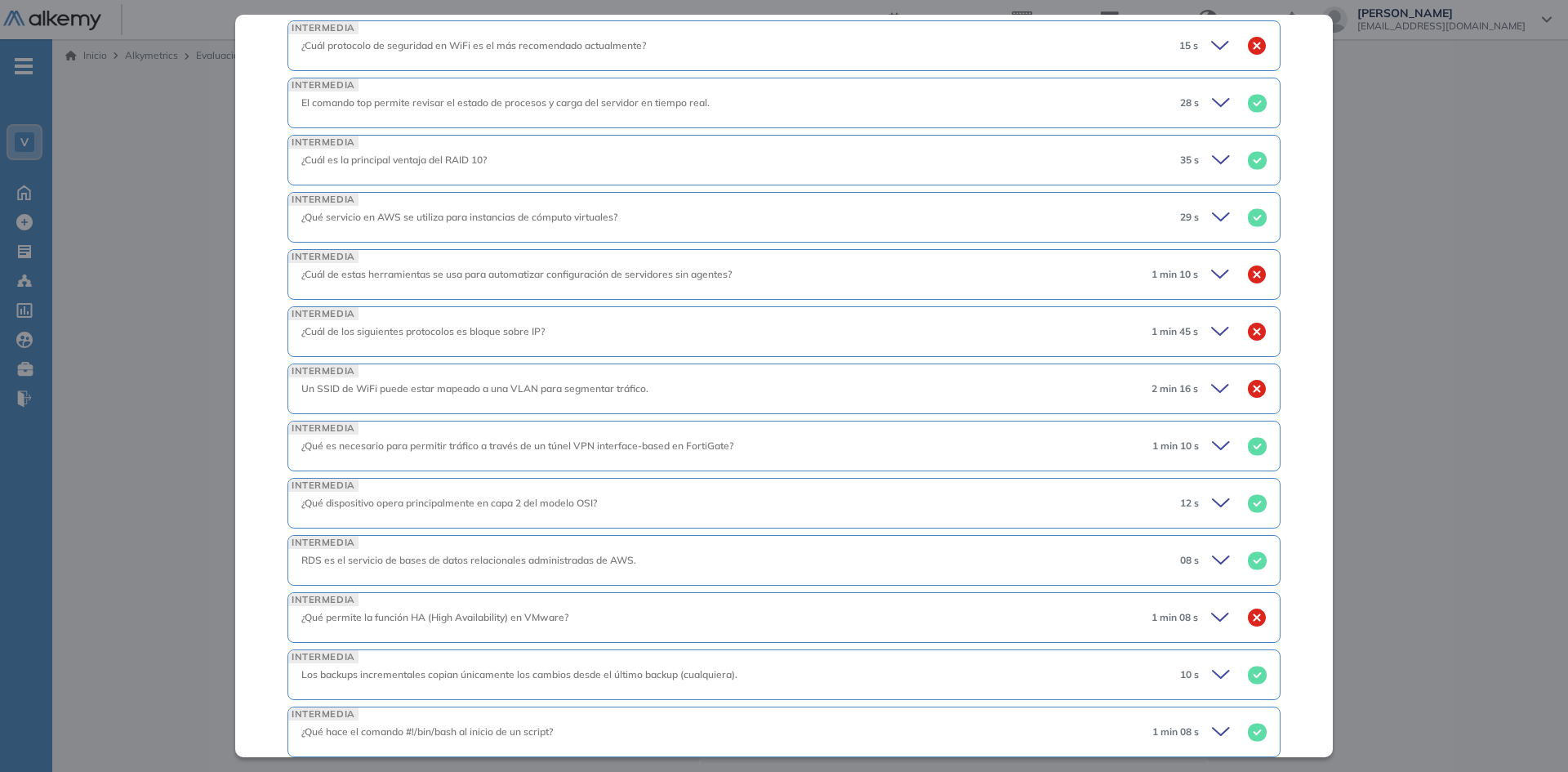
click at [1211, 332] on icon at bounding box center [1222, 331] width 23 height 23
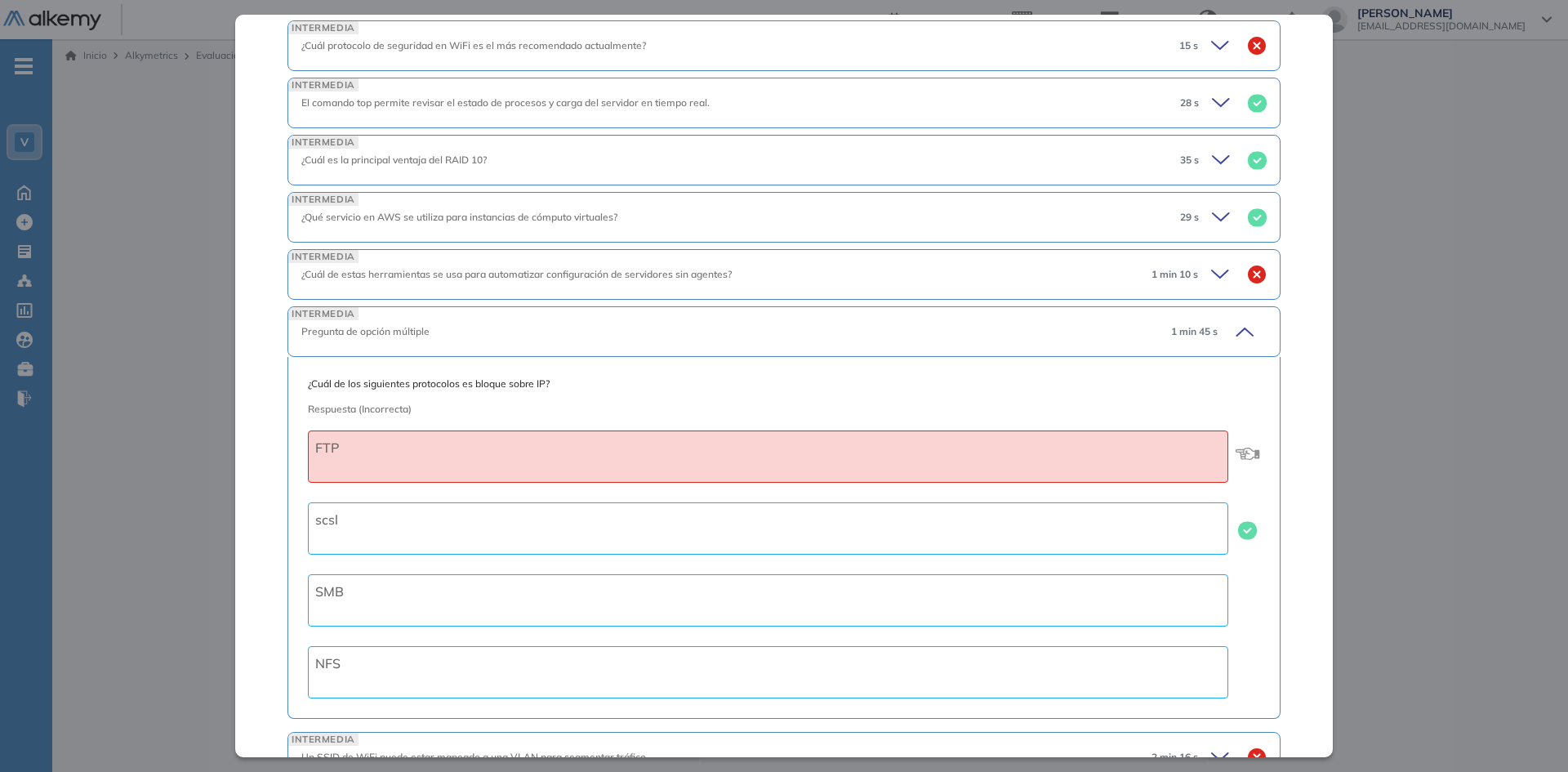
click at [1234, 331] on icon at bounding box center [1242, 331] width 23 height 23
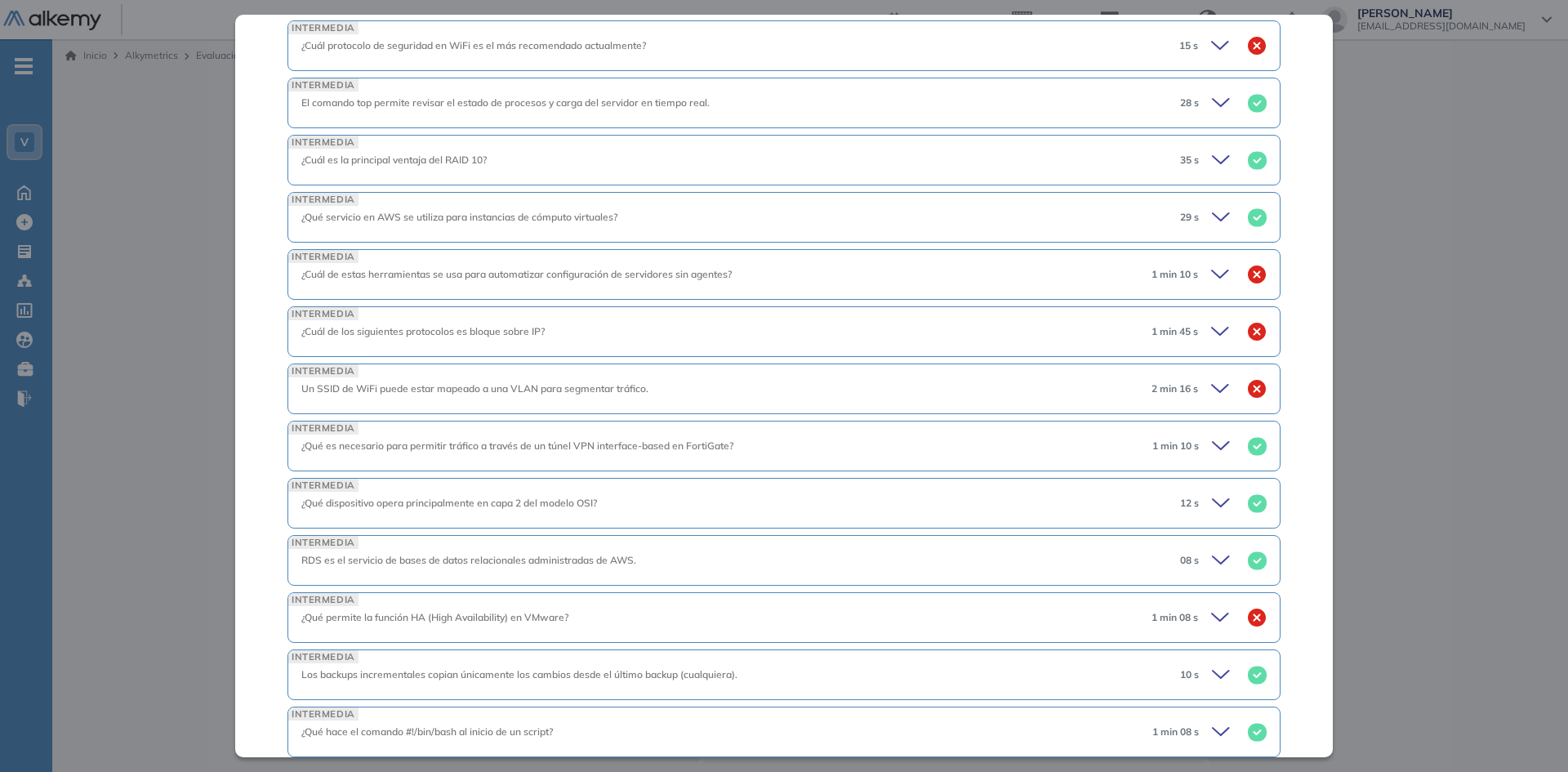
click at [1212, 391] on icon at bounding box center [1220, 388] width 16 height 8
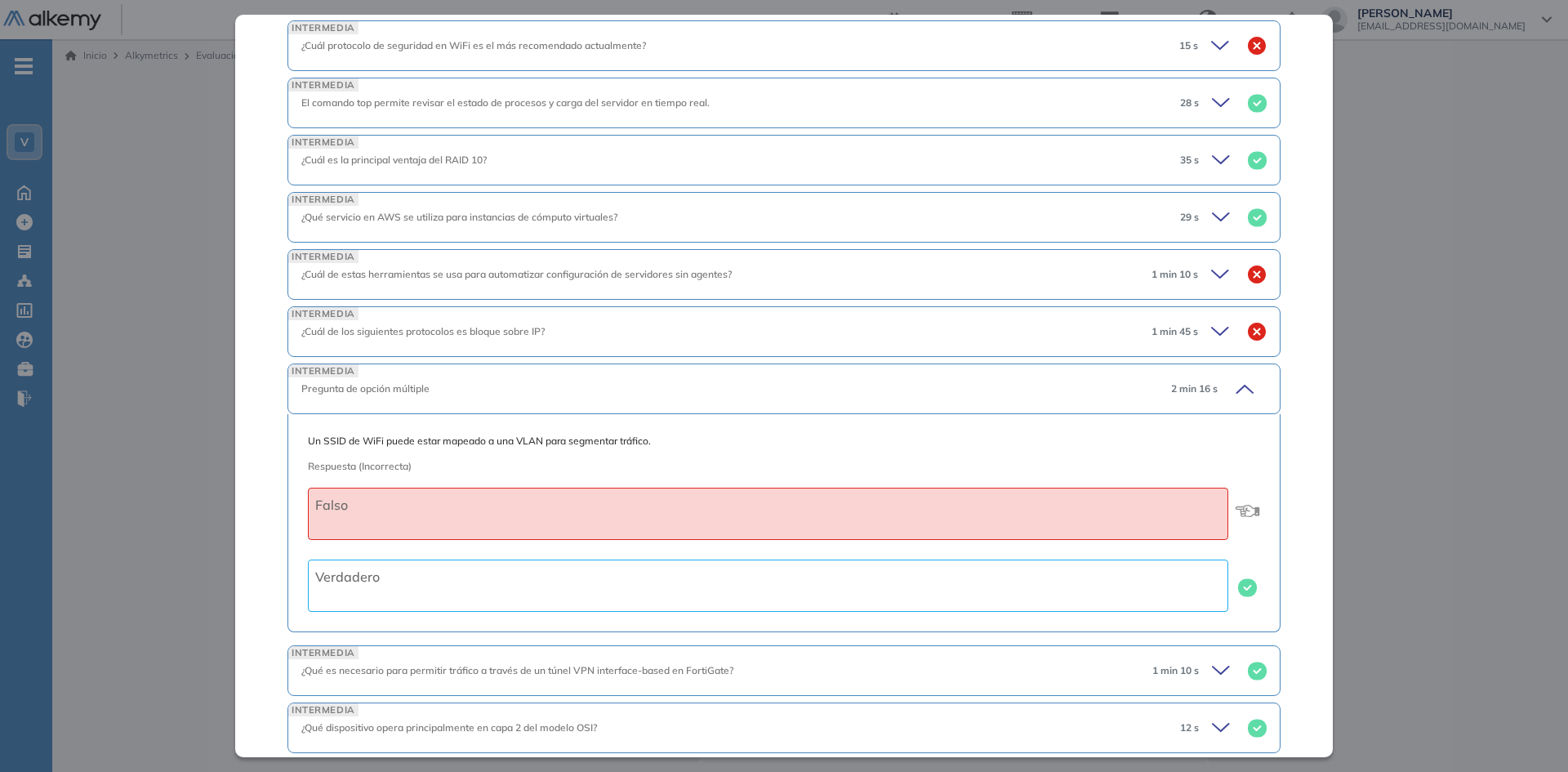
click at [1236, 388] on icon at bounding box center [1244, 389] width 16 height 8
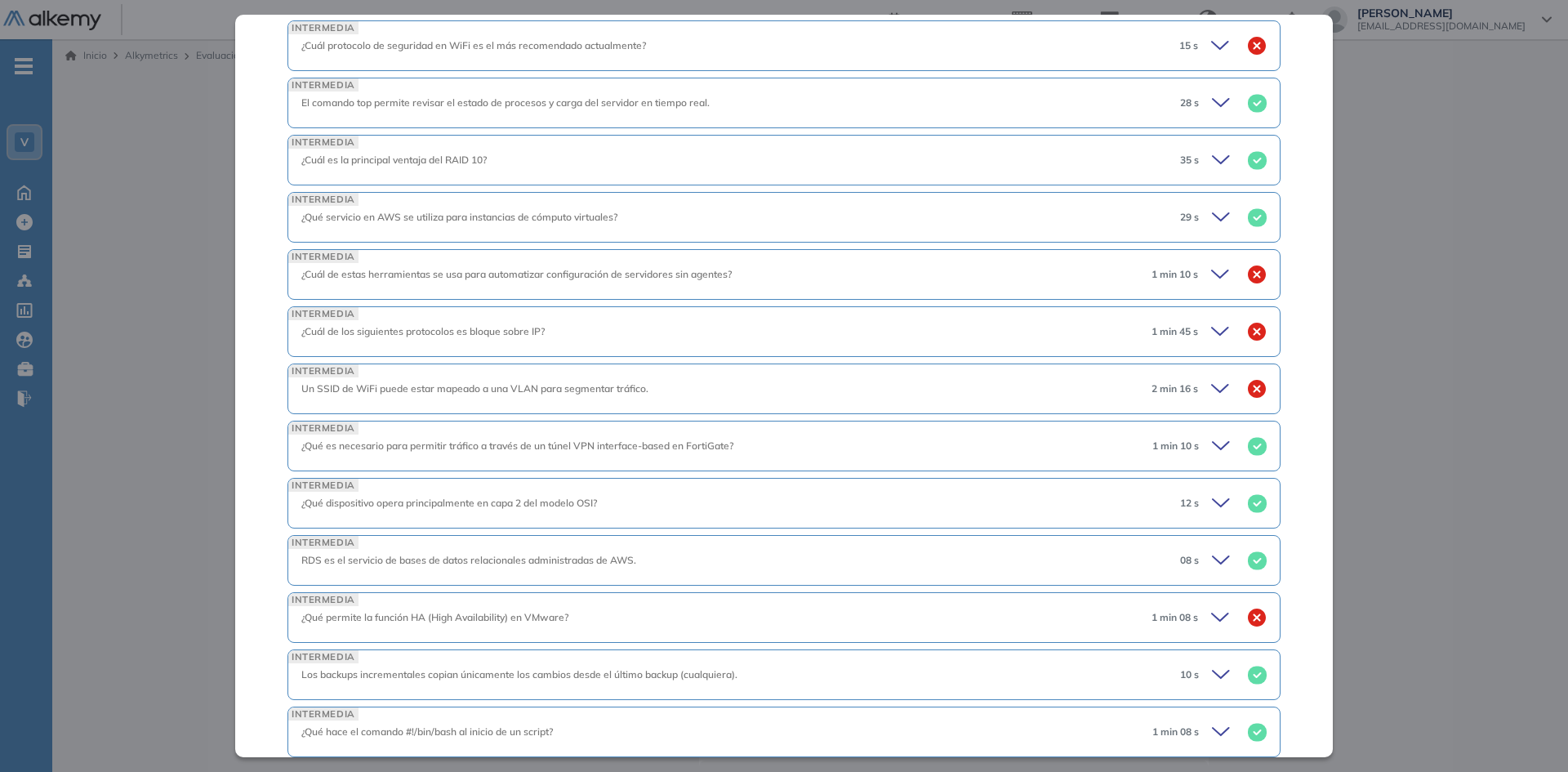
scroll to position [1538, 0]
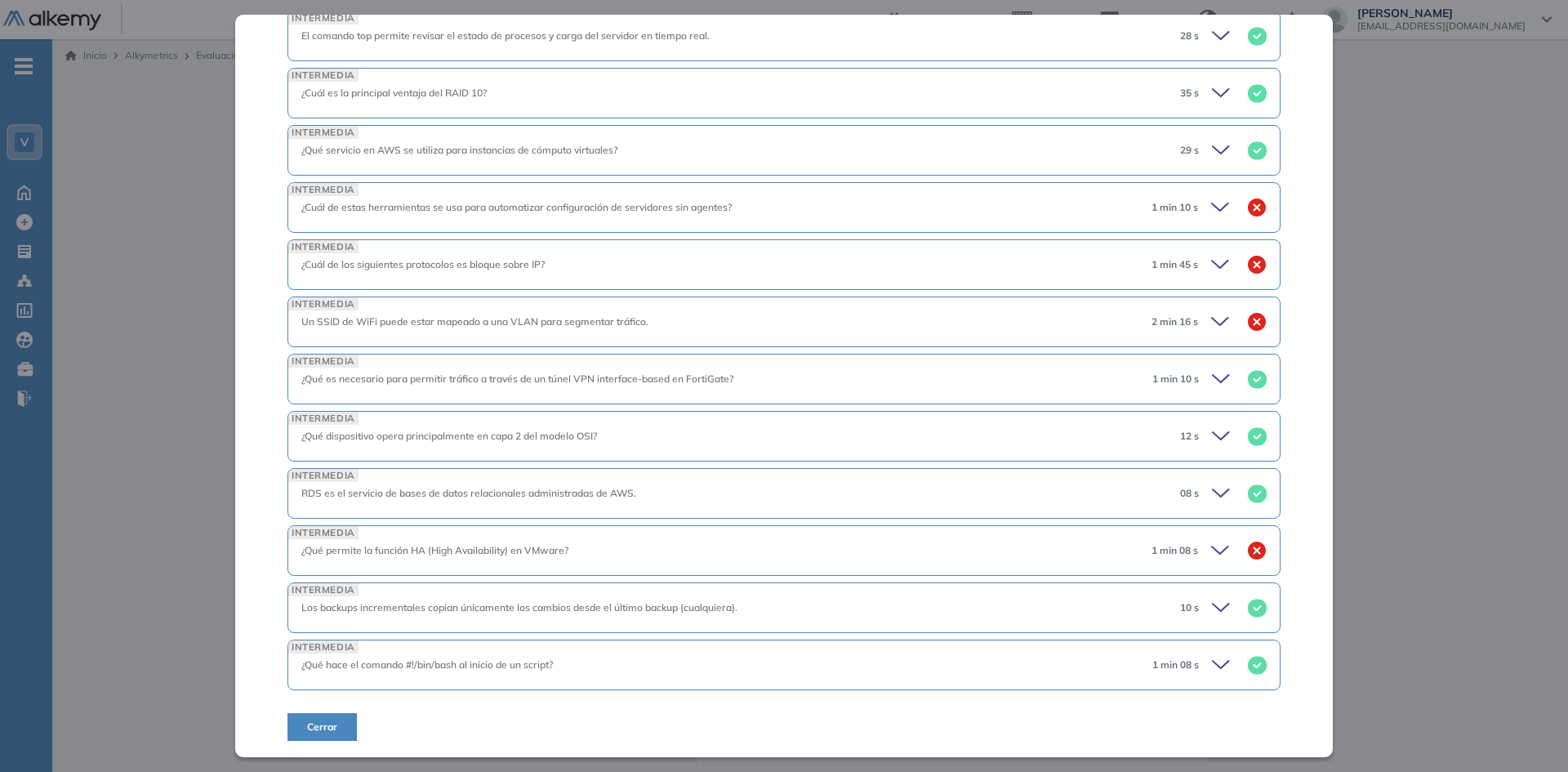
click at [1211, 552] on icon at bounding box center [1222, 551] width 23 height 23
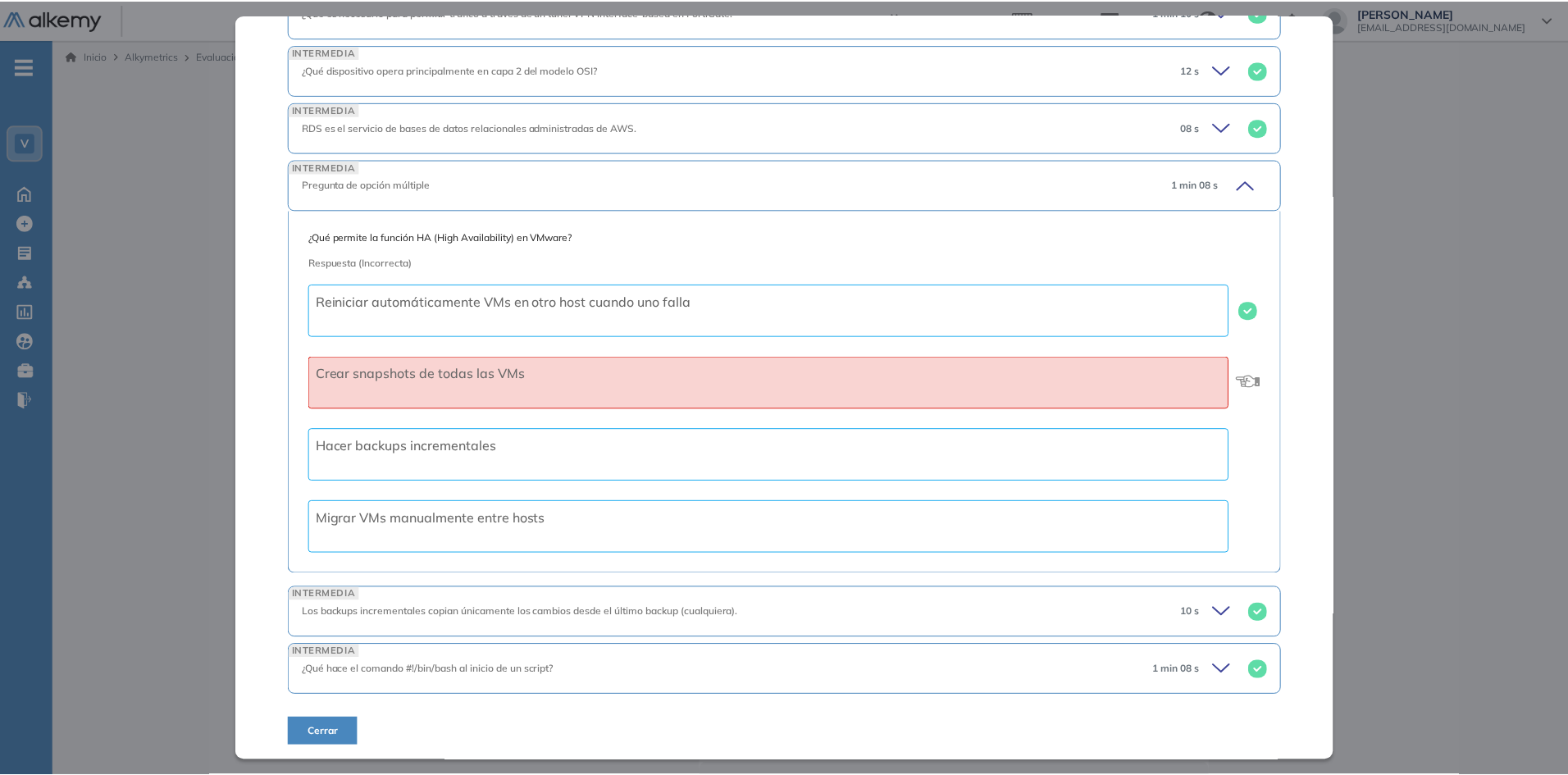
scroll to position [1914, 0]
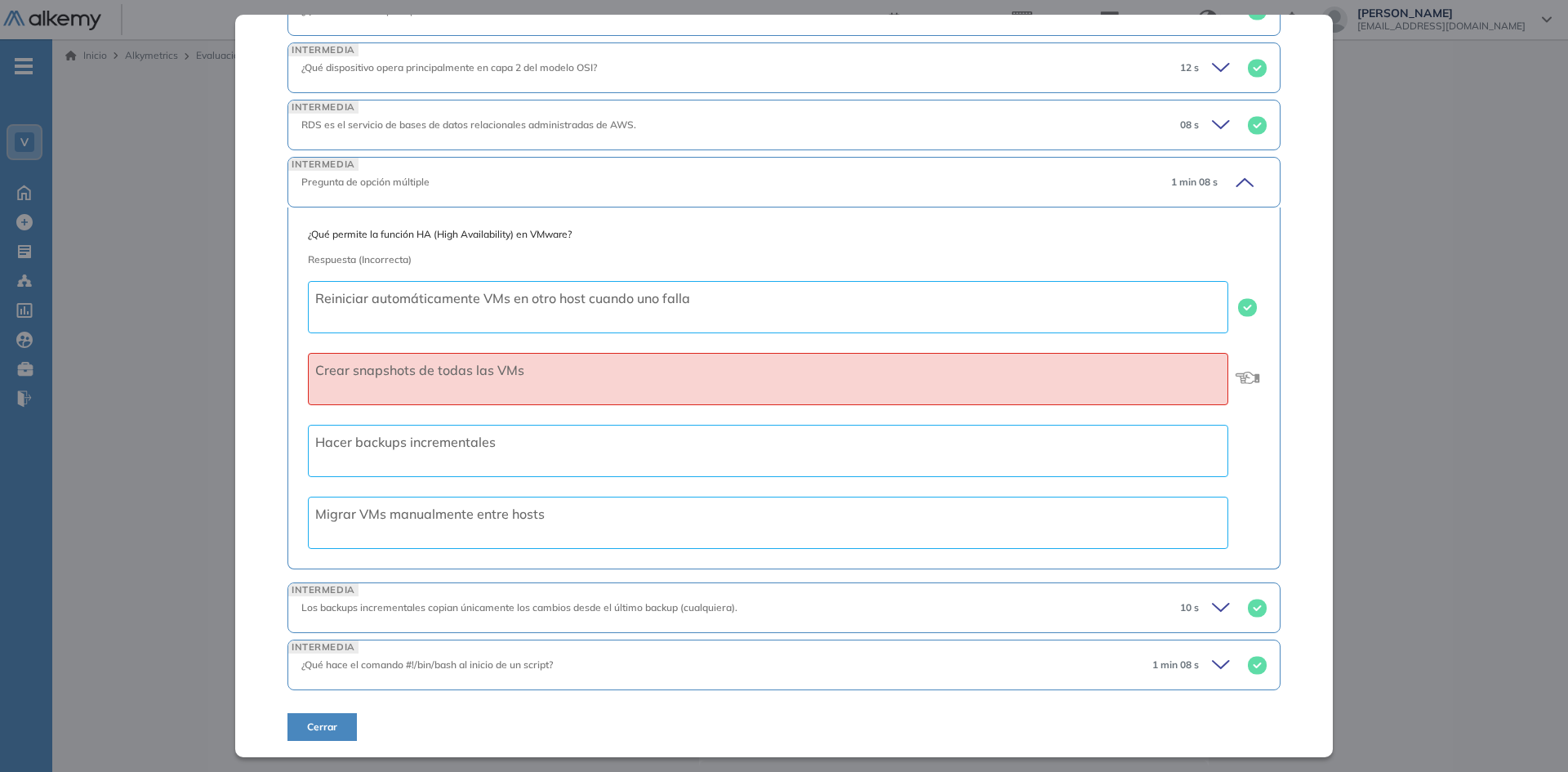
click at [324, 730] on span "Cerrar" at bounding box center [322, 726] width 30 height 15
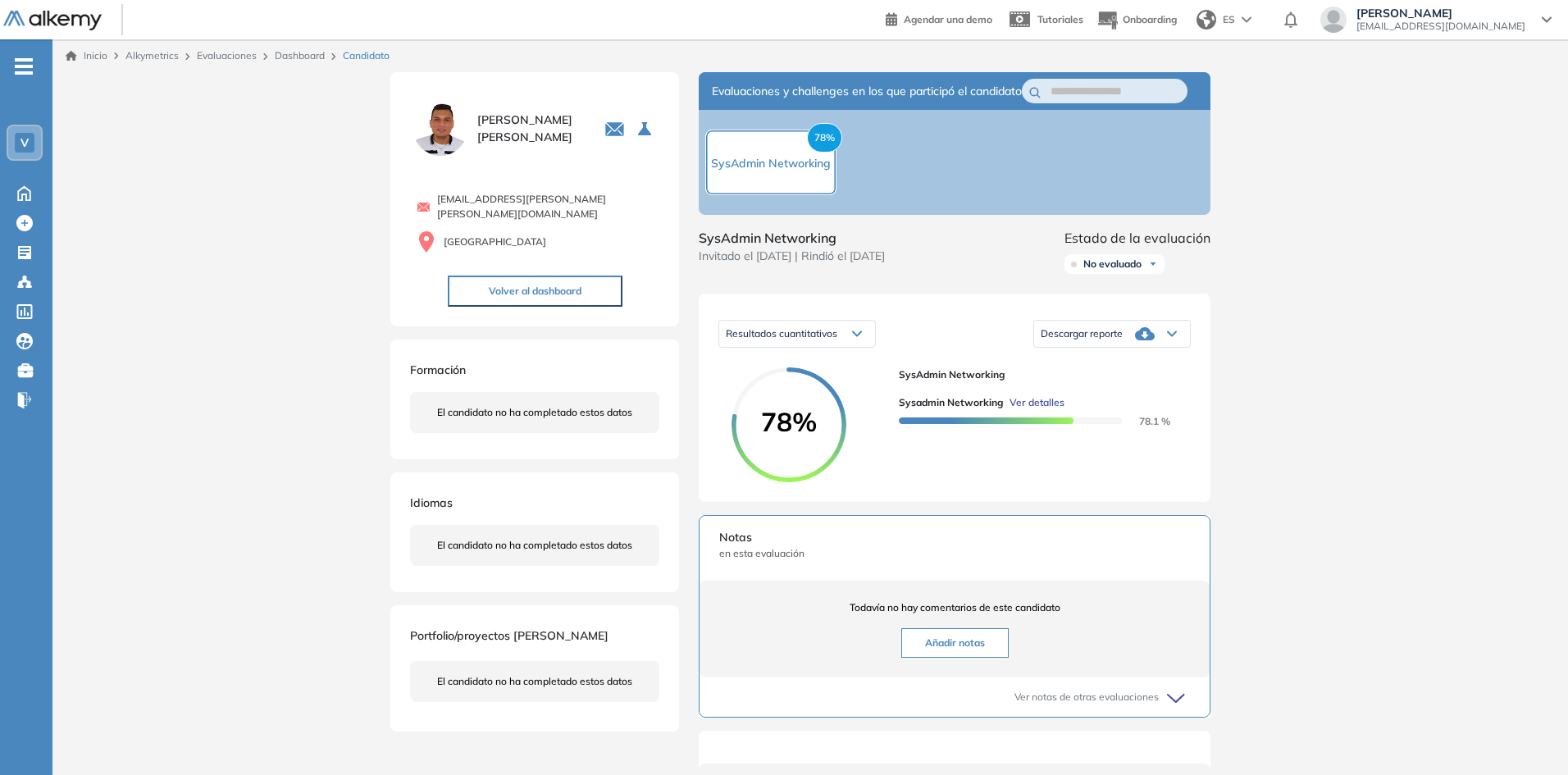
scroll to position [1257, 0]
click at [301, 52] on link "Dashboard" at bounding box center [300, 55] width 50 height 12
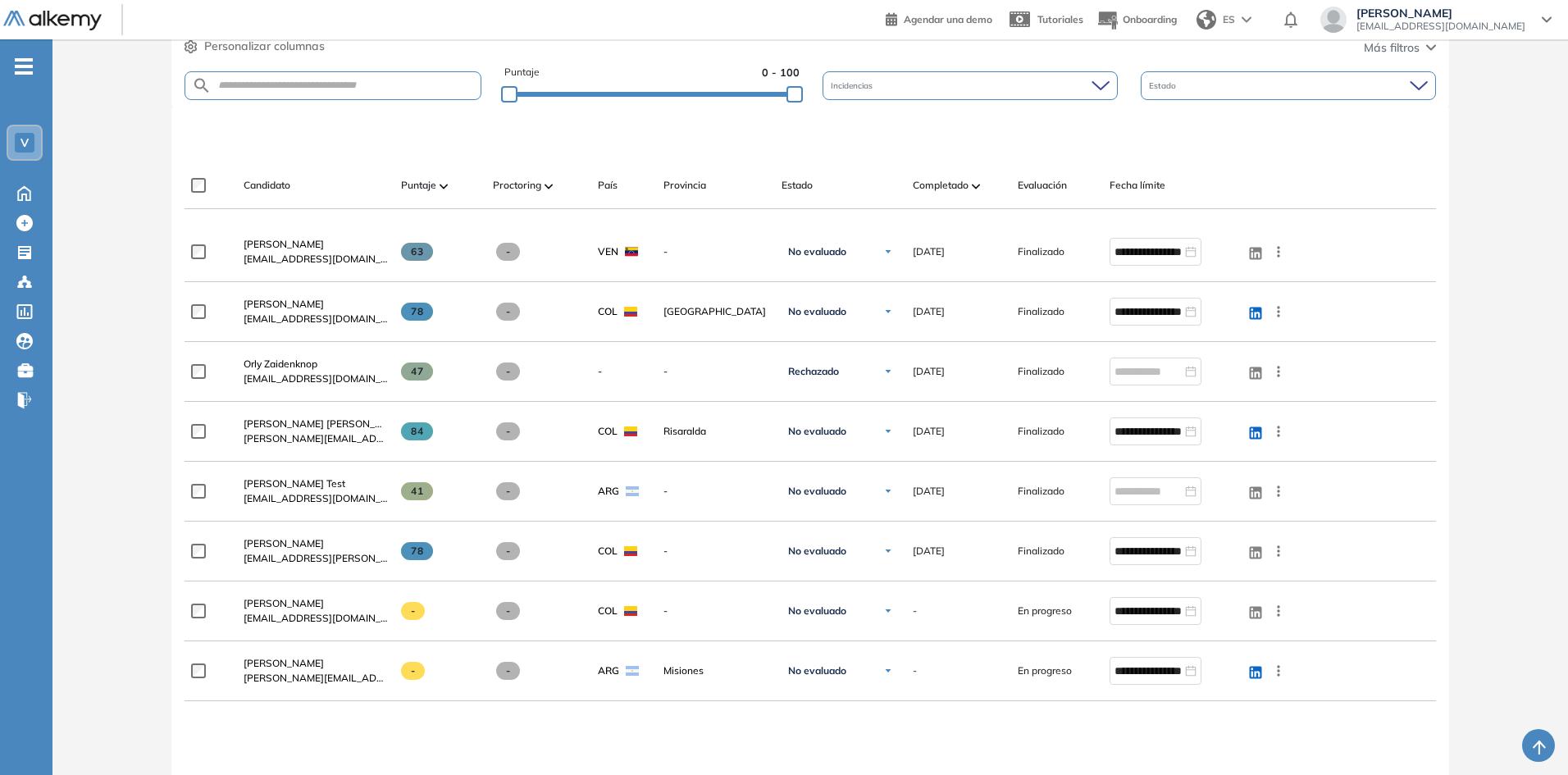
scroll to position [328, 0]
